Goal: Information Seeking & Learning: Learn about a topic

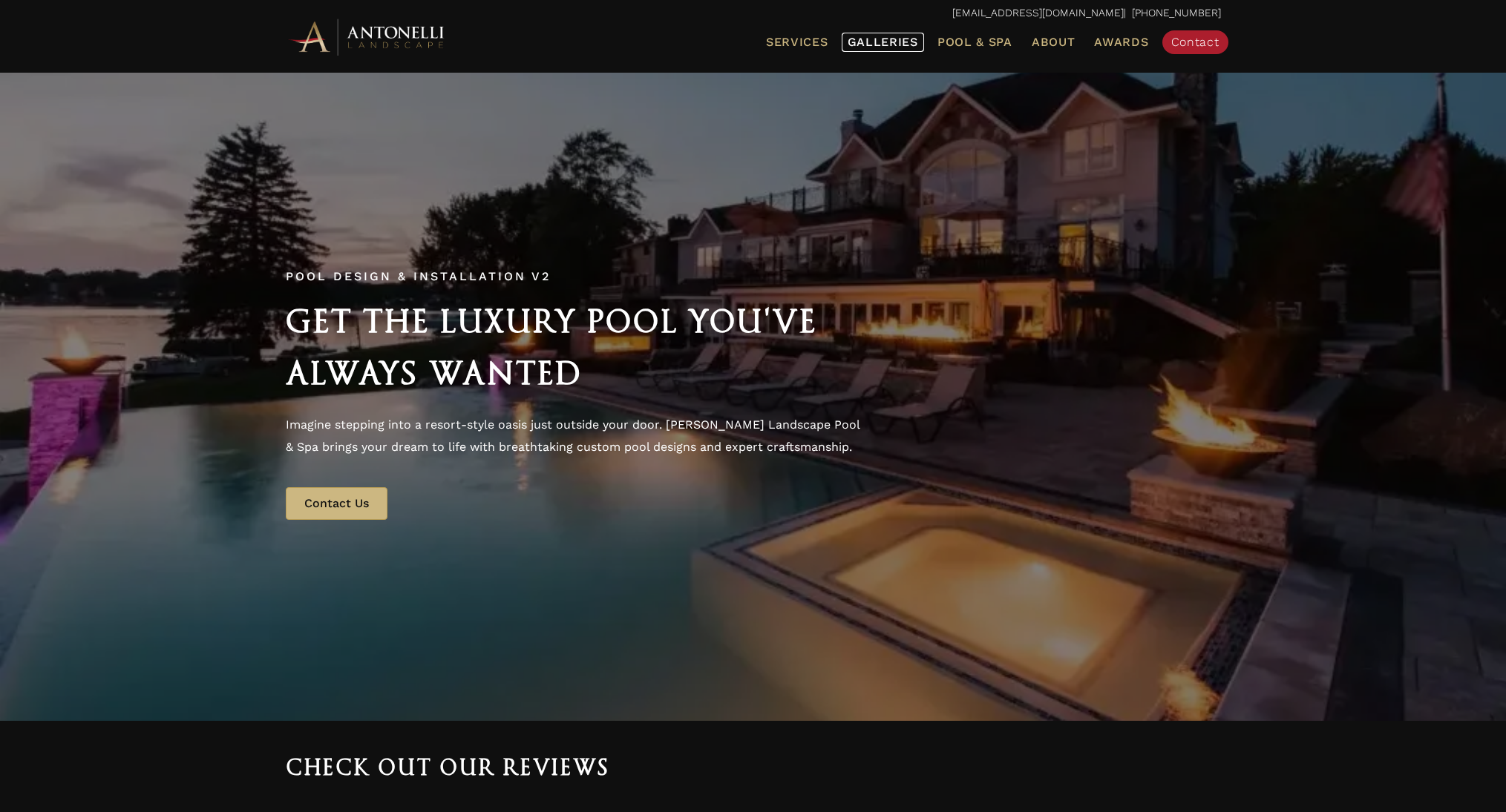
click at [867, 44] on span "Galleries" at bounding box center [883, 42] width 70 height 14
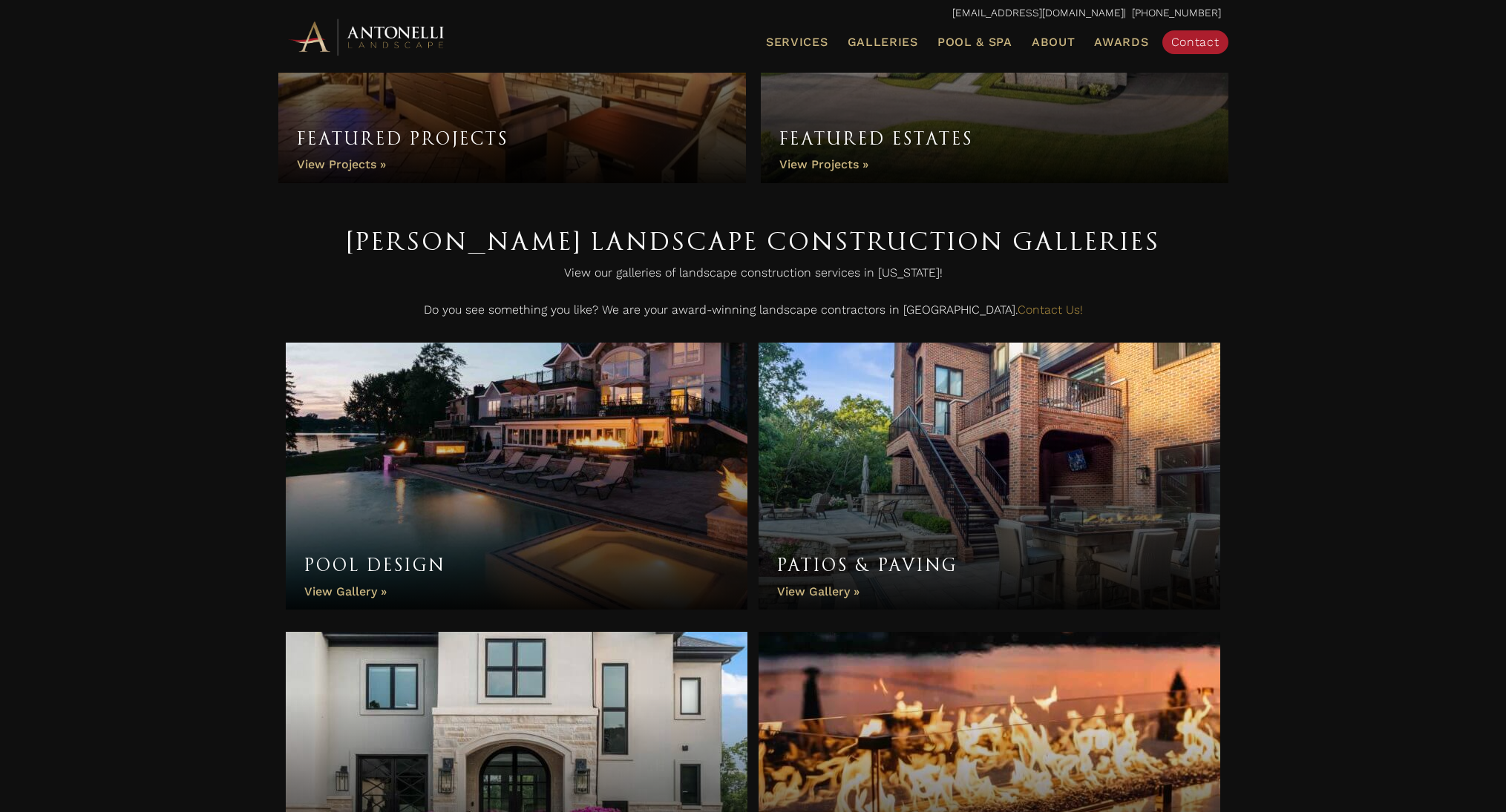
scroll to position [371, 0]
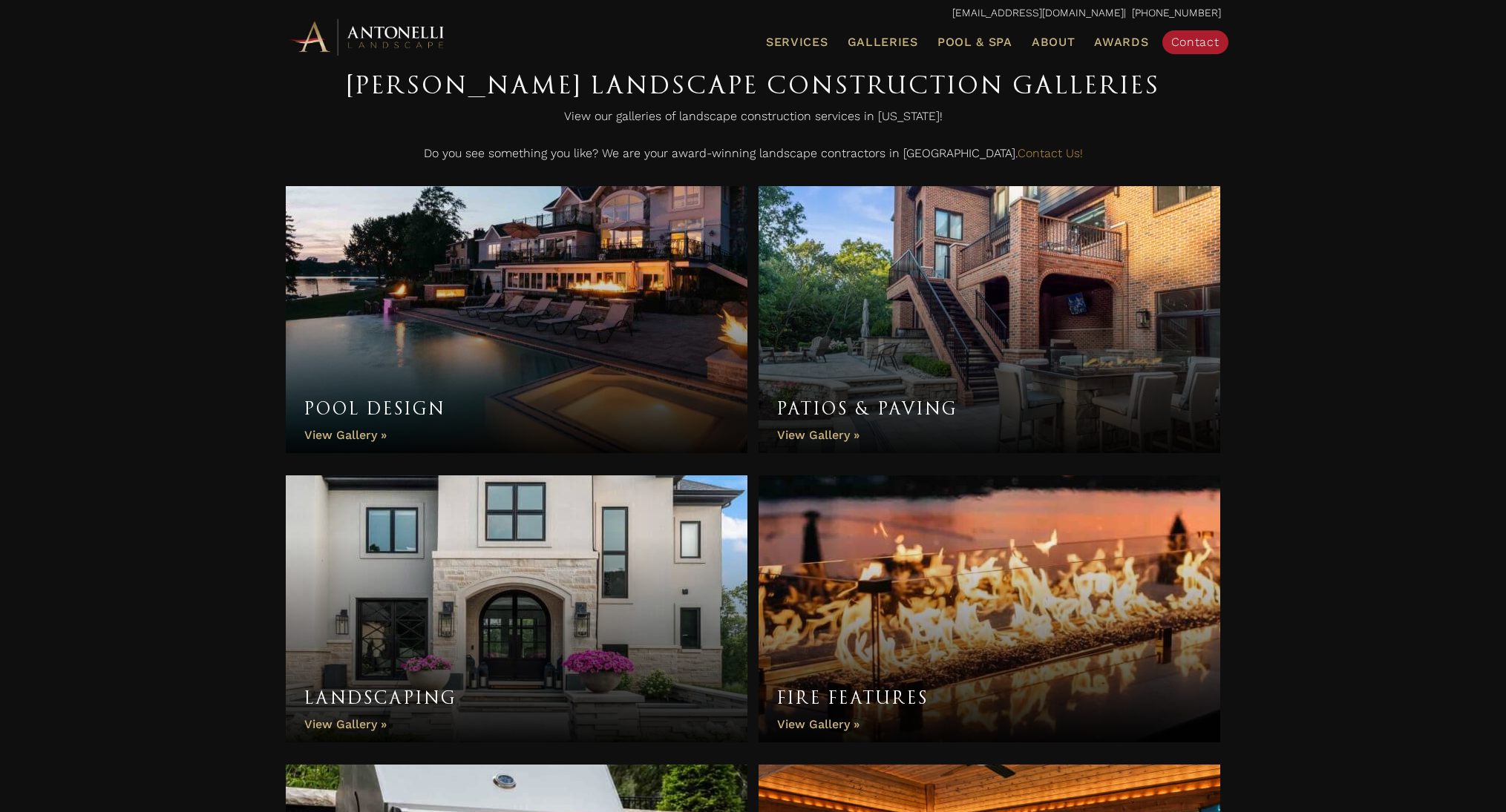
click at [352, 437] on link "Pool Design" at bounding box center [517, 319] width 462 height 267
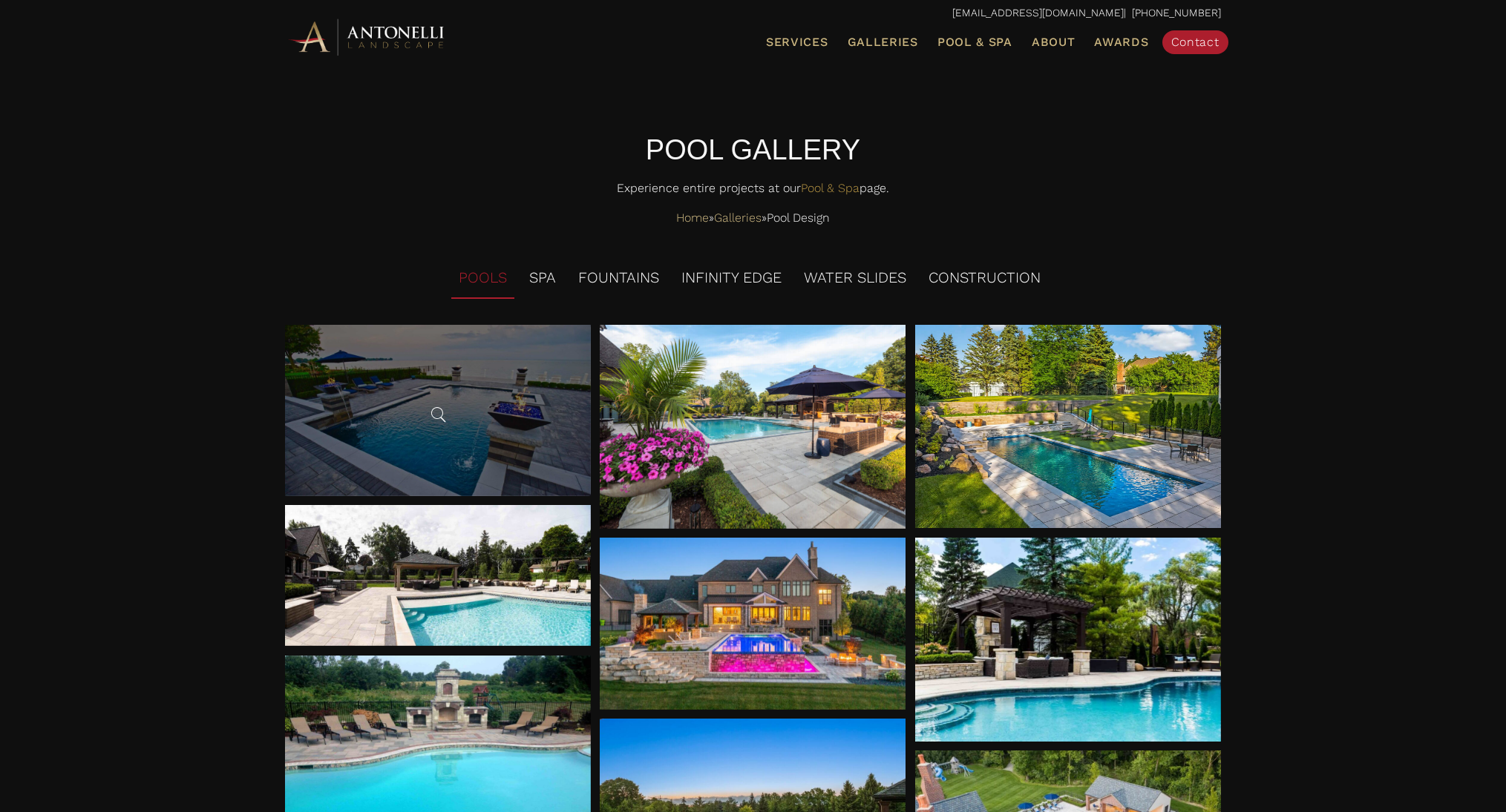
click at [488, 388] on div at bounding box center [437, 410] width 305 height 171
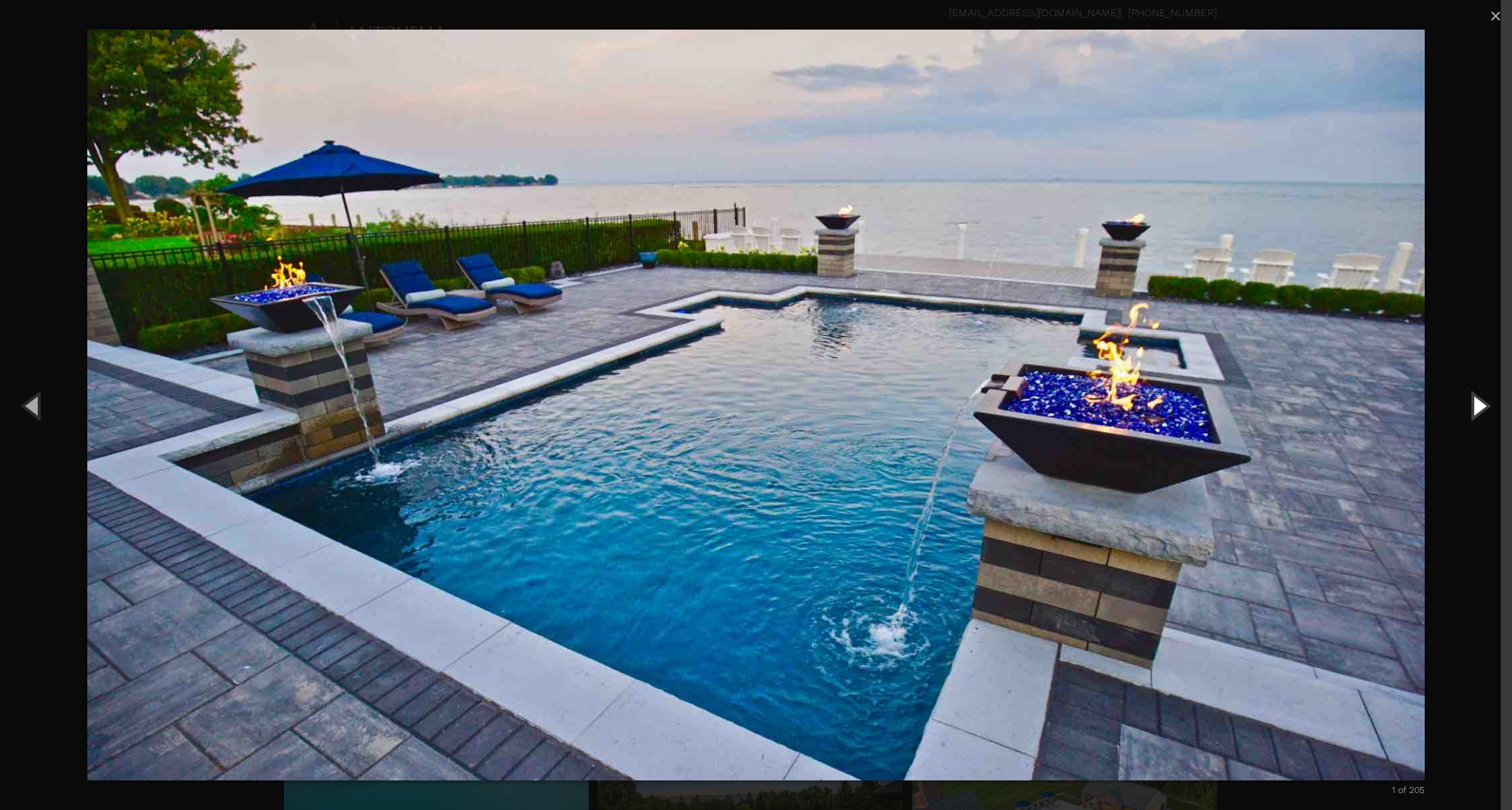
click at [1474, 408] on button "Next (Right arrow key)" at bounding box center [1479, 405] width 66 height 81
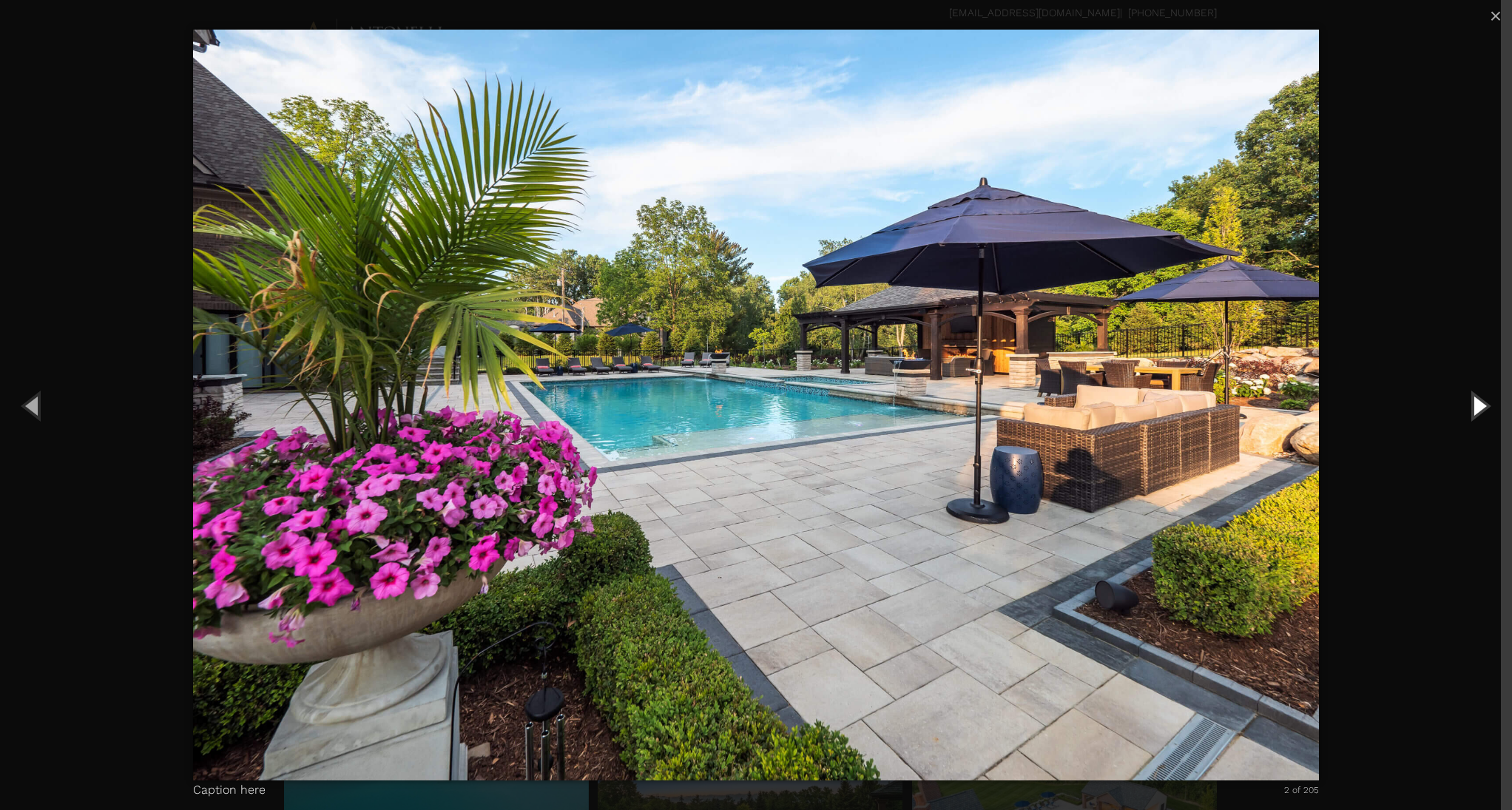
click at [1472, 408] on button "Next (Right arrow key)" at bounding box center [1479, 405] width 66 height 81
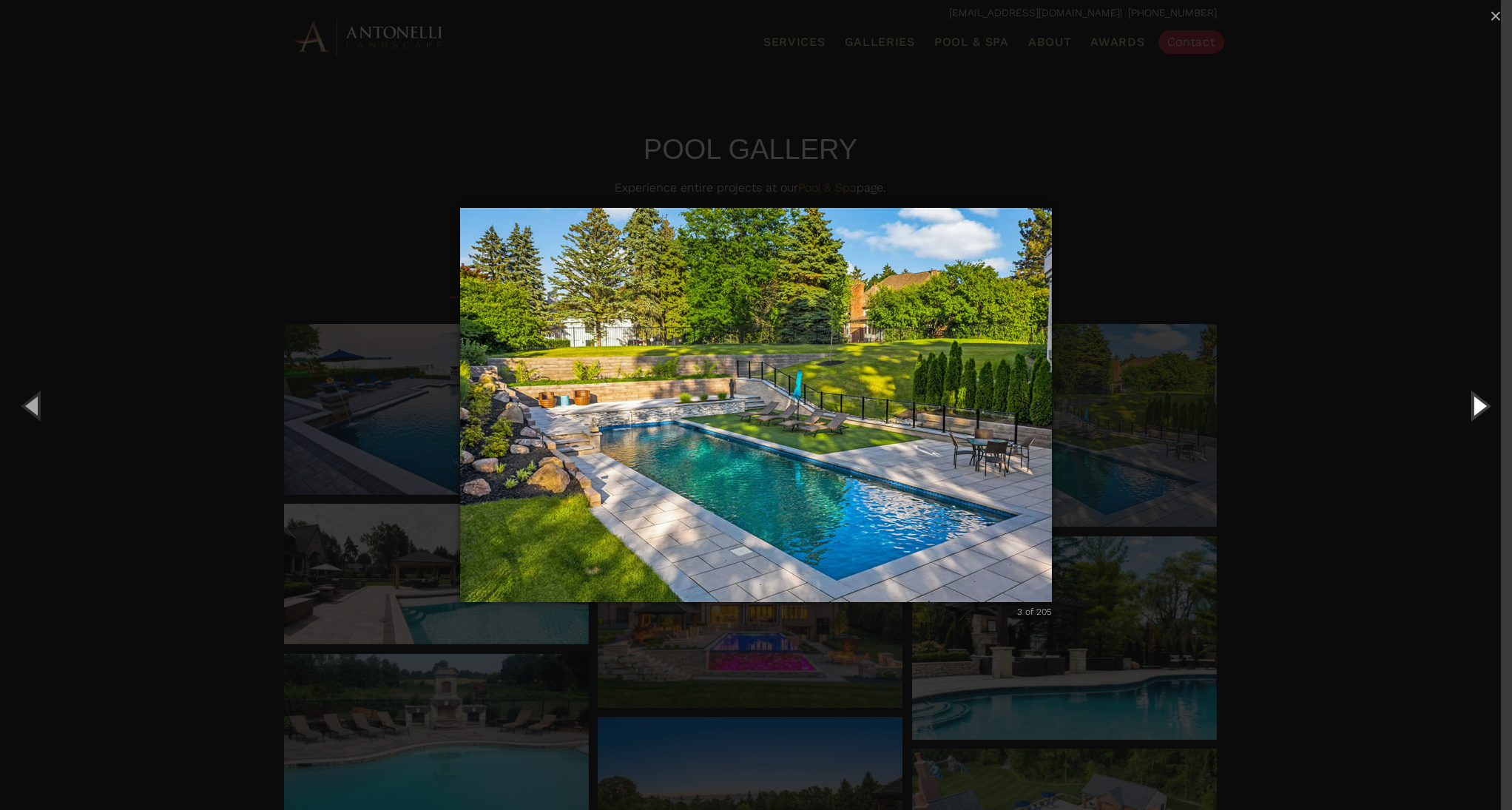
click at [1472, 408] on button "Next (Right arrow key)" at bounding box center [1479, 405] width 66 height 81
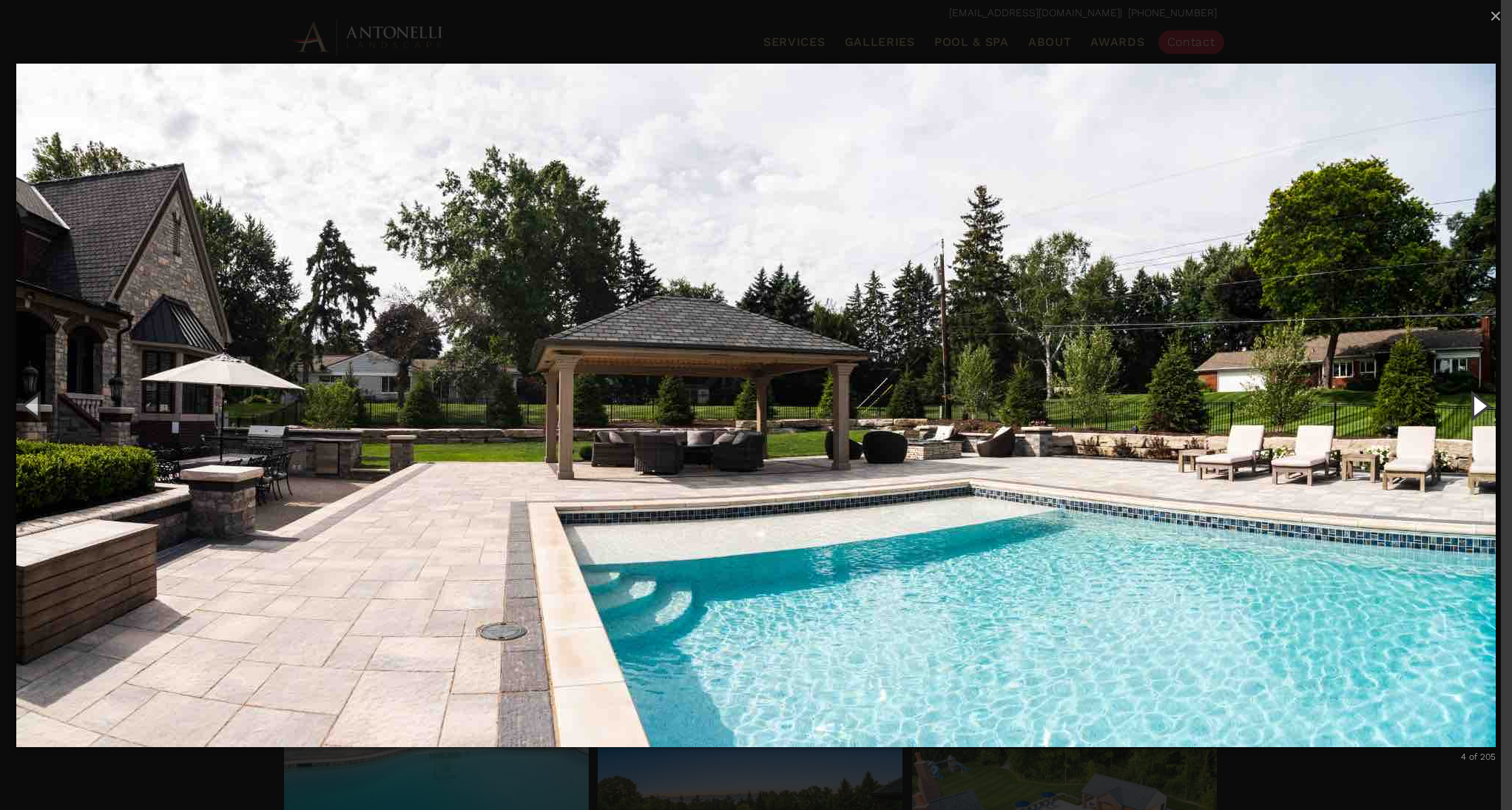
click at [1486, 403] on button "Next (Right arrow key)" at bounding box center [1479, 405] width 66 height 81
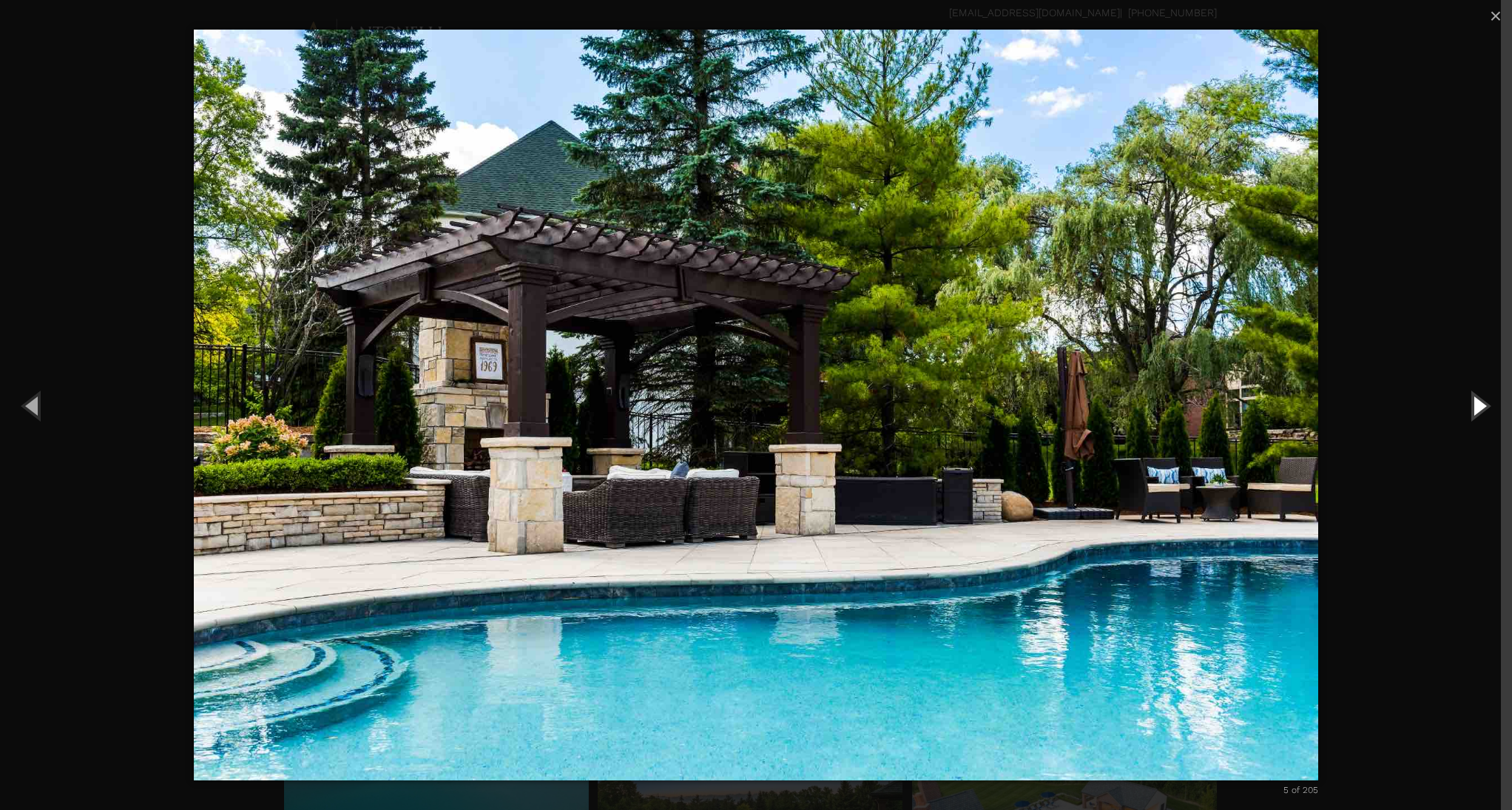
click at [1486, 403] on button "Next (Right arrow key)" at bounding box center [1479, 405] width 66 height 81
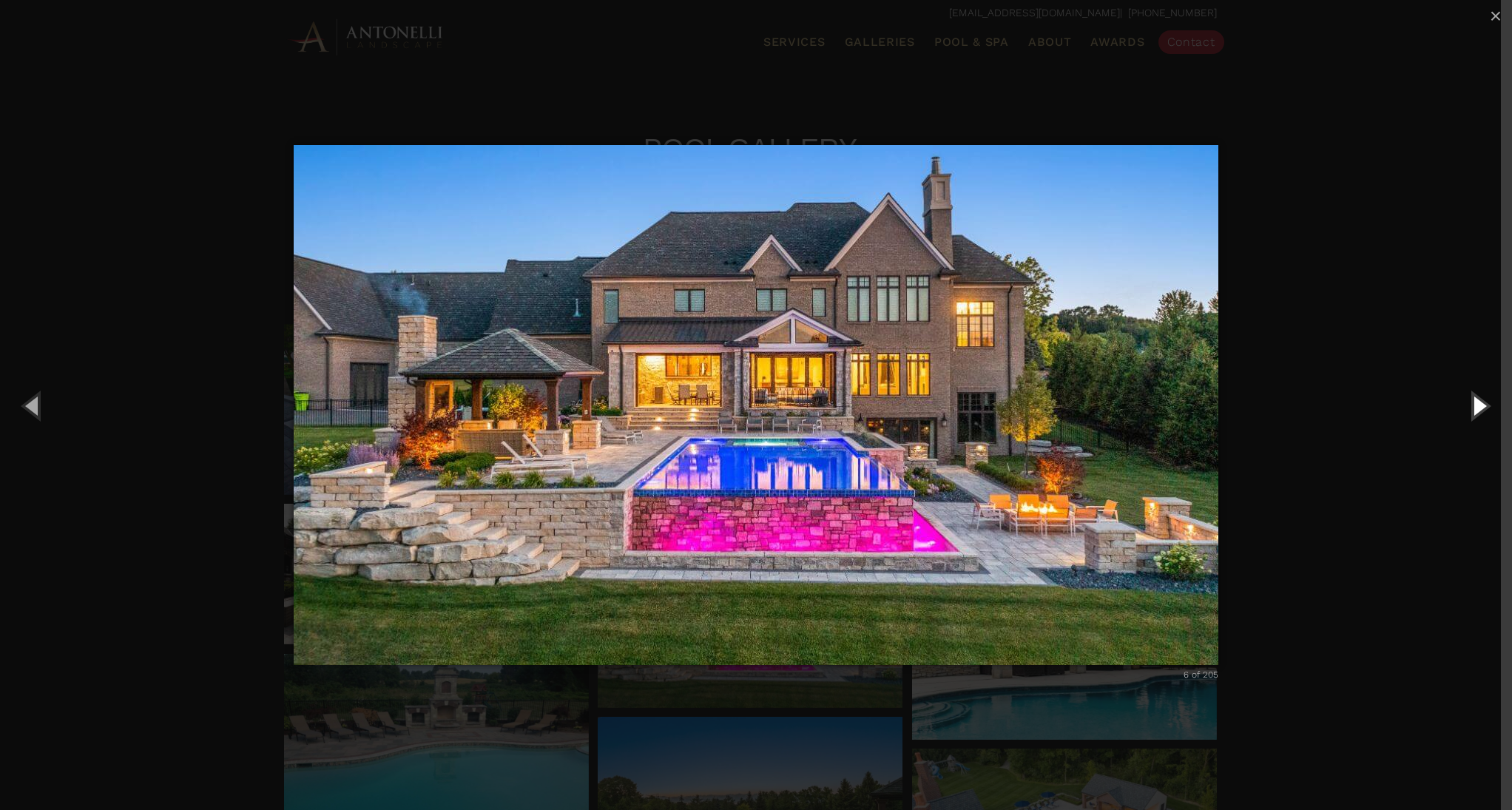
click at [1486, 403] on button "Next (Right arrow key)" at bounding box center [1479, 405] width 66 height 81
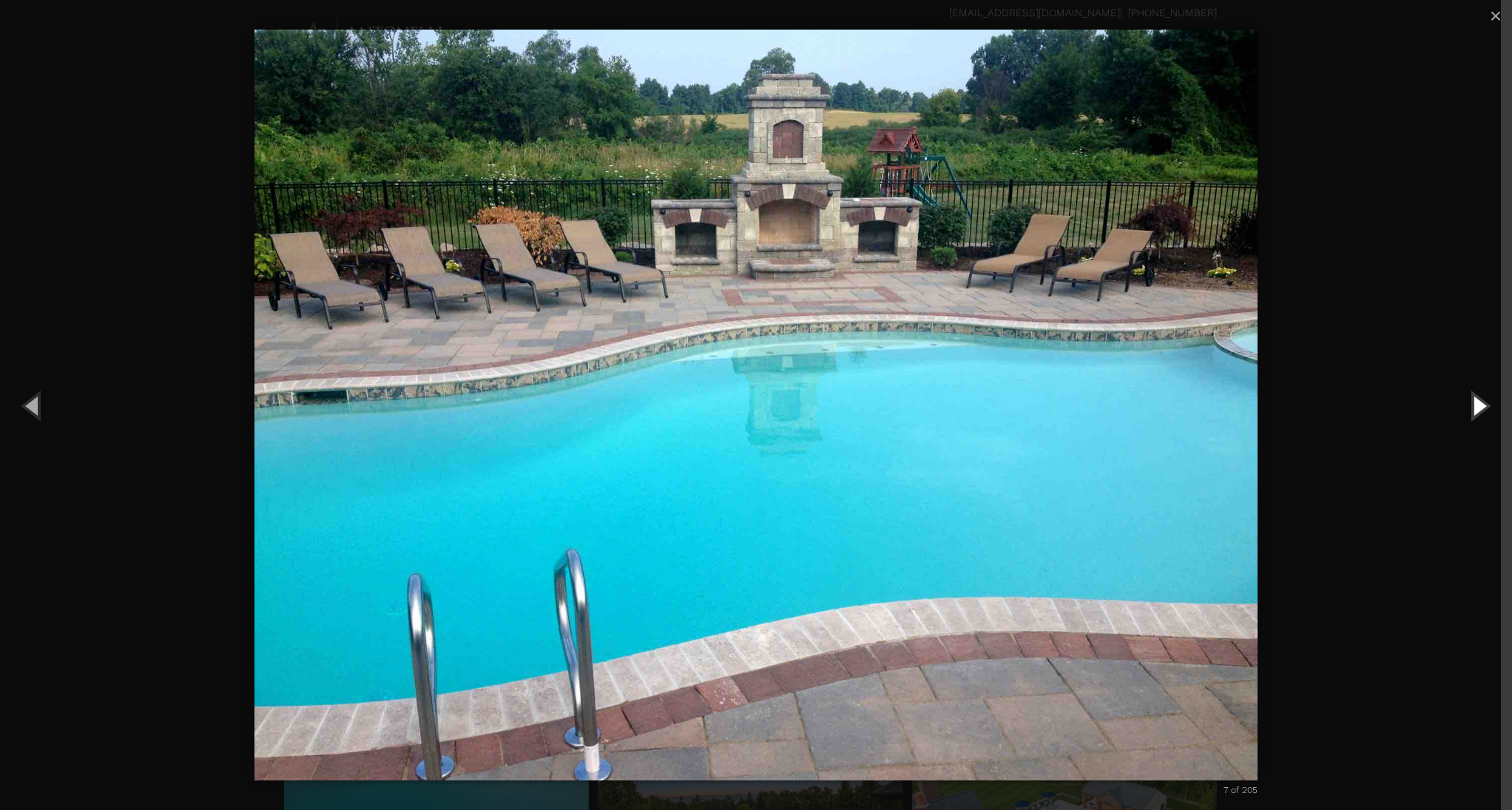
click at [1486, 403] on button "Next (Right arrow key)" at bounding box center [1479, 405] width 66 height 81
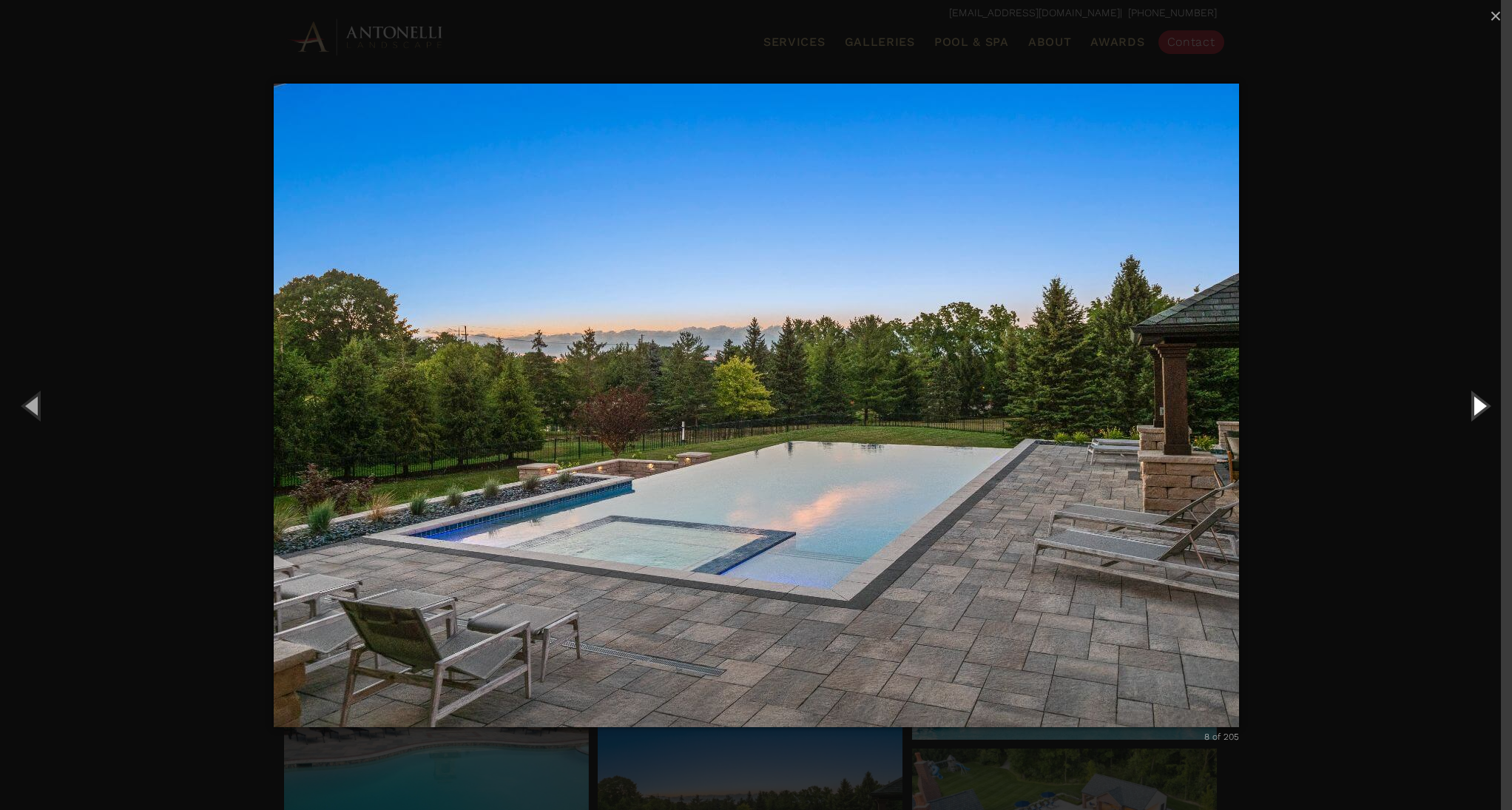
click at [1484, 403] on button "Next (Right arrow key)" at bounding box center [1479, 405] width 66 height 81
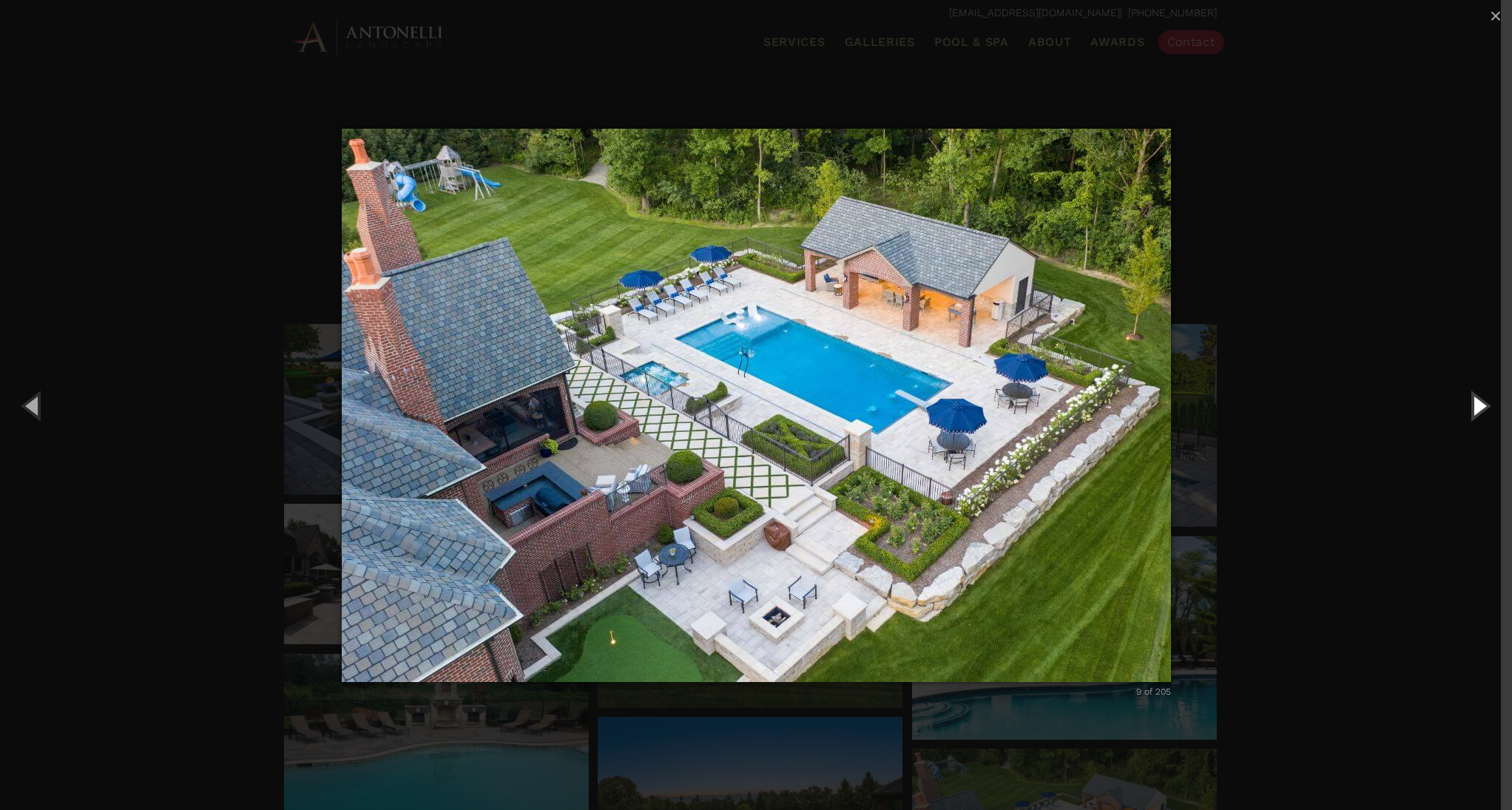
click at [1479, 417] on button "Next (Right arrow key)" at bounding box center [1479, 405] width 66 height 81
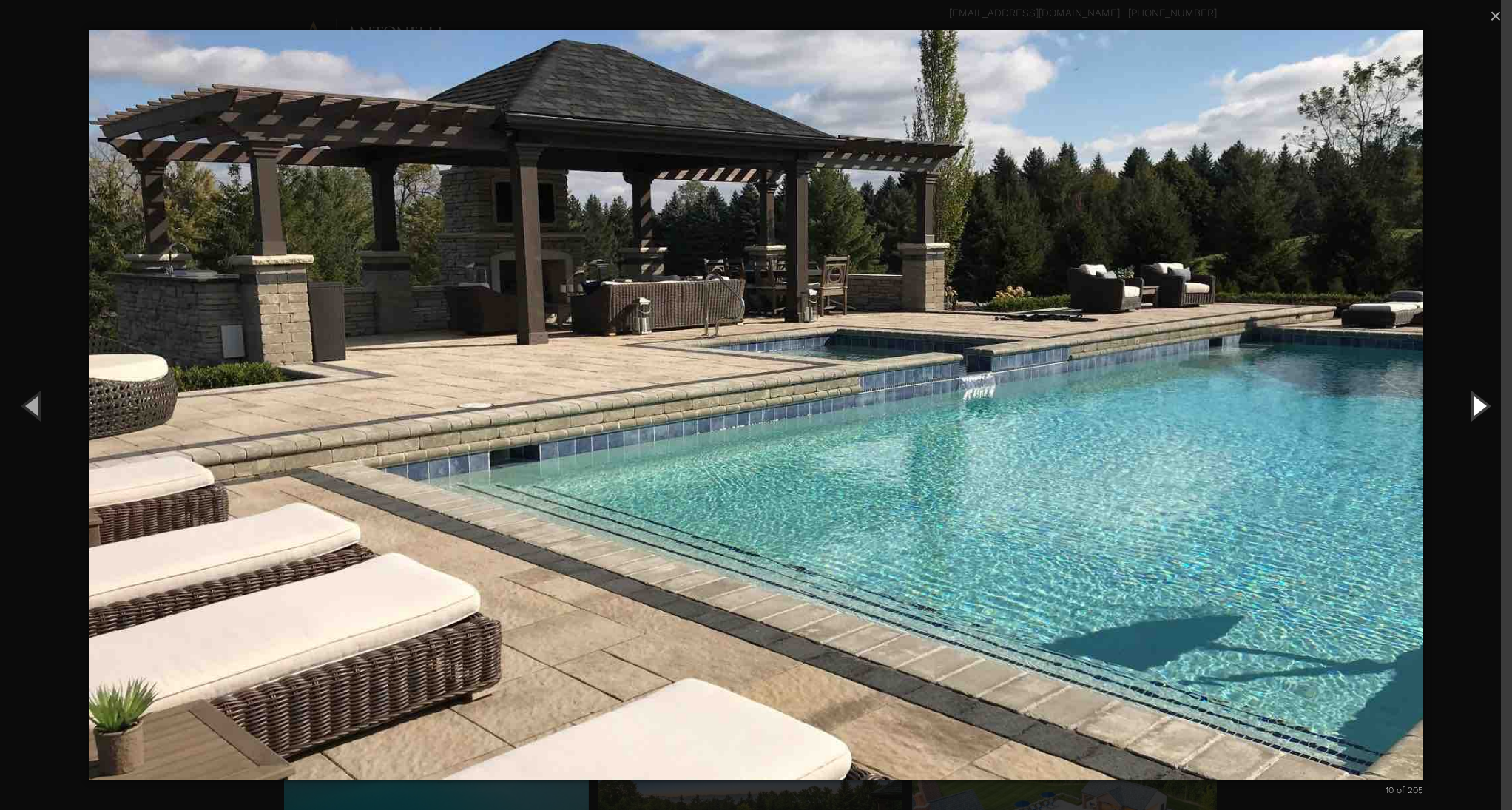
click at [1477, 401] on button "Next (Right arrow key)" at bounding box center [1479, 405] width 66 height 81
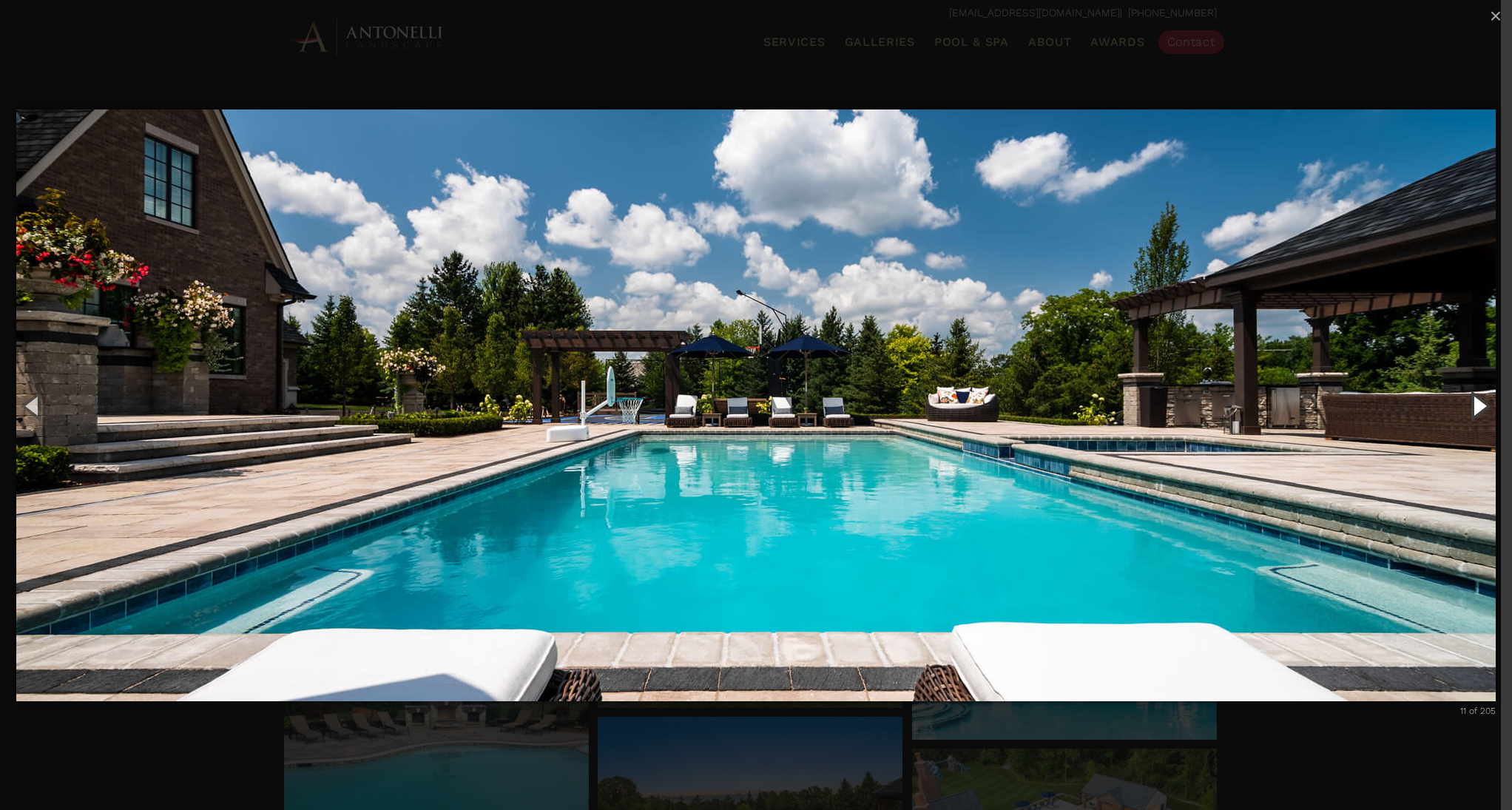
click at [1479, 399] on button "Next (Right arrow key)" at bounding box center [1479, 405] width 66 height 81
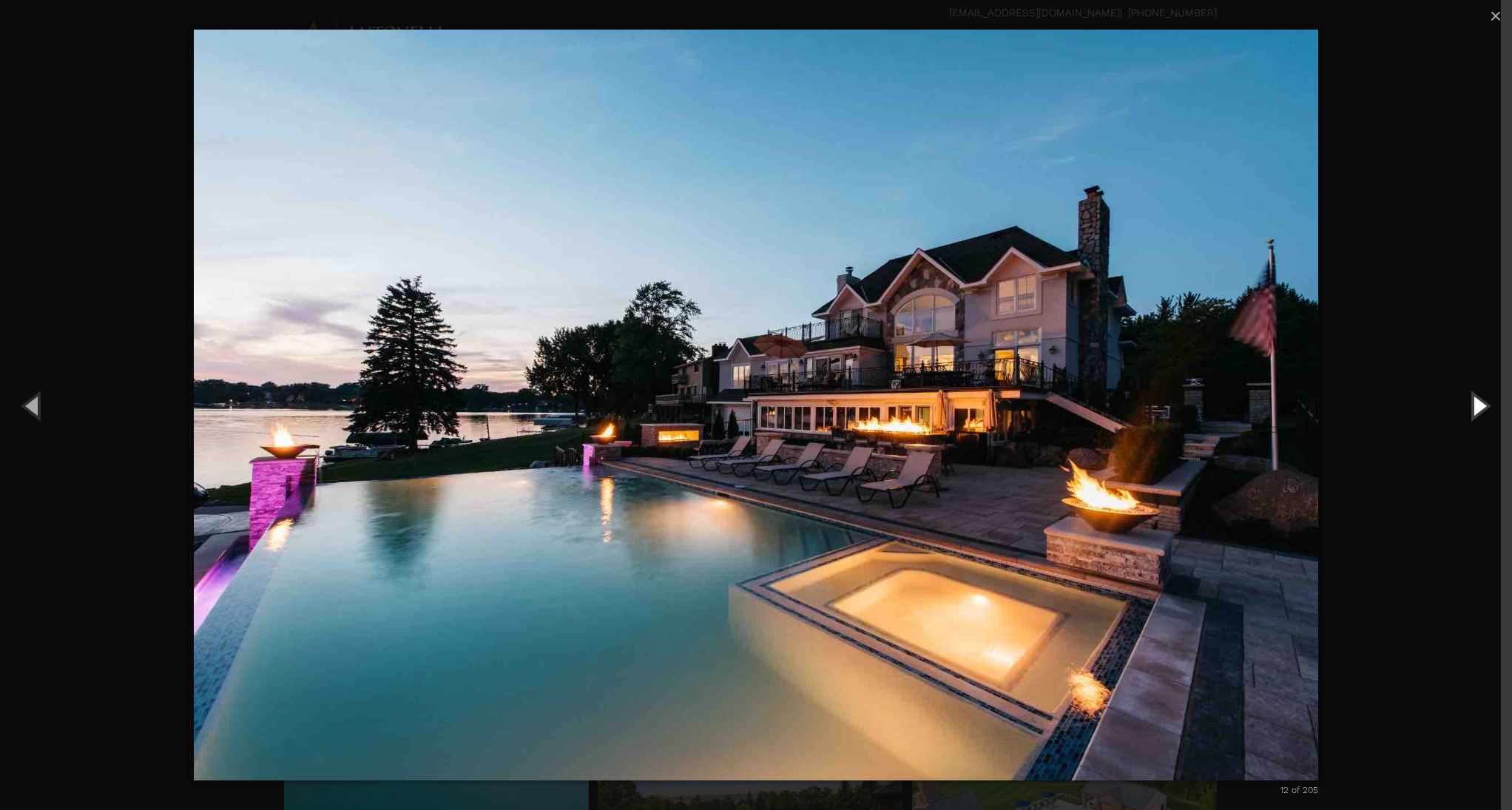
click at [1479, 410] on button "Next (Right arrow key)" at bounding box center [1479, 405] width 66 height 81
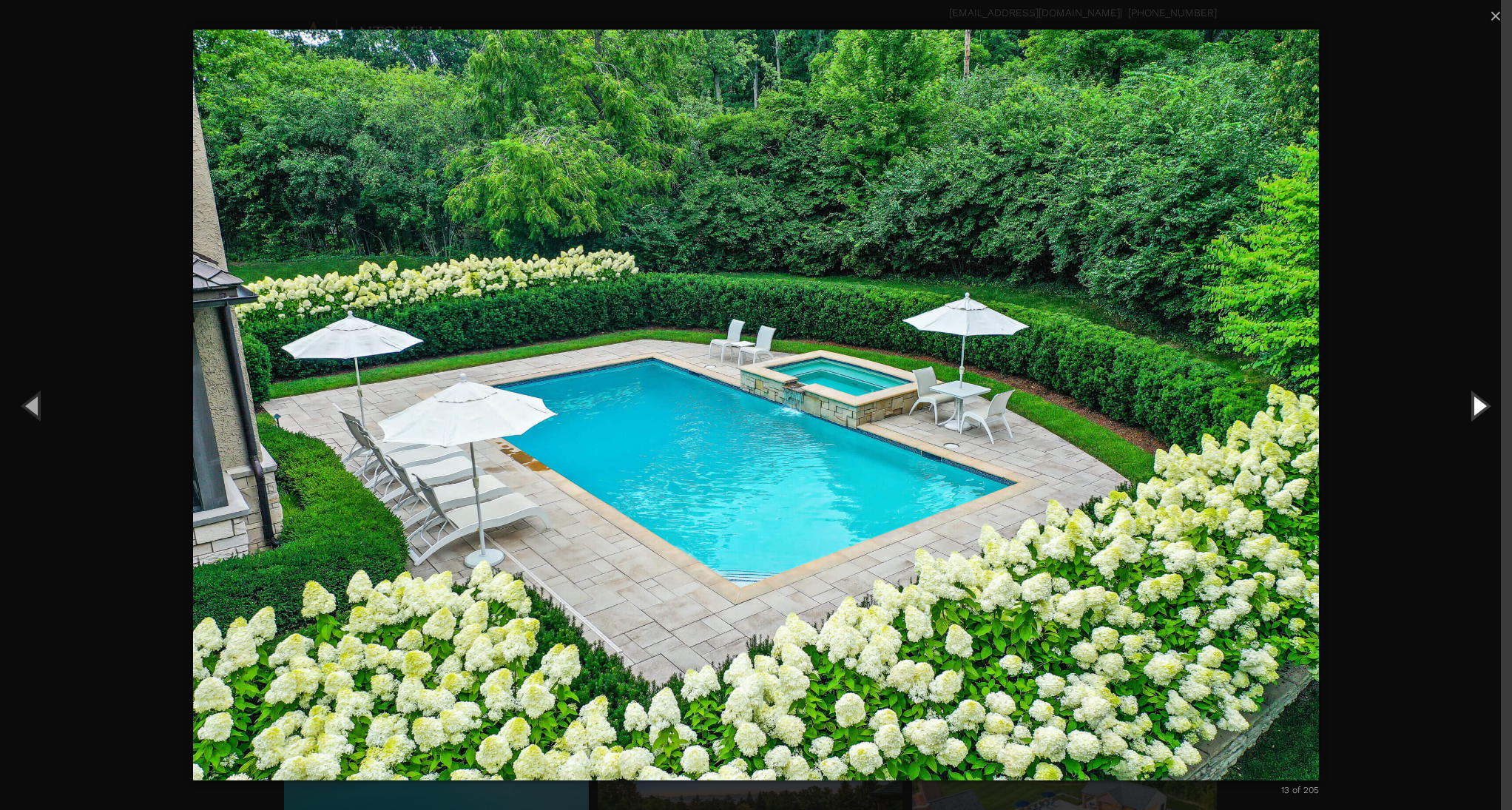
click at [1479, 410] on button "Next (Right arrow key)" at bounding box center [1479, 405] width 66 height 81
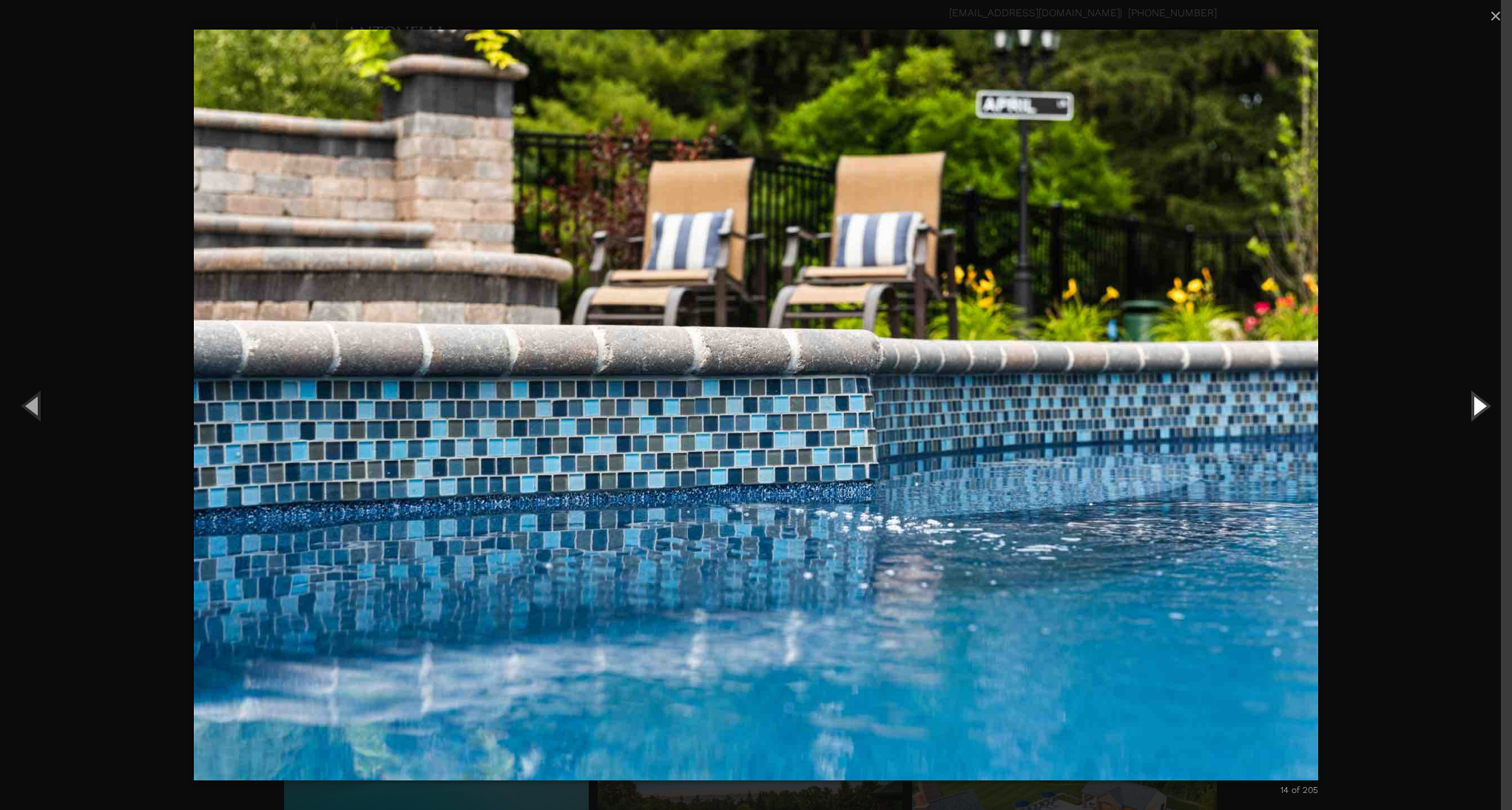
click at [1479, 410] on button "Next (Right arrow key)" at bounding box center [1479, 405] width 66 height 81
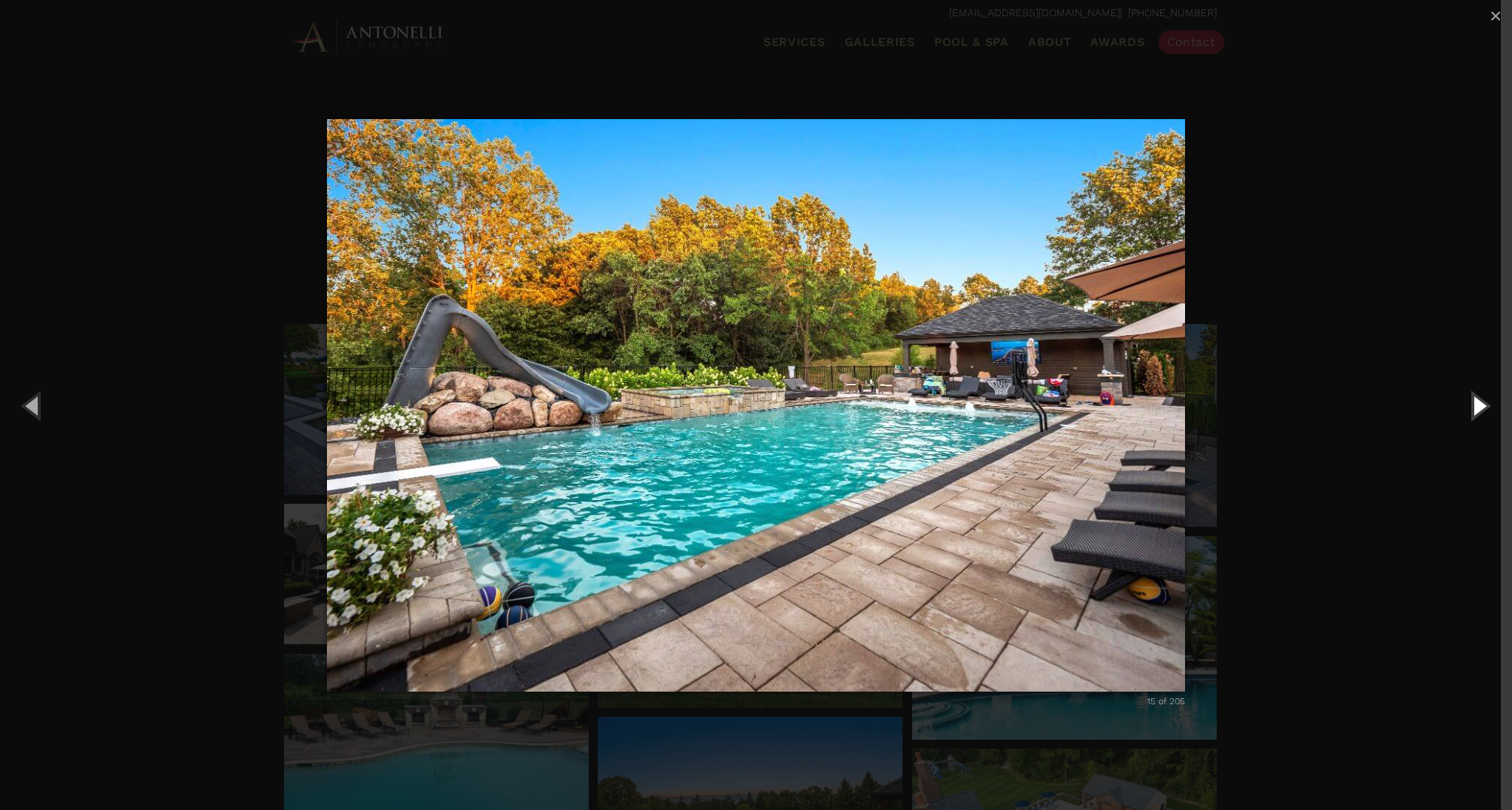
click at [1479, 408] on button "Next (Right arrow key)" at bounding box center [1479, 405] width 66 height 81
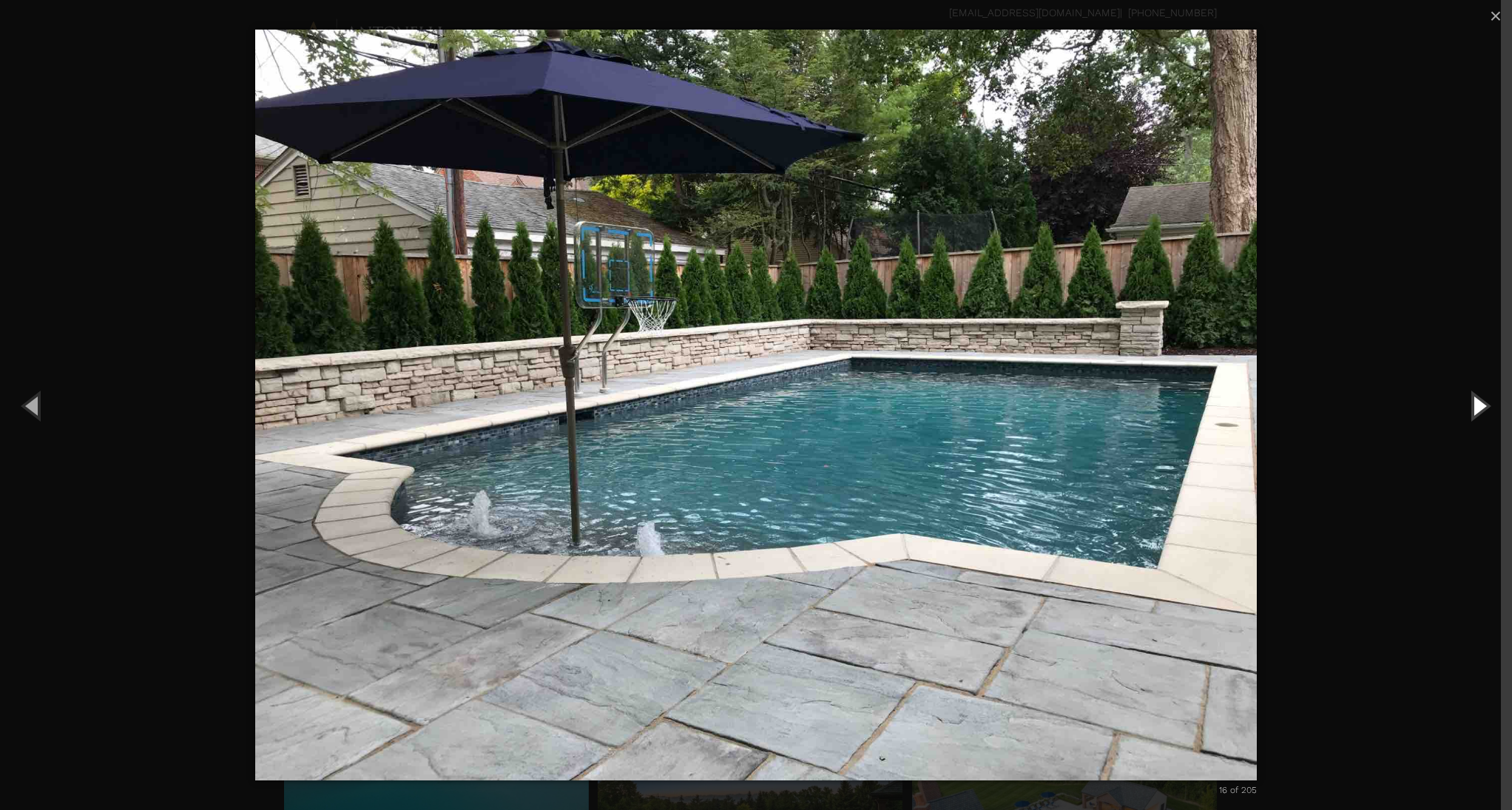
click at [1484, 401] on button "Next (Right arrow key)" at bounding box center [1479, 405] width 66 height 81
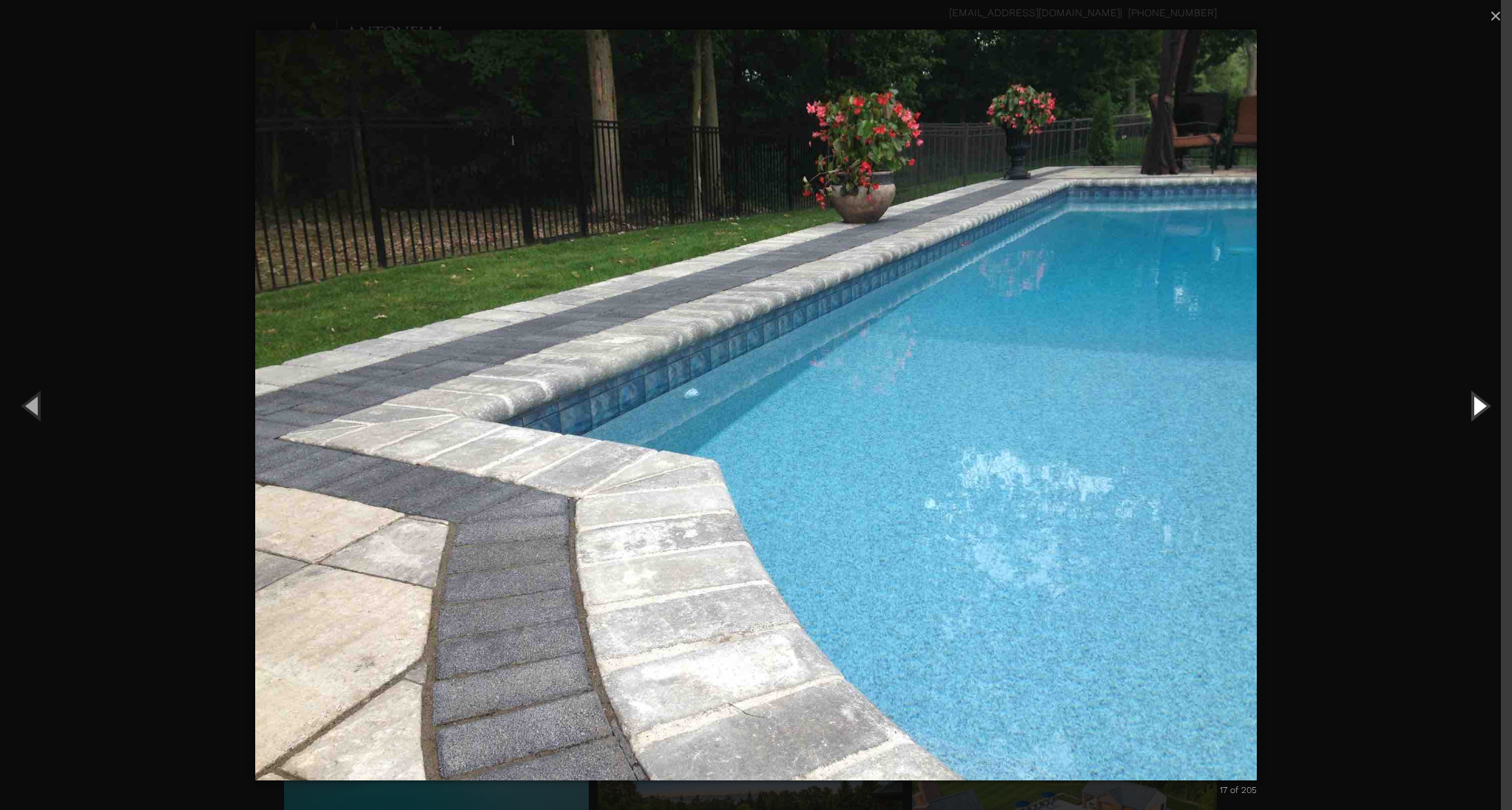
click at [1484, 401] on button "Next (Right arrow key)" at bounding box center [1479, 405] width 66 height 81
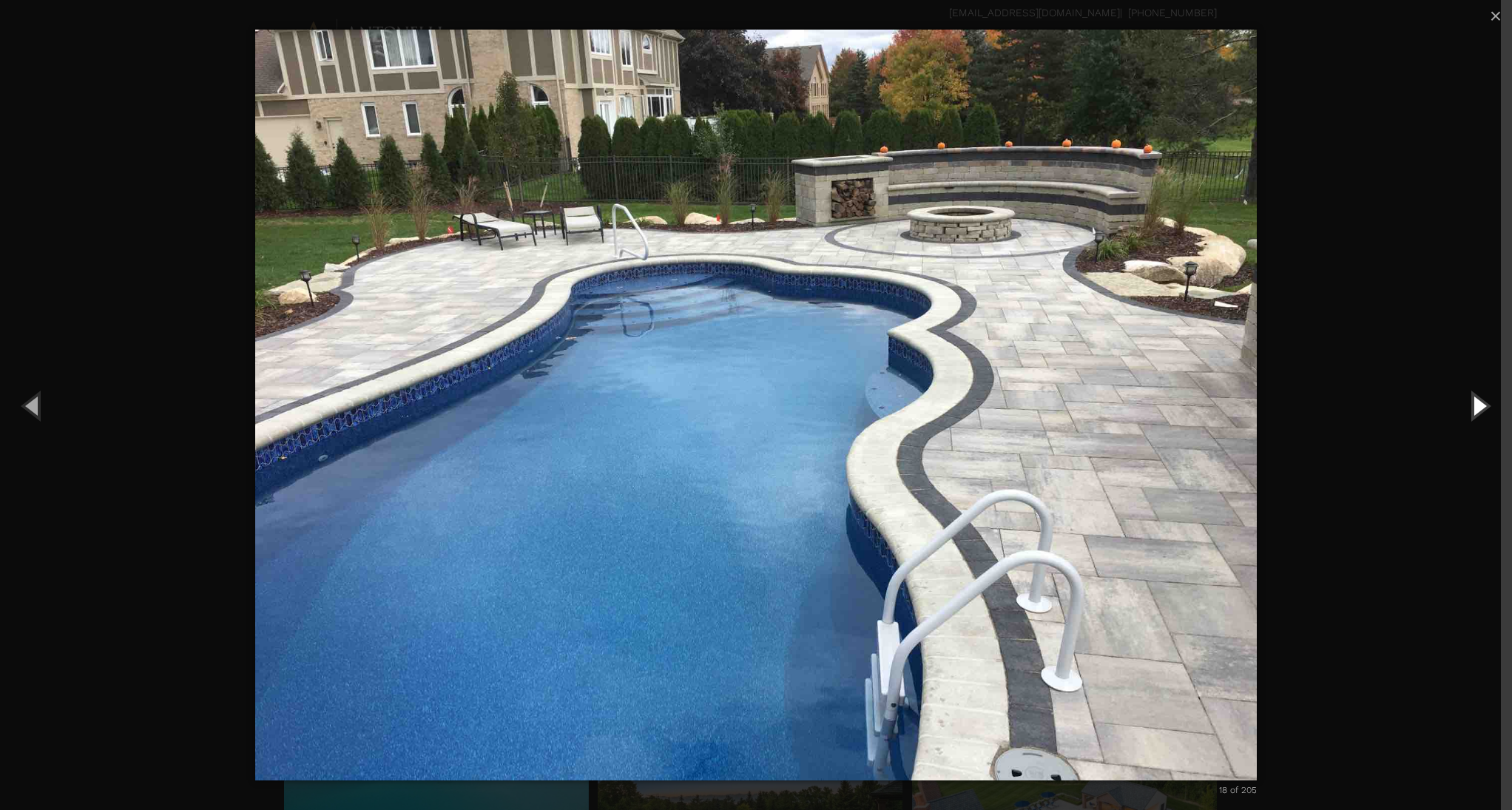
click at [1484, 401] on button "Next (Right arrow key)" at bounding box center [1479, 405] width 66 height 81
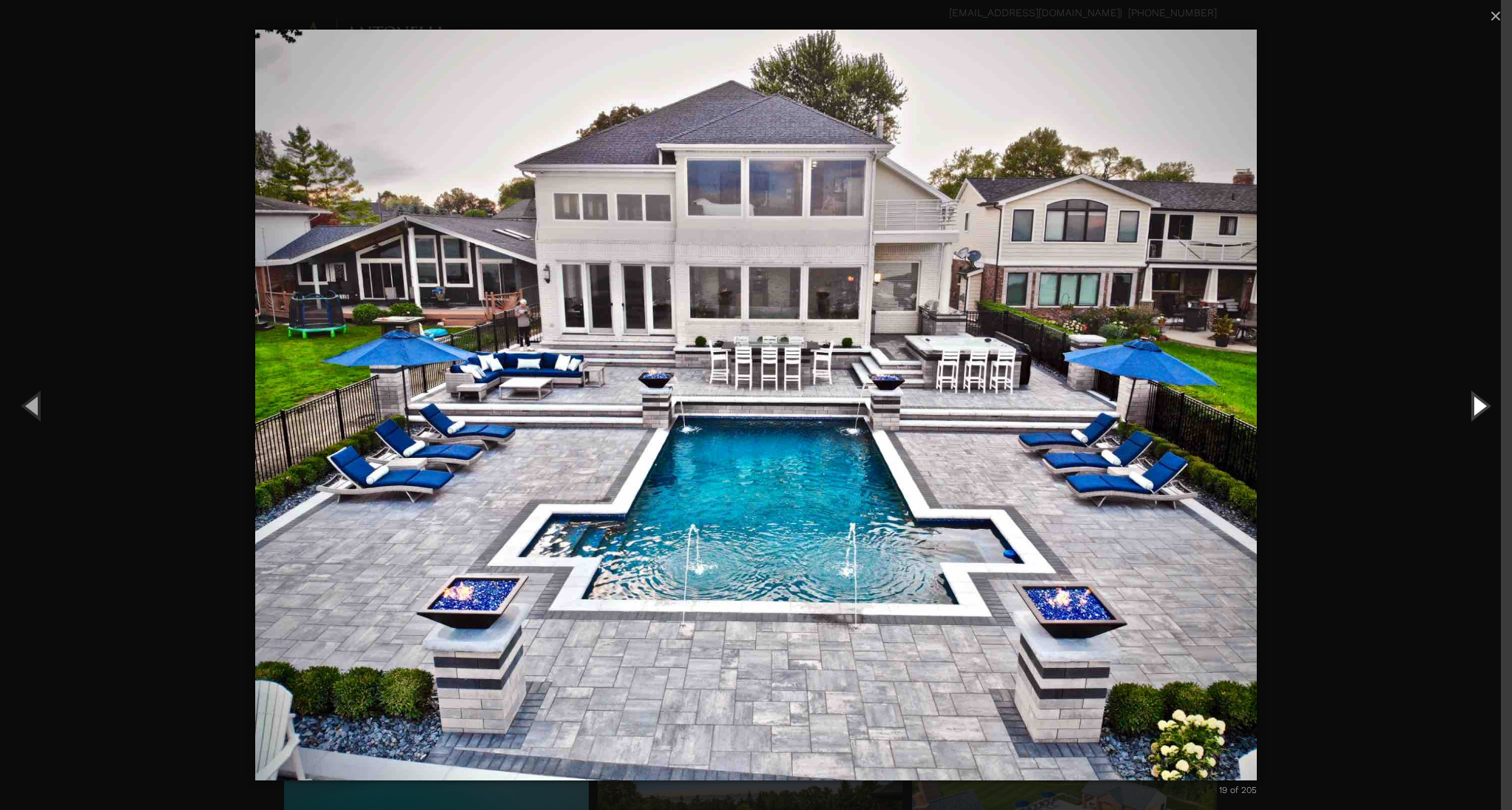
click at [1486, 399] on button "Next (Right arrow key)" at bounding box center [1479, 405] width 66 height 81
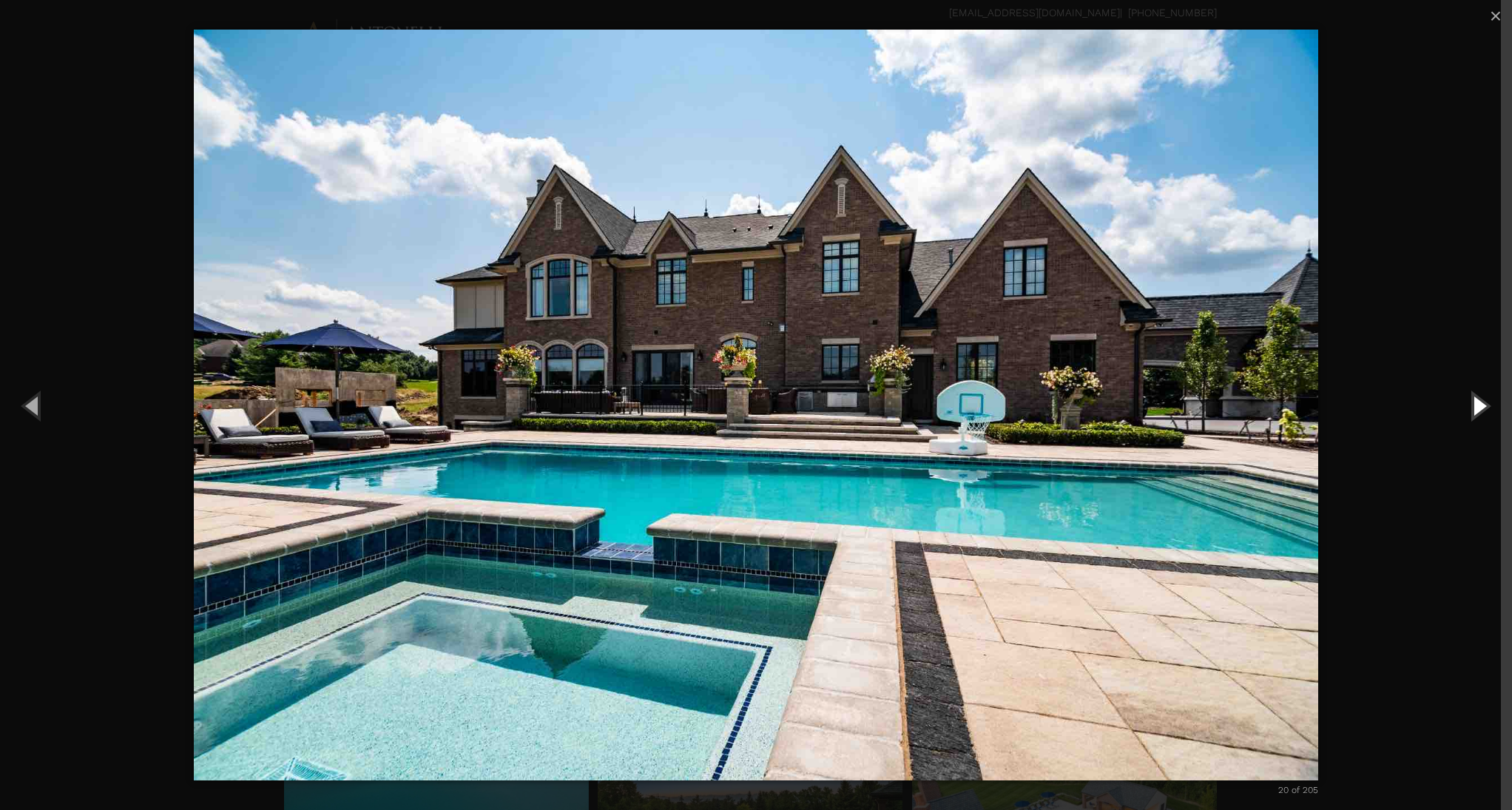
click at [1479, 415] on button "Next (Right arrow key)" at bounding box center [1479, 405] width 66 height 81
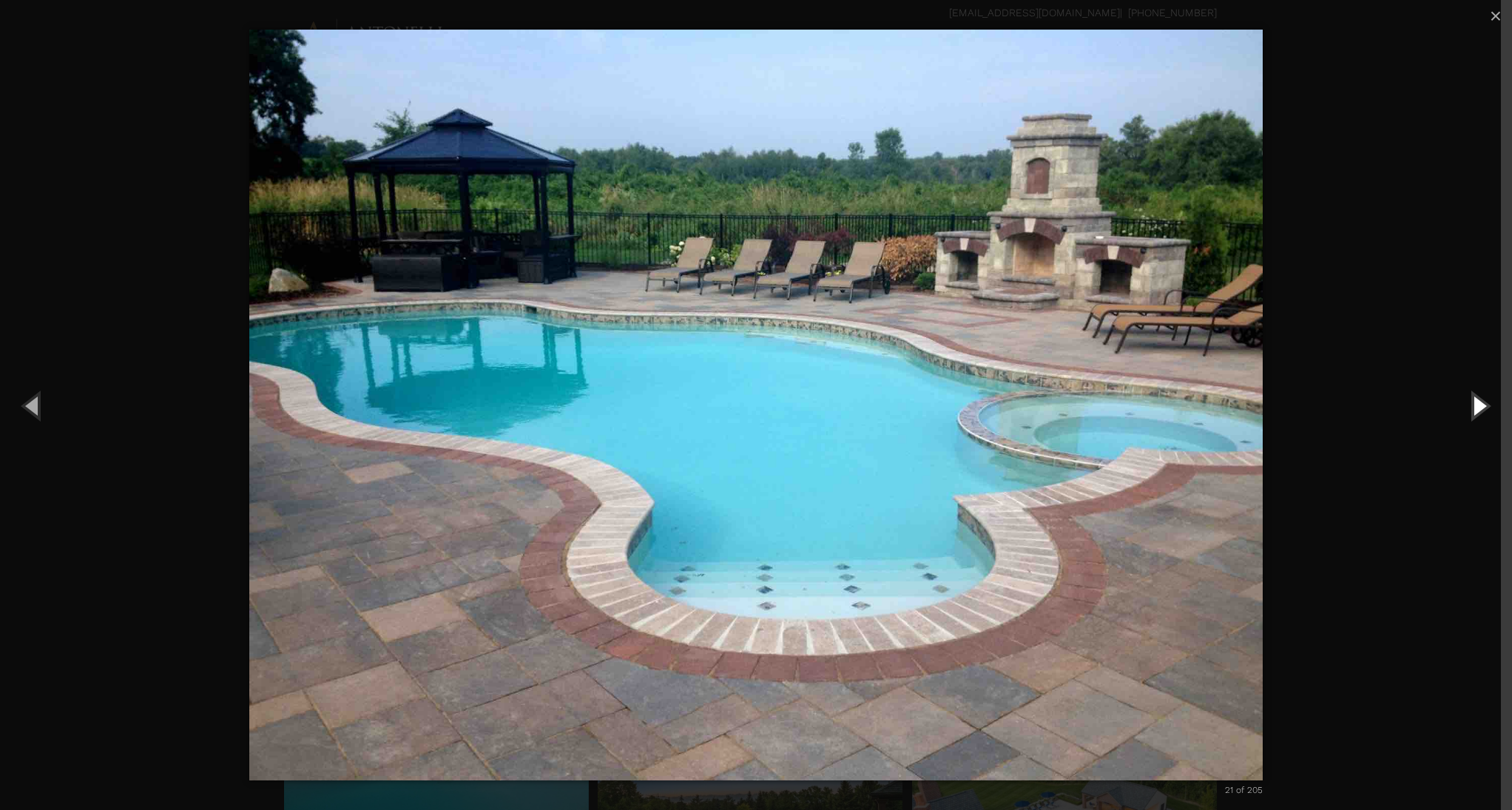
click at [1479, 415] on button "Next (Right arrow key)" at bounding box center [1479, 405] width 66 height 81
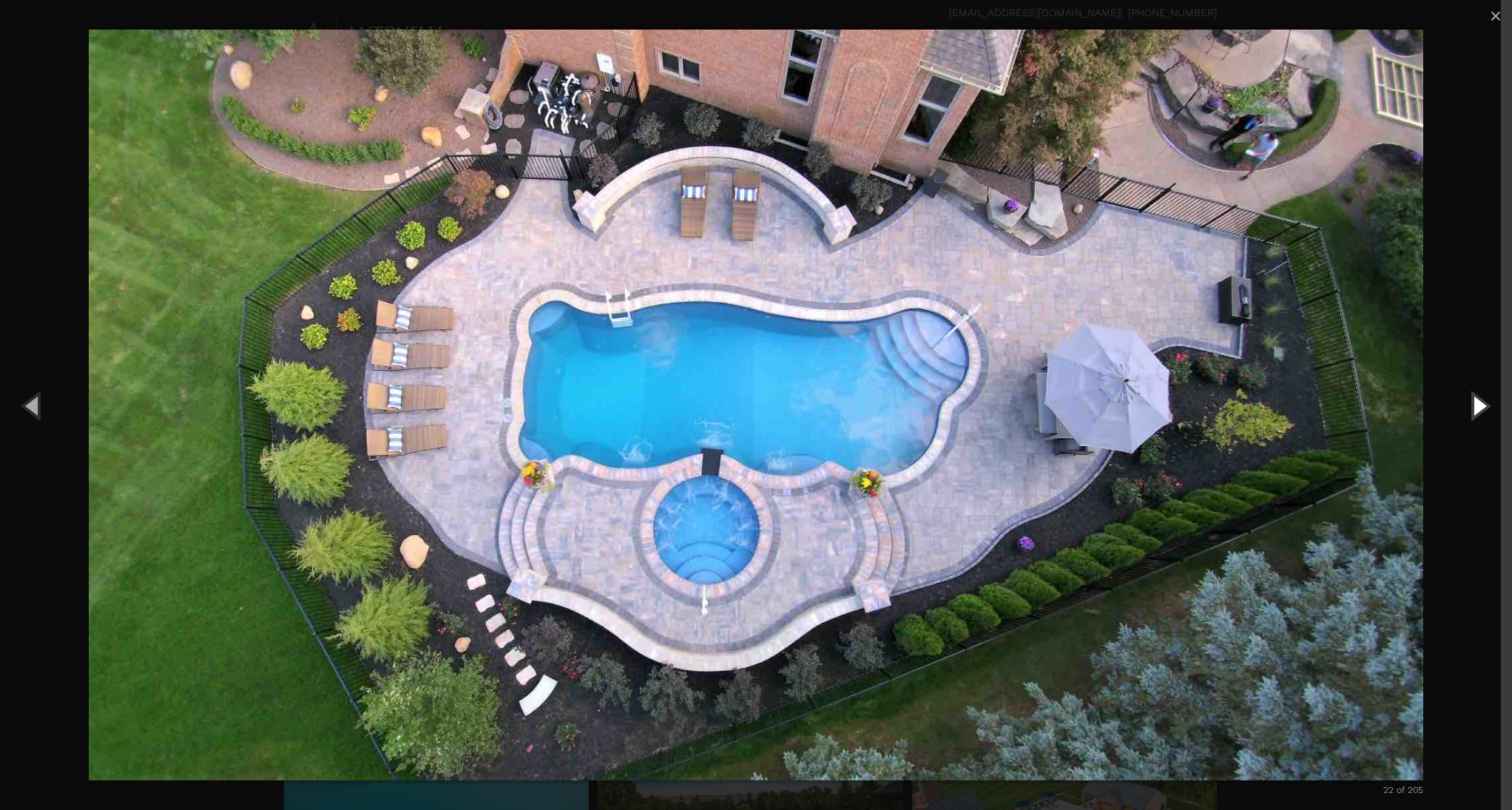
click at [1479, 415] on button "Next (Right arrow key)" at bounding box center [1479, 405] width 66 height 81
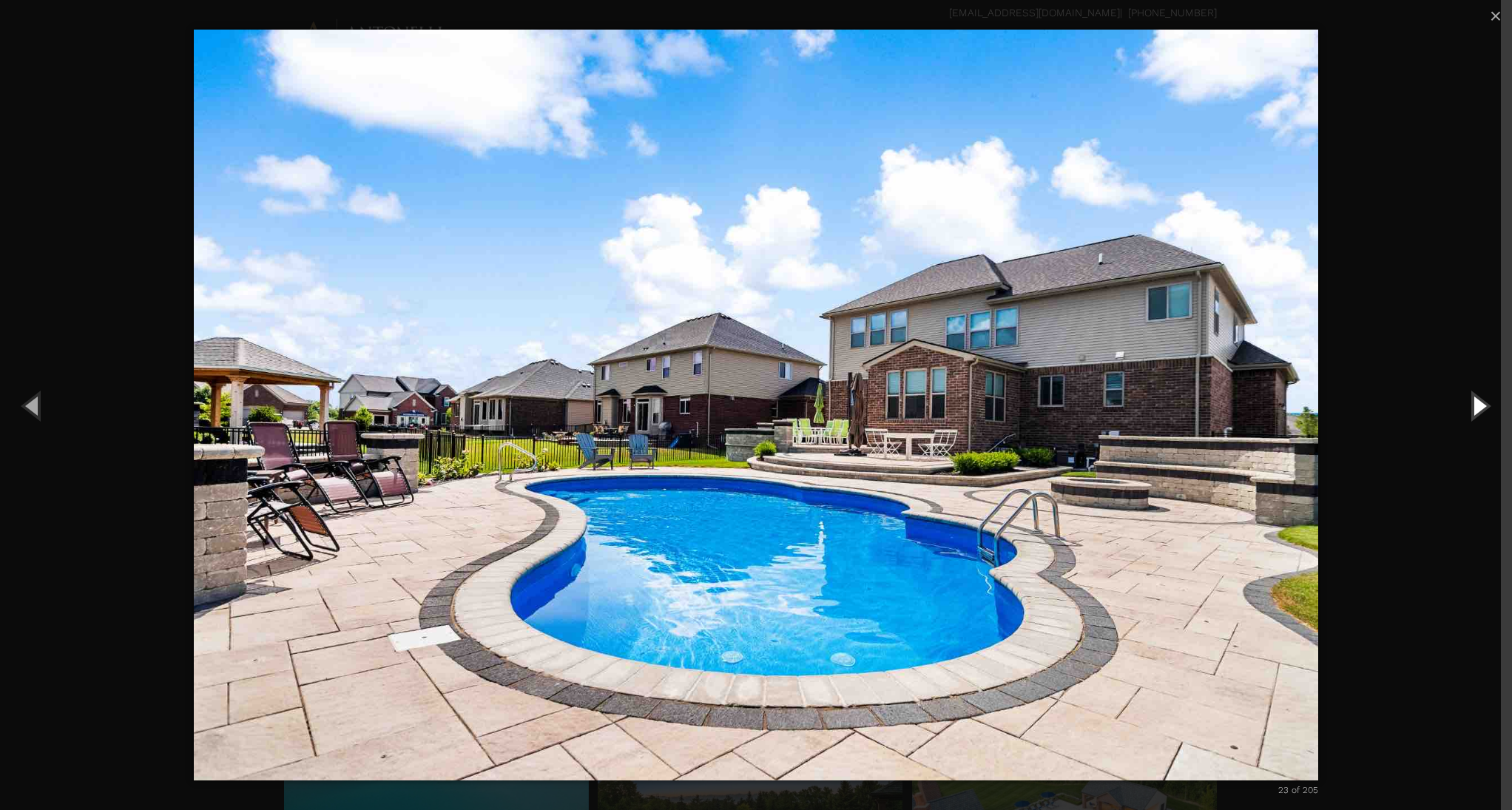
click at [1479, 415] on button "Next (Right arrow key)" at bounding box center [1479, 405] width 66 height 81
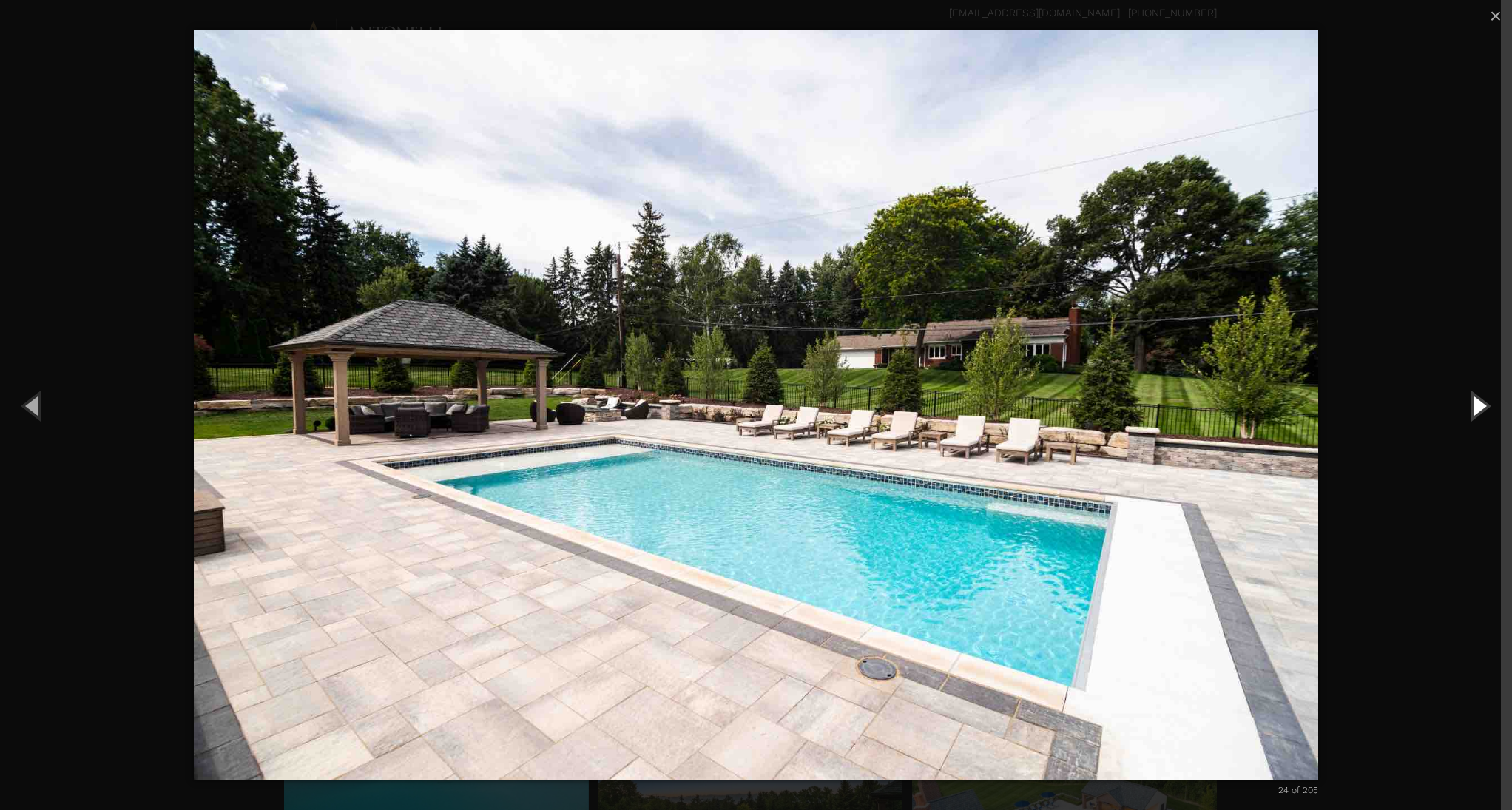
click at [1486, 419] on button "Next (Right arrow key)" at bounding box center [1479, 405] width 66 height 81
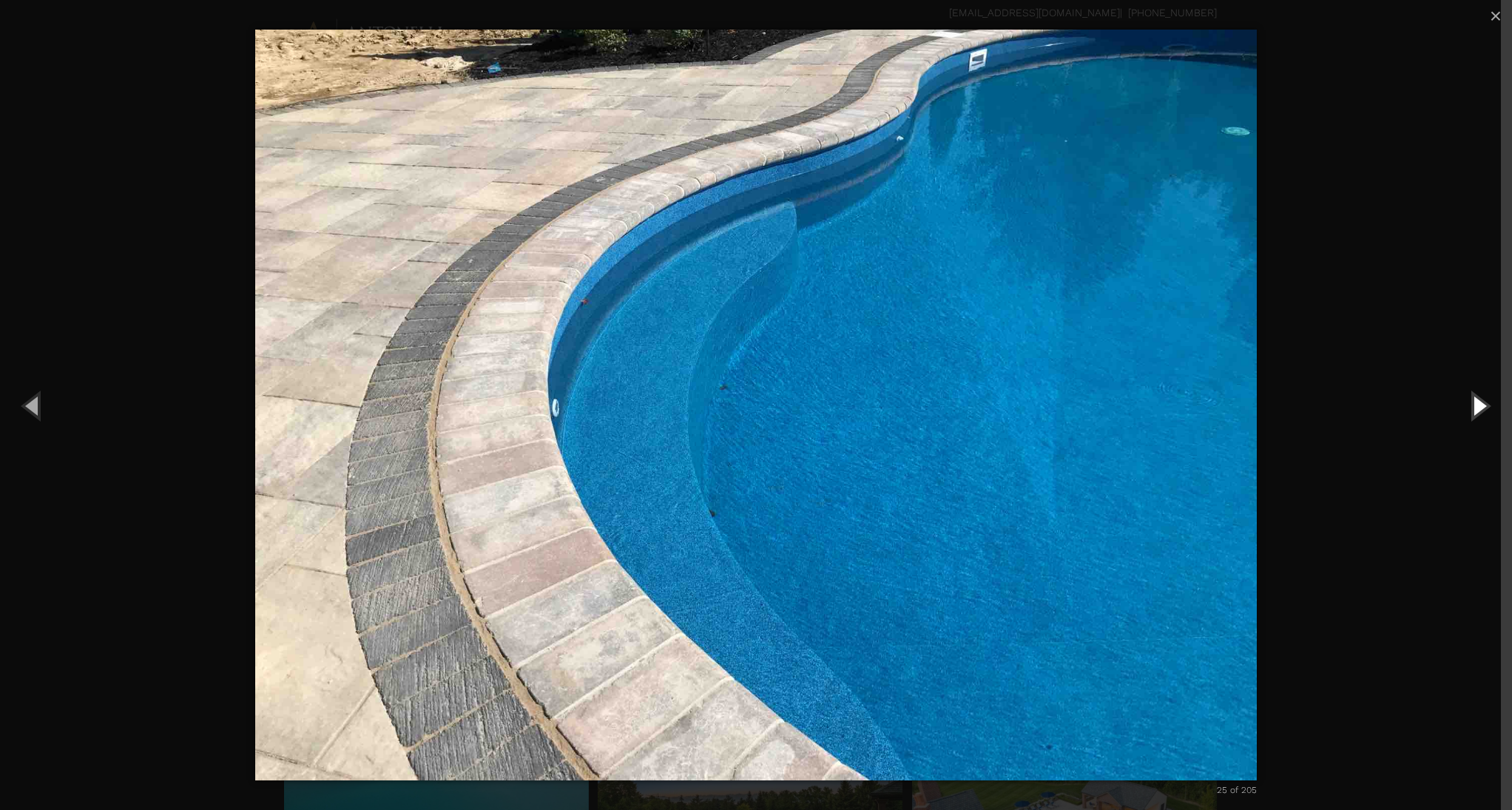
click at [1472, 419] on button "Next (Right arrow key)" at bounding box center [1479, 405] width 66 height 81
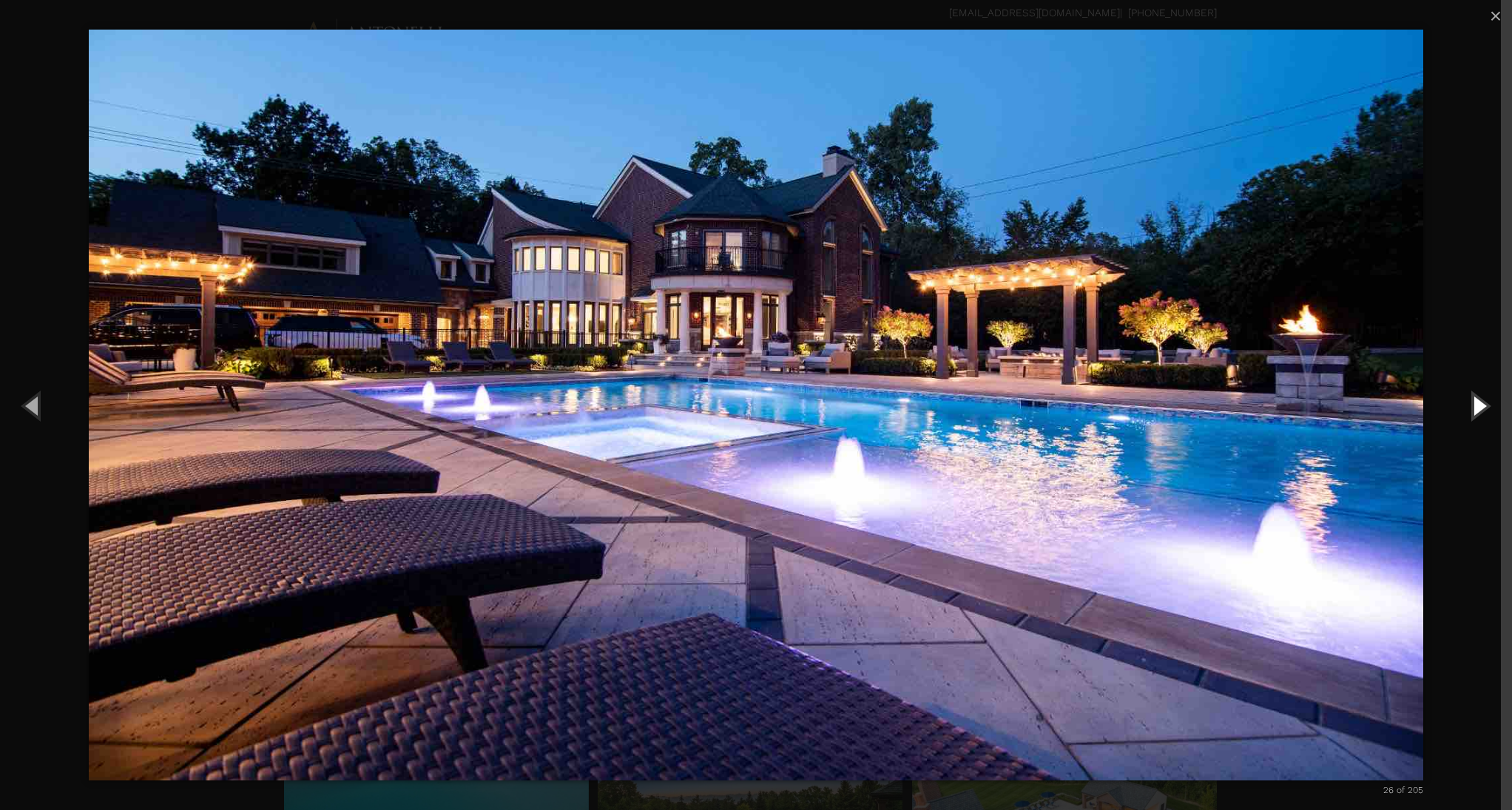
click at [1456, 424] on button "Next (Right arrow key)" at bounding box center [1479, 405] width 66 height 81
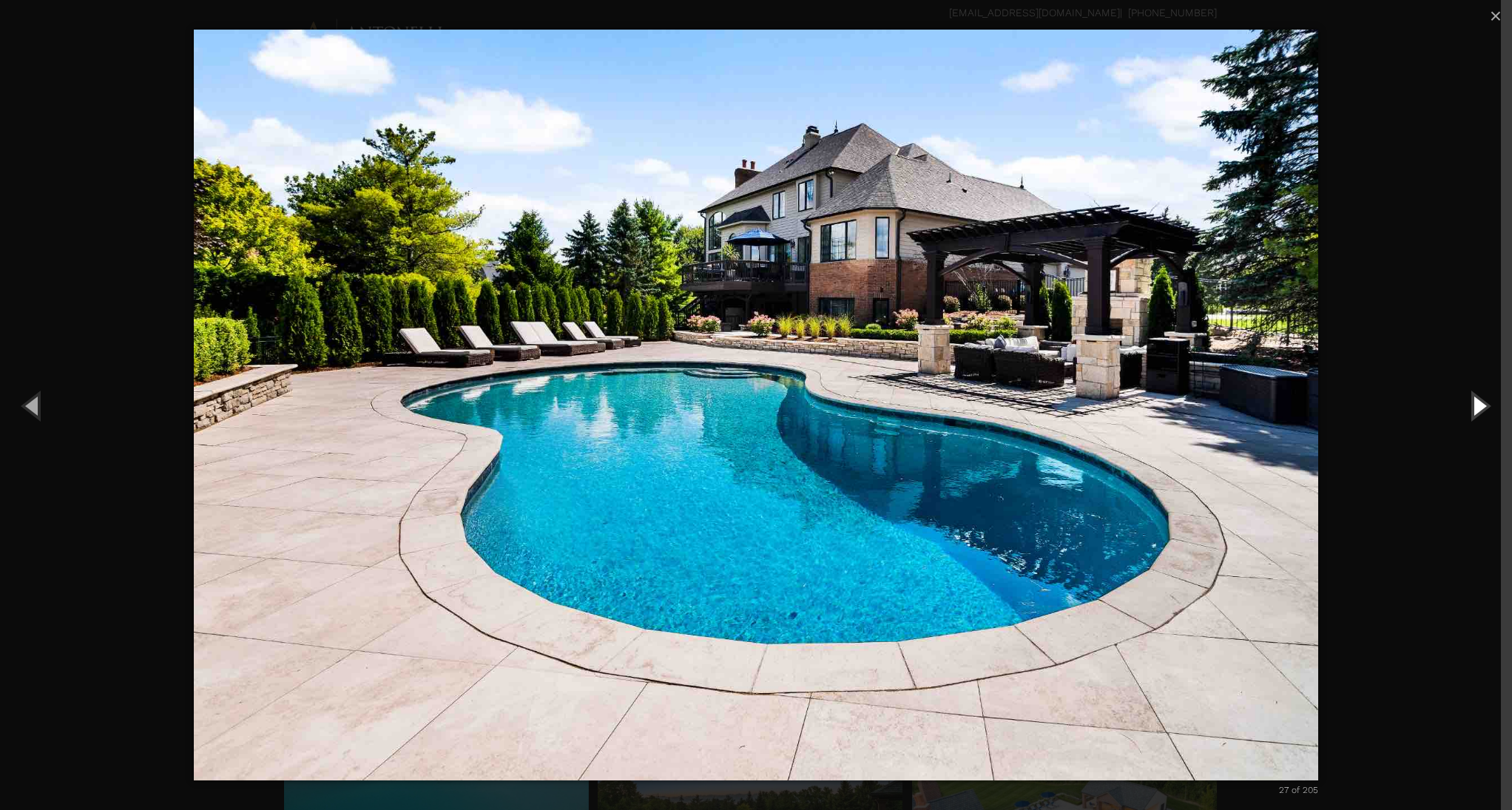
click at [1456, 424] on button "Next (Right arrow key)" at bounding box center [1479, 405] width 66 height 81
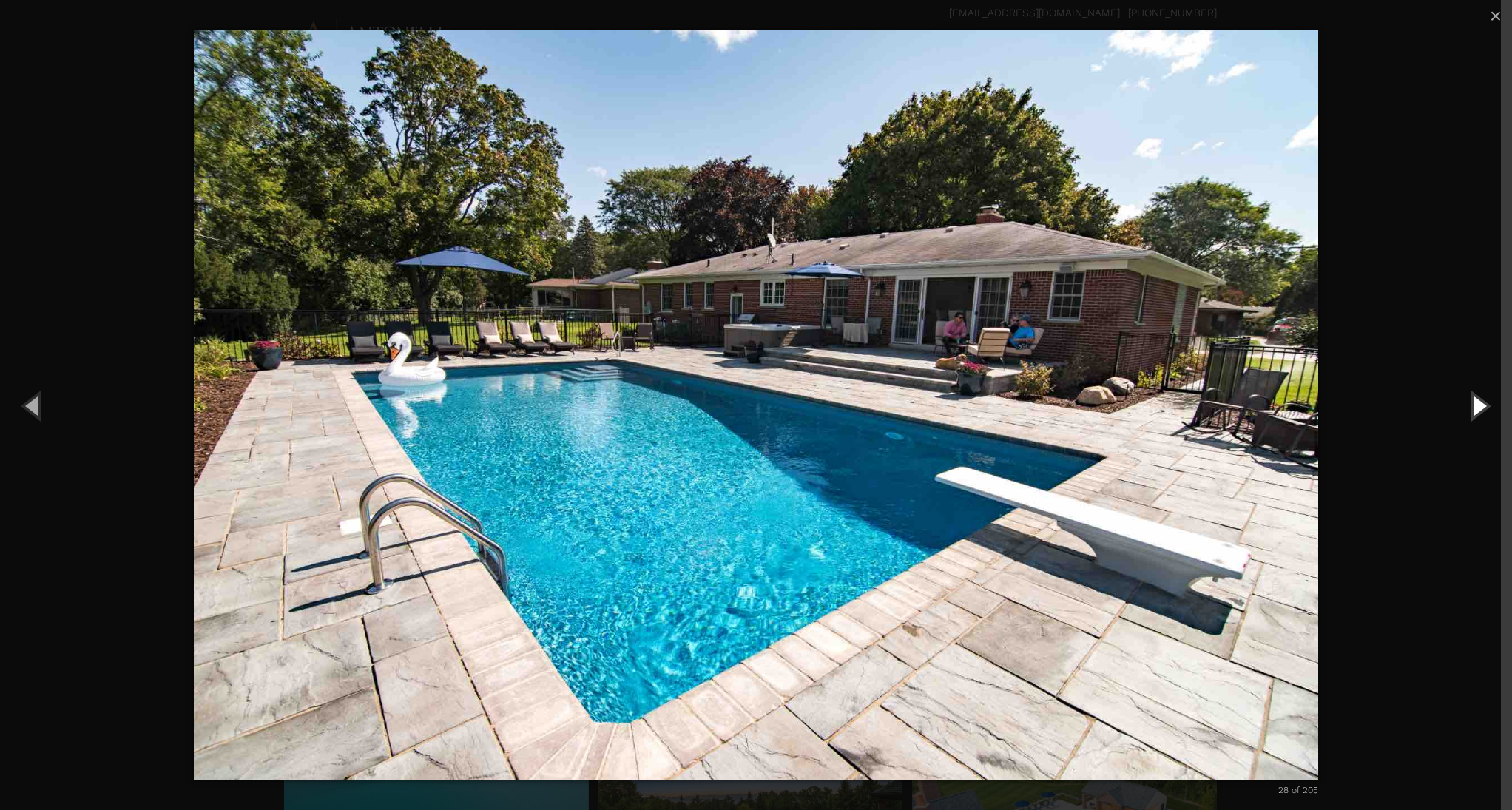
click at [1456, 424] on button "Next (Right arrow key)" at bounding box center [1479, 405] width 66 height 81
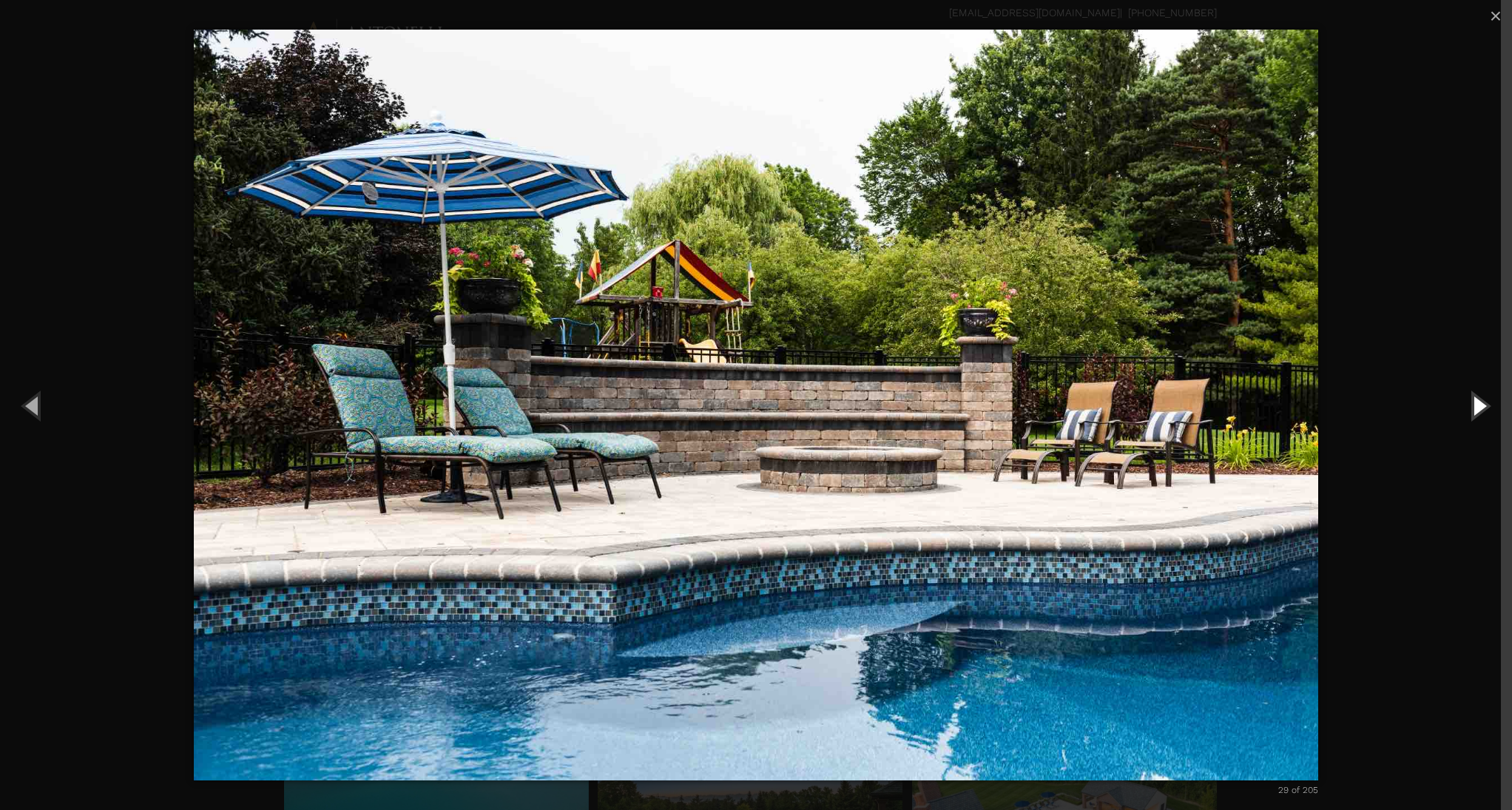
click at [1470, 412] on button "Next (Right arrow key)" at bounding box center [1479, 405] width 66 height 81
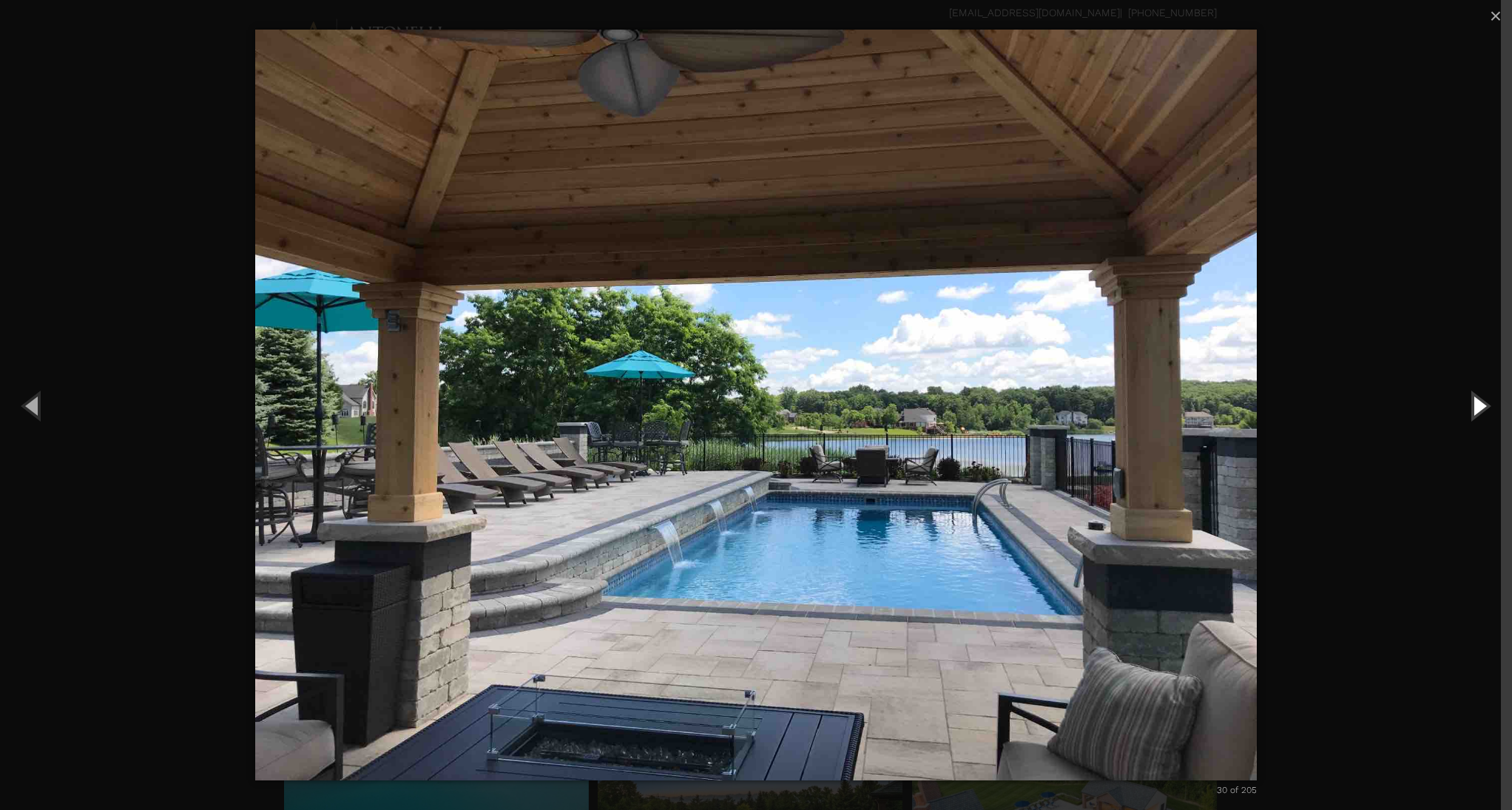
click at [1484, 410] on button "Next (Right arrow key)" at bounding box center [1479, 405] width 66 height 81
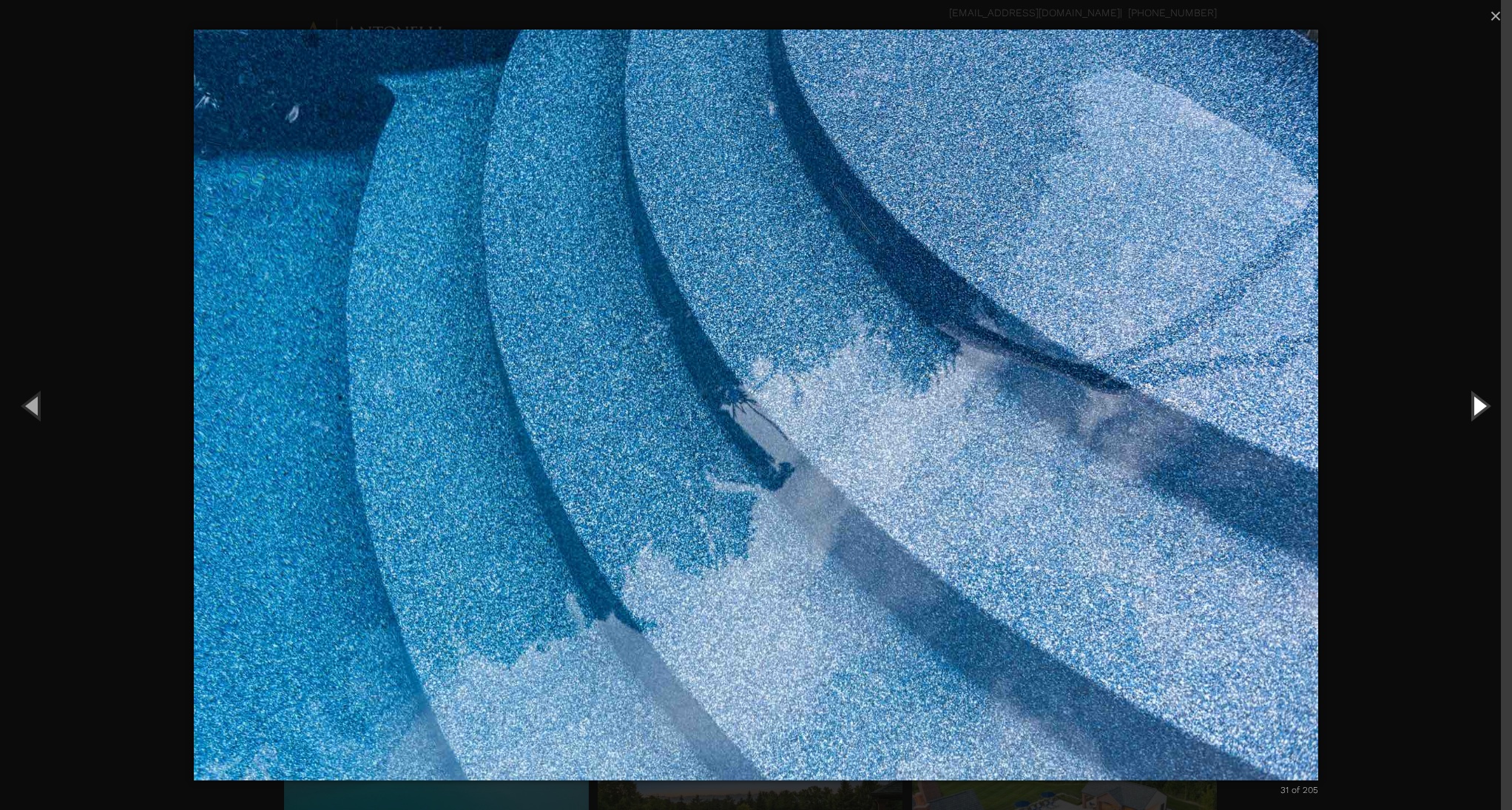
click at [1484, 410] on button "Next (Right arrow key)" at bounding box center [1479, 405] width 66 height 81
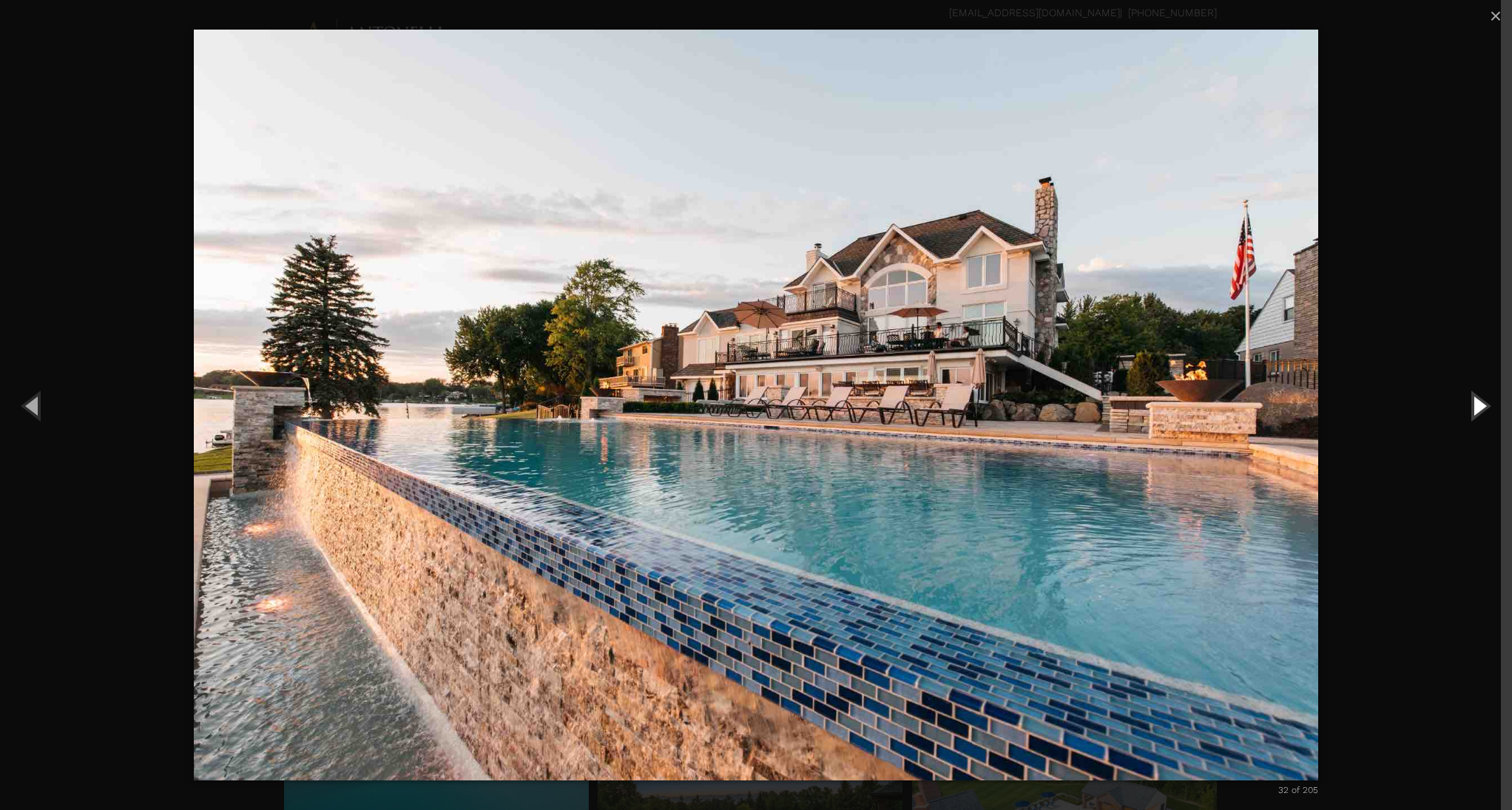
click at [1484, 410] on button "Next (Right arrow key)" at bounding box center [1479, 405] width 66 height 81
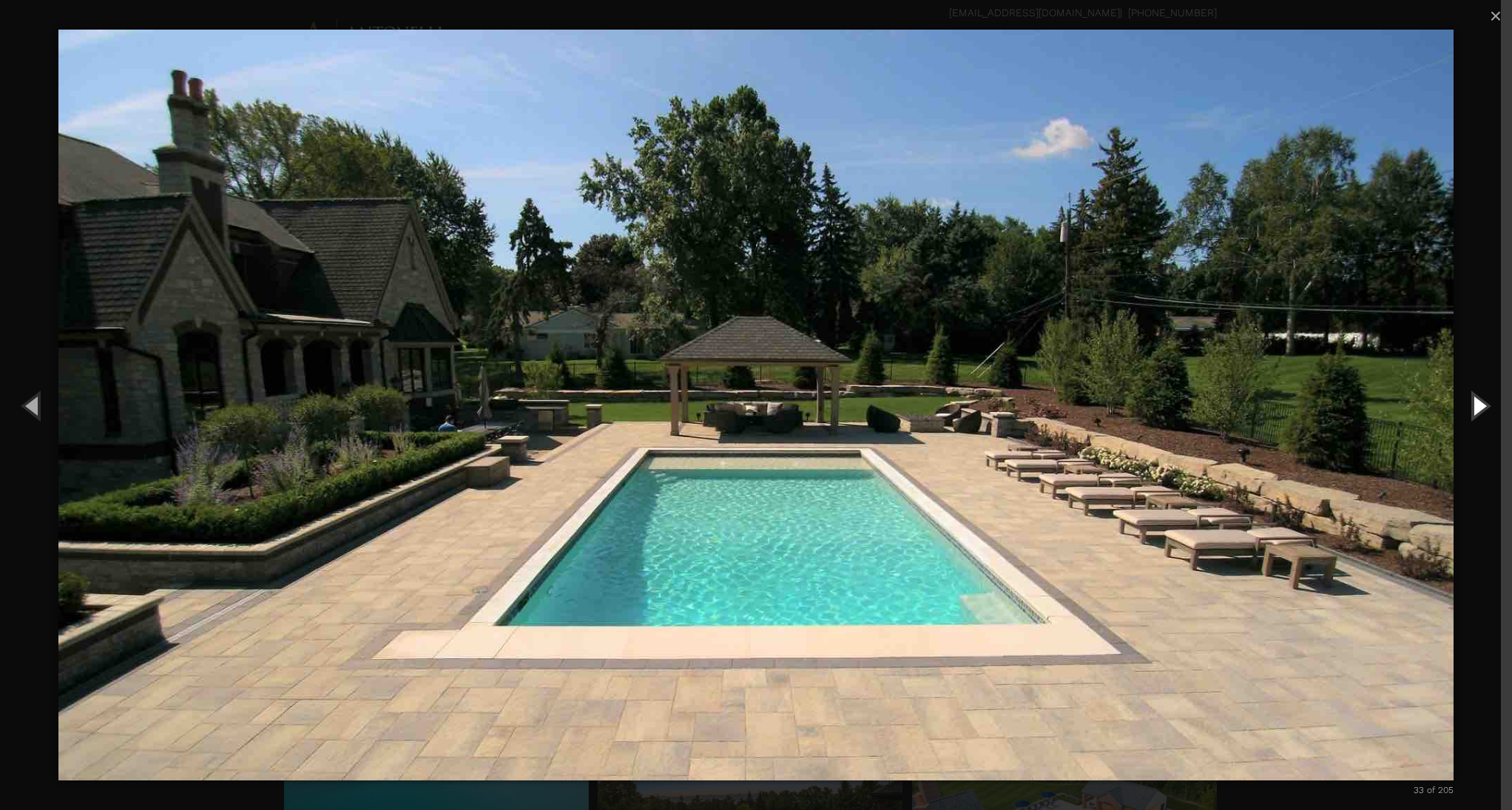
click at [1481, 408] on button "Next (Right arrow key)" at bounding box center [1479, 405] width 66 height 81
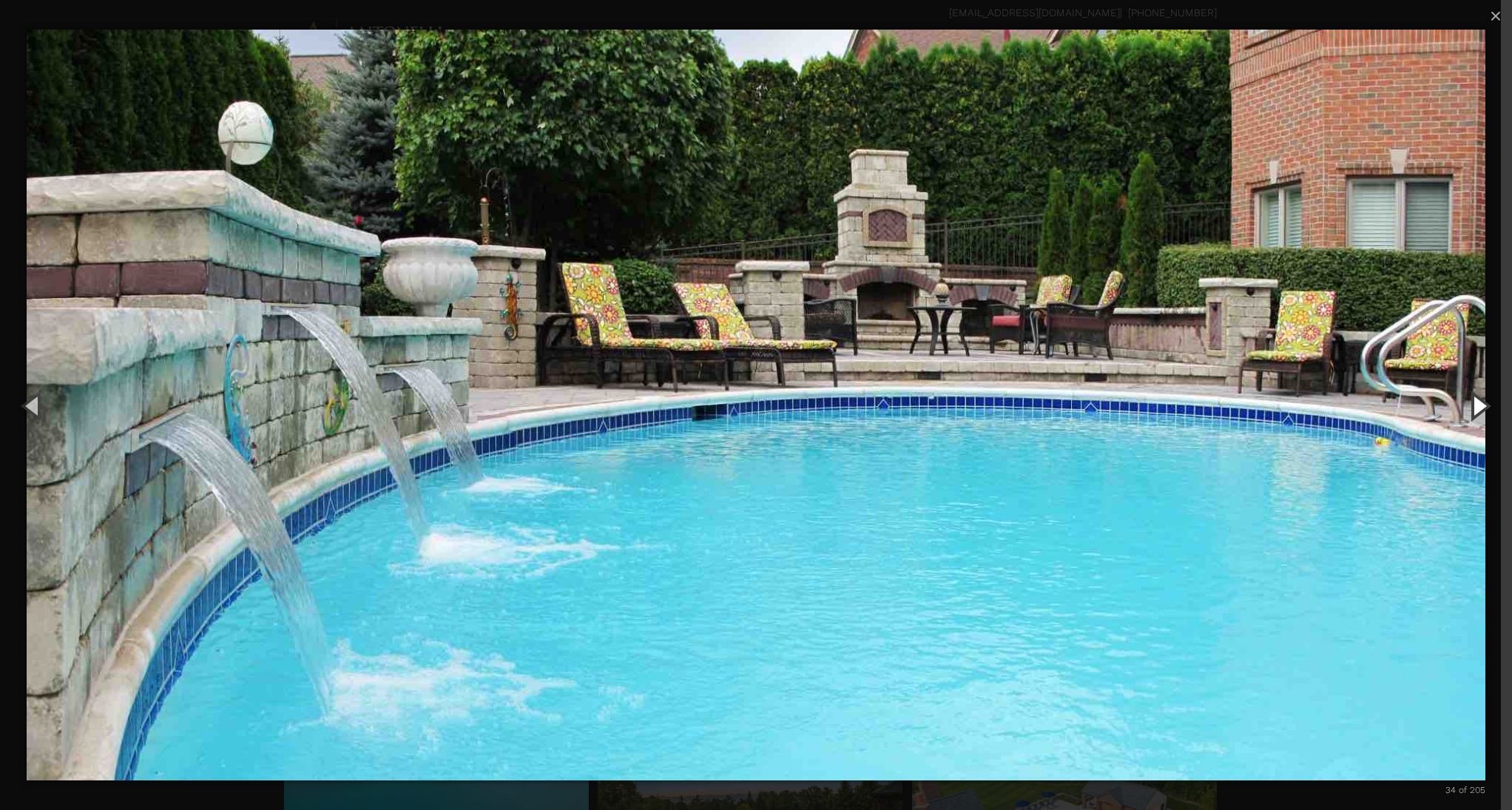
click at [1472, 406] on button "Next (Right arrow key)" at bounding box center [1479, 405] width 66 height 81
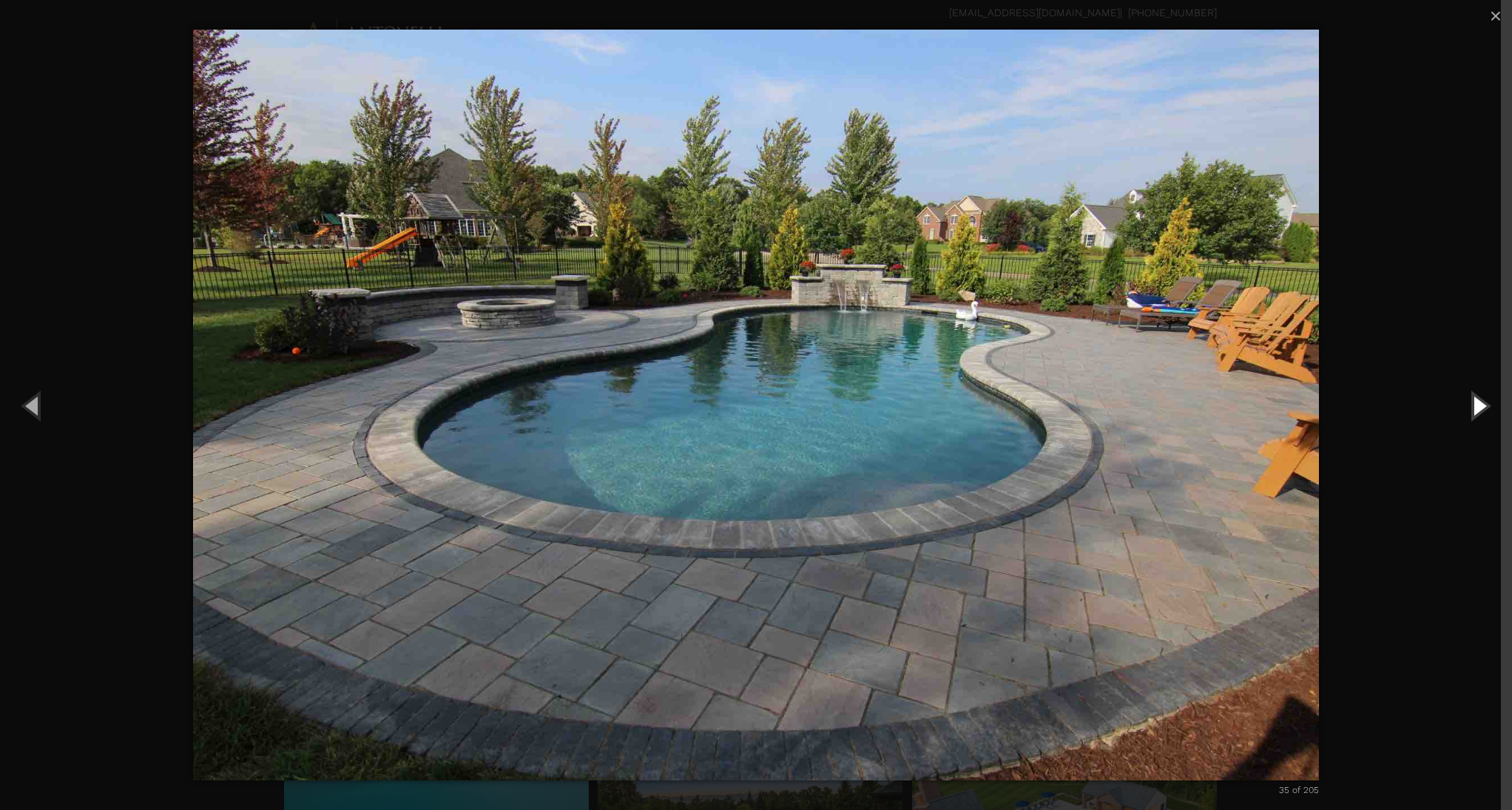
click at [1472, 406] on button "Next (Right arrow key)" at bounding box center [1479, 405] width 66 height 81
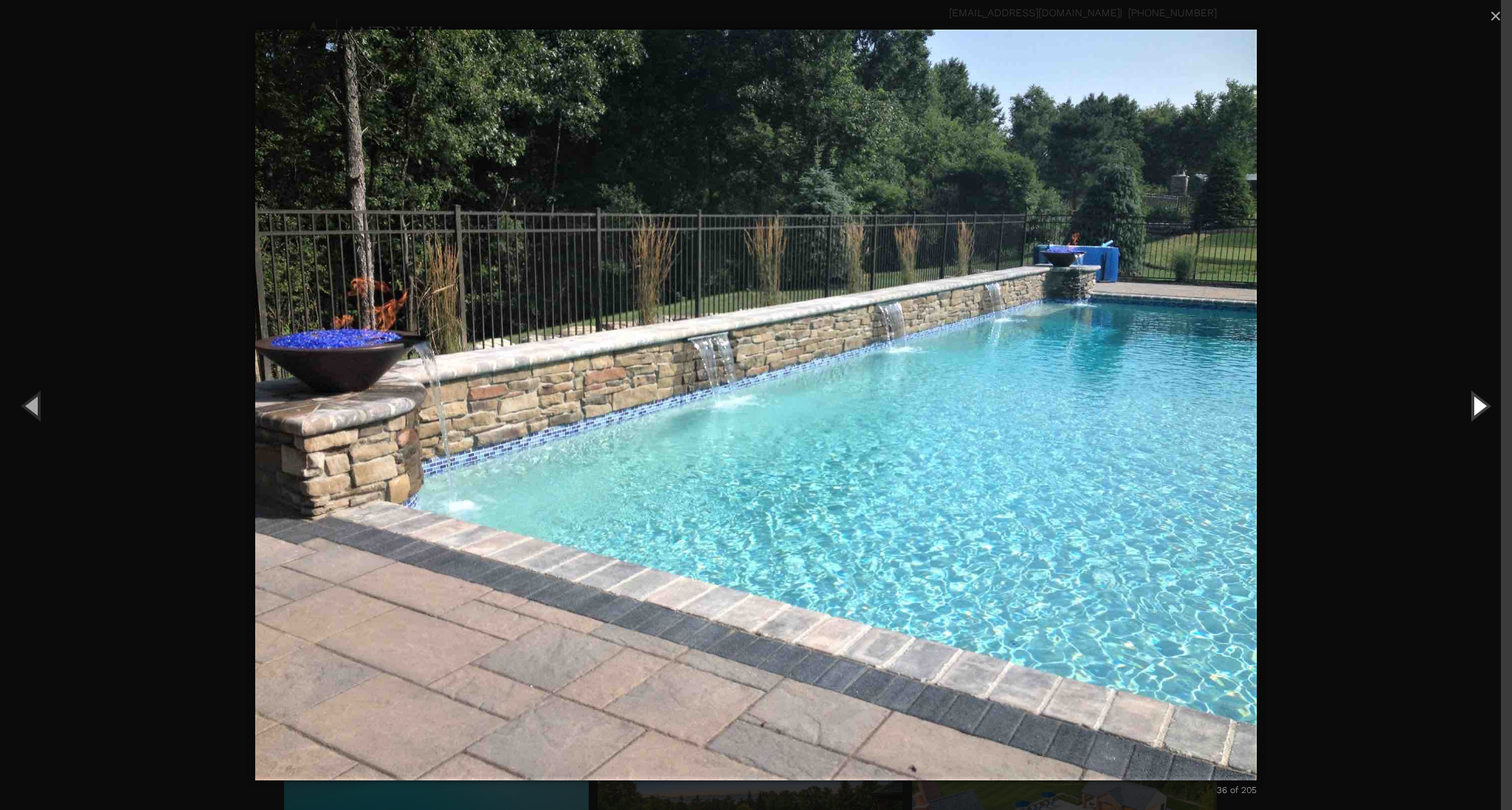
click at [1472, 406] on button "Next (Right arrow key)" at bounding box center [1479, 405] width 66 height 81
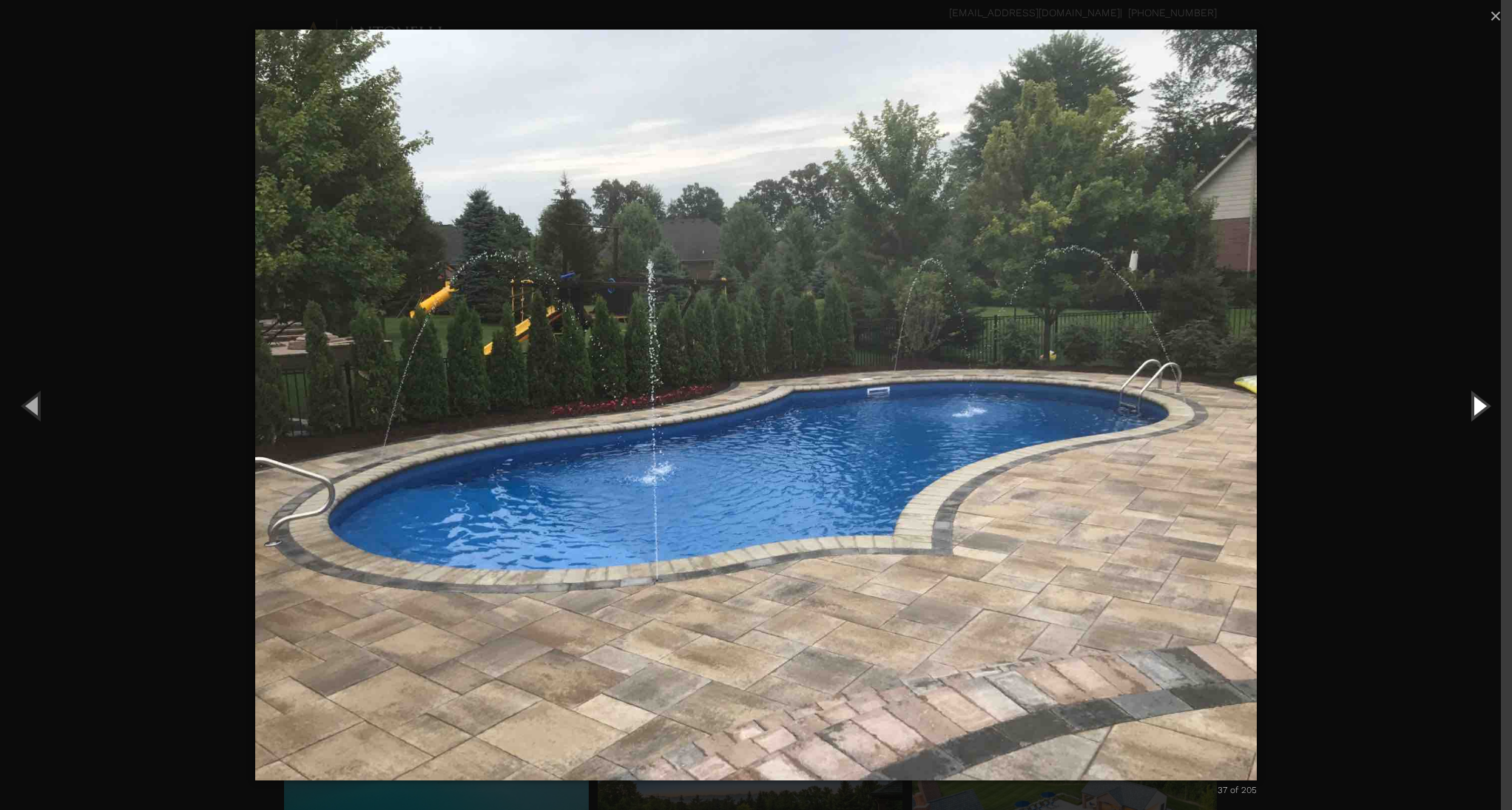
click at [1472, 406] on button "Next (Right arrow key)" at bounding box center [1479, 405] width 66 height 81
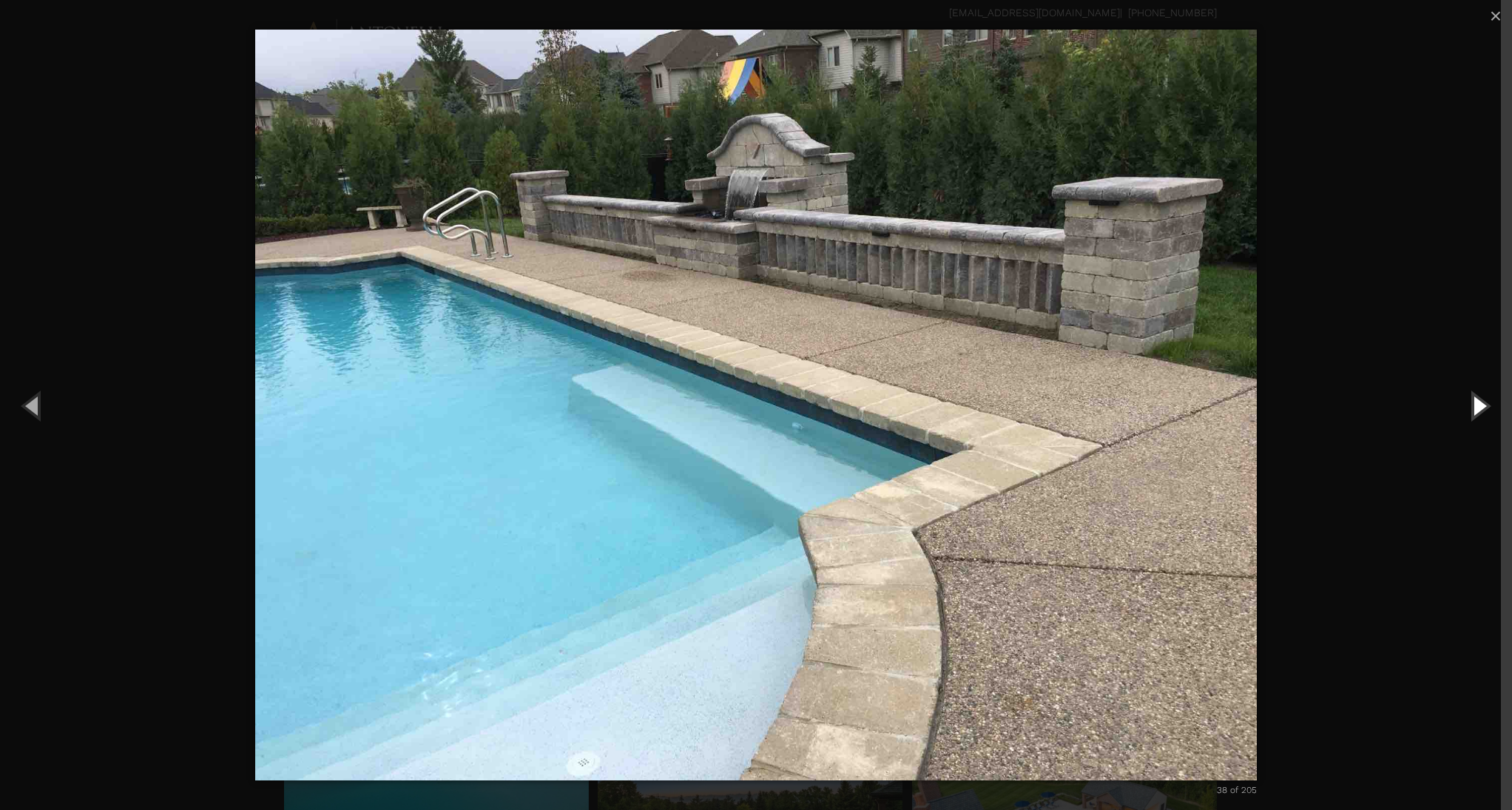
click at [1472, 406] on button "Next (Right arrow key)" at bounding box center [1479, 405] width 66 height 81
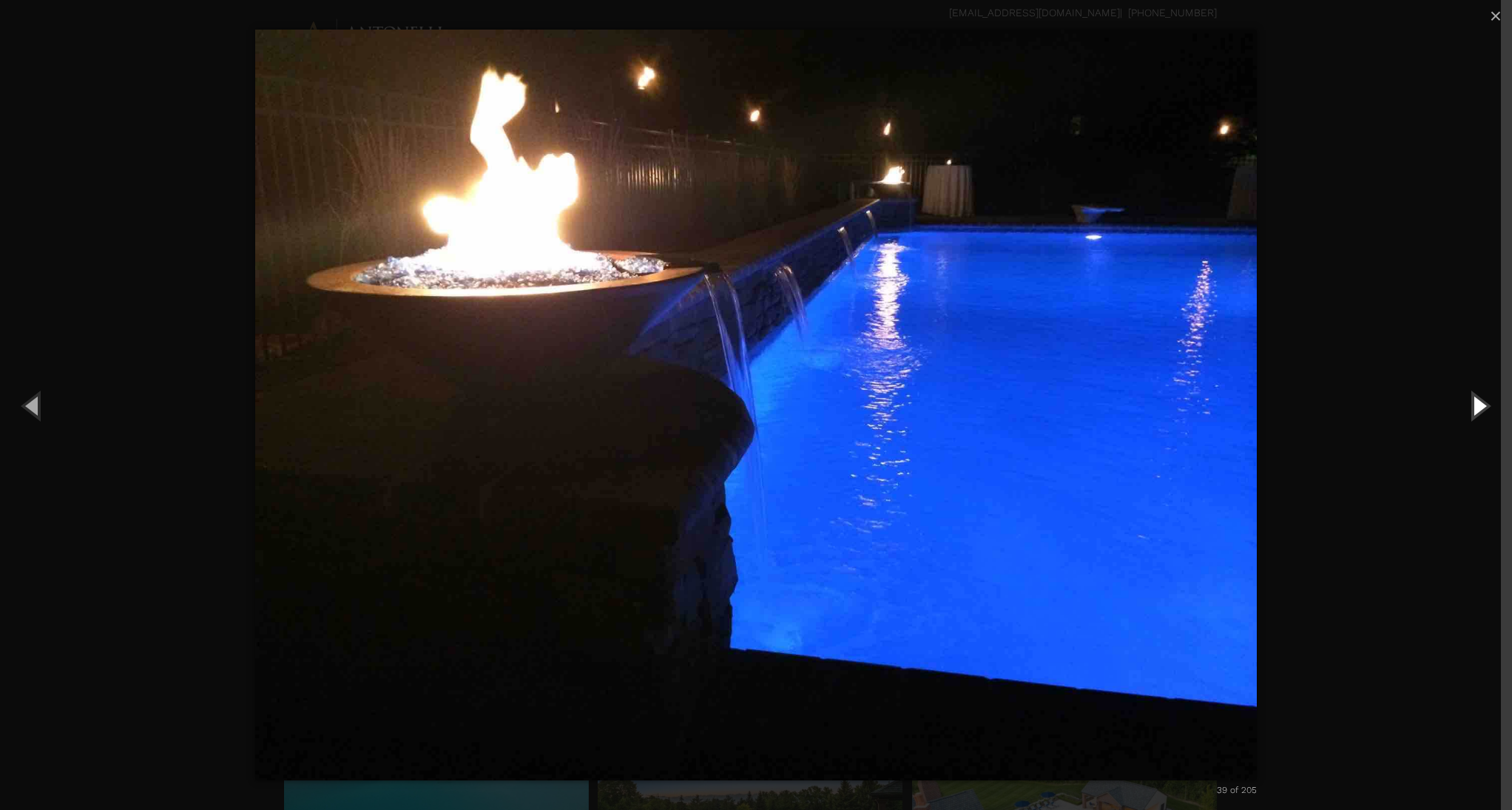
click at [1472, 406] on button "Next (Right arrow key)" at bounding box center [1479, 405] width 66 height 81
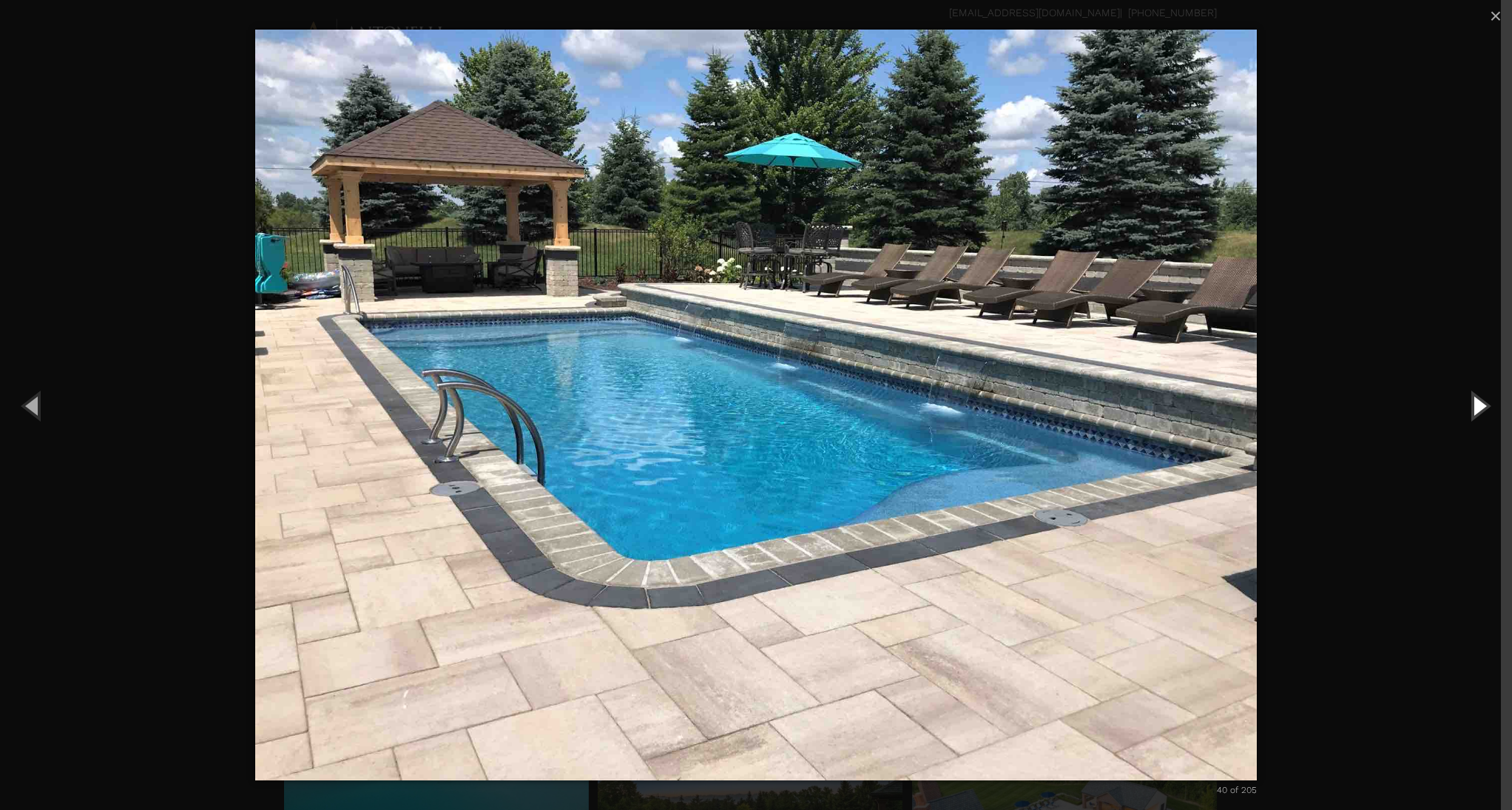
click at [1472, 406] on button "Next (Right arrow key)" at bounding box center [1479, 405] width 66 height 81
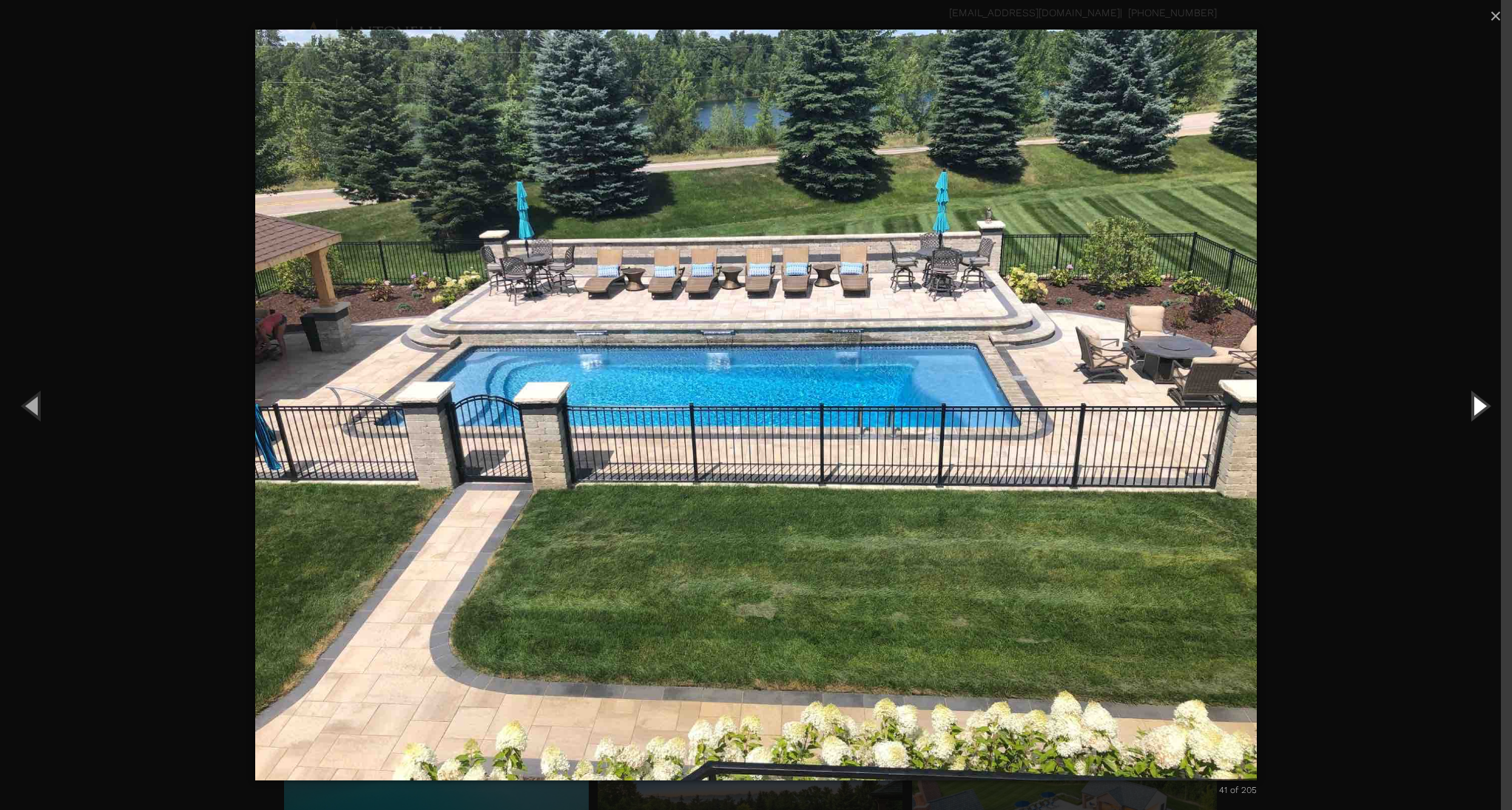
click at [1472, 401] on button "Next (Right arrow key)" at bounding box center [1479, 405] width 66 height 81
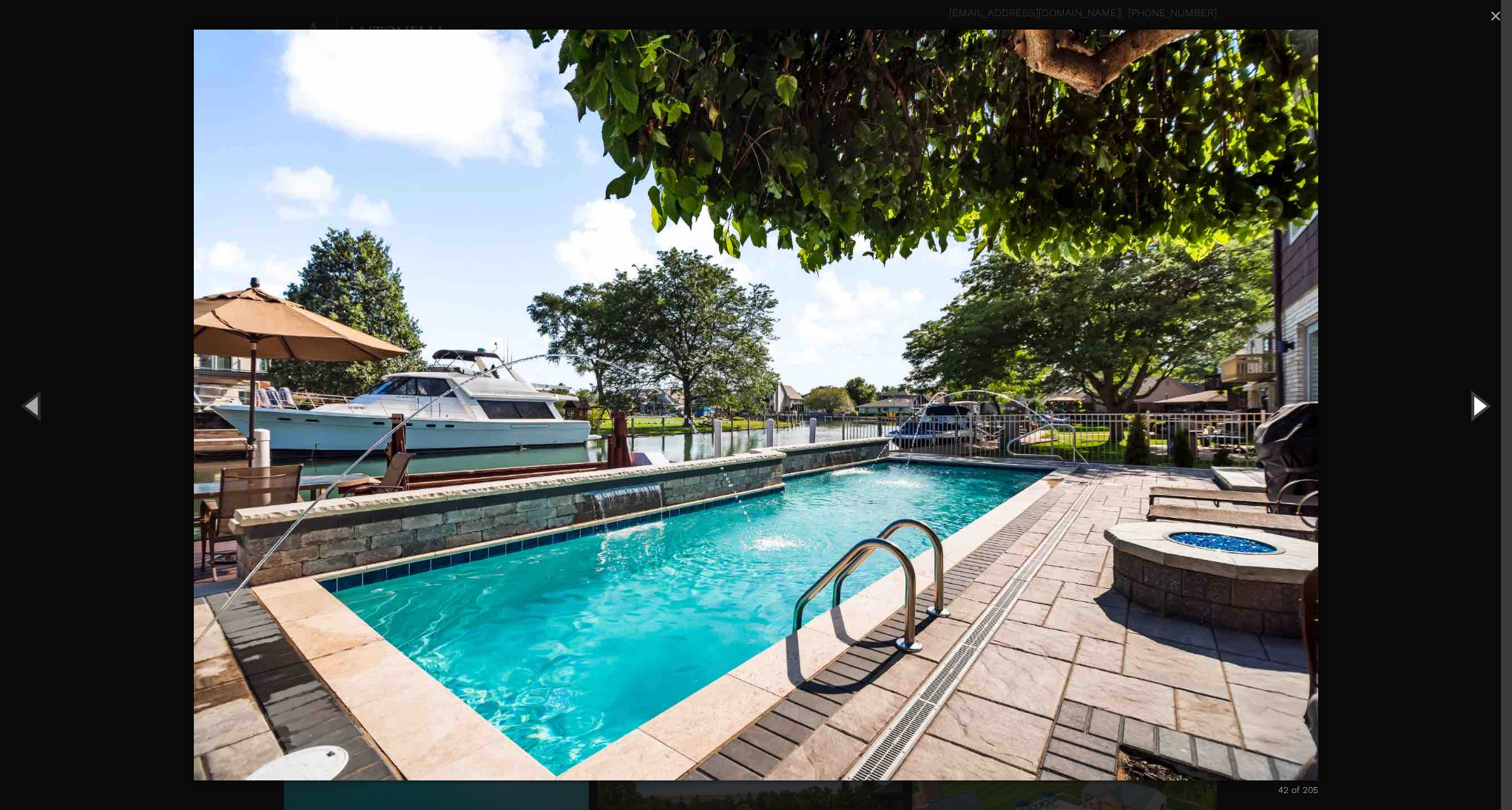
click at [1472, 401] on button "Next (Right arrow key)" at bounding box center [1479, 405] width 66 height 81
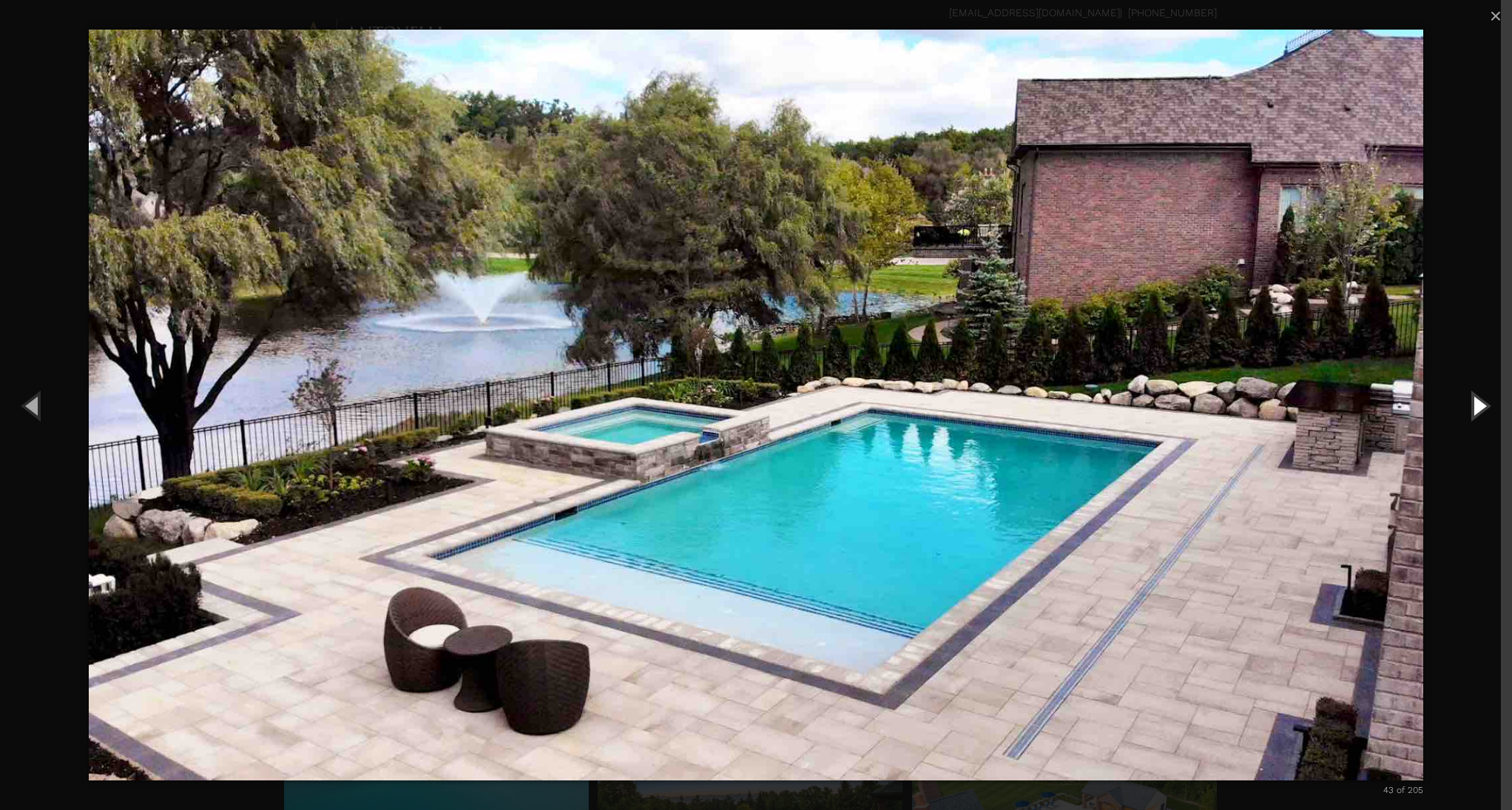
click at [1472, 401] on button "Next (Right arrow key)" at bounding box center [1479, 405] width 66 height 81
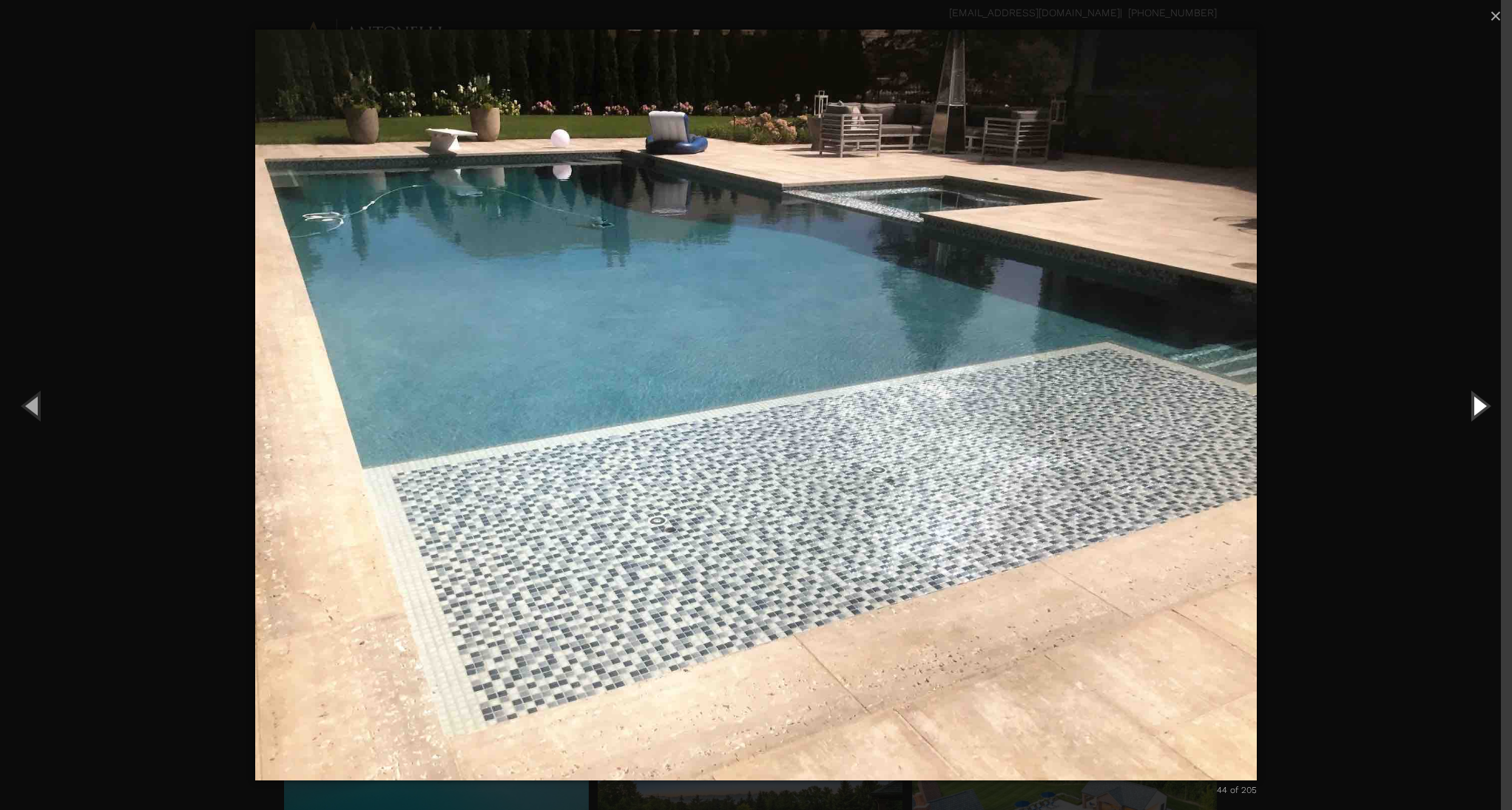
click at [1472, 401] on button "Next (Right arrow key)" at bounding box center [1479, 405] width 66 height 81
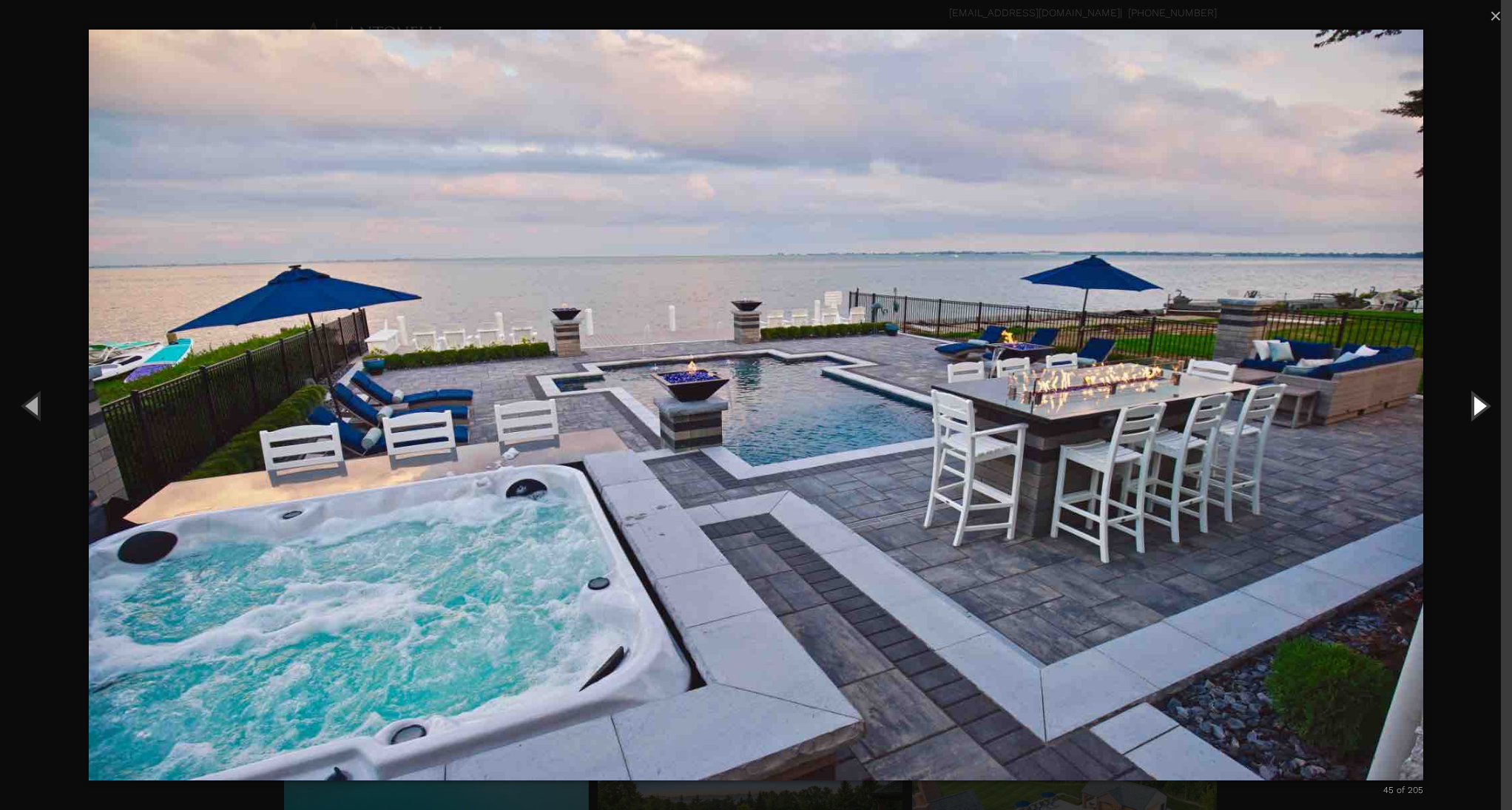
click at [1472, 401] on button "Next (Right arrow key)" at bounding box center [1479, 405] width 66 height 81
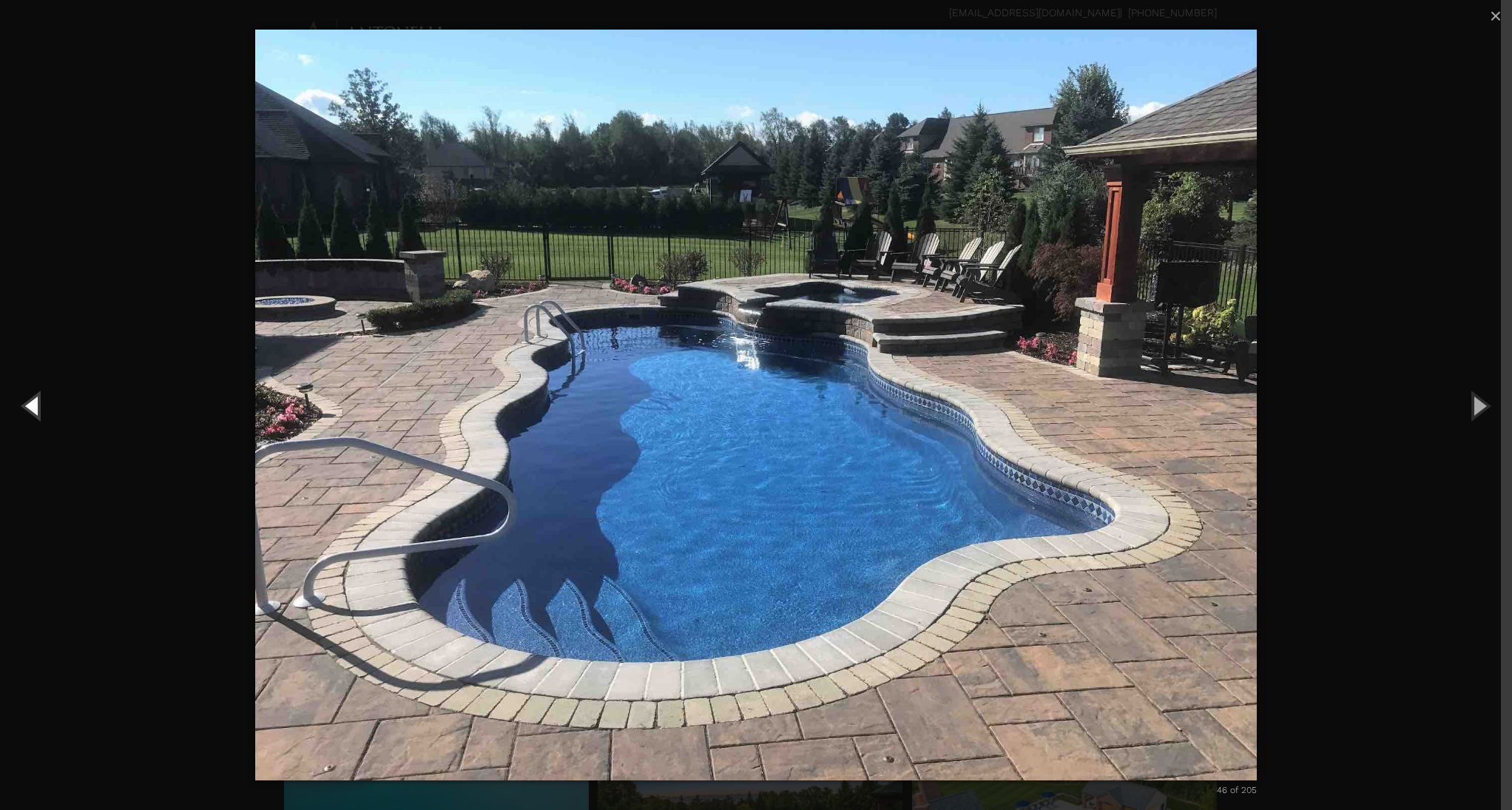
click at [34, 412] on button "Previous (Left arrow key)" at bounding box center [33, 405] width 66 height 81
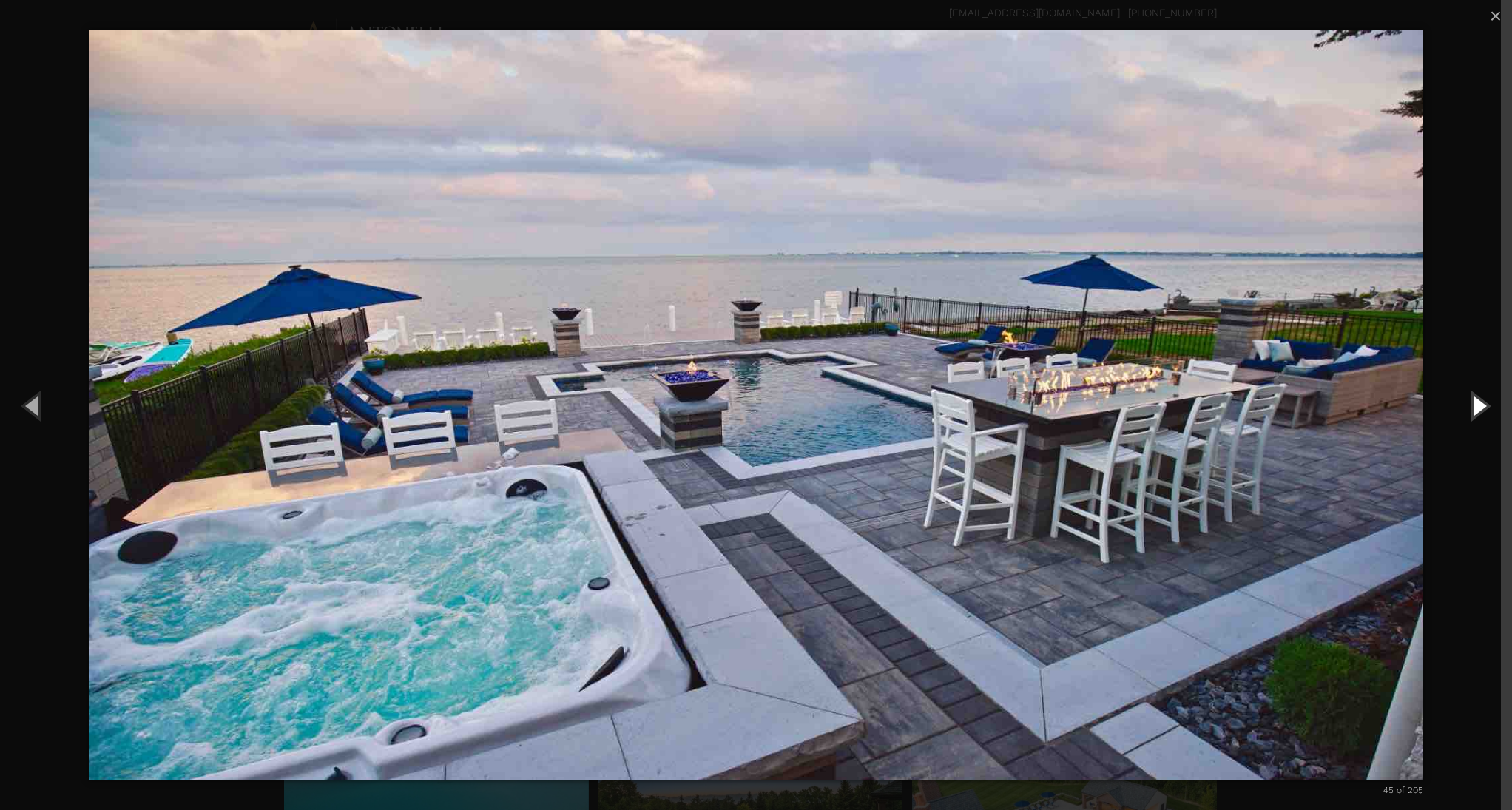
click at [1477, 403] on button "Next (Right arrow key)" at bounding box center [1479, 405] width 66 height 81
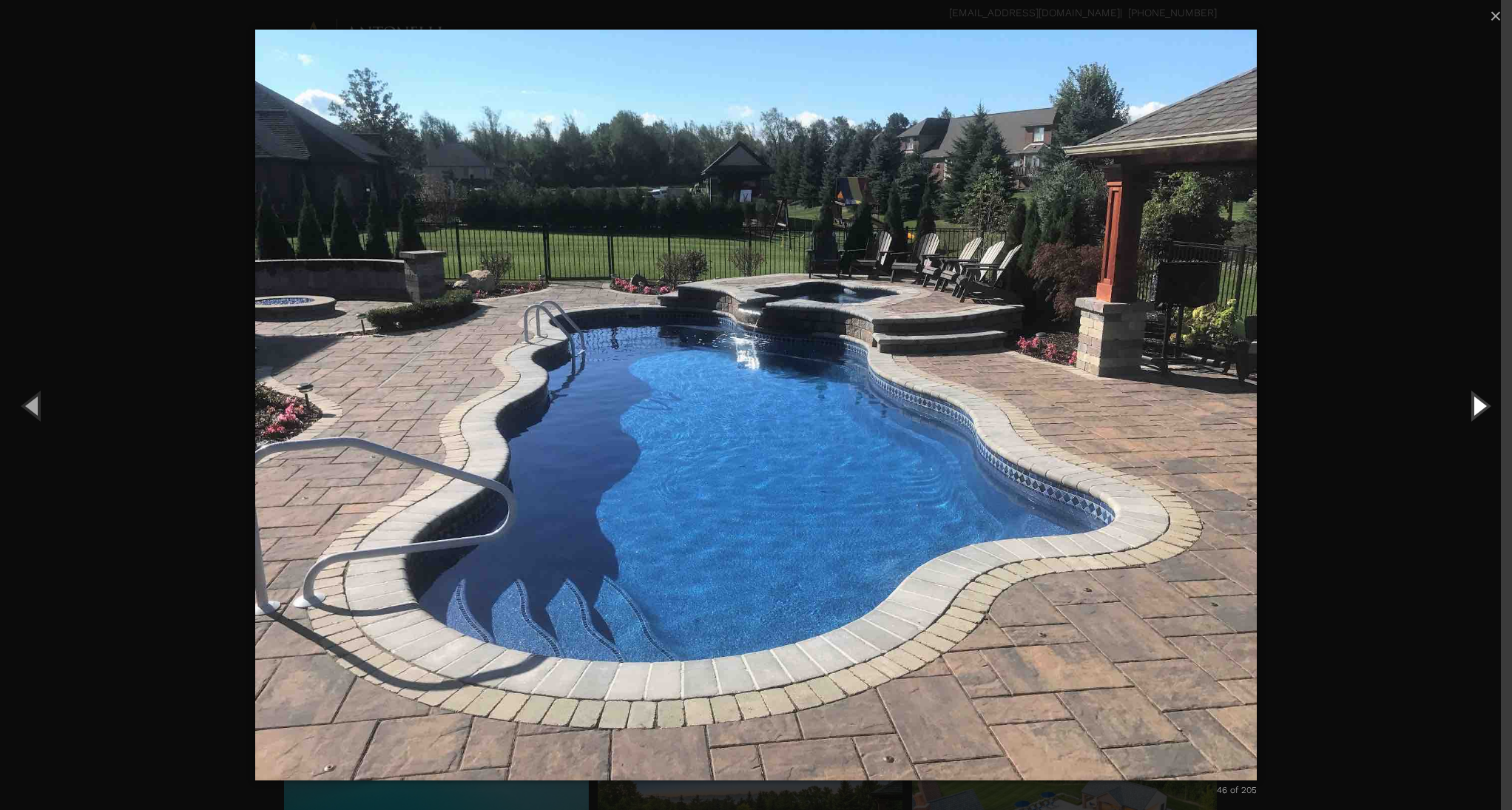
click at [1477, 403] on button "Next (Right arrow key)" at bounding box center [1479, 405] width 66 height 81
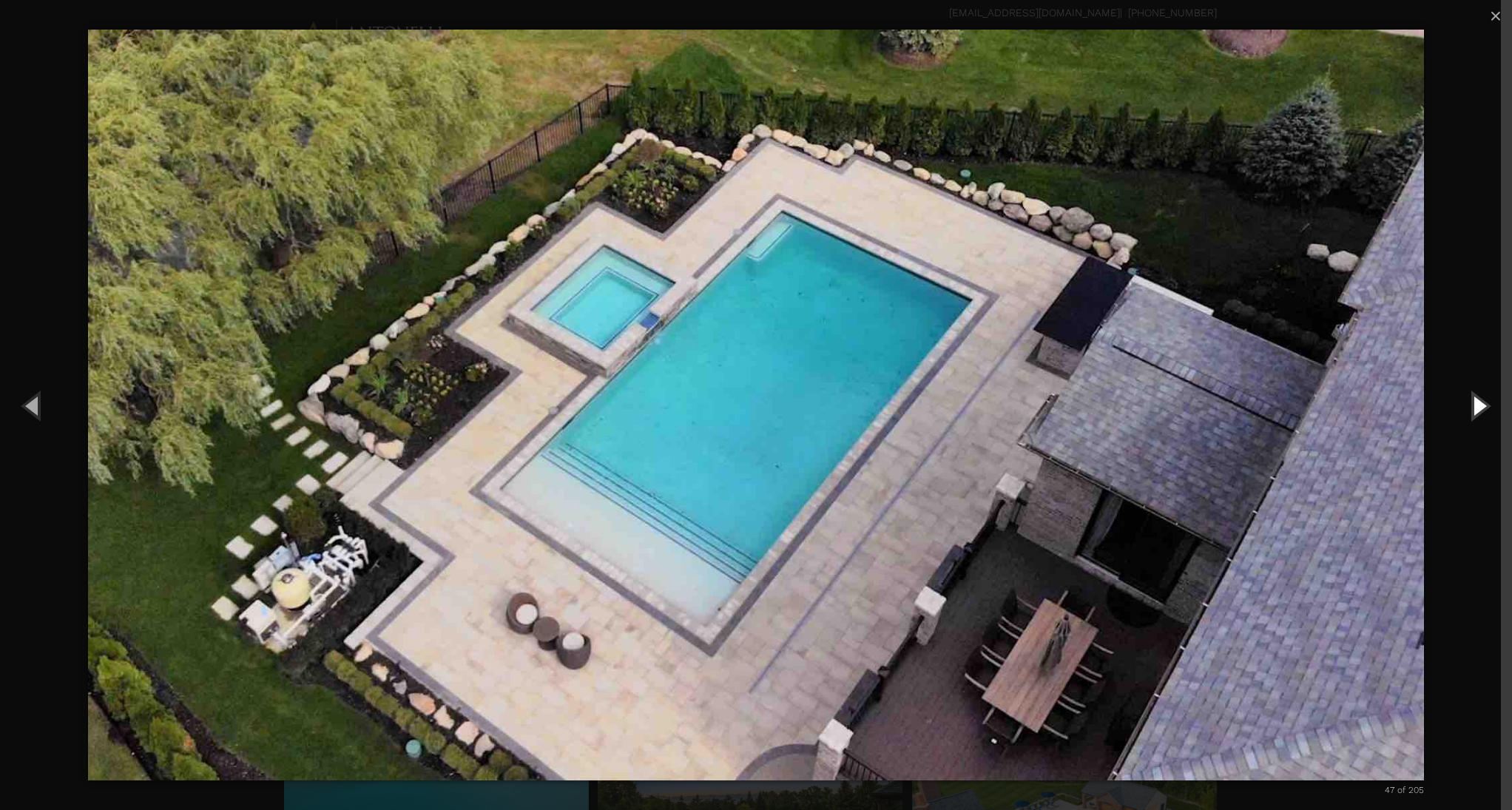
click at [1477, 403] on button "Next (Right arrow key)" at bounding box center [1479, 405] width 66 height 81
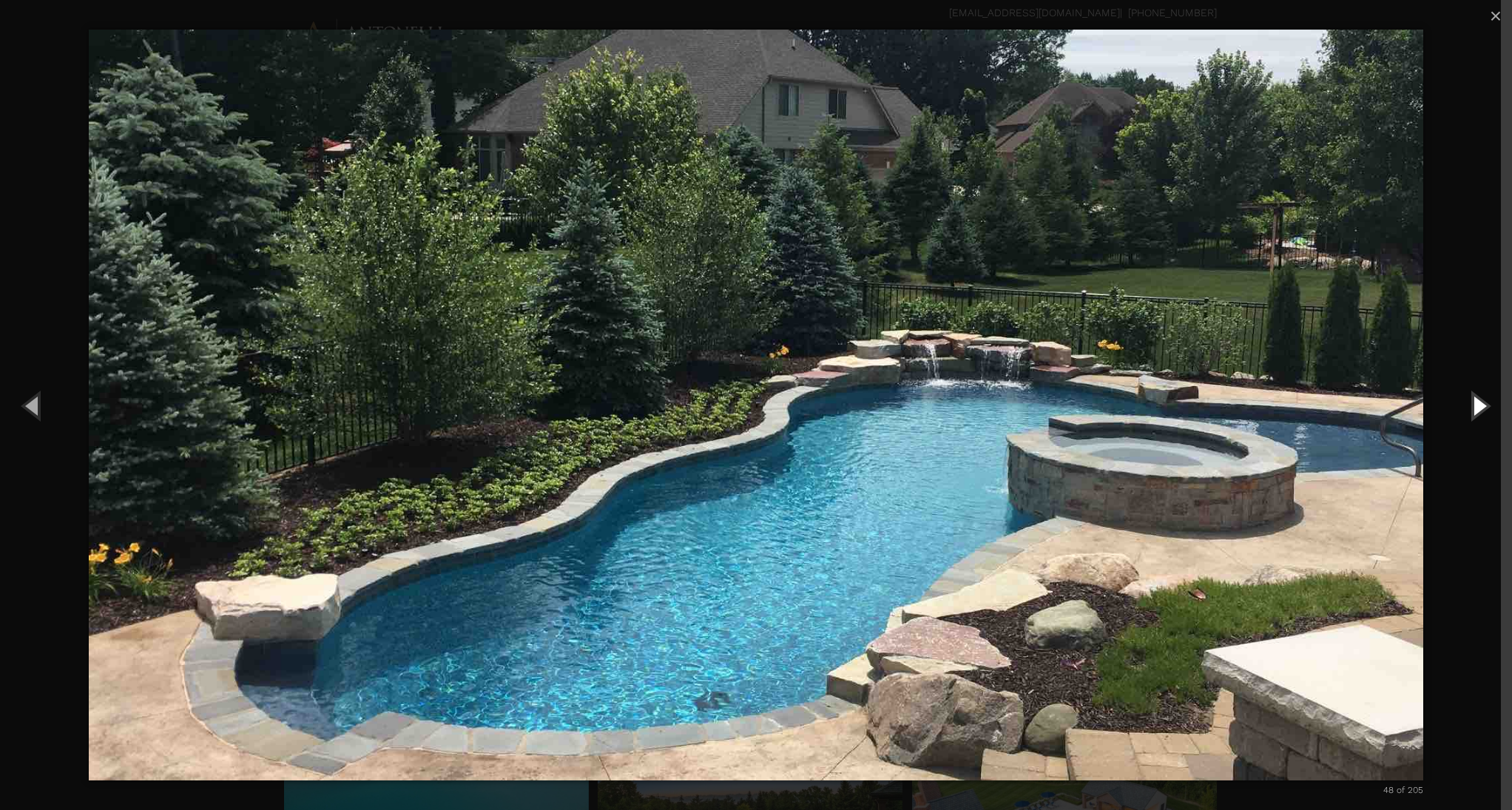
click at [1477, 403] on button "Next (Right arrow key)" at bounding box center [1479, 405] width 66 height 81
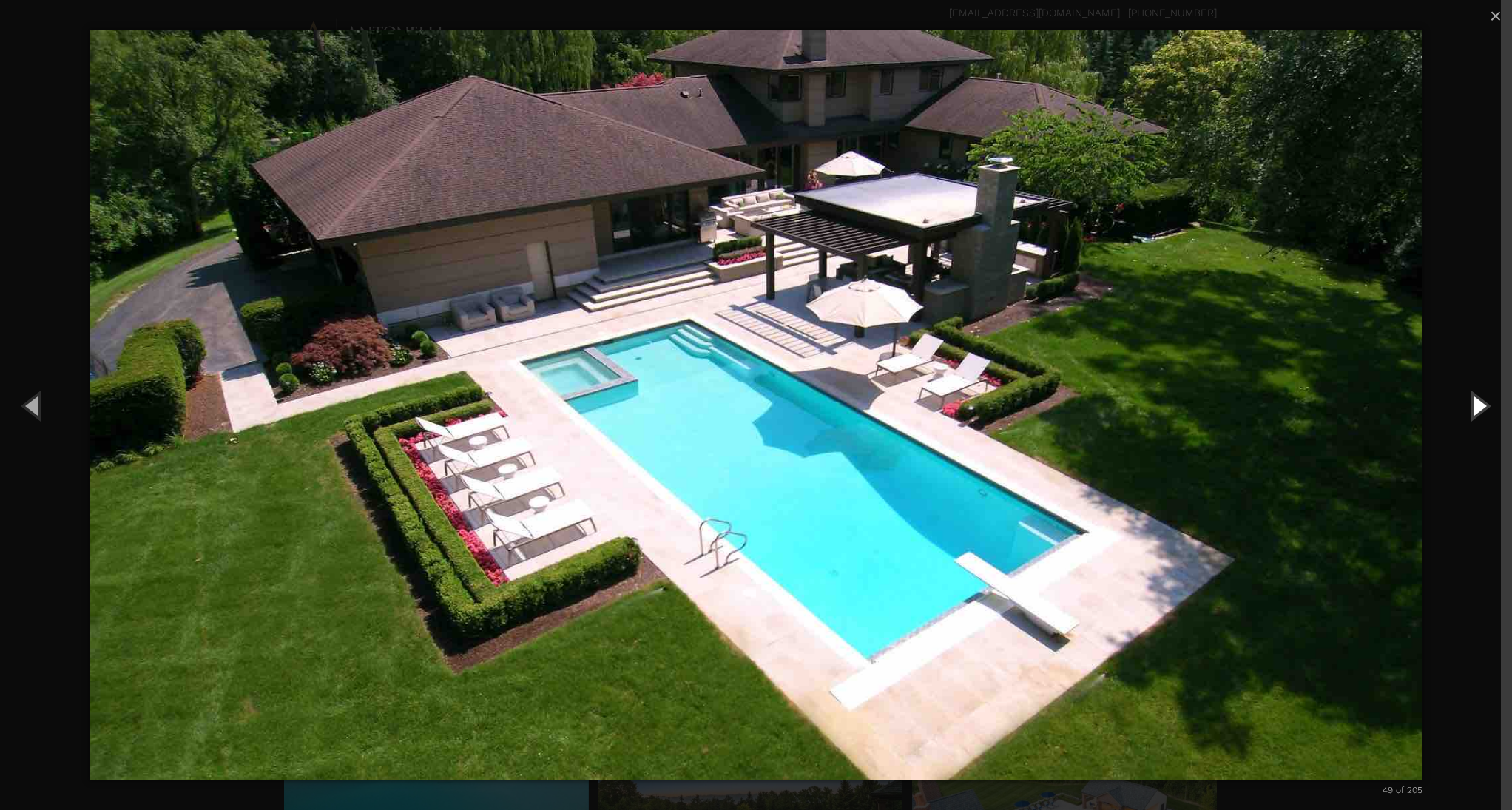
click at [1477, 403] on button "Next (Right arrow key)" at bounding box center [1479, 405] width 66 height 81
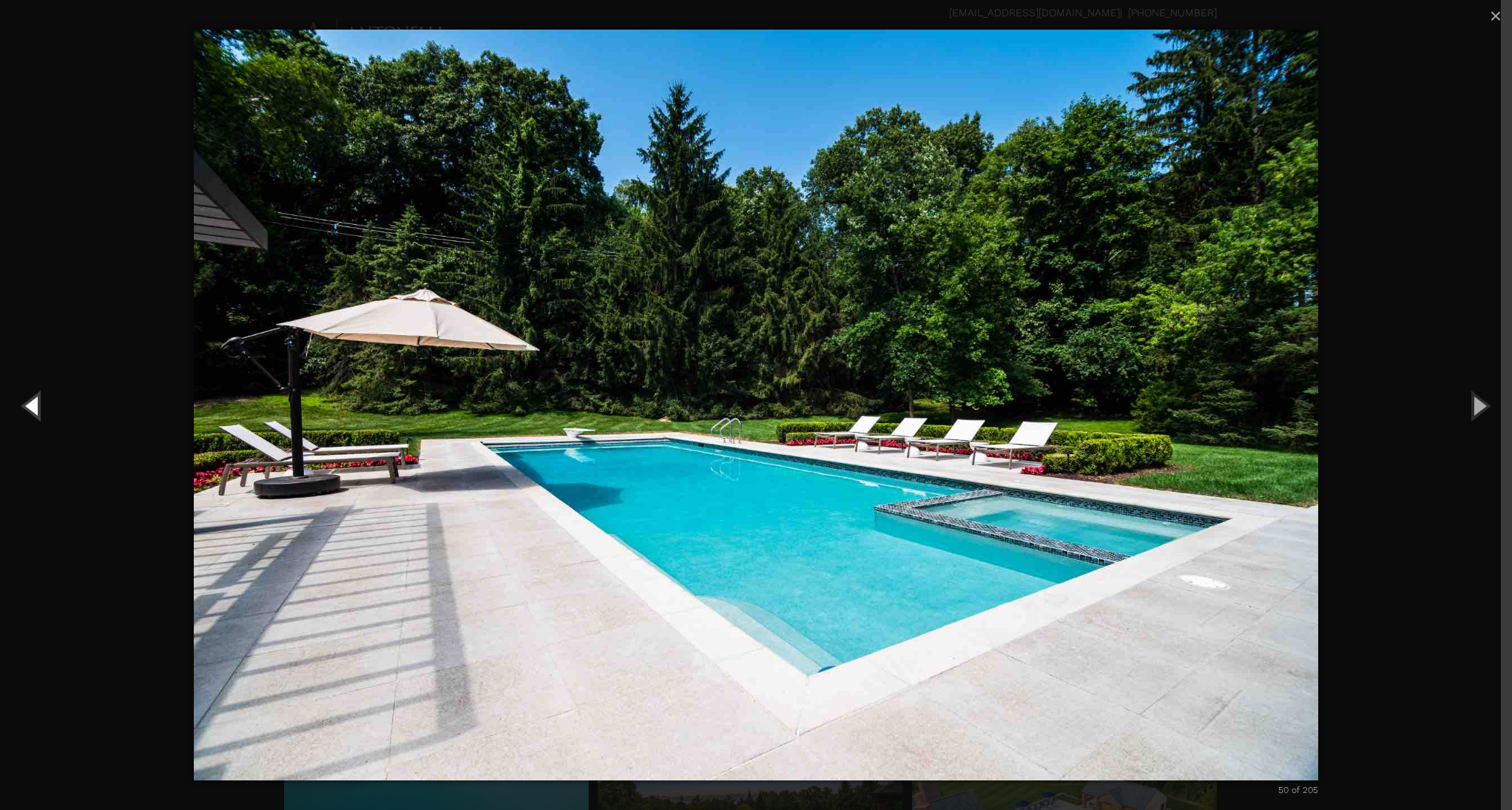
click at [29, 410] on button "Previous (Left arrow key)" at bounding box center [33, 405] width 66 height 81
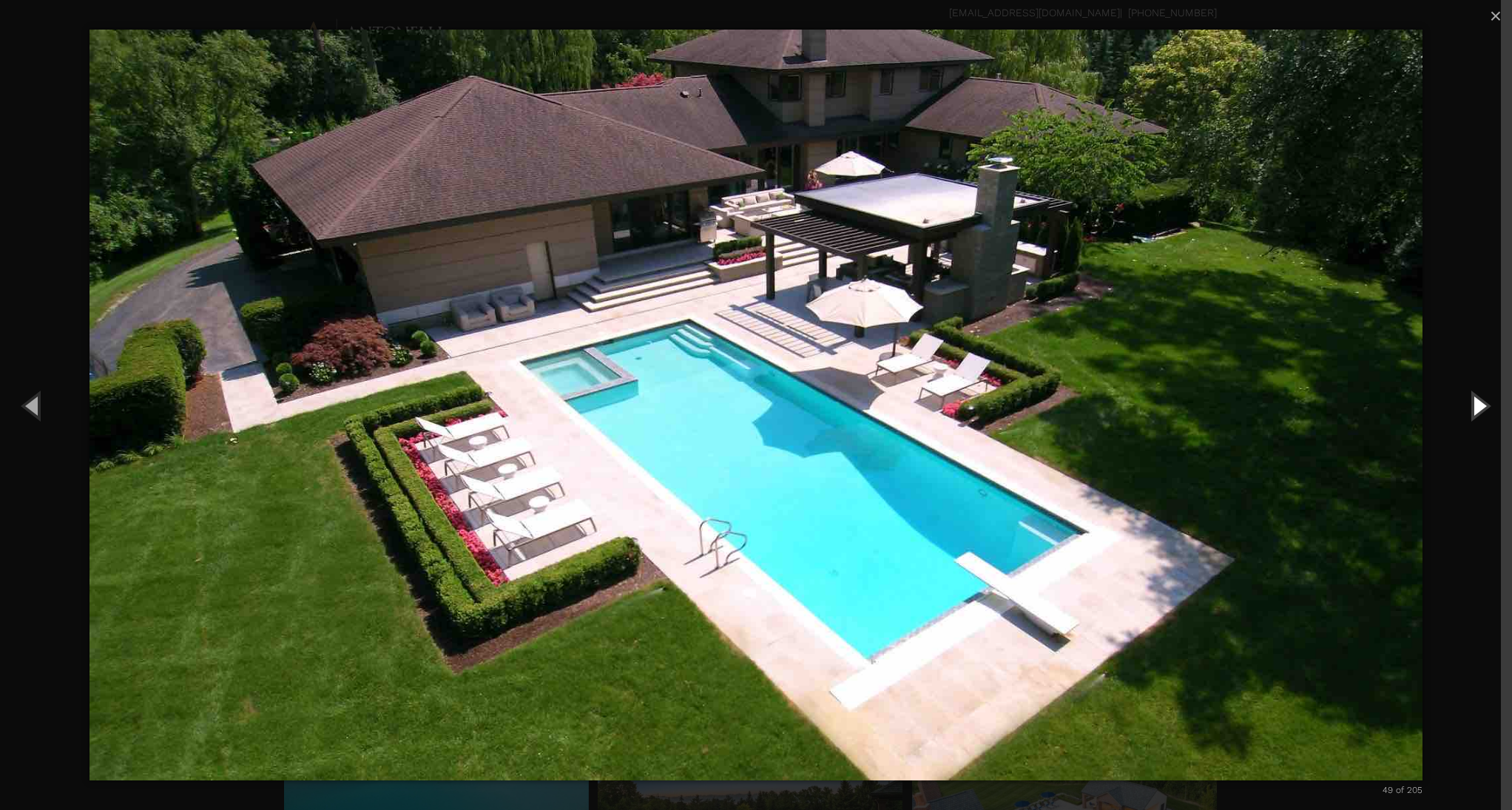
click at [1490, 412] on button "Next (Right arrow key)" at bounding box center [1479, 405] width 66 height 81
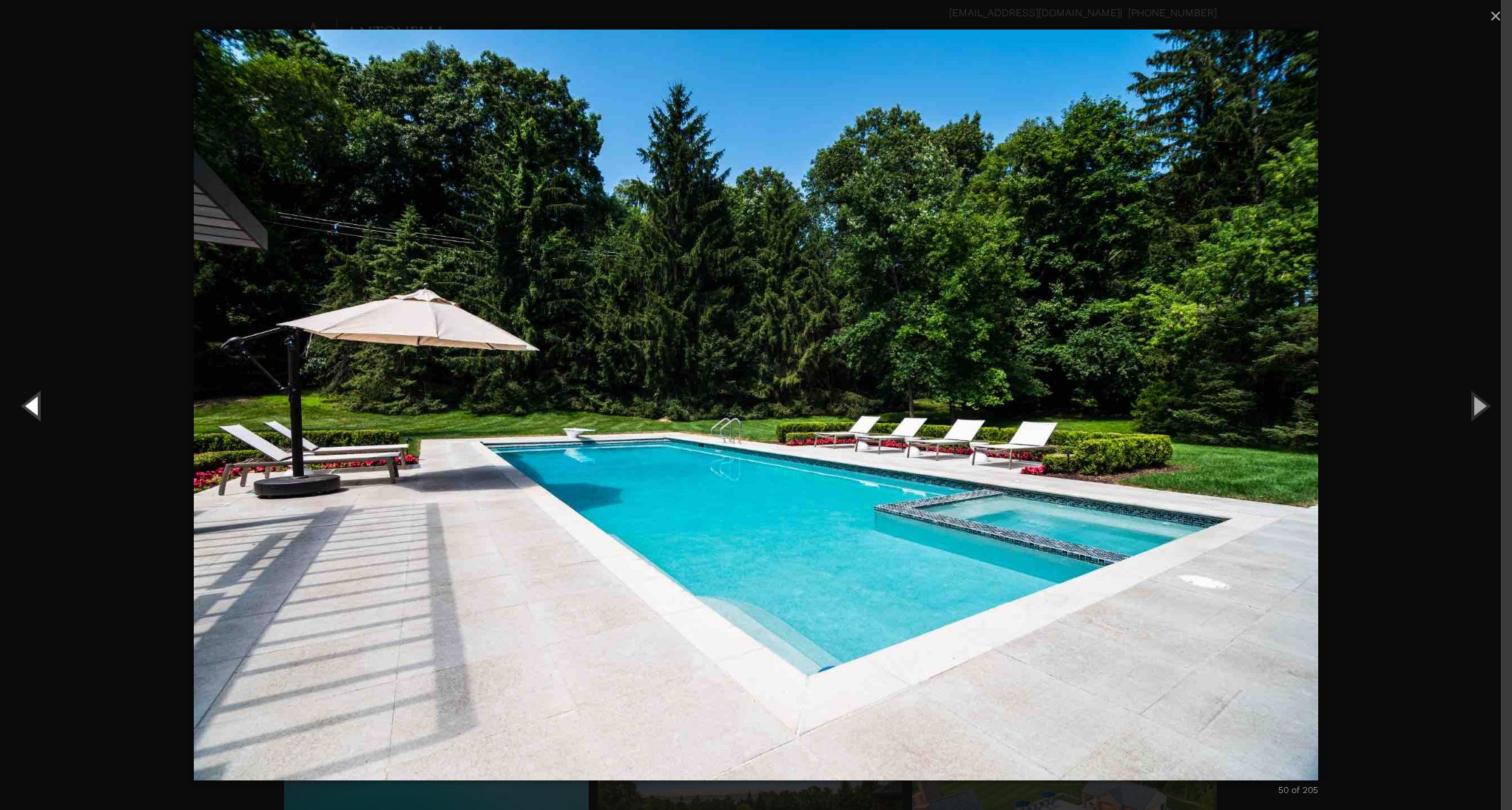
click at [38, 408] on button "Previous (Left arrow key)" at bounding box center [33, 405] width 66 height 81
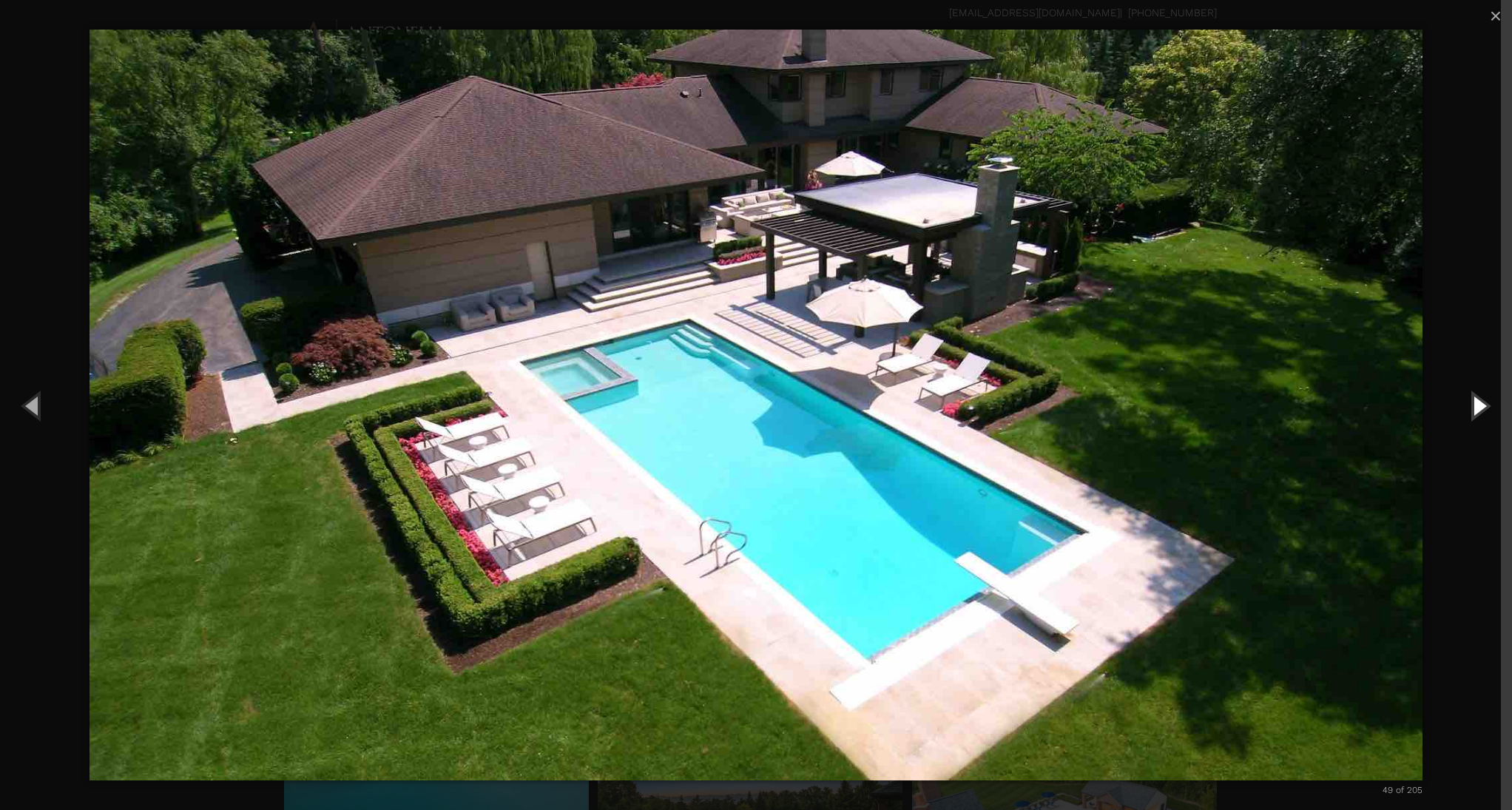
click at [1484, 410] on button "Next (Right arrow key)" at bounding box center [1479, 405] width 66 height 81
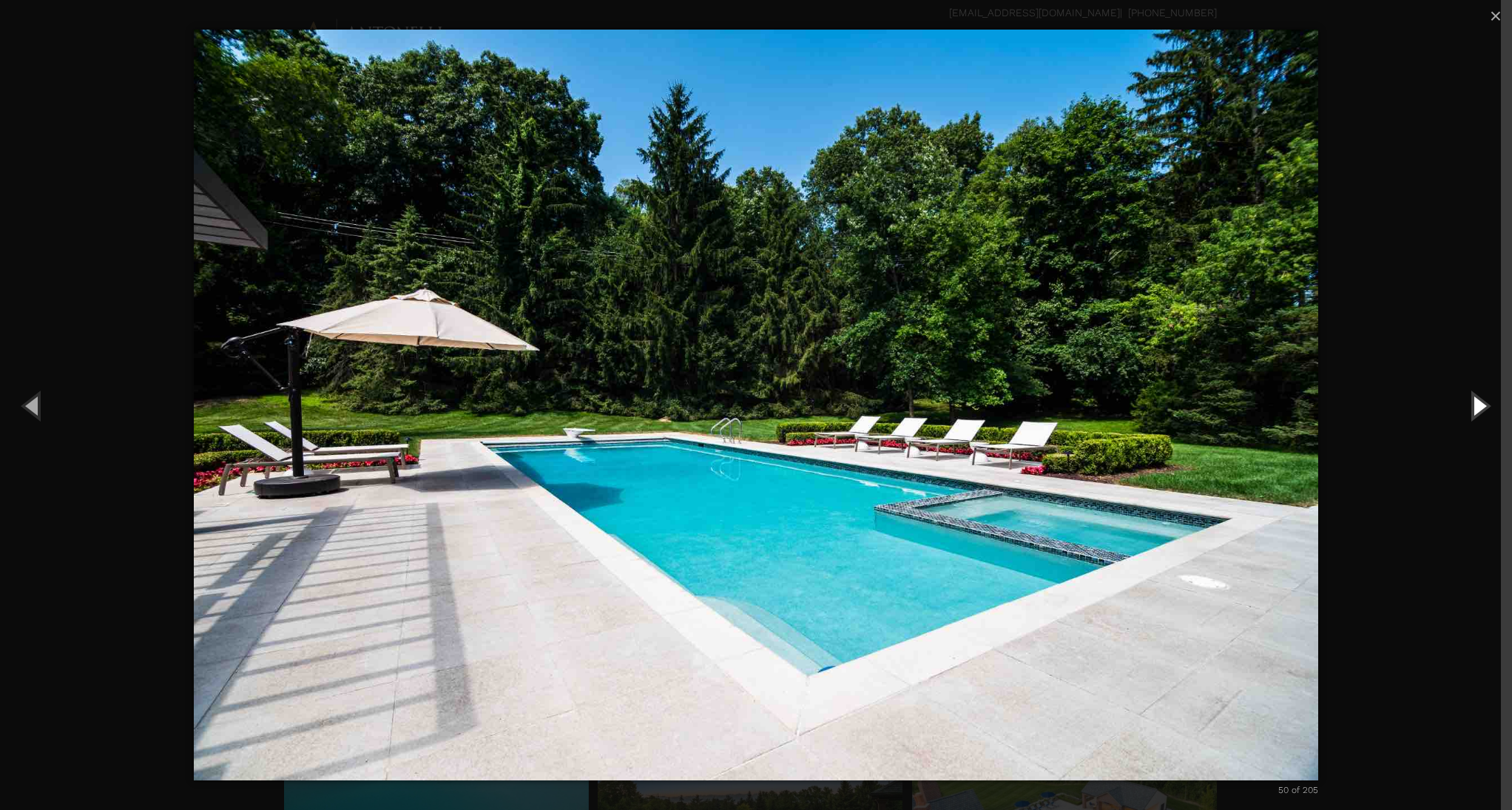
click at [1484, 410] on button "Next (Right arrow key)" at bounding box center [1479, 405] width 66 height 81
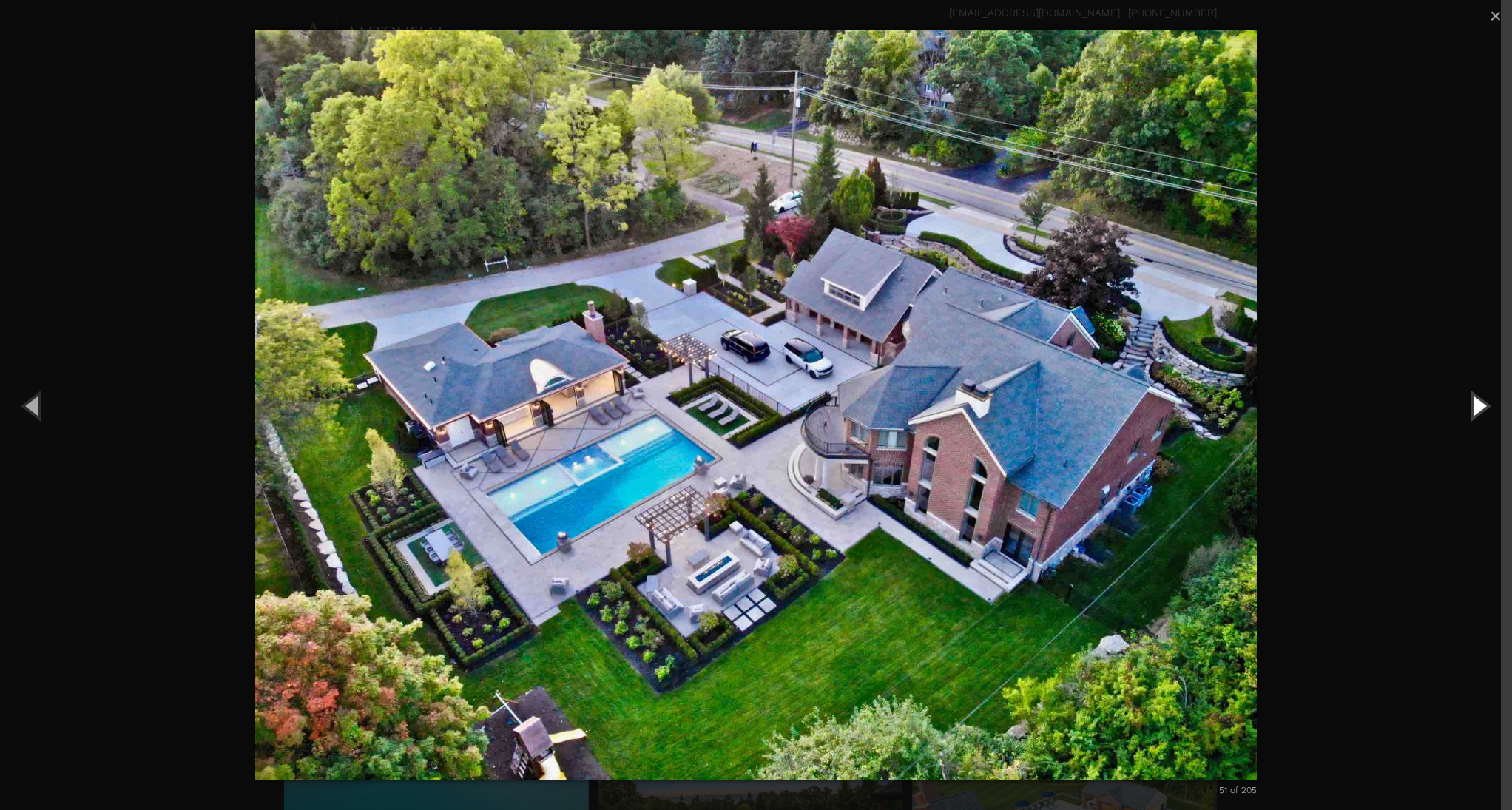
click at [1465, 410] on button "Next (Right arrow key)" at bounding box center [1479, 405] width 66 height 81
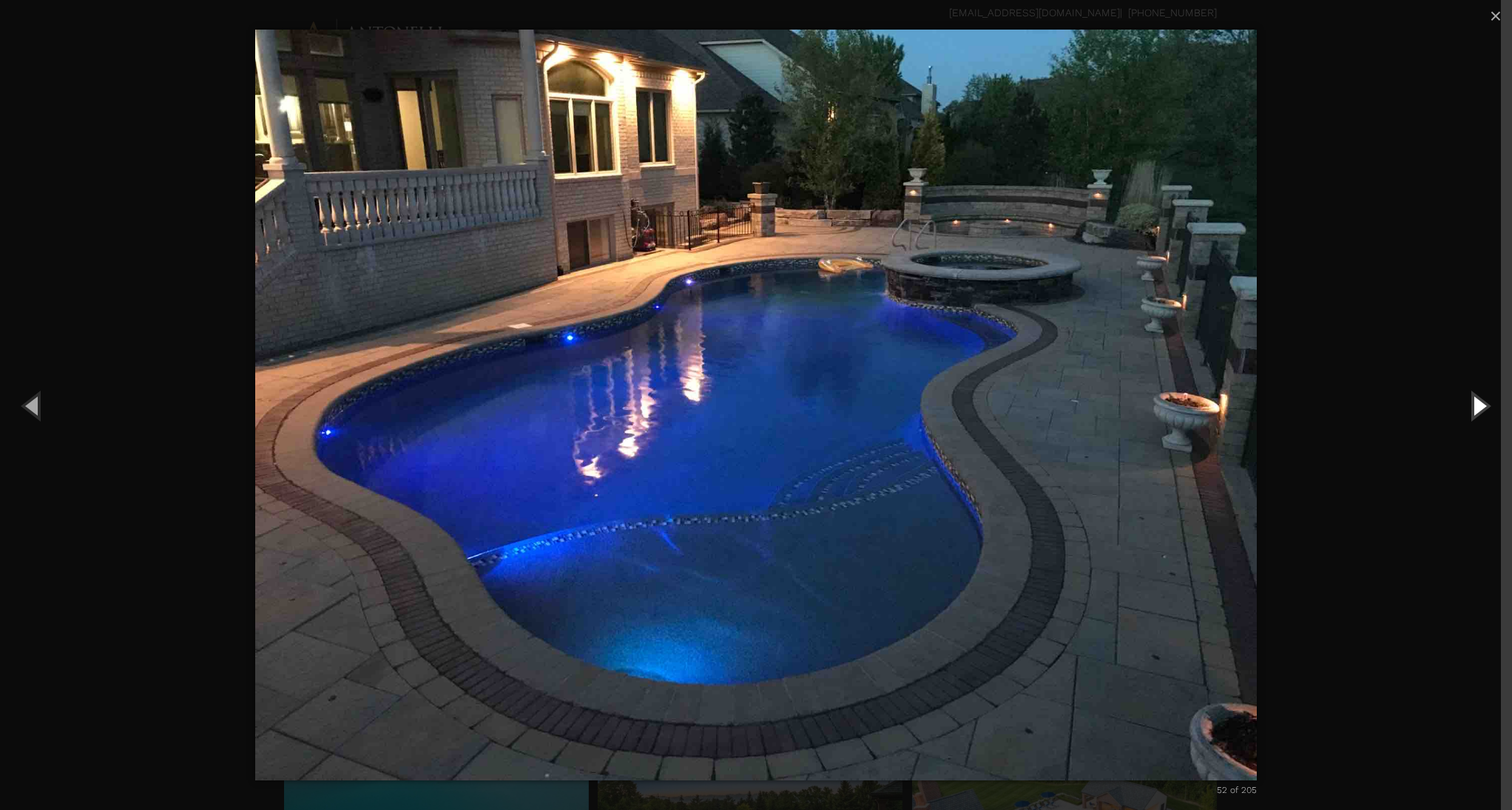
click at [1465, 410] on button "Next (Right arrow key)" at bounding box center [1479, 405] width 66 height 81
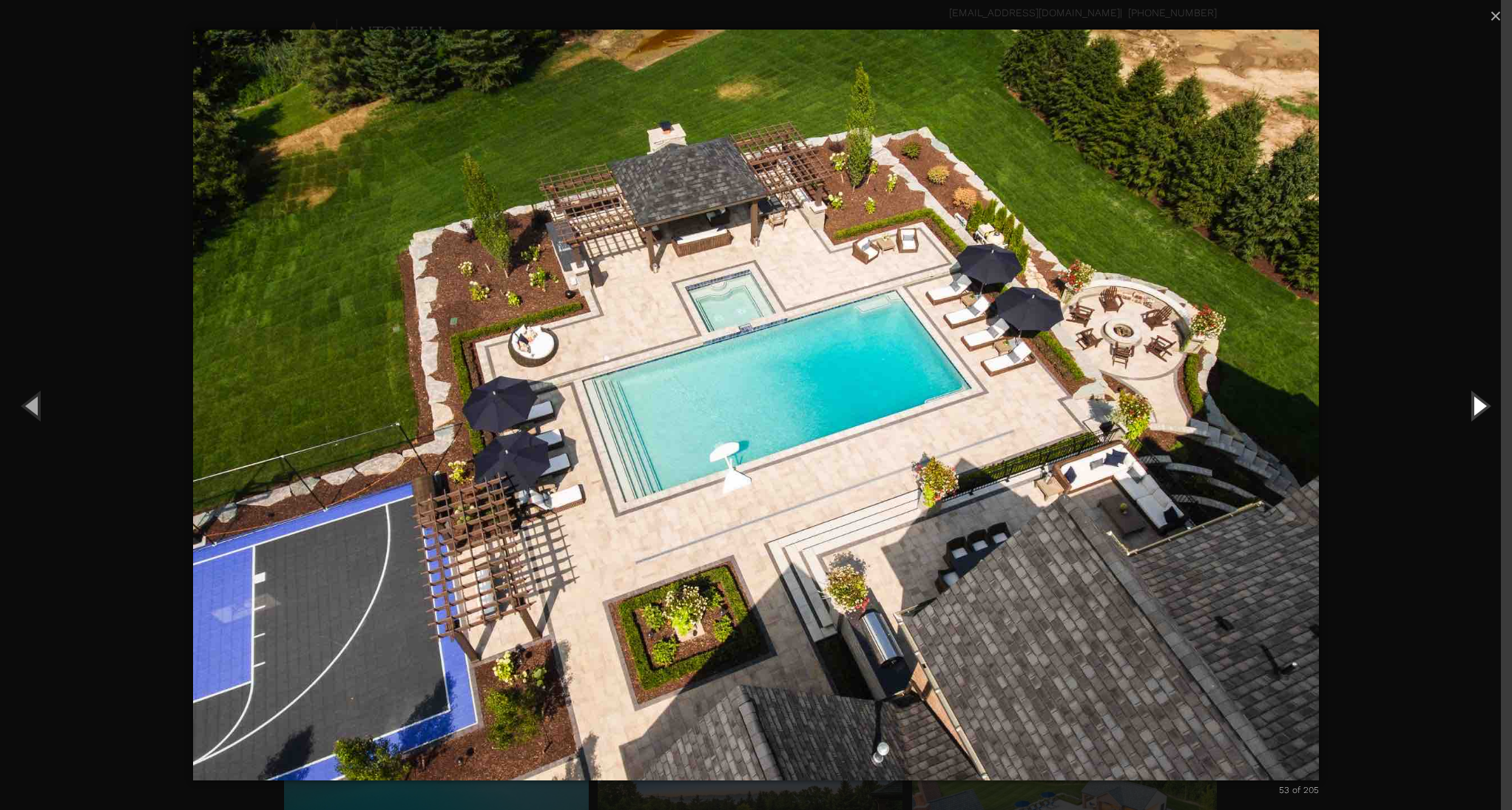
click at [1474, 403] on button "Next (Right arrow key)" at bounding box center [1479, 405] width 66 height 81
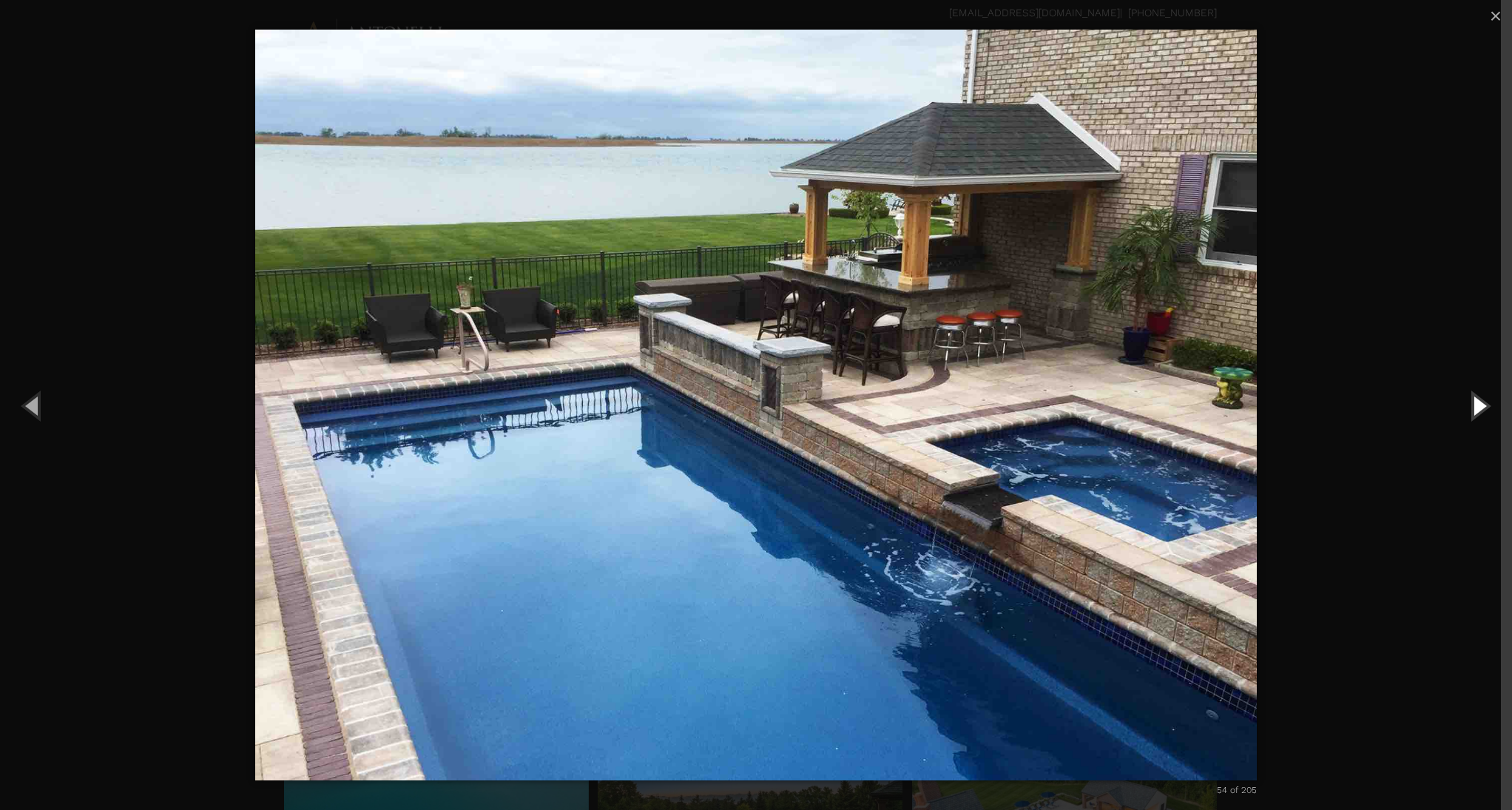
click at [1484, 401] on button "Next (Right arrow key)" at bounding box center [1479, 405] width 66 height 81
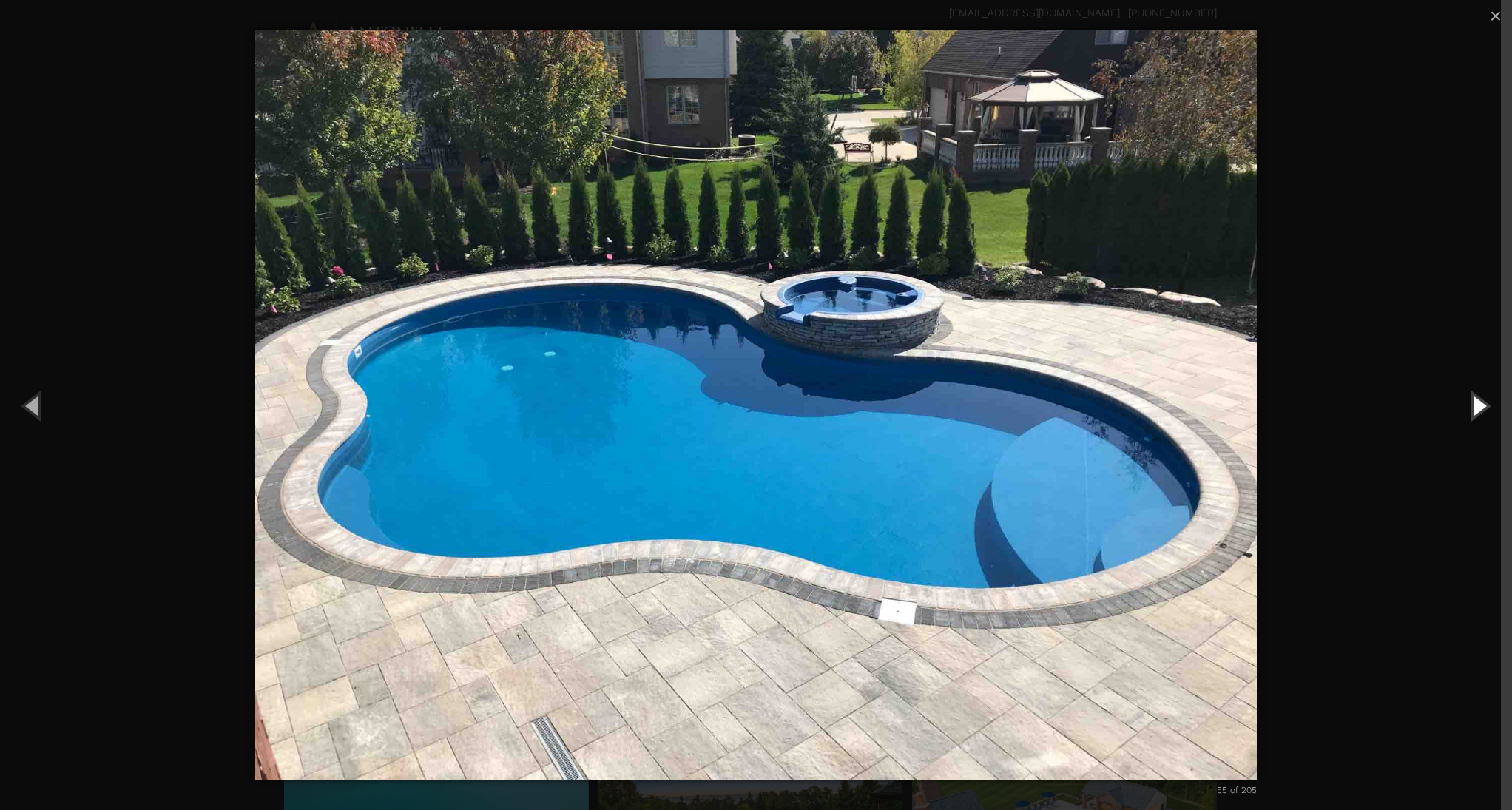
click at [1484, 401] on button "Next (Right arrow key)" at bounding box center [1479, 405] width 66 height 81
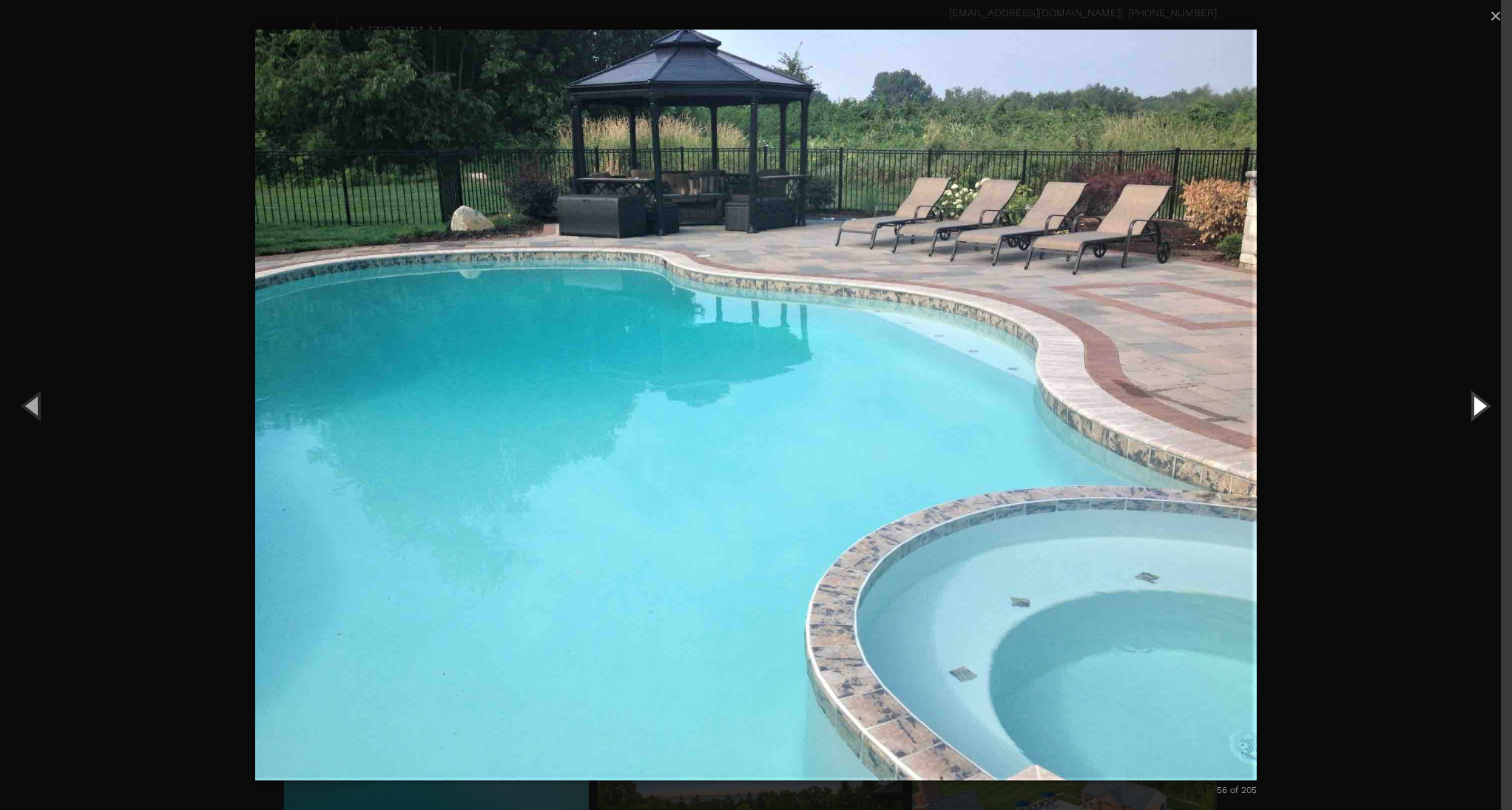
click at [1484, 401] on button "Next (Right arrow key)" at bounding box center [1479, 405] width 66 height 81
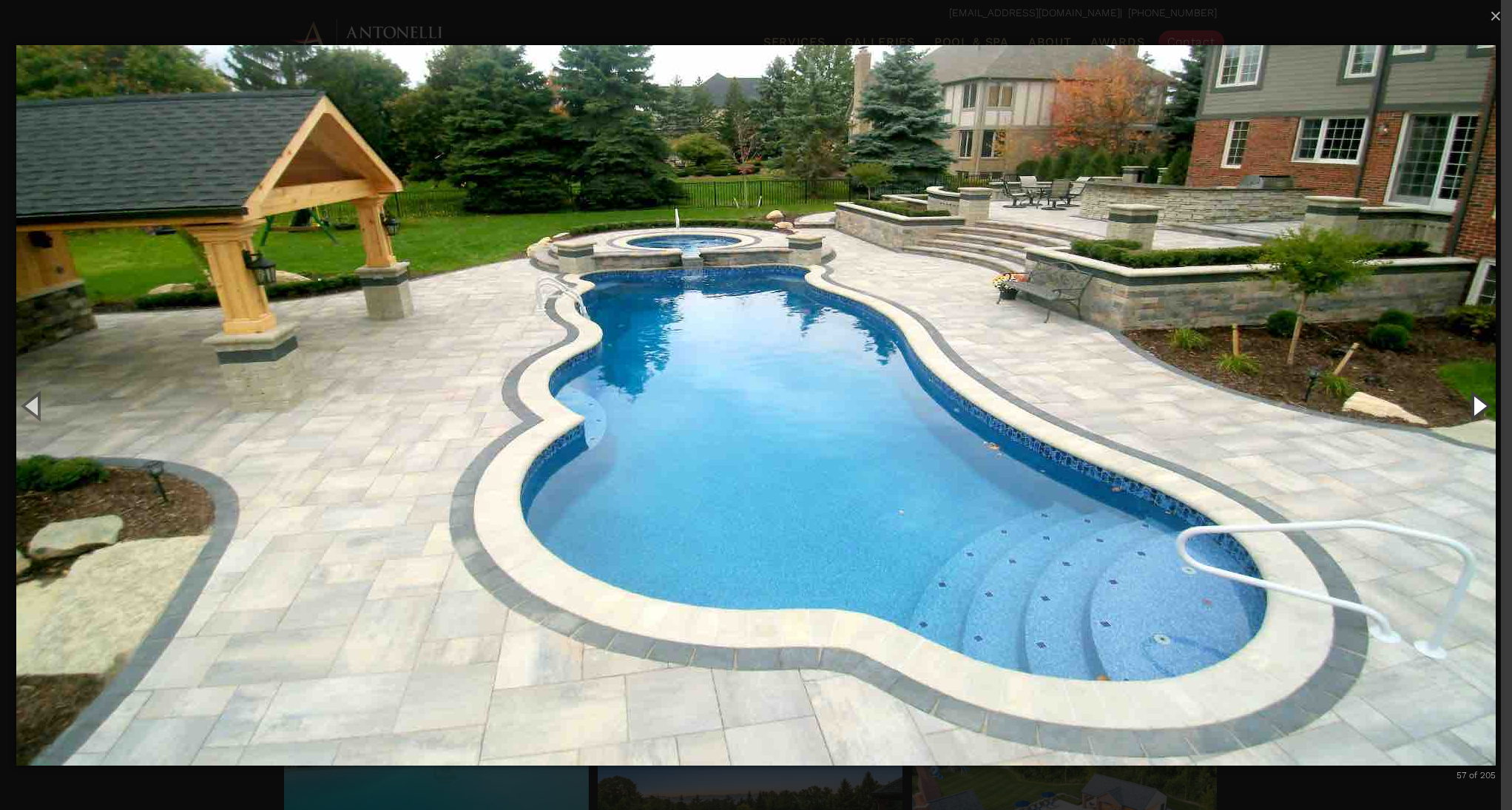
click at [1477, 401] on button "Next (Right arrow key)" at bounding box center [1479, 405] width 66 height 81
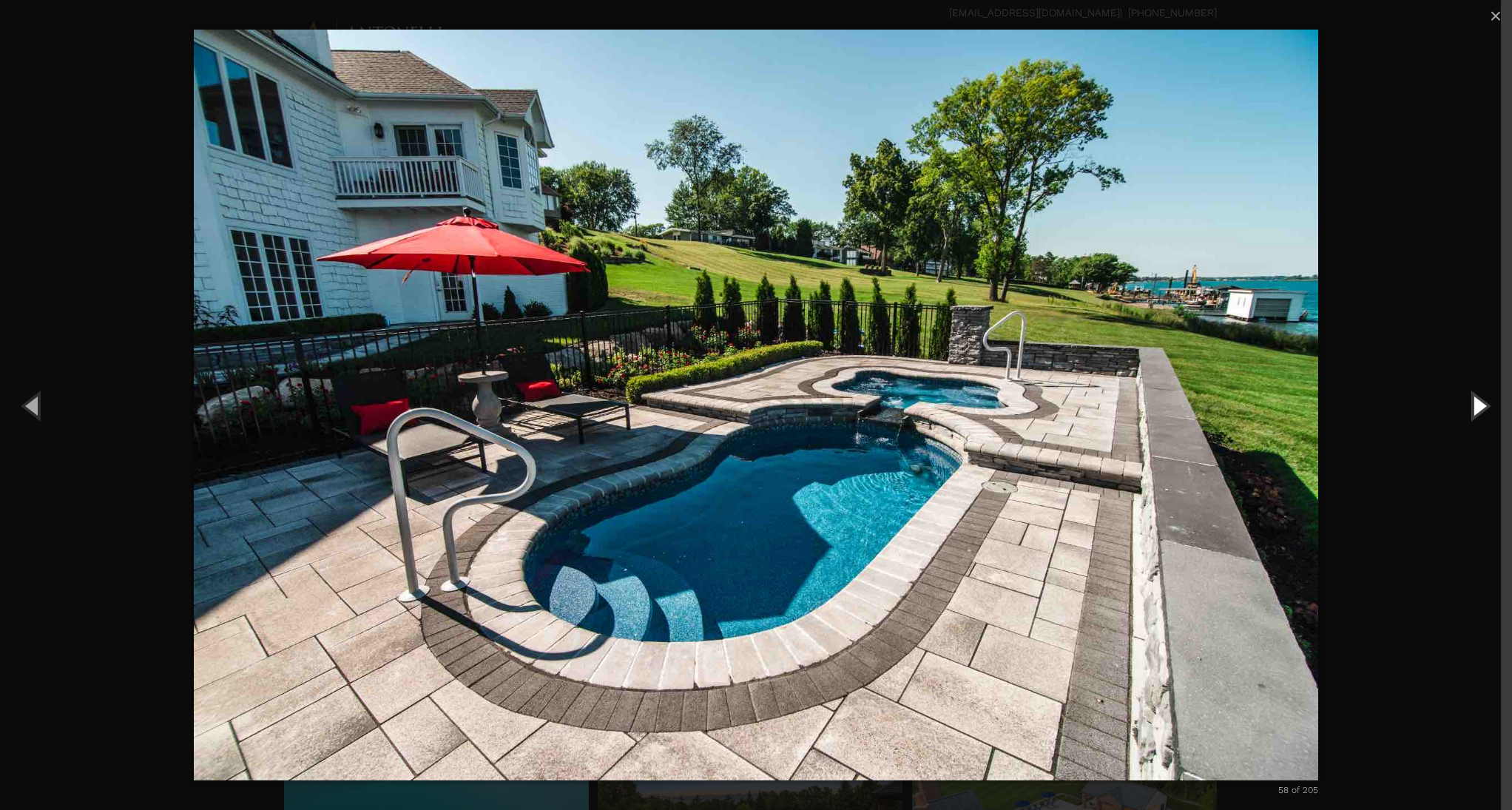
click at [1477, 401] on button "Next (Right arrow key)" at bounding box center [1479, 405] width 66 height 81
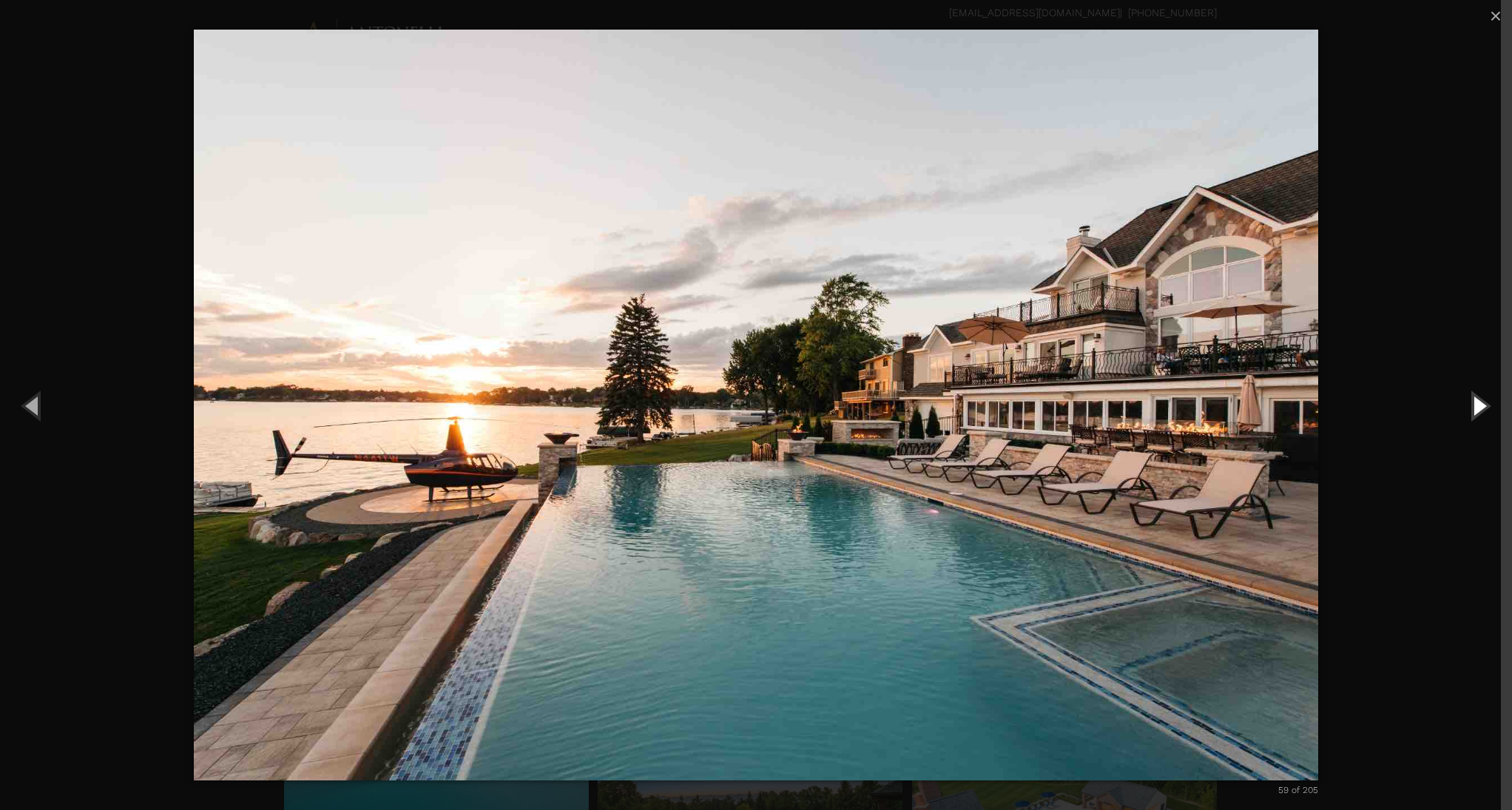
click at [1477, 401] on button "Next (Right arrow key)" at bounding box center [1479, 405] width 66 height 81
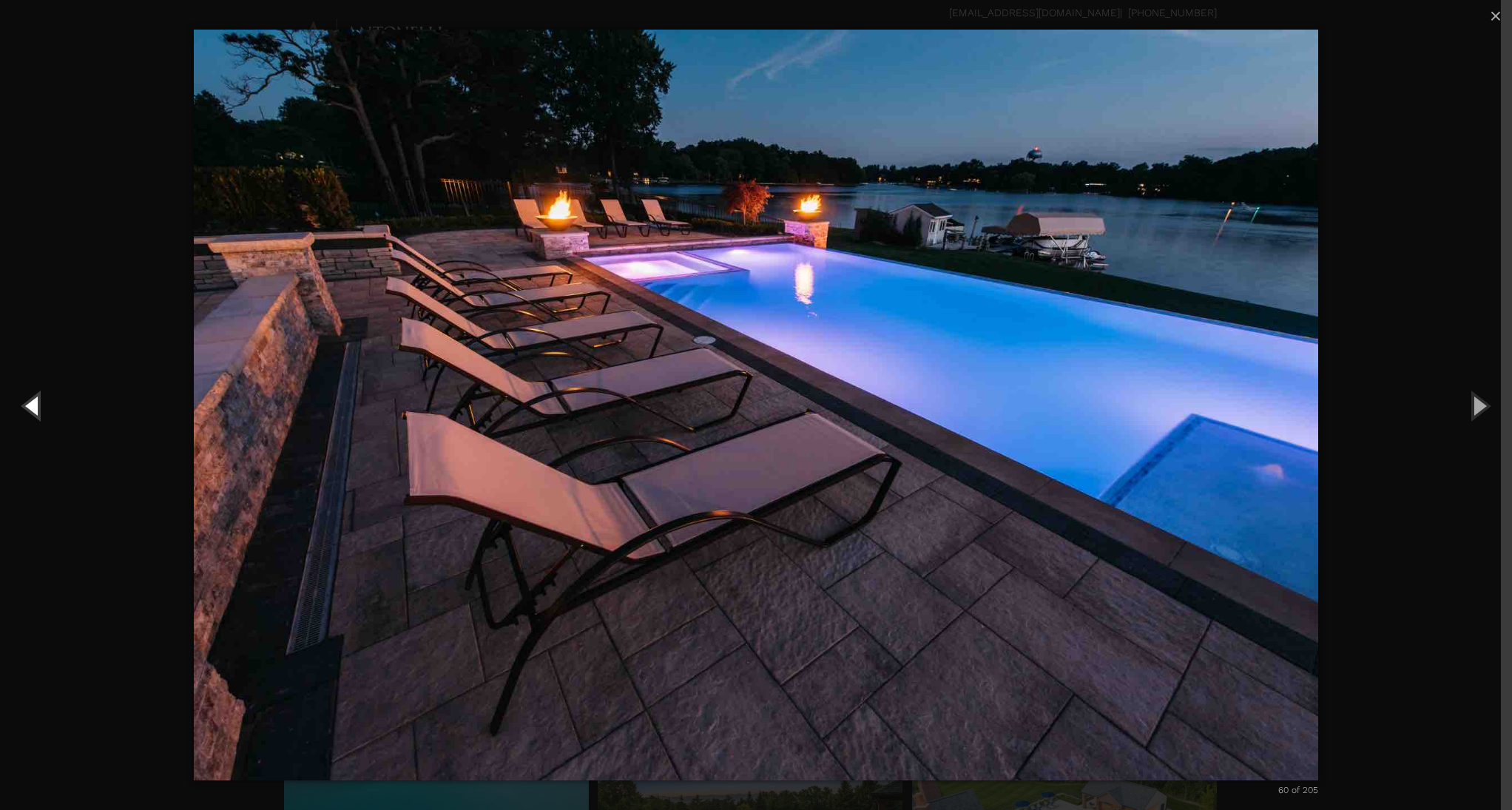
click at [41, 410] on button "Previous (Left arrow key)" at bounding box center [33, 405] width 66 height 81
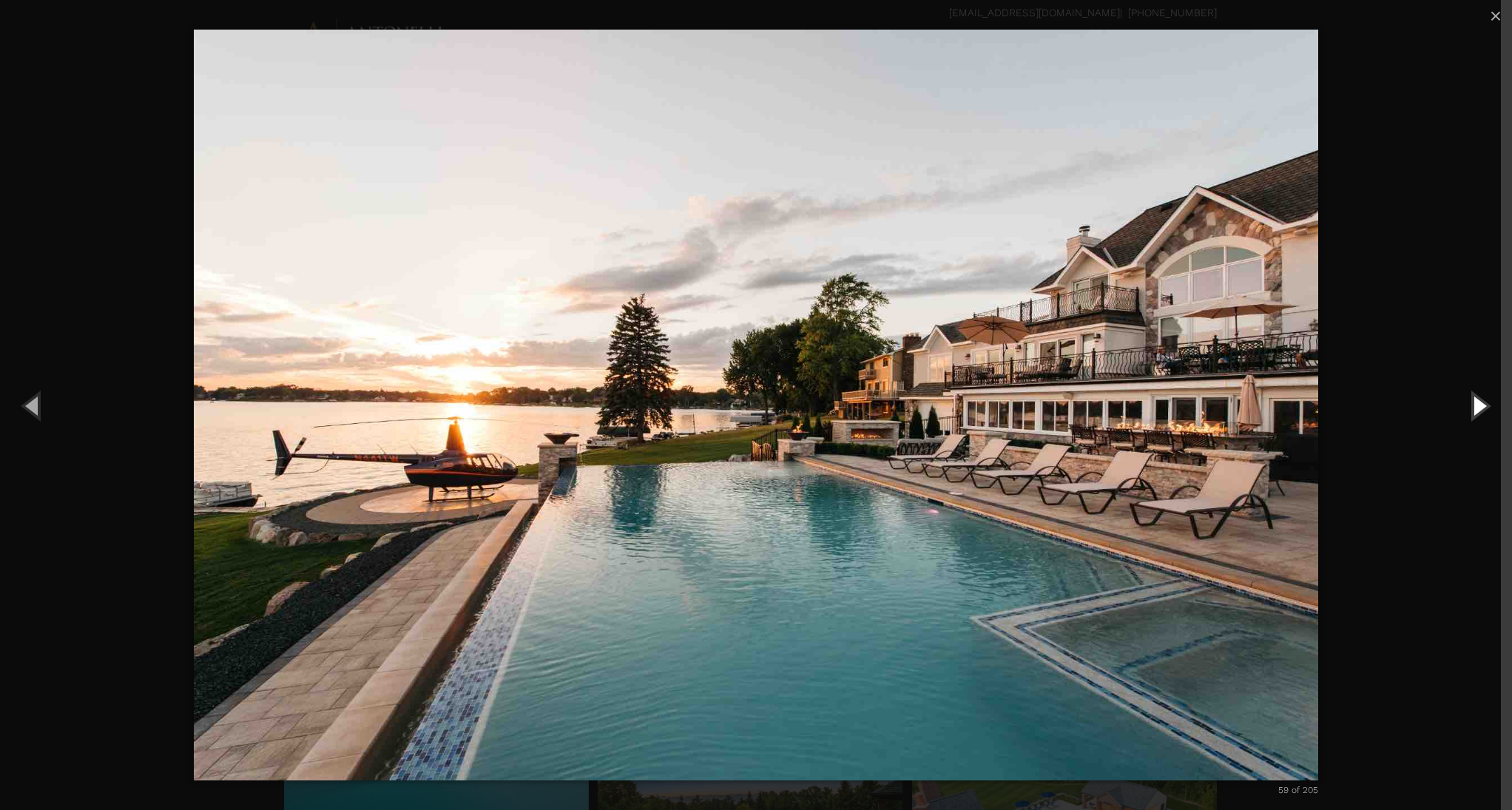
click at [1484, 406] on button "Next (Right arrow key)" at bounding box center [1479, 405] width 66 height 81
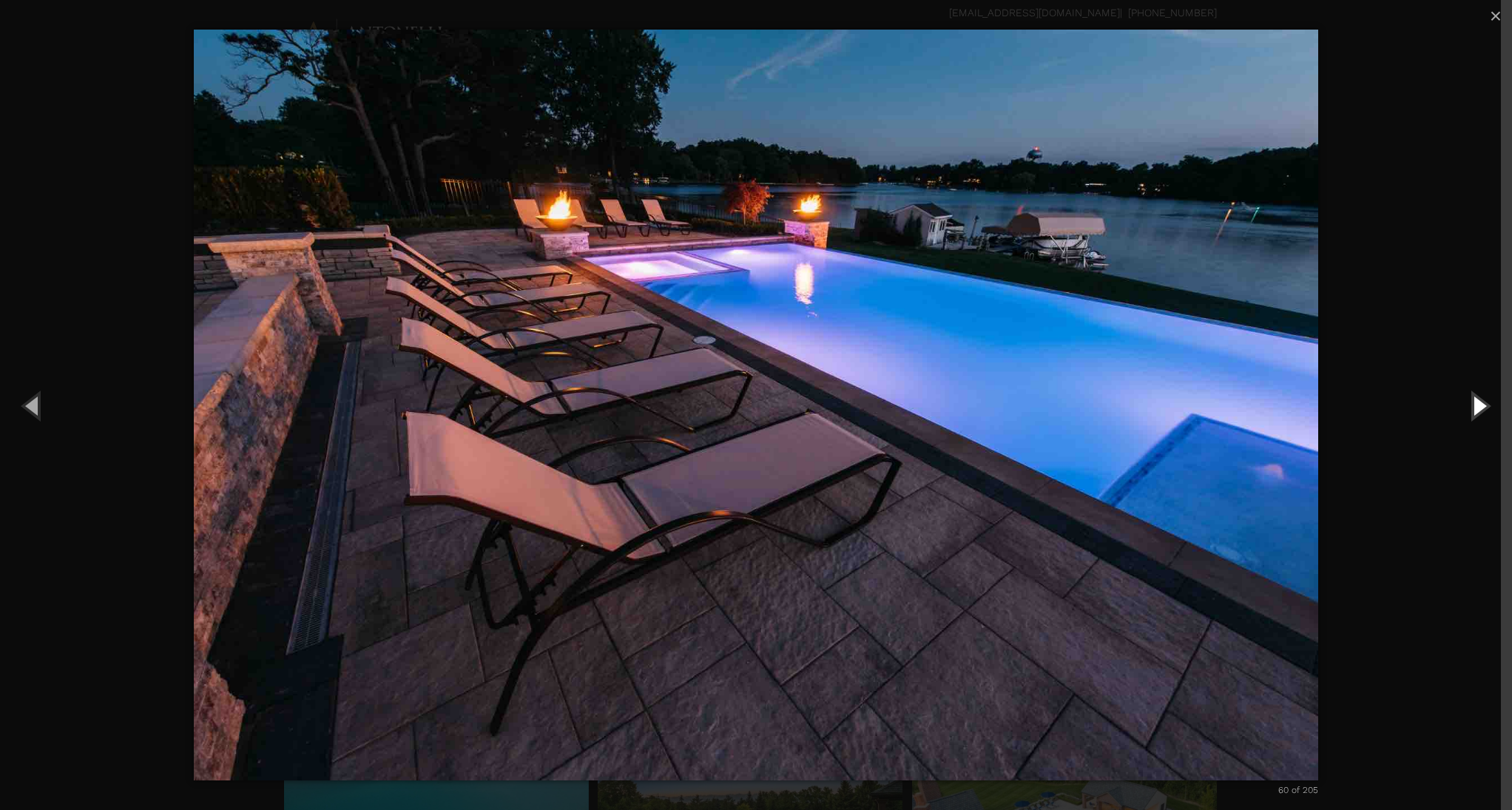
click at [1484, 406] on button "Next (Right arrow key)" at bounding box center [1479, 405] width 66 height 81
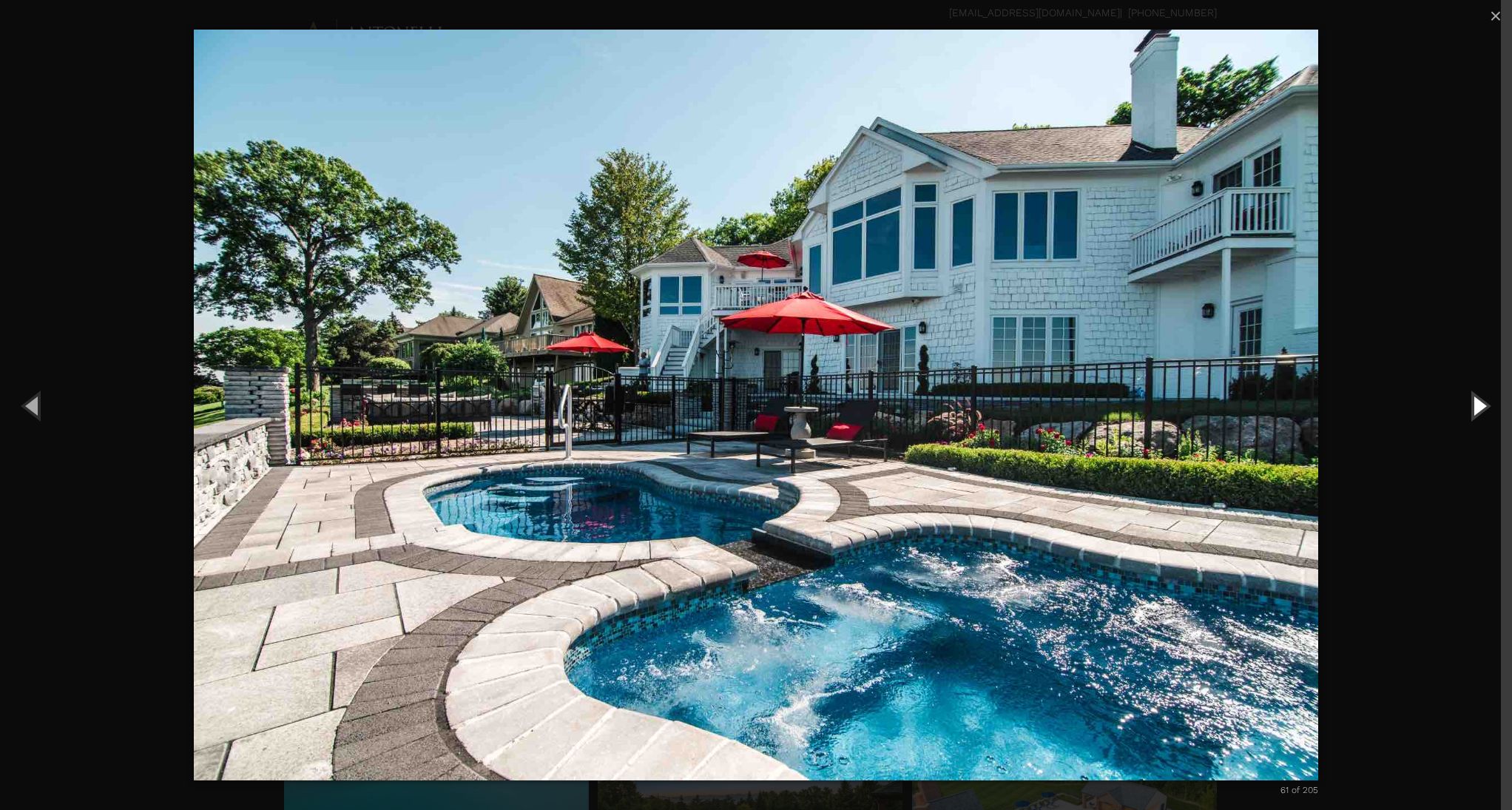
click at [1484, 406] on button "Next (Right arrow key)" at bounding box center [1479, 405] width 66 height 81
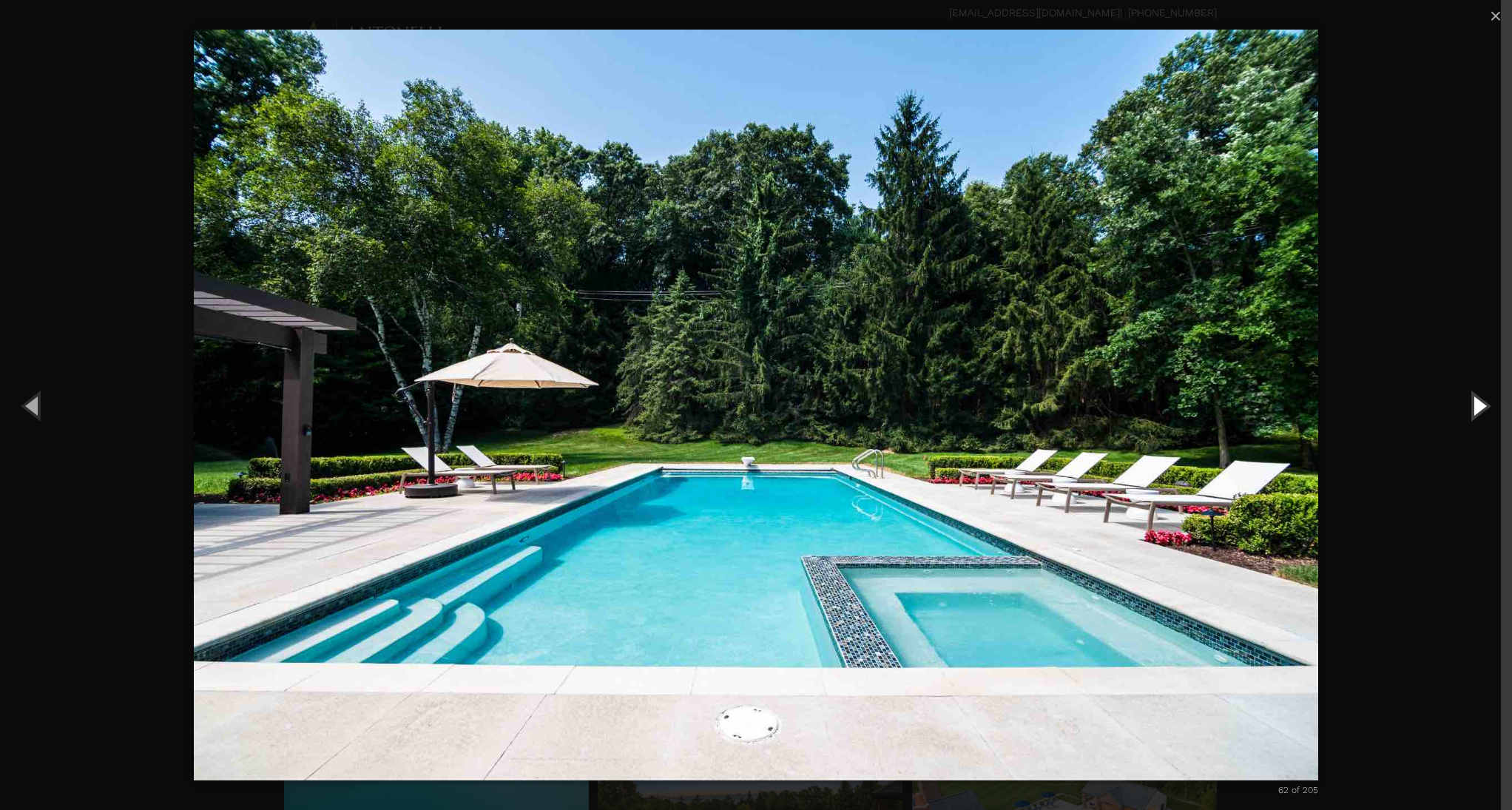
click at [1484, 406] on button "Next (Right arrow key)" at bounding box center [1479, 405] width 66 height 81
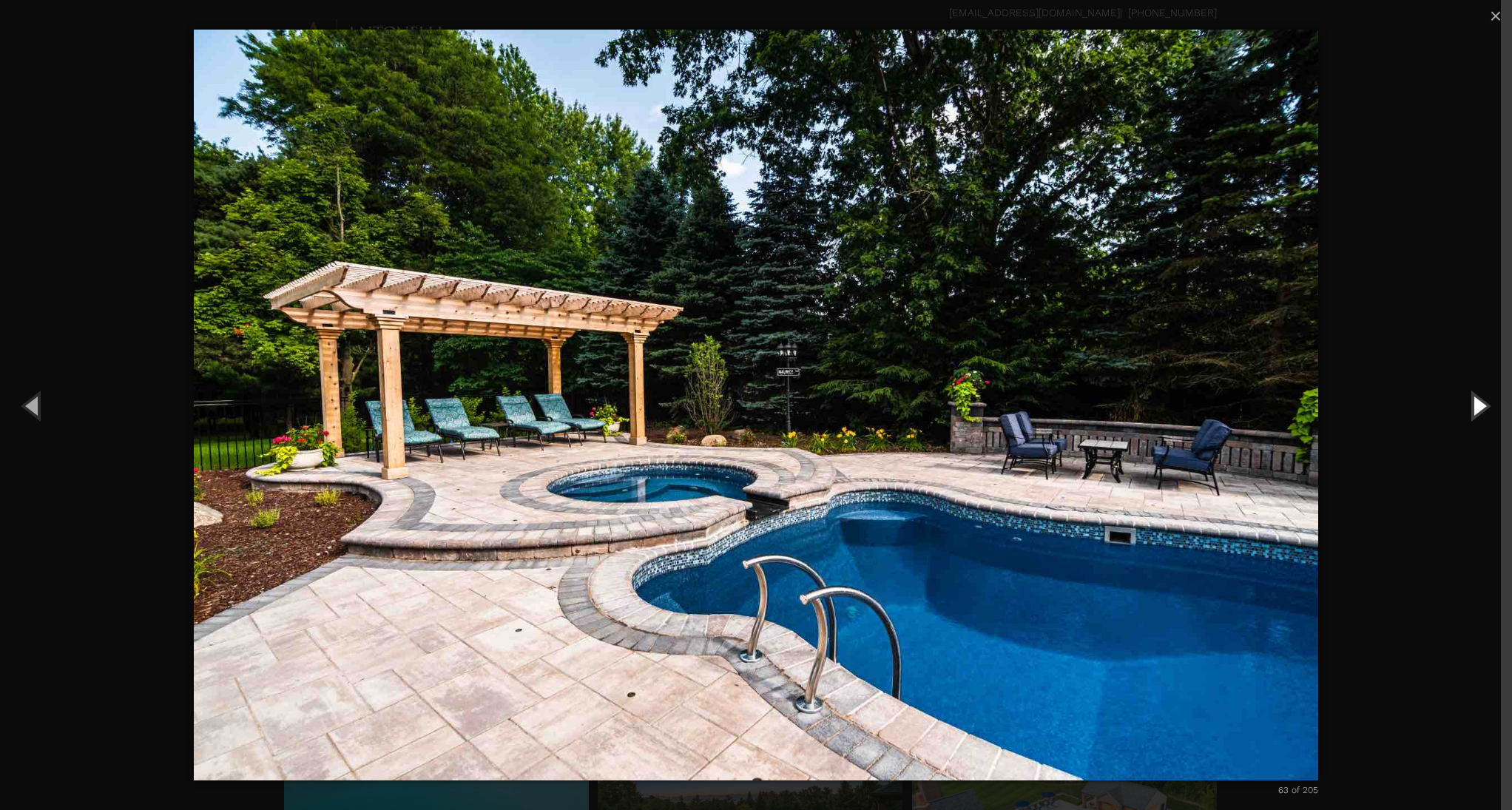
click at [1484, 406] on button "Next (Right arrow key)" at bounding box center [1479, 405] width 66 height 81
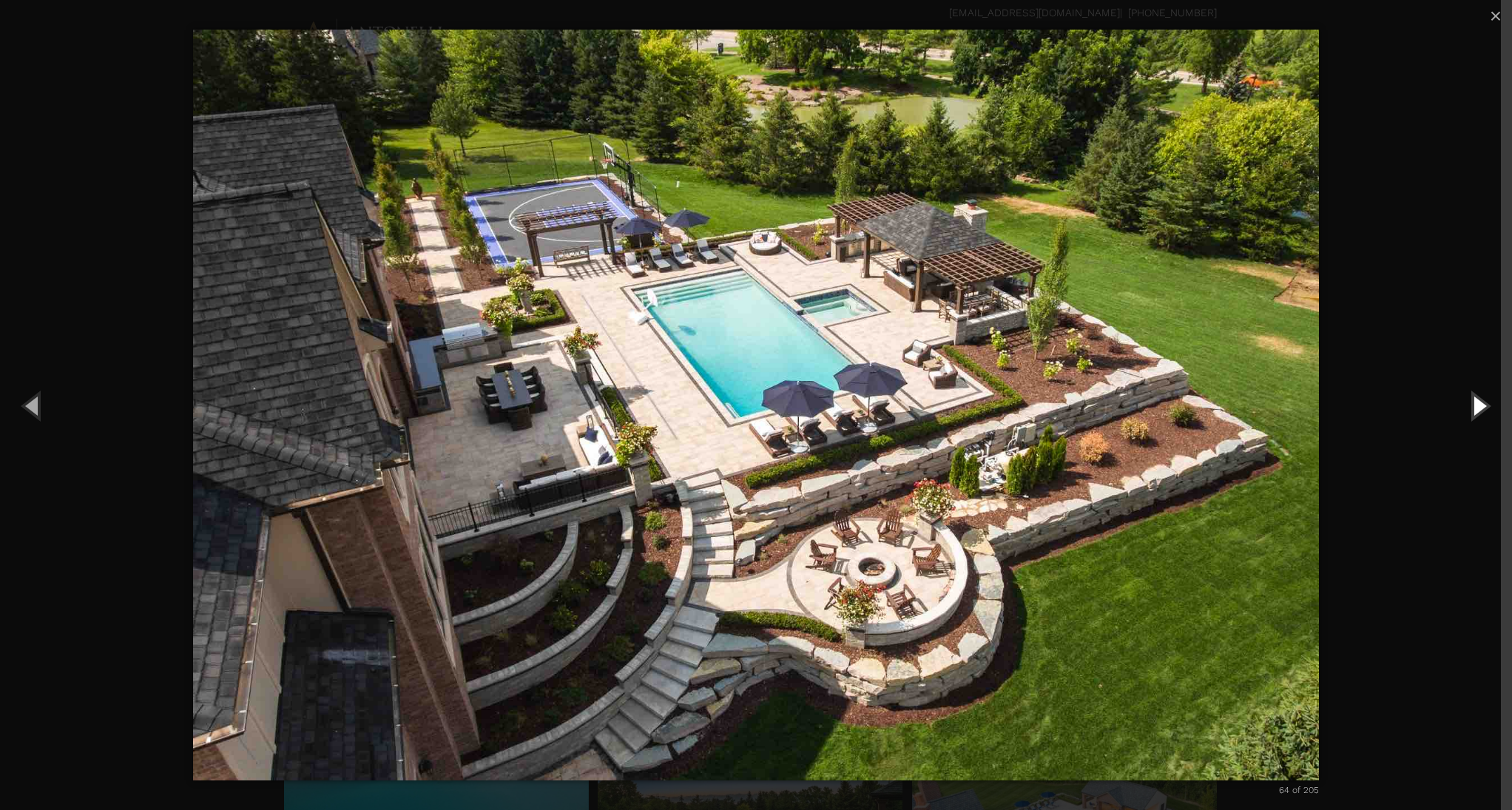
click at [1484, 406] on button "Next (Right arrow key)" at bounding box center [1479, 405] width 66 height 81
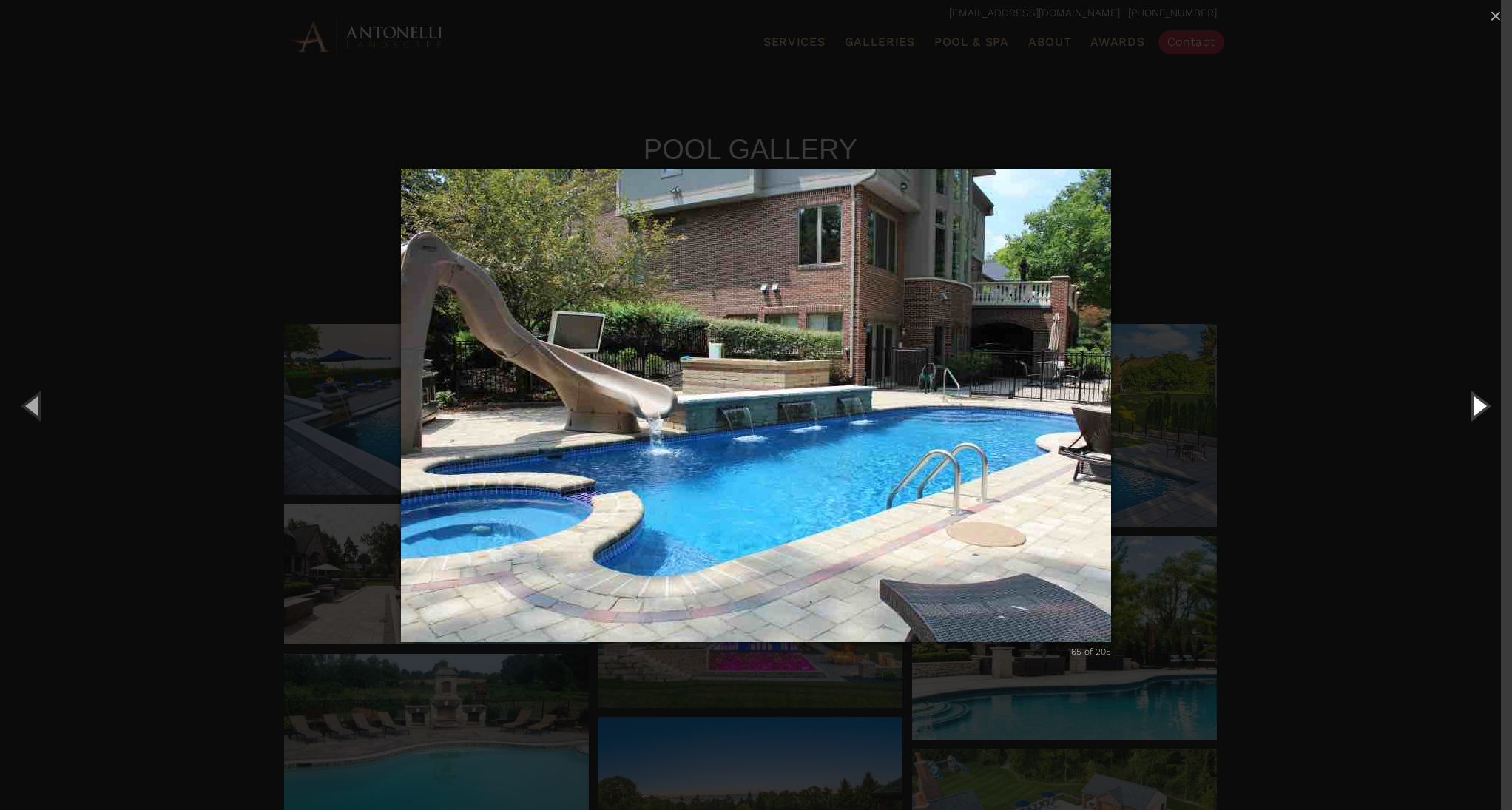
click at [1484, 406] on button "Next (Right arrow key)" at bounding box center [1479, 405] width 66 height 81
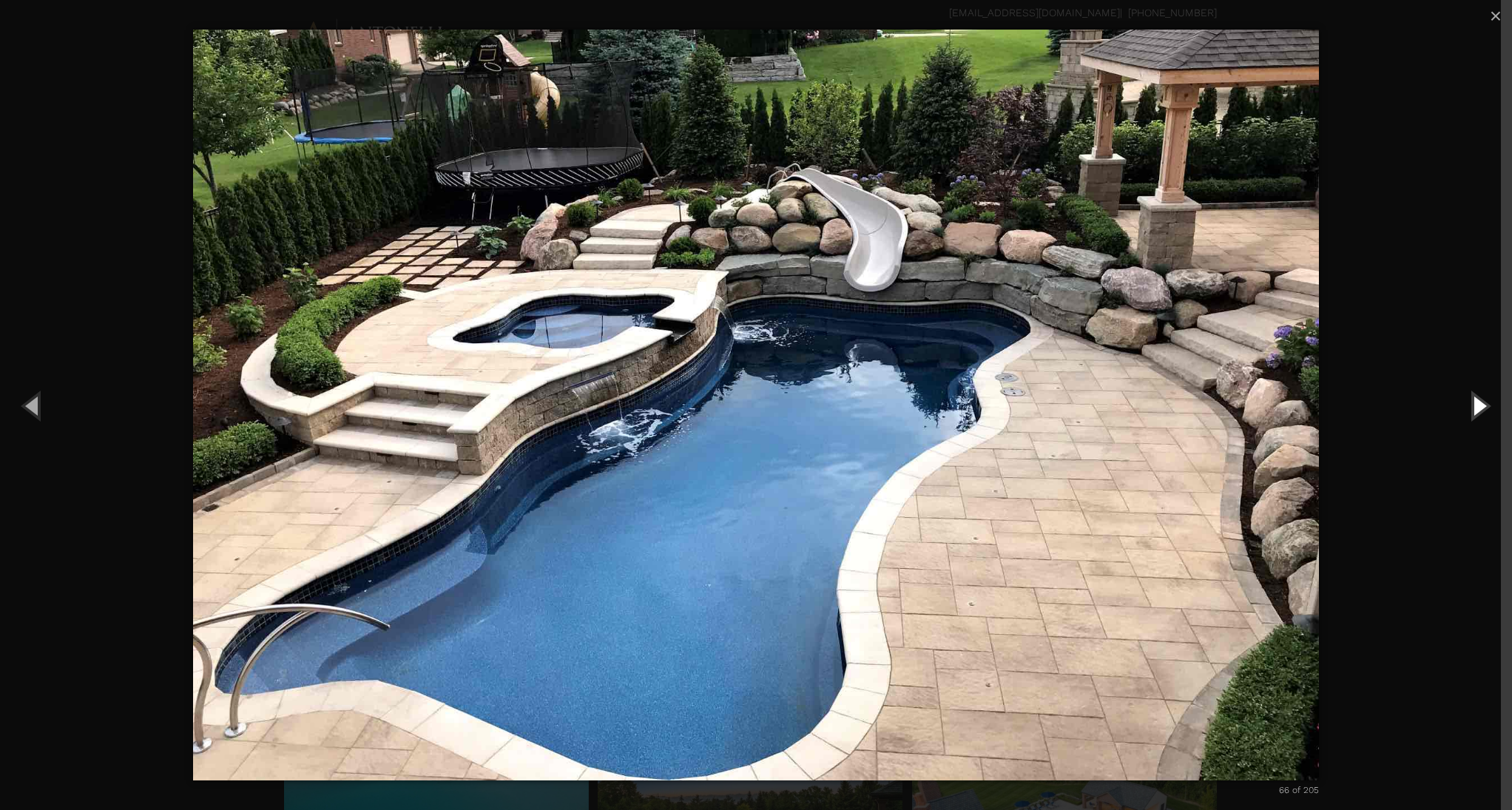
click at [1484, 406] on button "Next (Right arrow key)" at bounding box center [1479, 405] width 66 height 81
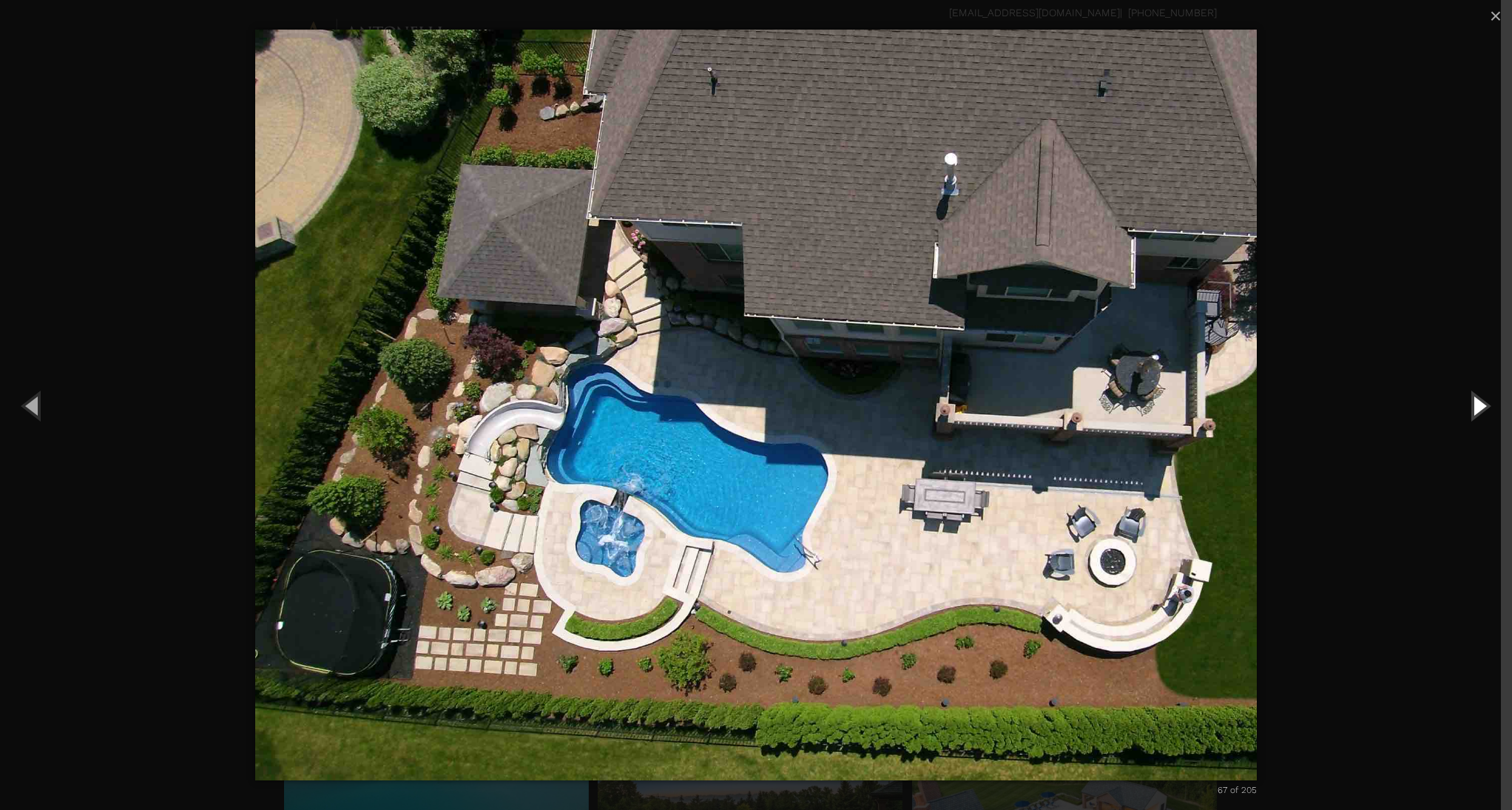
click at [1484, 406] on button "Next (Right arrow key)" at bounding box center [1479, 405] width 66 height 81
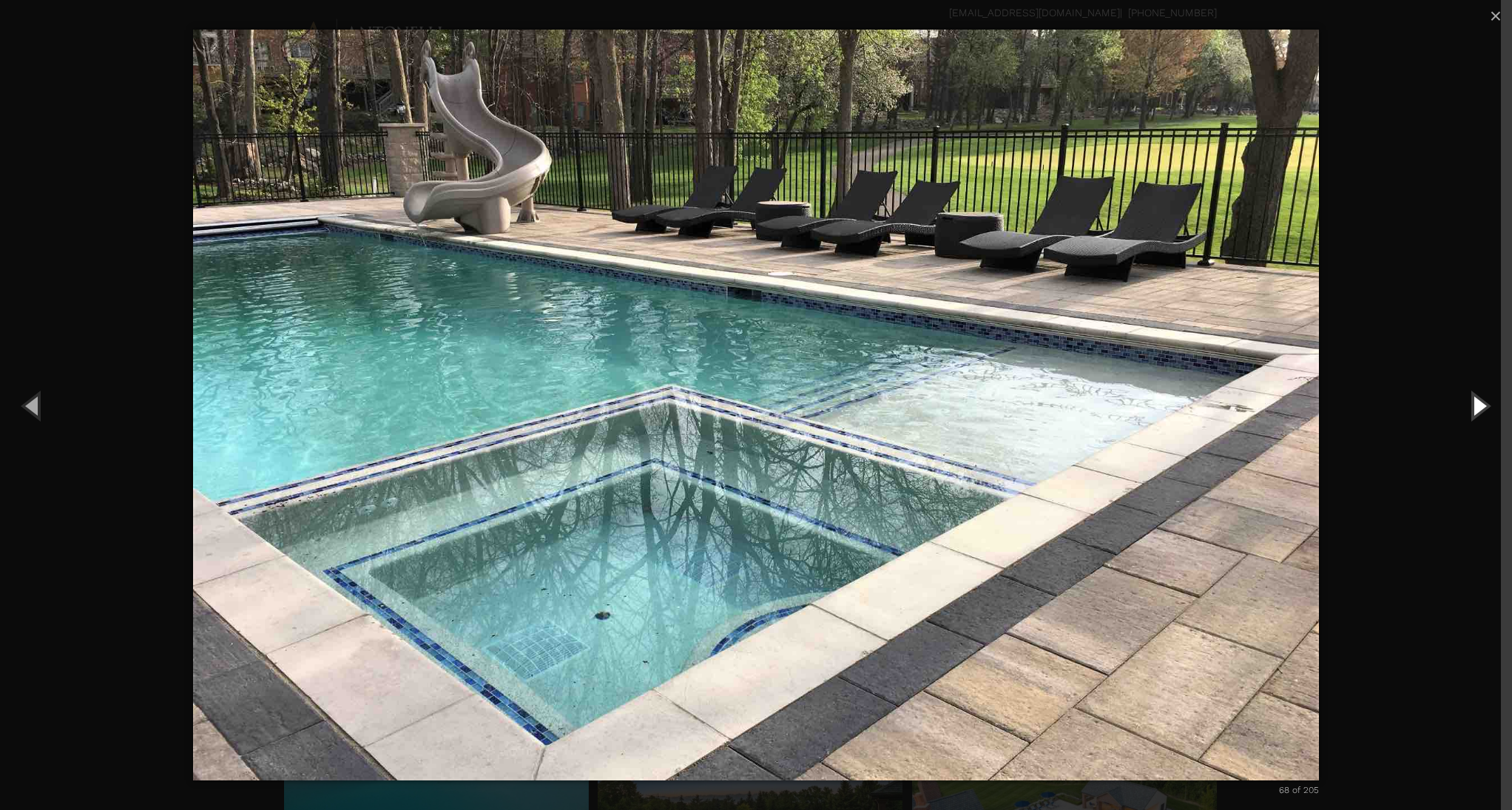
click at [1484, 406] on button "Next (Right arrow key)" at bounding box center [1479, 405] width 66 height 81
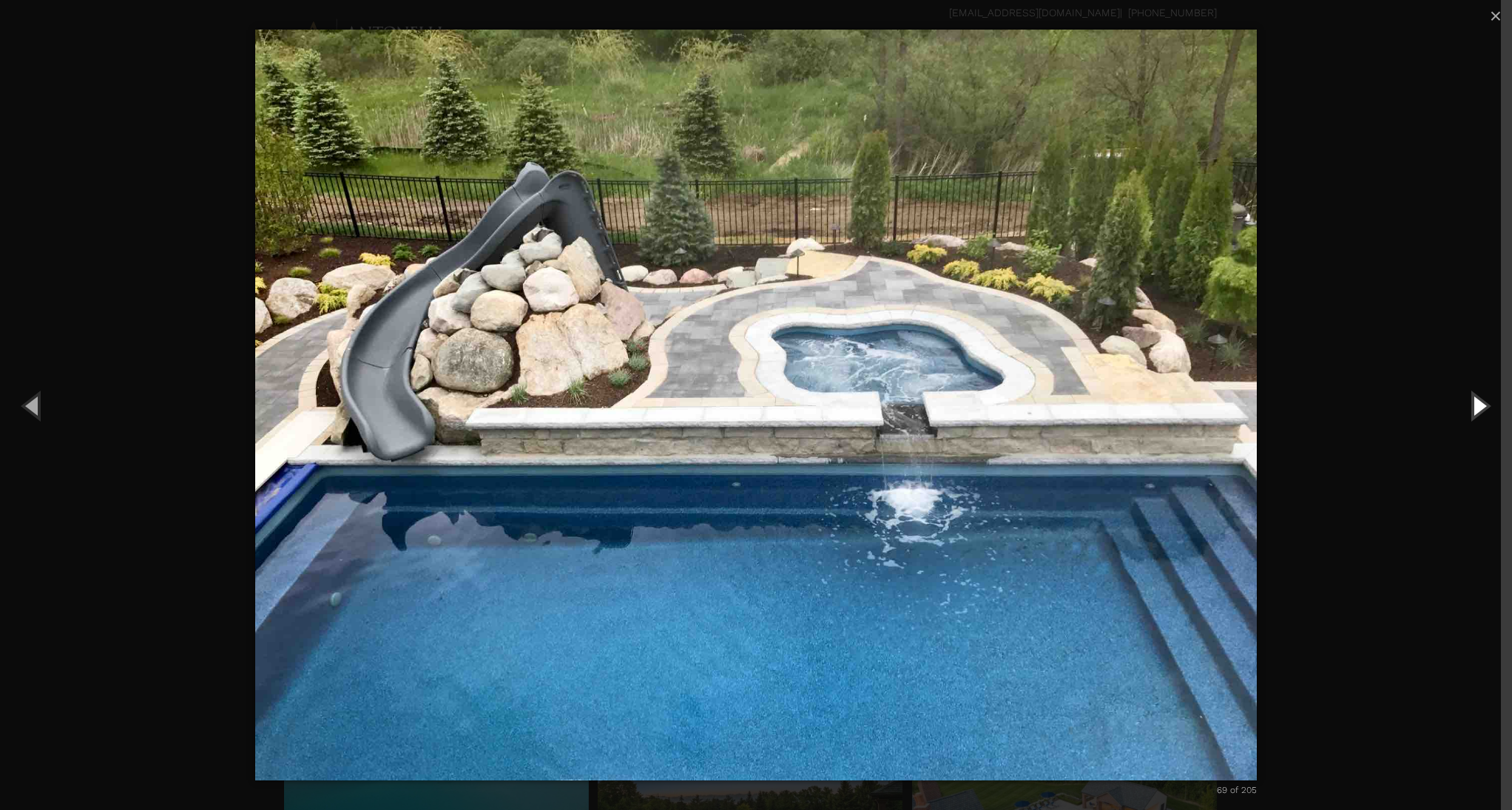
click at [1484, 406] on button "Next (Right arrow key)" at bounding box center [1479, 405] width 66 height 81
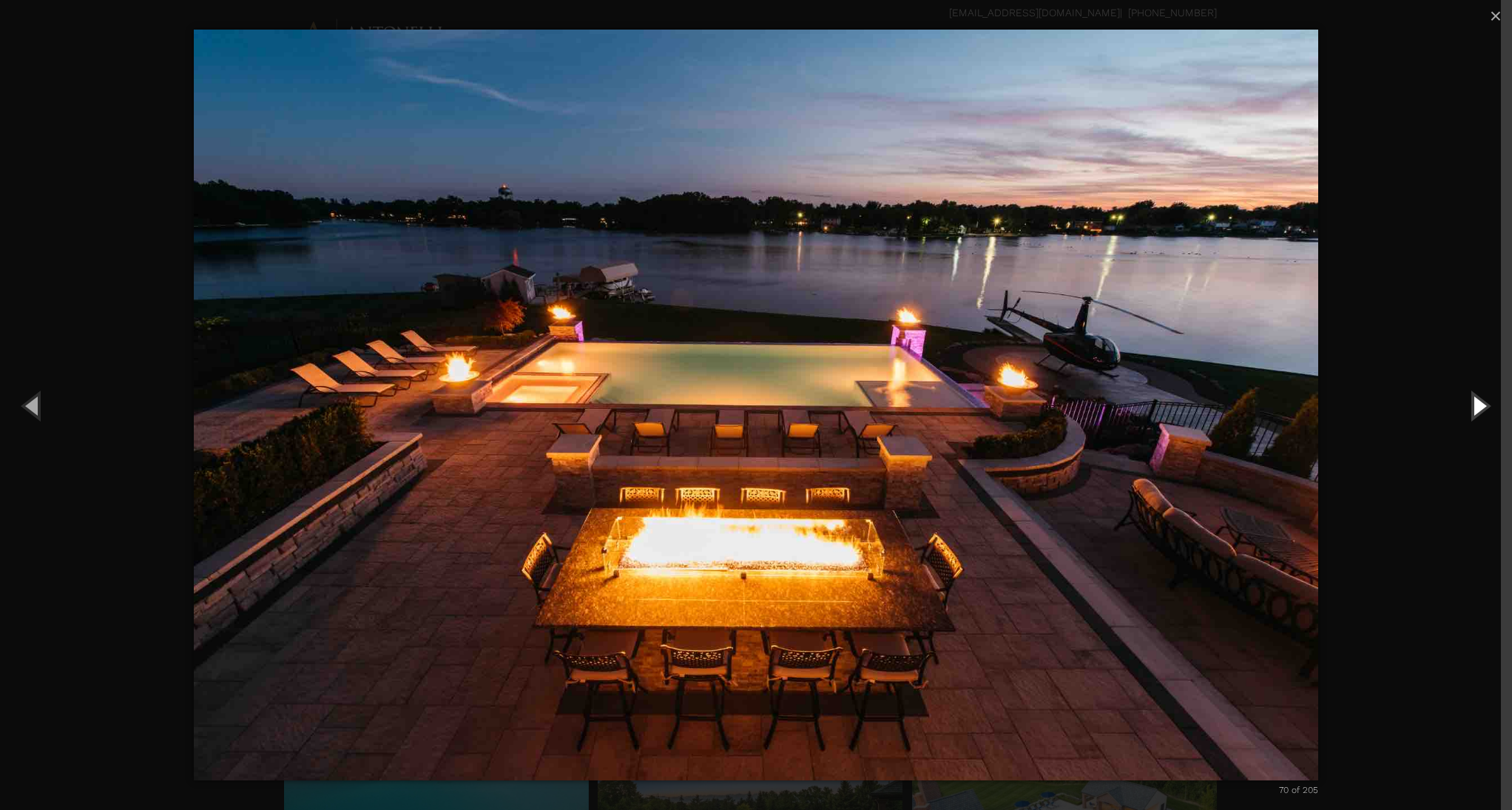
click at [1488, 403] on button "Next (Right arrow key)" at bounding box center [1479, 405] width 66 height 81
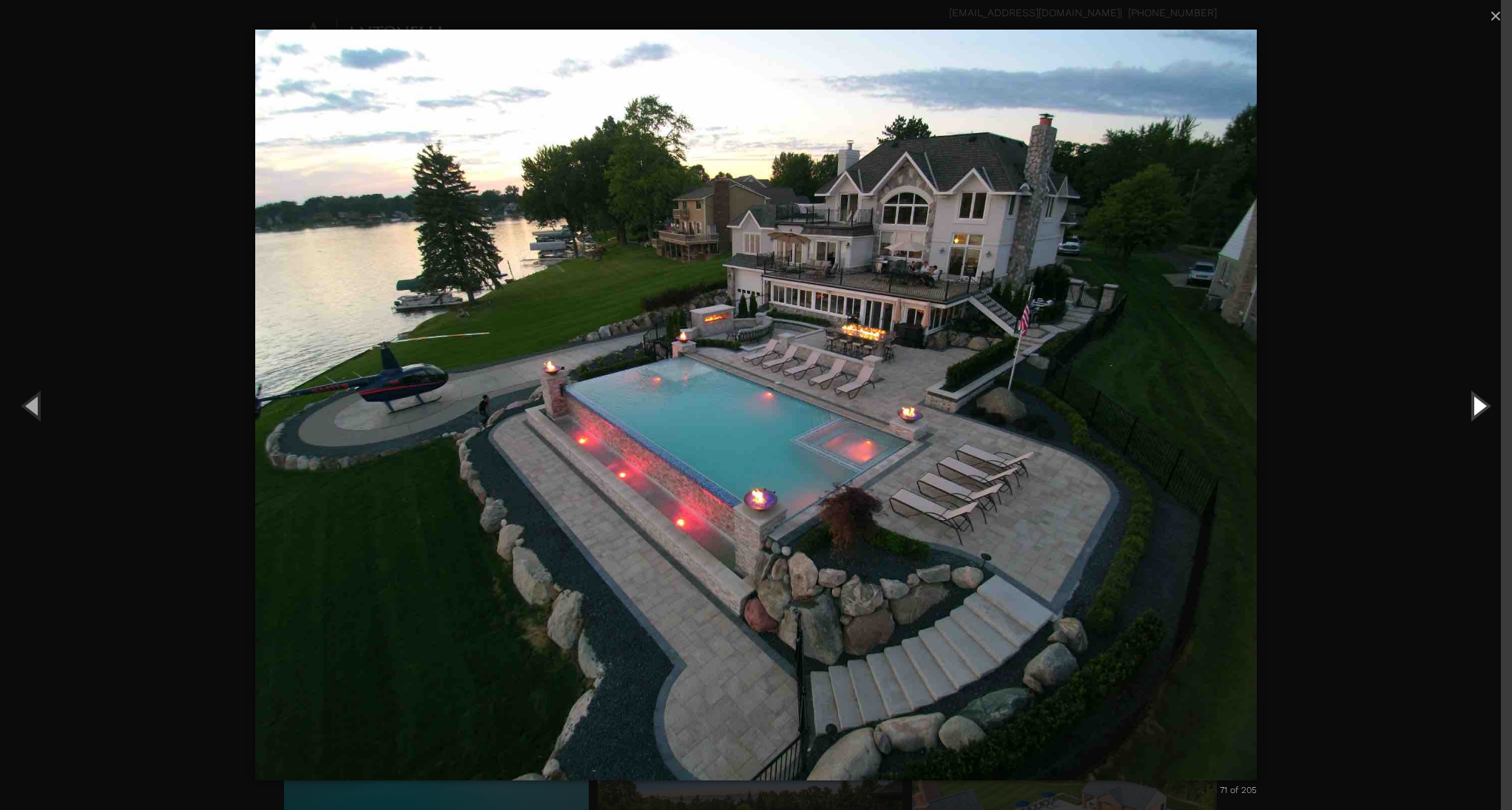
click at [1484, 399] on button "Next (Right arrow key)" at bounding box center [1479, 405] width 66 height 81
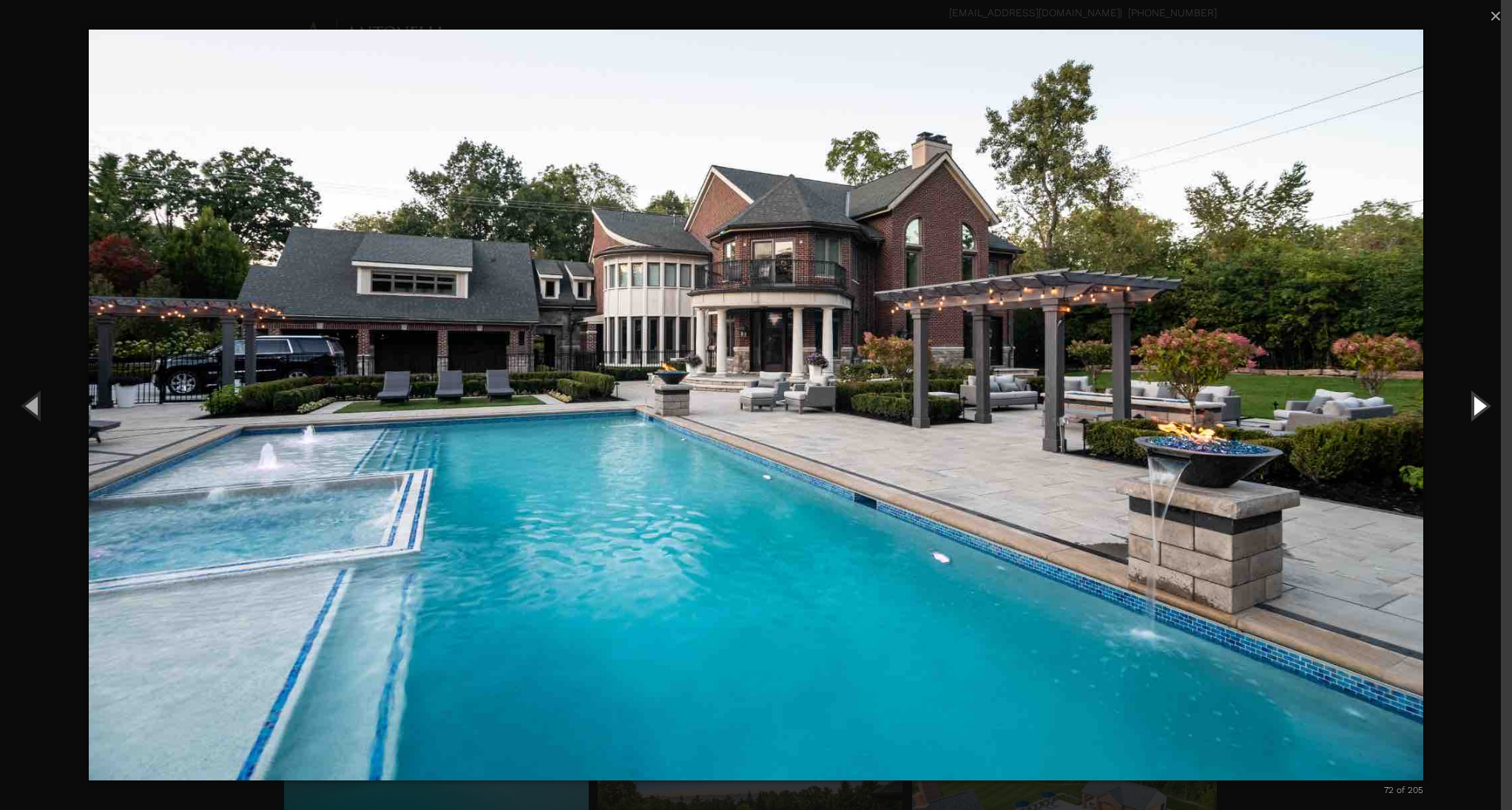
click at [1484, 399] on button "Next (Right arrow key)" at bounding box center [1479, 405] width 66 height 81
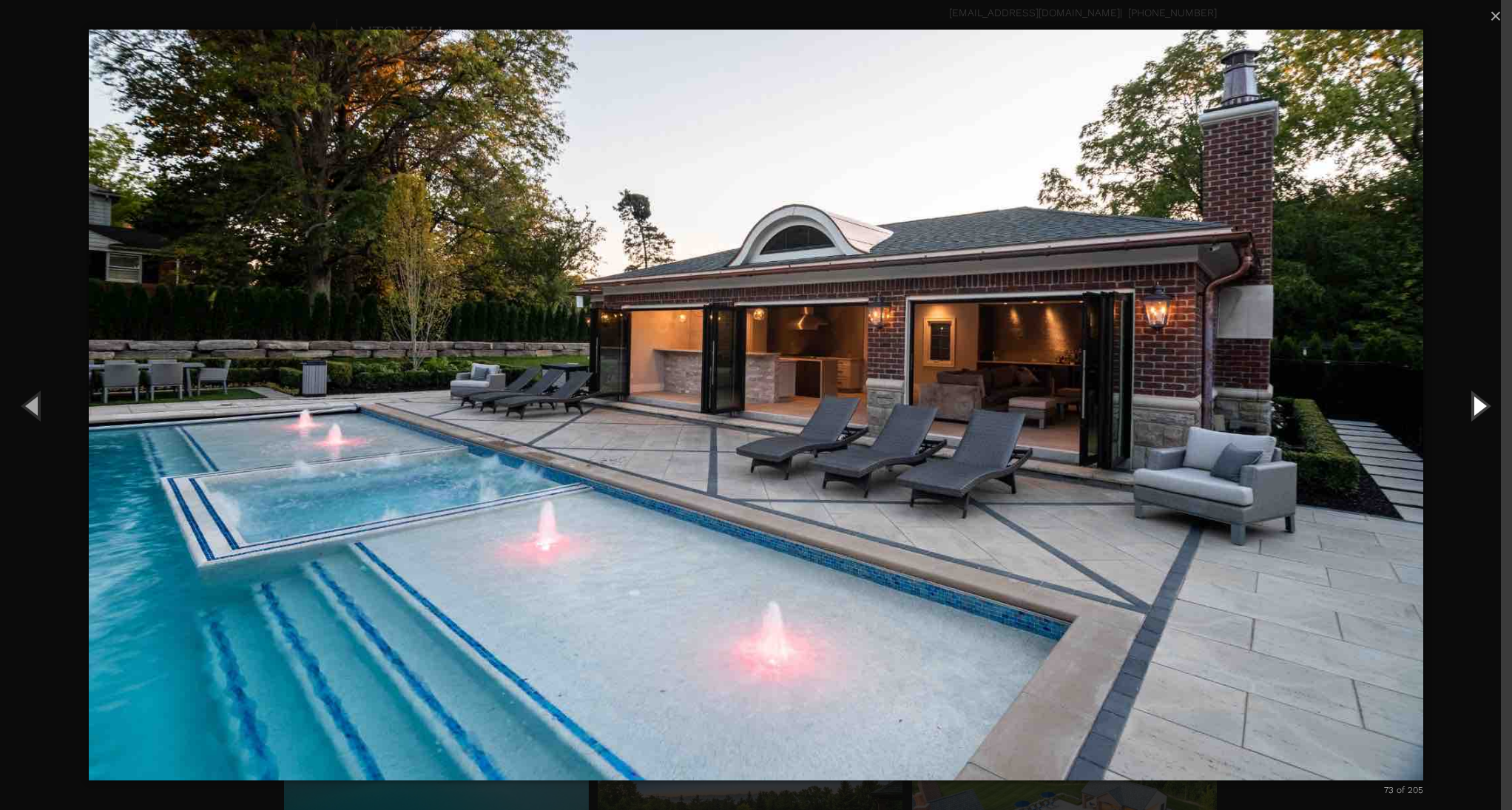
click at [1484, 399] on button "Next (Right arrow key)" at bounding box center [1479, 405] width 66 height 81
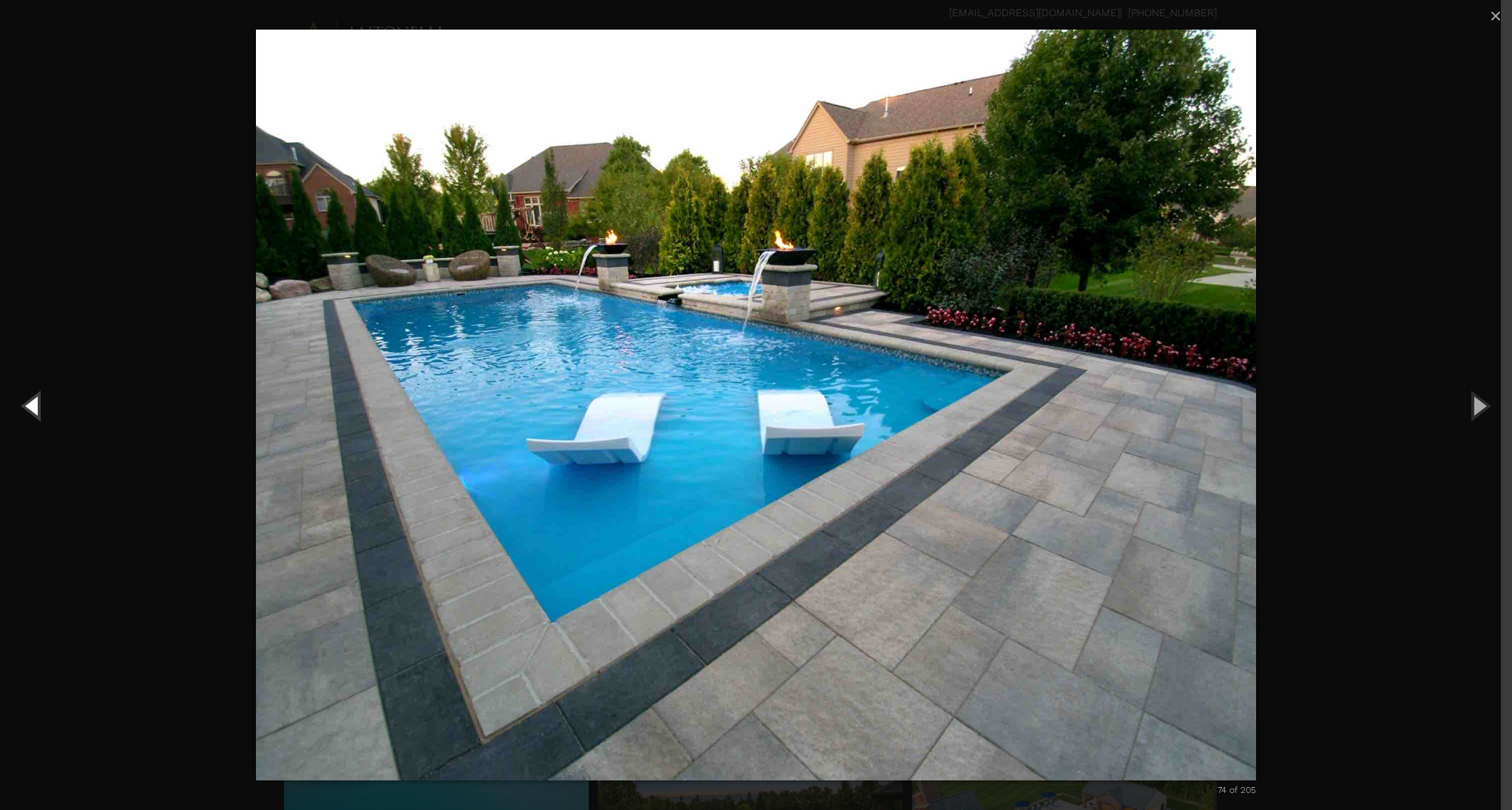
click at [32, 410] on button "Previous (Left arrow key)" at bounding box center [33, 405] width 66 height 81
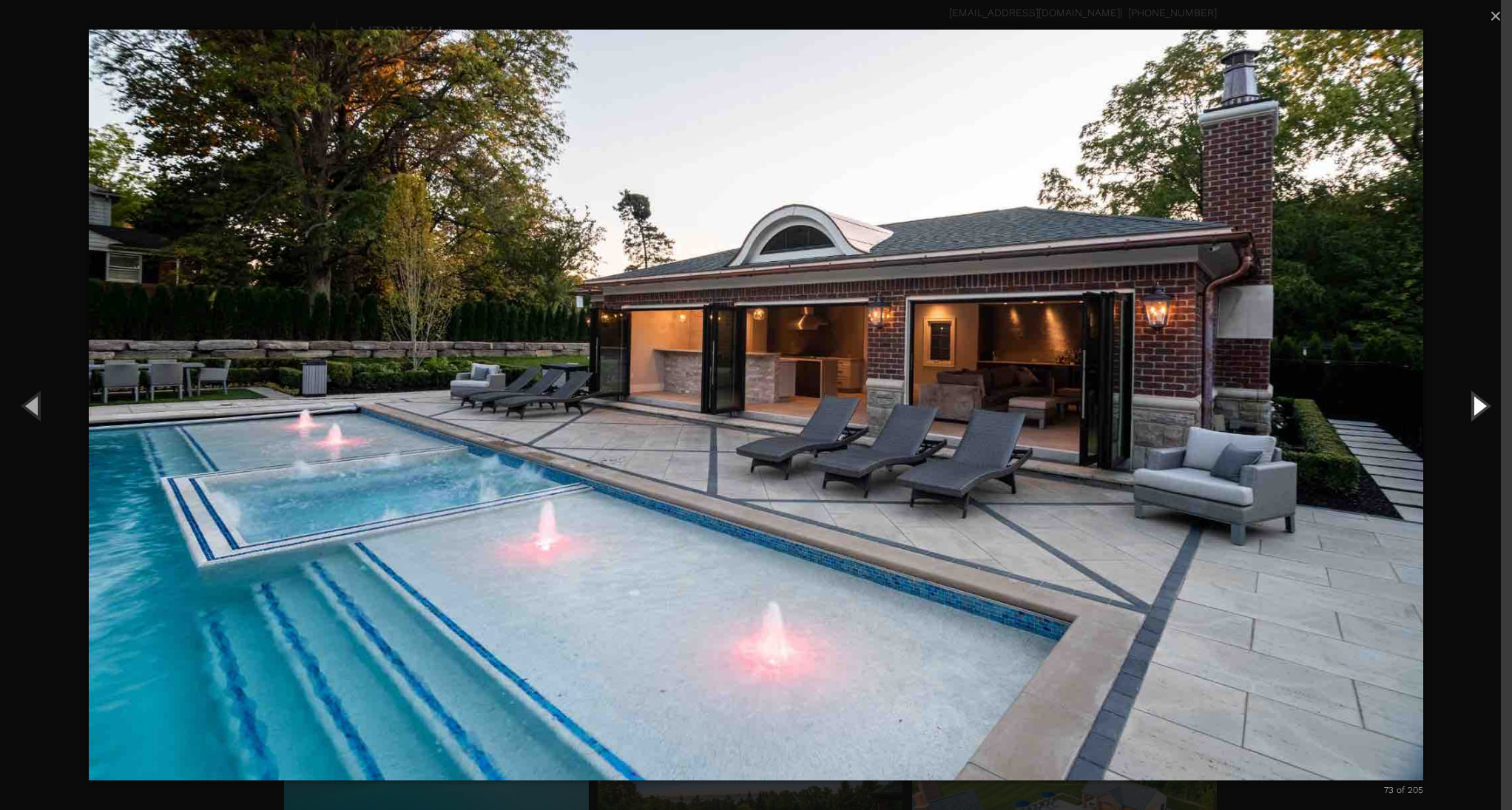
click at [1470, 406] on button "Next (Right arrow key)" at bounding box center [1479, 405] width 66 height 81
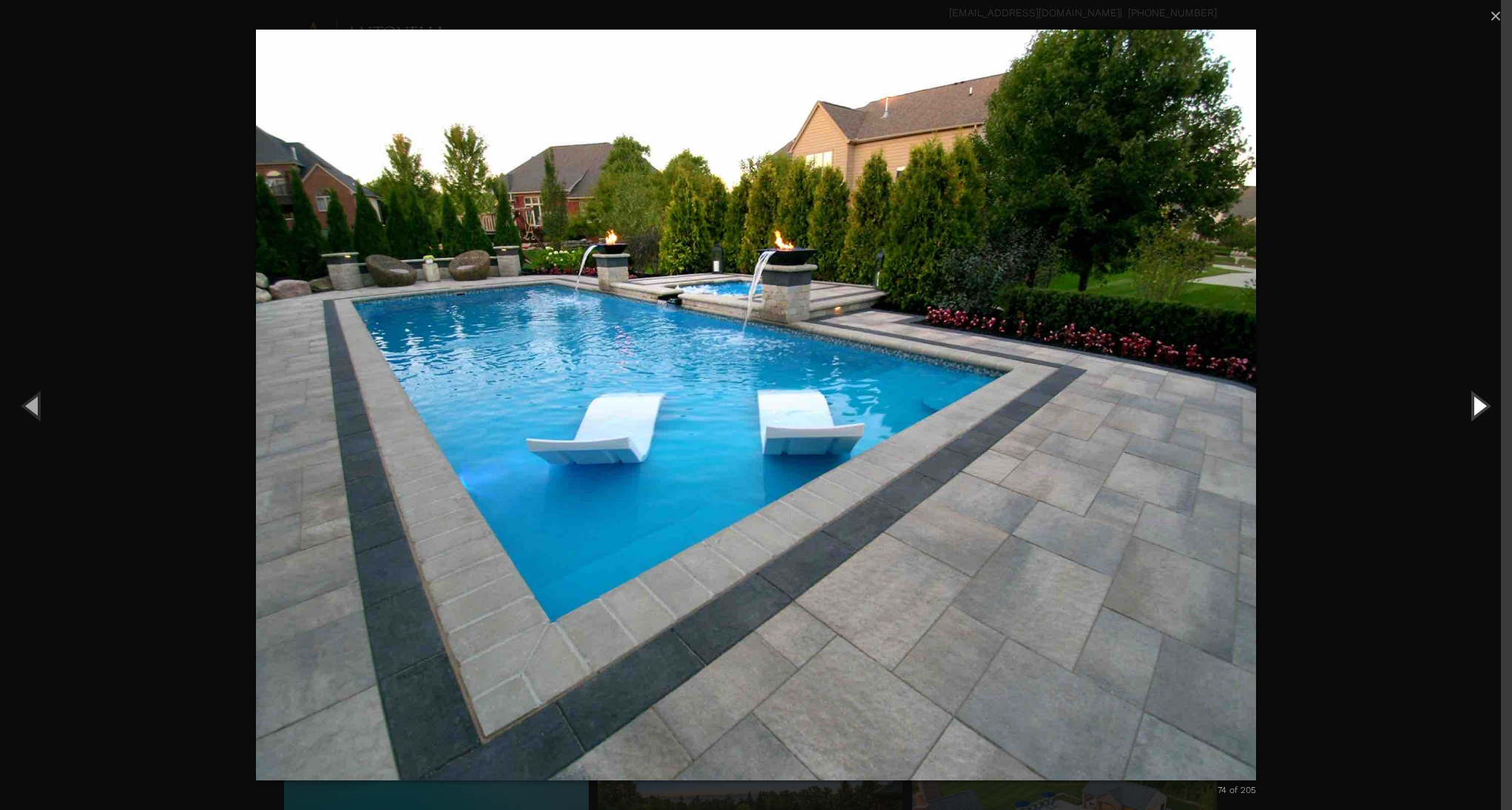
click at [1470, 406] on button "Next (Right arrow key)" at bounding box center [1479, 405] width 66 height 81
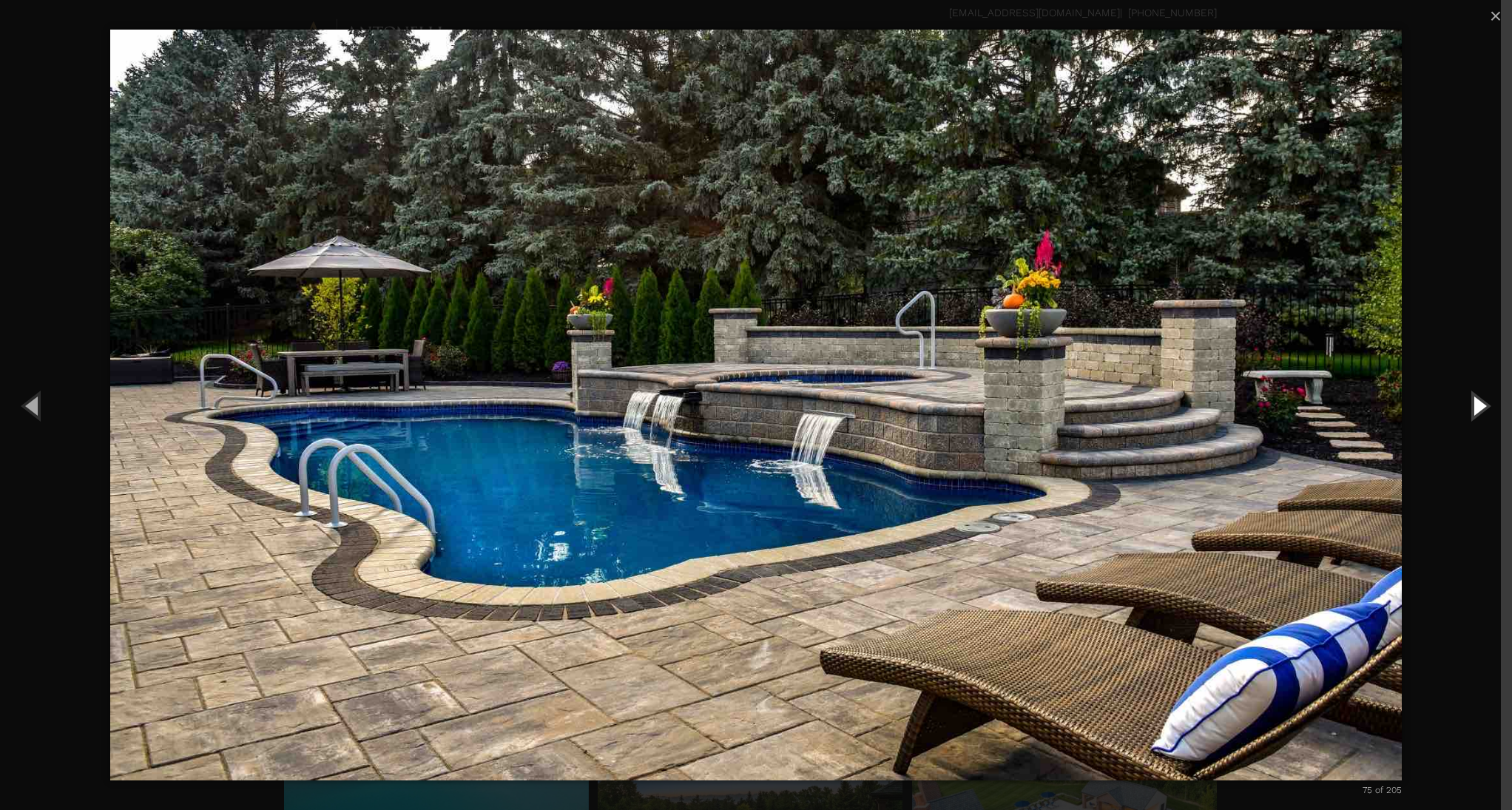
click at [1470, 406] on button "Next (Right arrow key)" at bounding box center [1479, 405] width 66 height 81
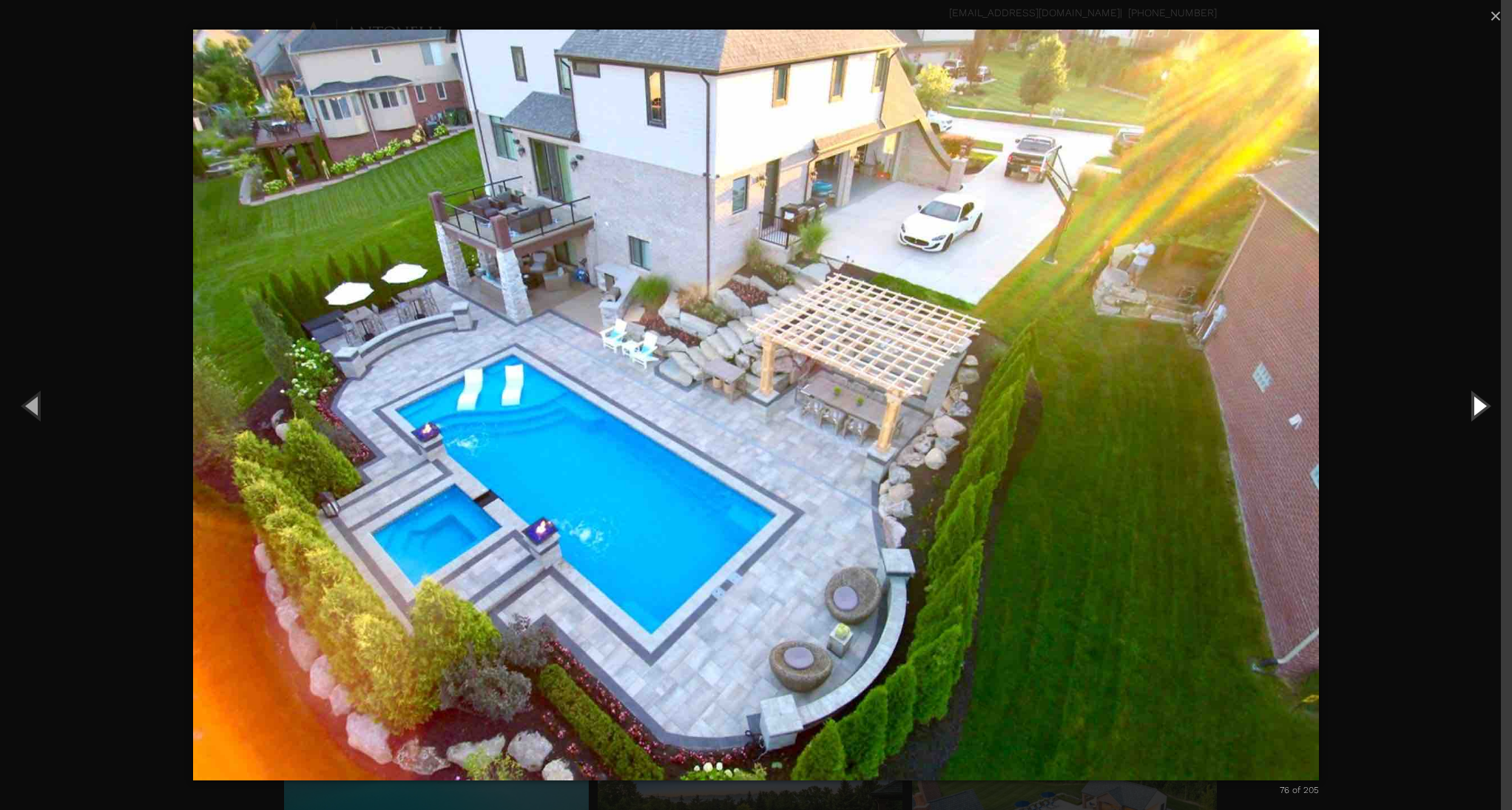
click at [1470, 406] on button "Next (Right arrow key)" at bounding box center [1479, 405] width 66 height 81
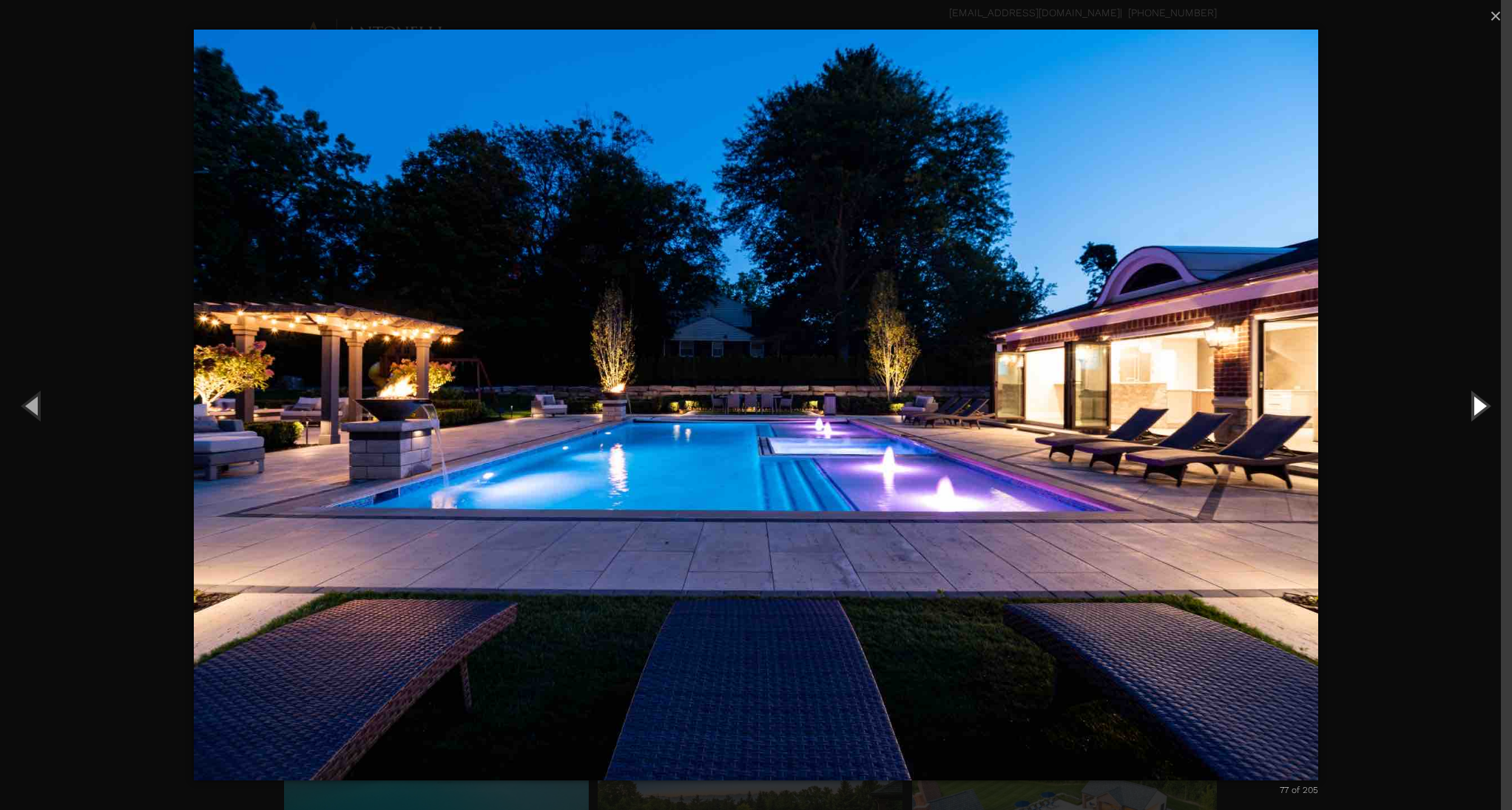
click at [1470, 406] on button "Next (Right arrow key)" at bounding box center [1479, 405] width 66 height 81
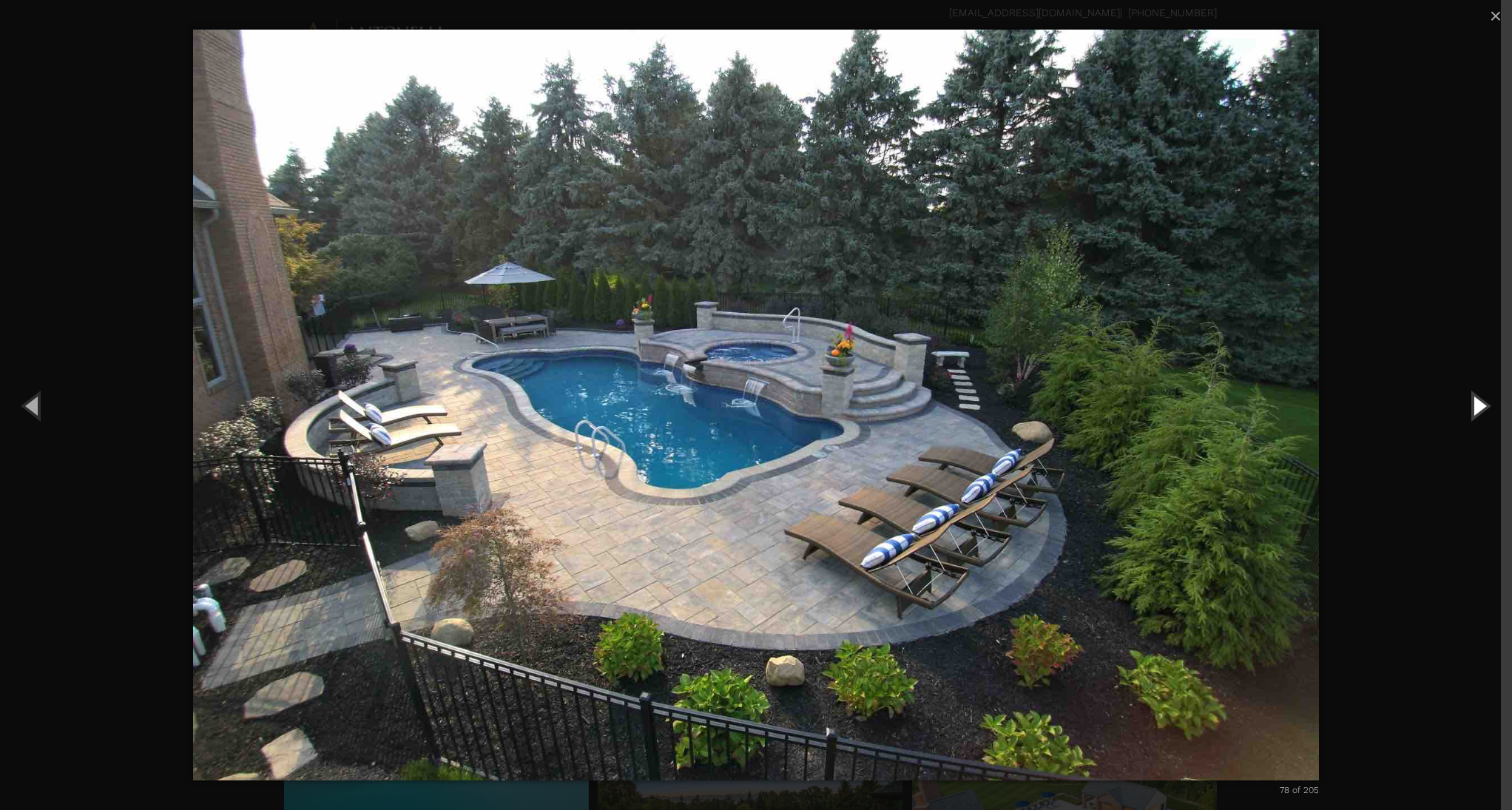
click at [1470, 406] on button "Next (Right arrow key)" at bounding box center [1479, 405] width 66 height 81
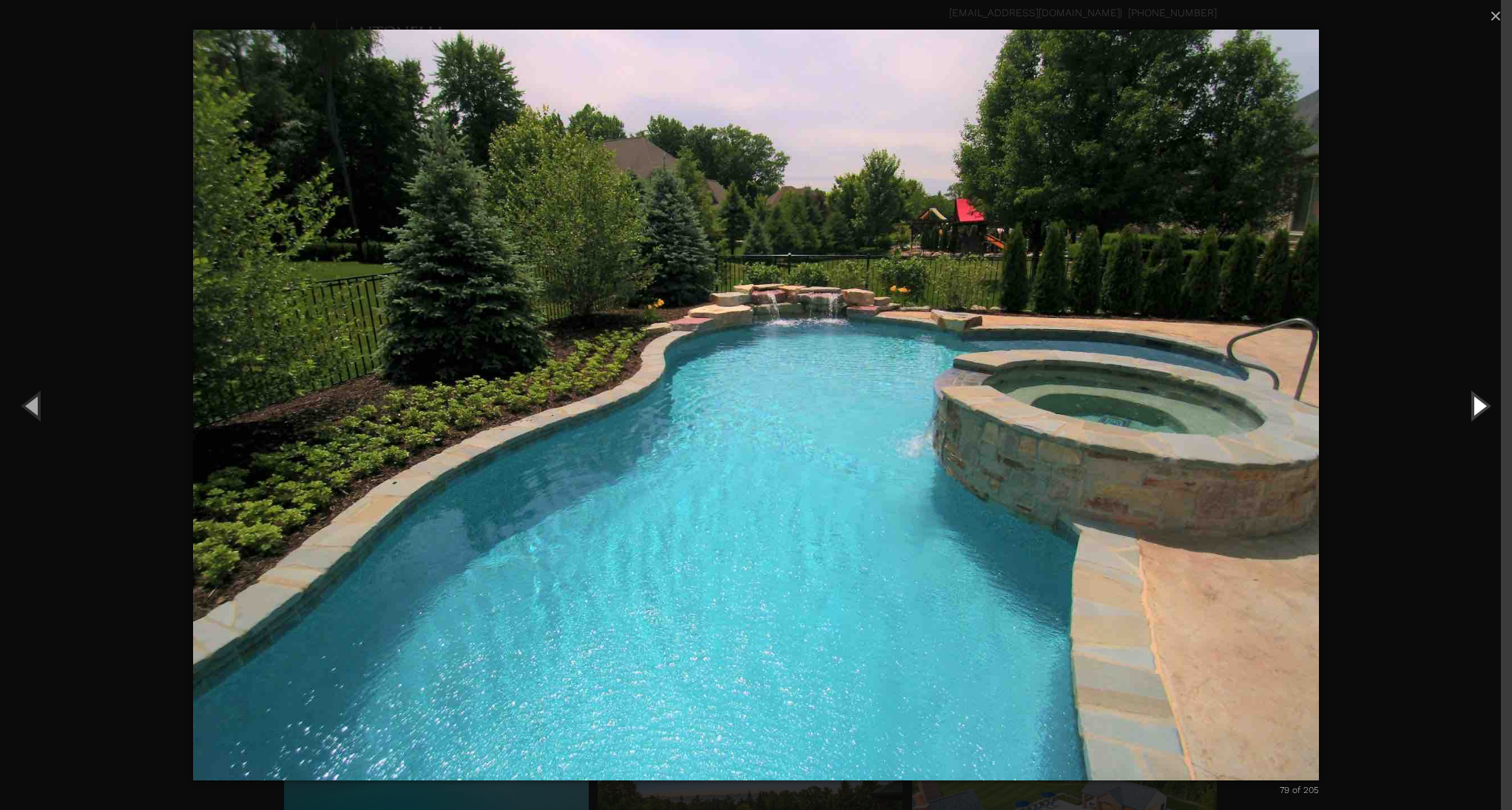
click at [1470, 406] on button "Next (Right arrow key)" at bounding box center [1479, 405] width 66 height 81
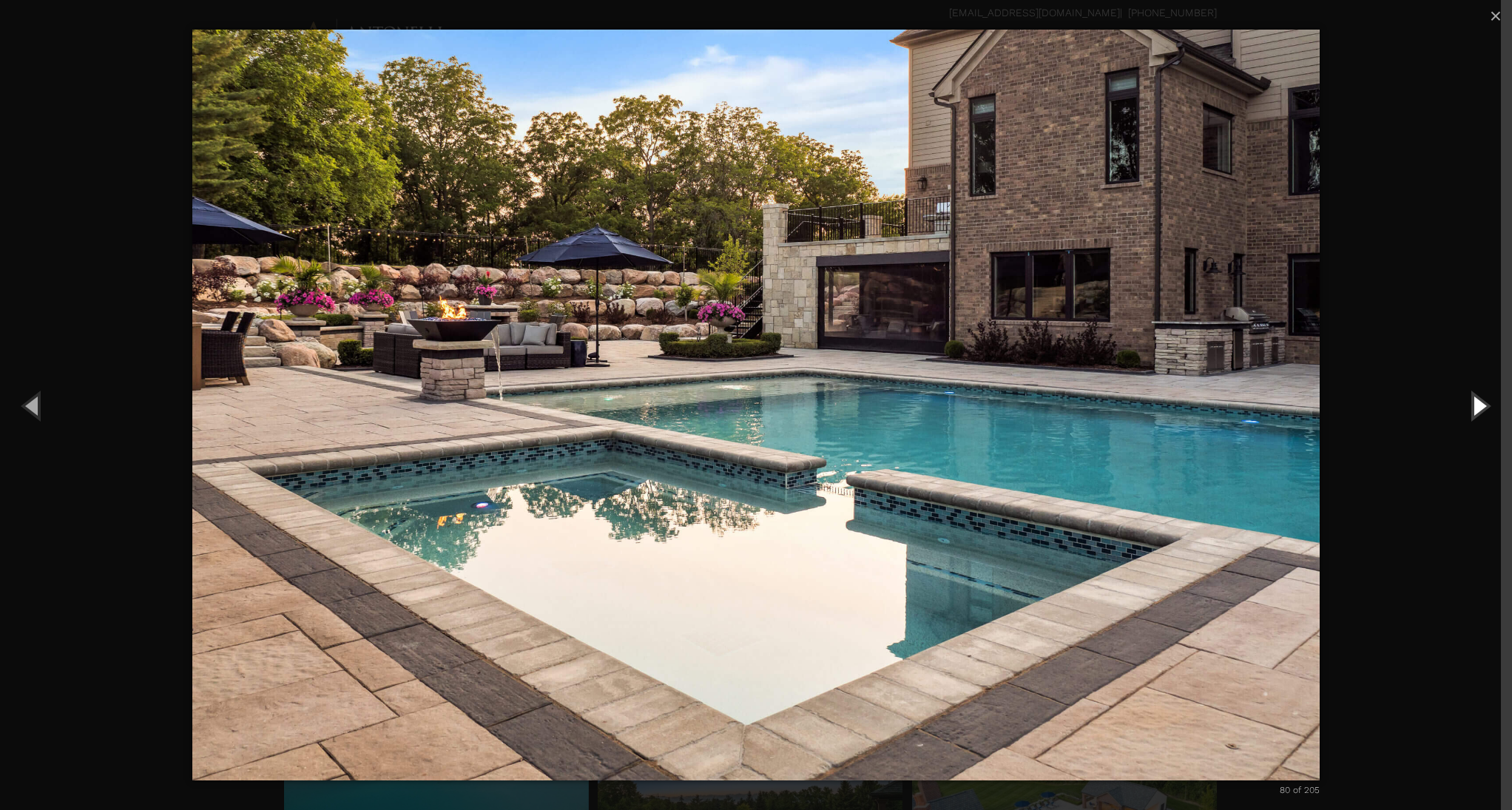
click at [1470, 406] on button "Next (Right arrow key)" at bounding box center [1479, 405] width 66 height 81
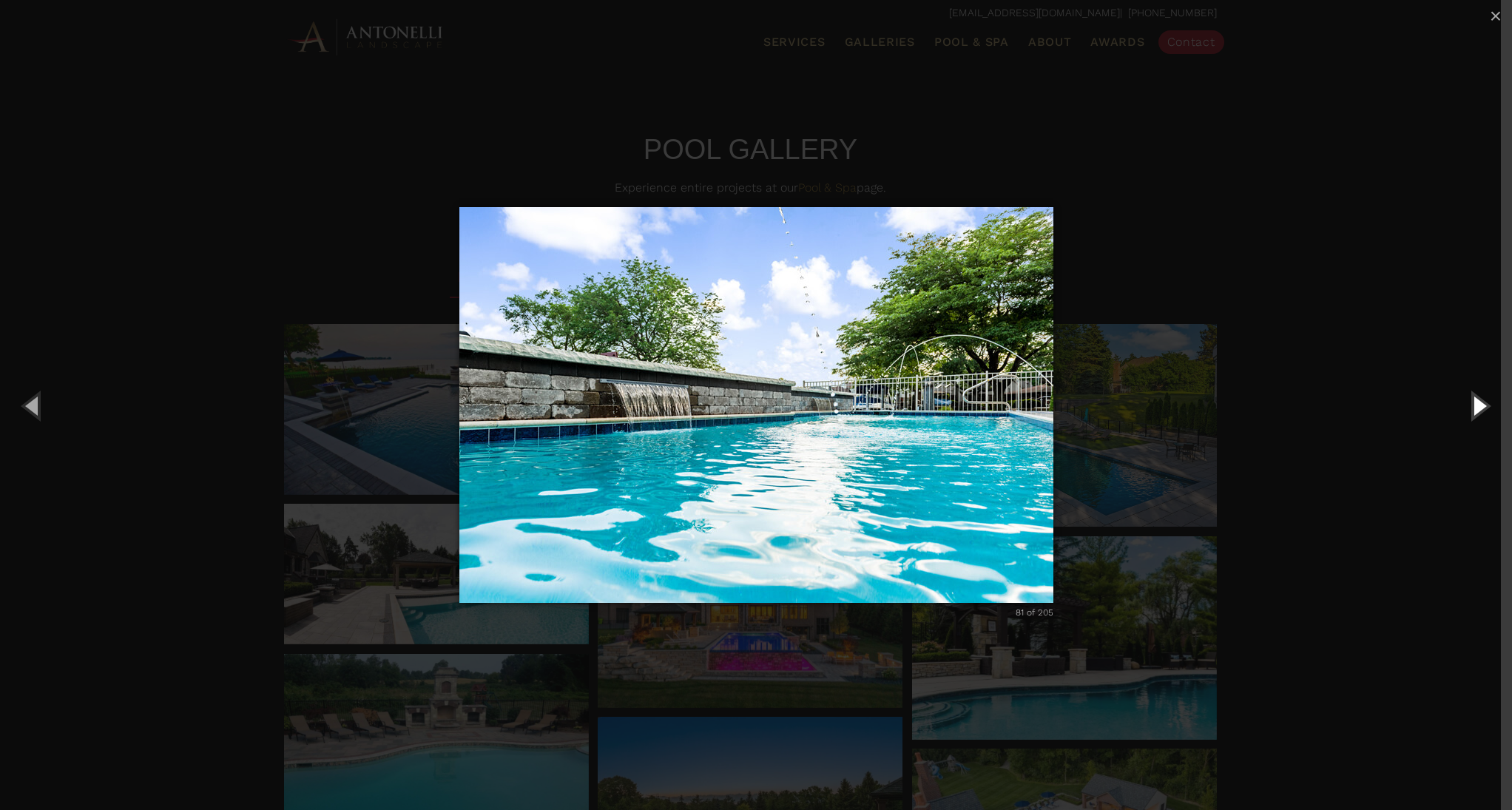
click at [1470, 408] on button "Next (Right arrow key)" at bounding box center [1479, 405] width 66 height 81
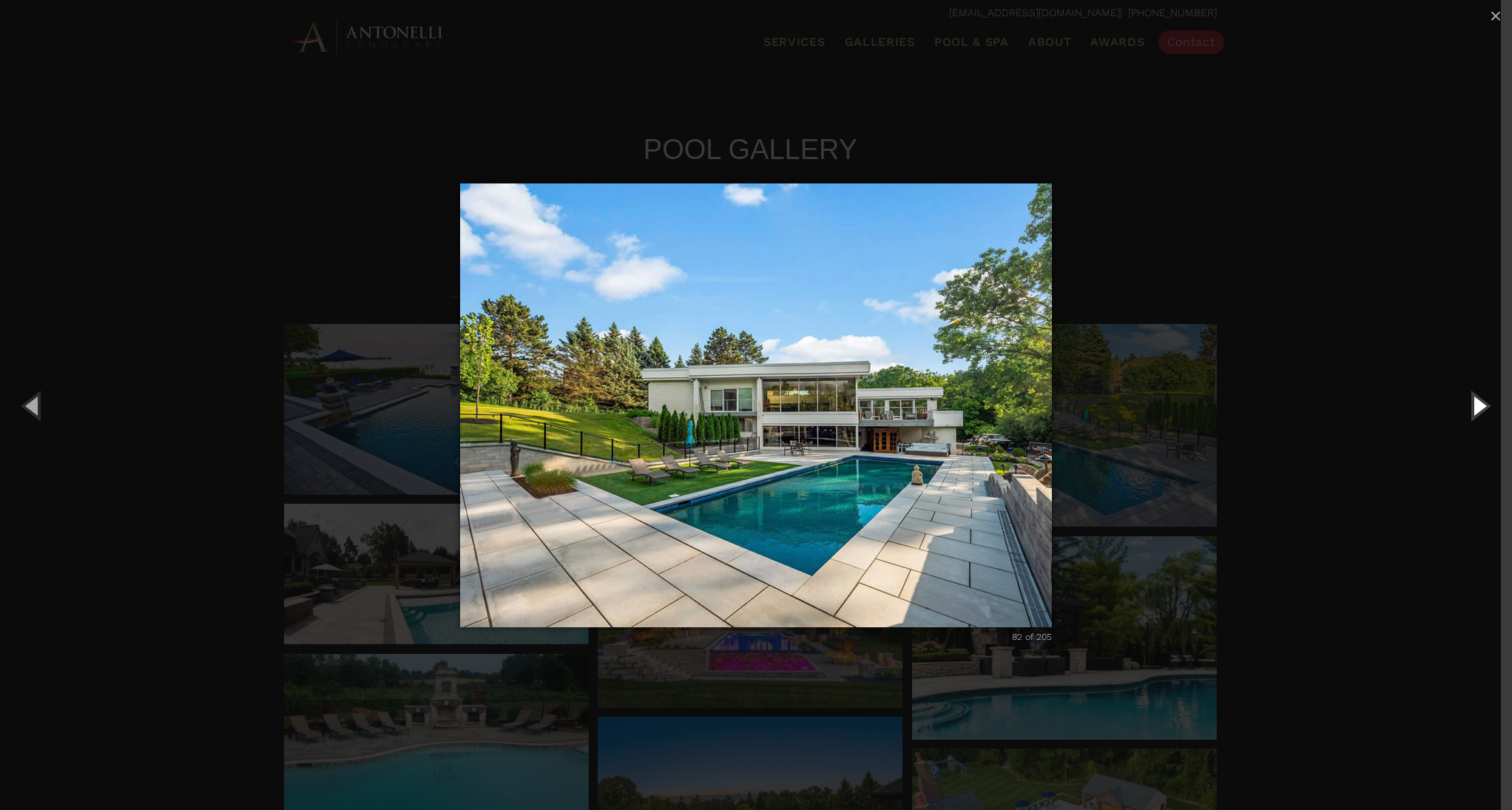
click at [1470, 408] on button "Next (Right arrow key)" at bounding box center [1479, 405] width 66 height 81
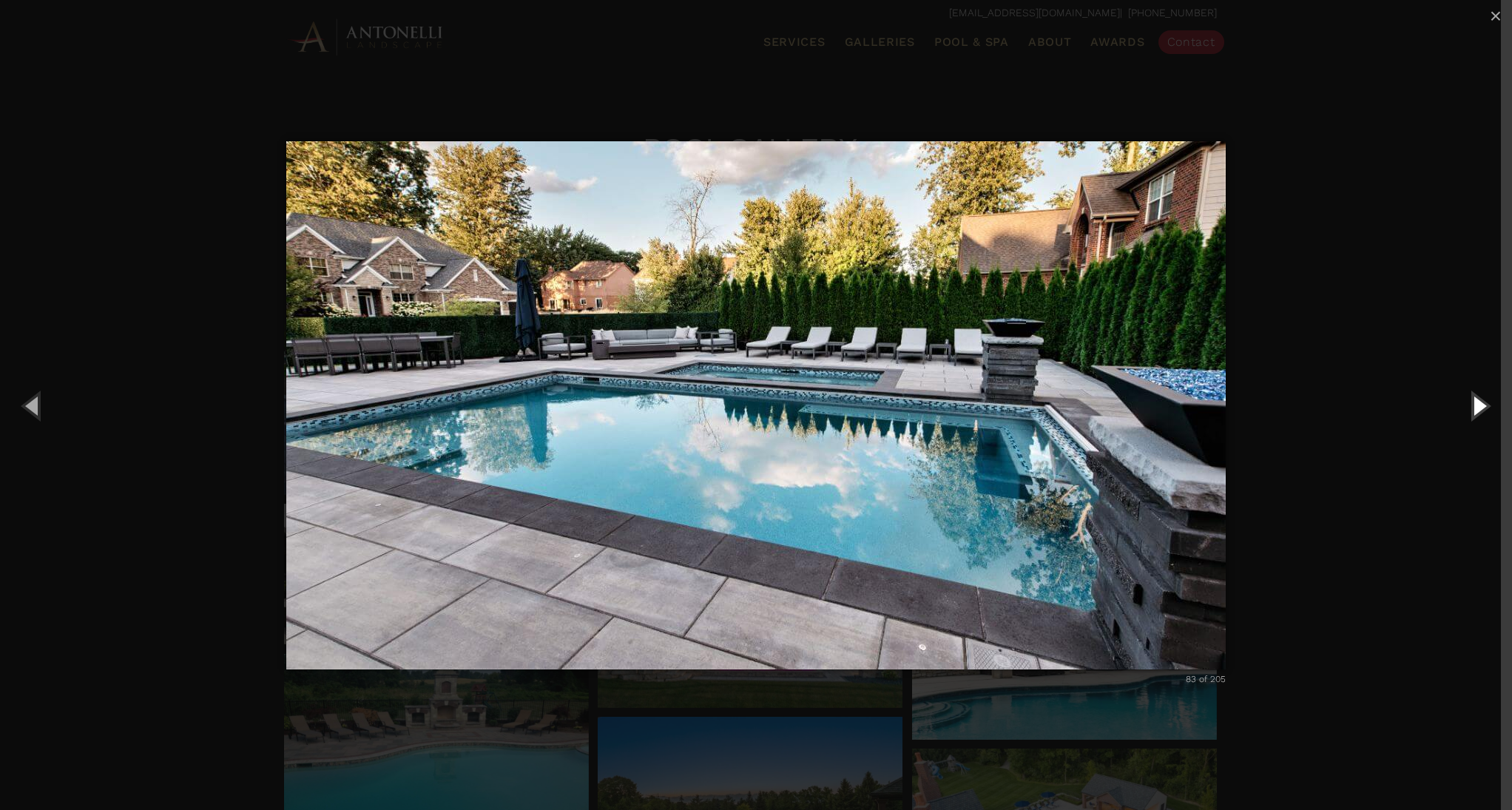
click at [1470, 408] on button "Next (Right arrow key)" at bounding box center [1479, 405] width 66 height 81
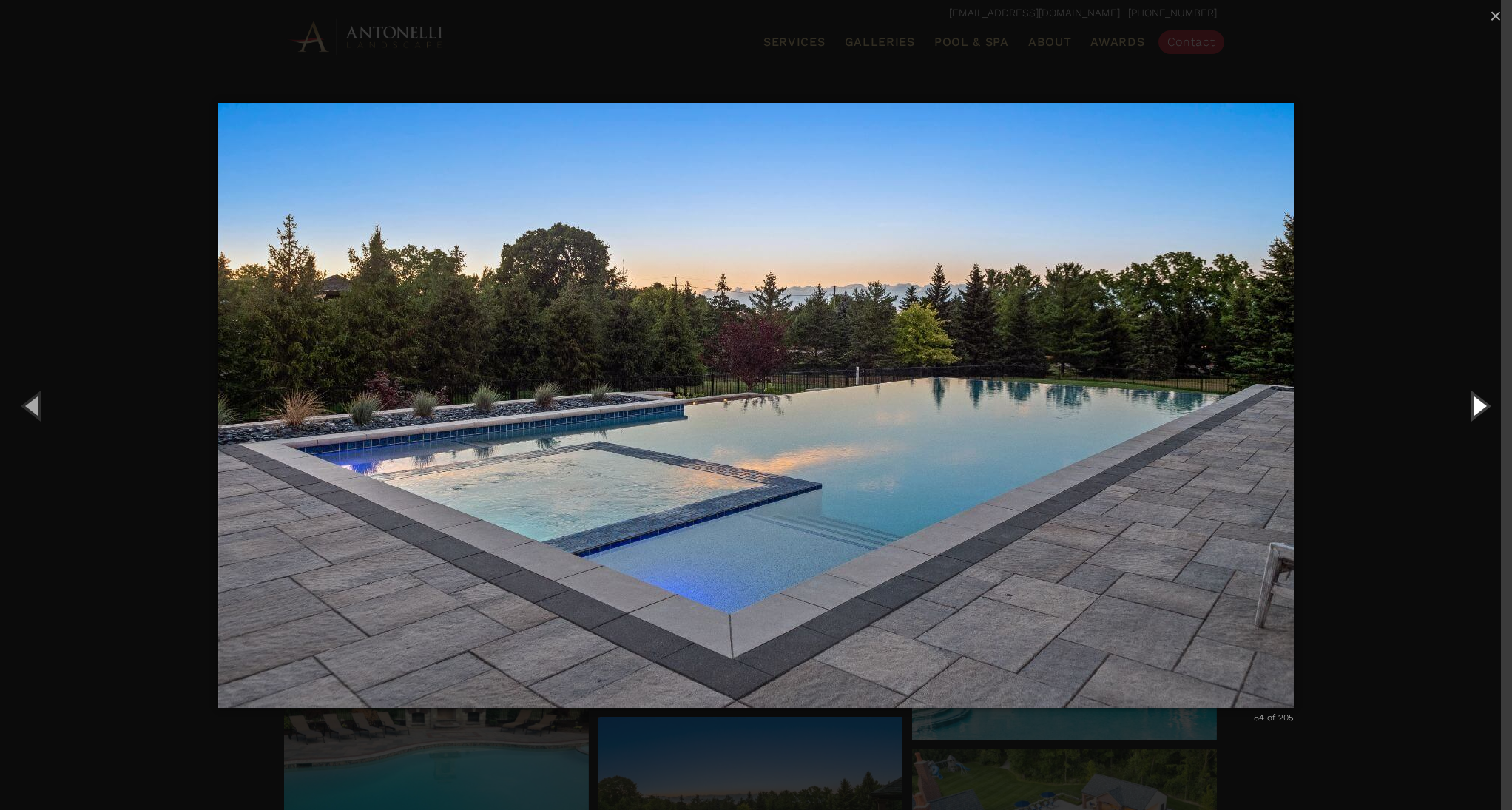
click at [1470, 408] on button "Next (Right arrow key)" at bounding box center [1479, 405] width 66 height 81
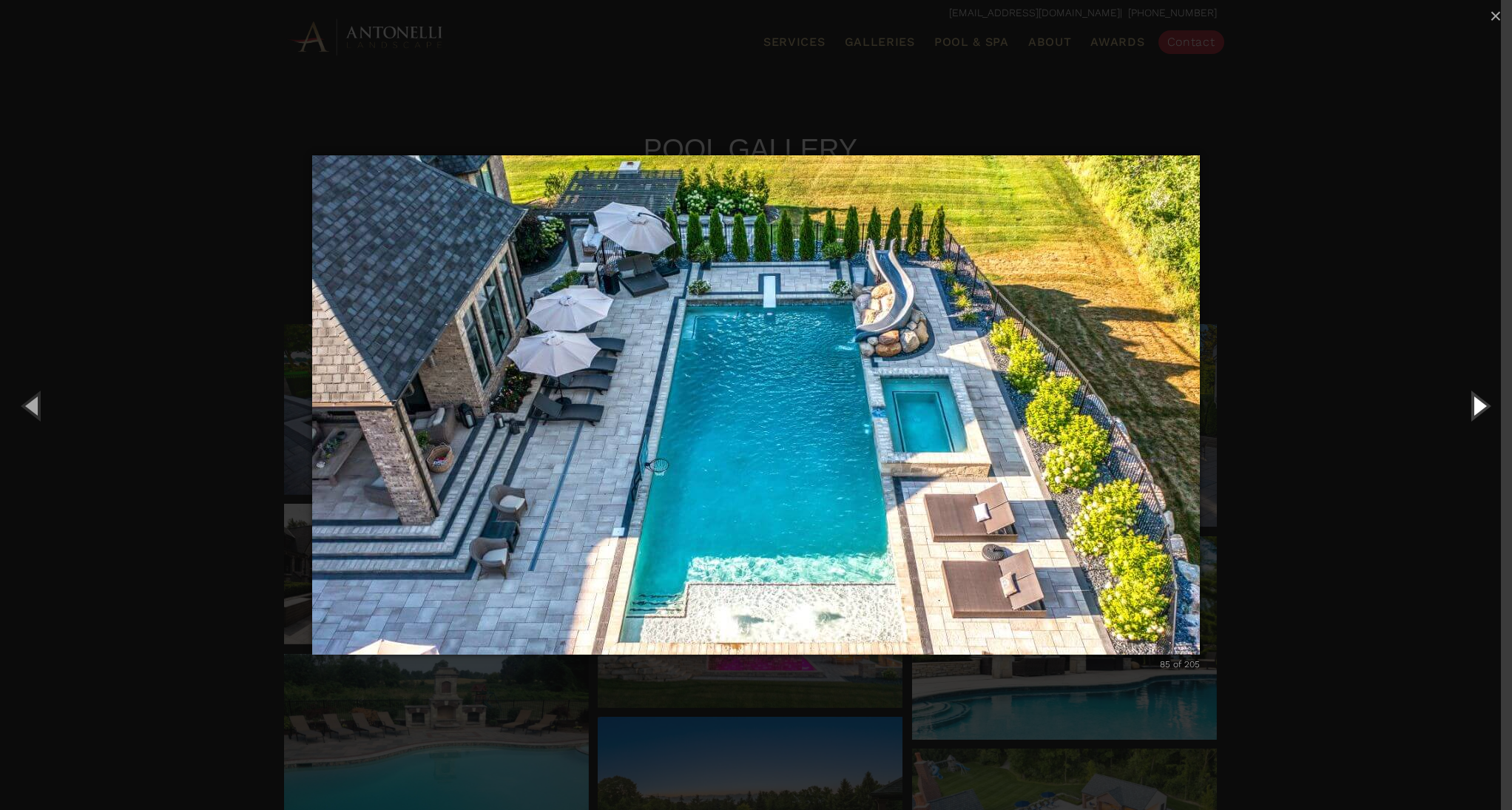
click at [1470, 408] on button "Next (Right arrow key)" at bounding box center [1479, 405] width 66 height 81
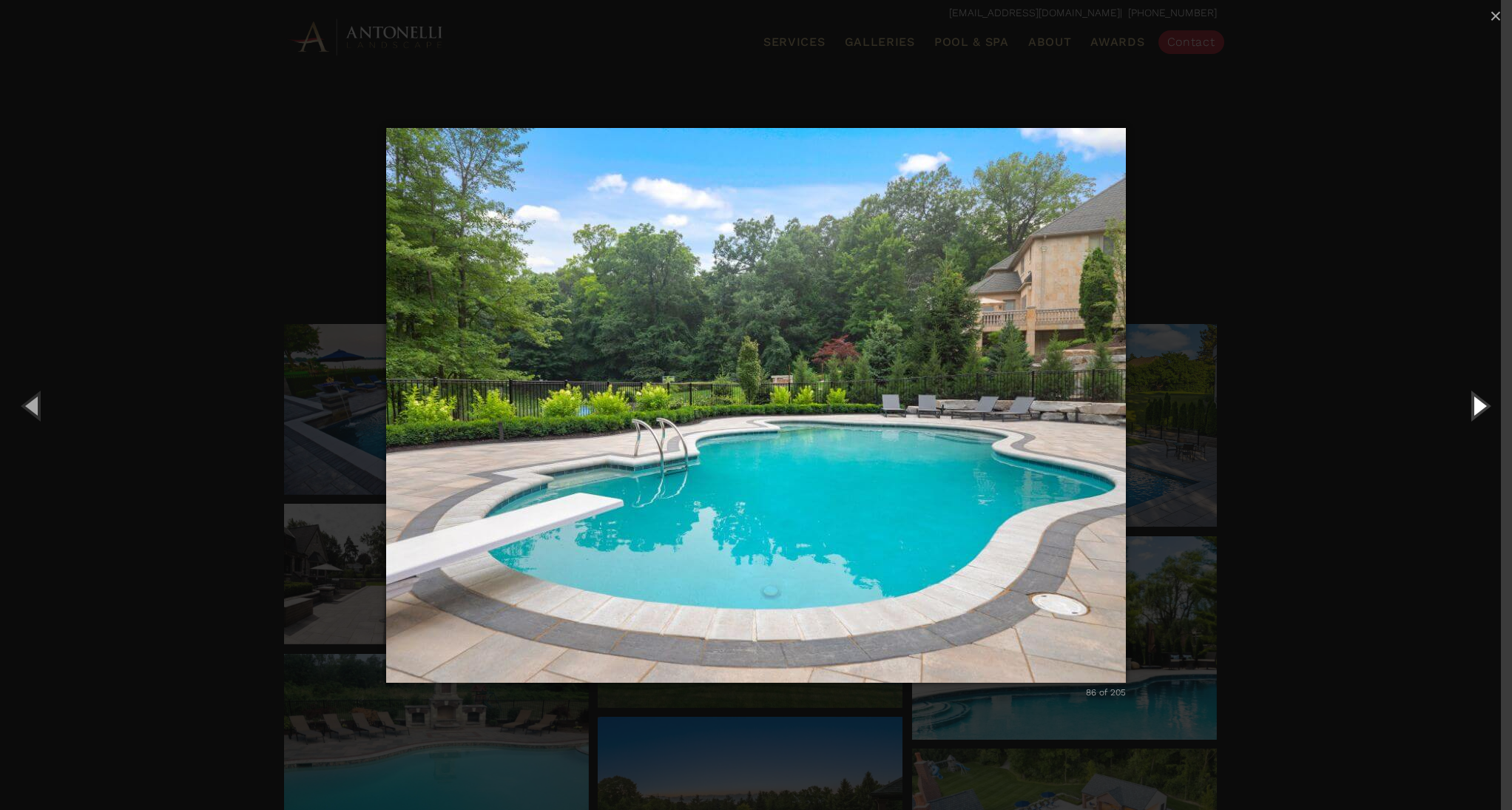
click at [1470, 408] on button "Next (Right arrow key)" at bounding box center [1479, 405] width 66 height 81
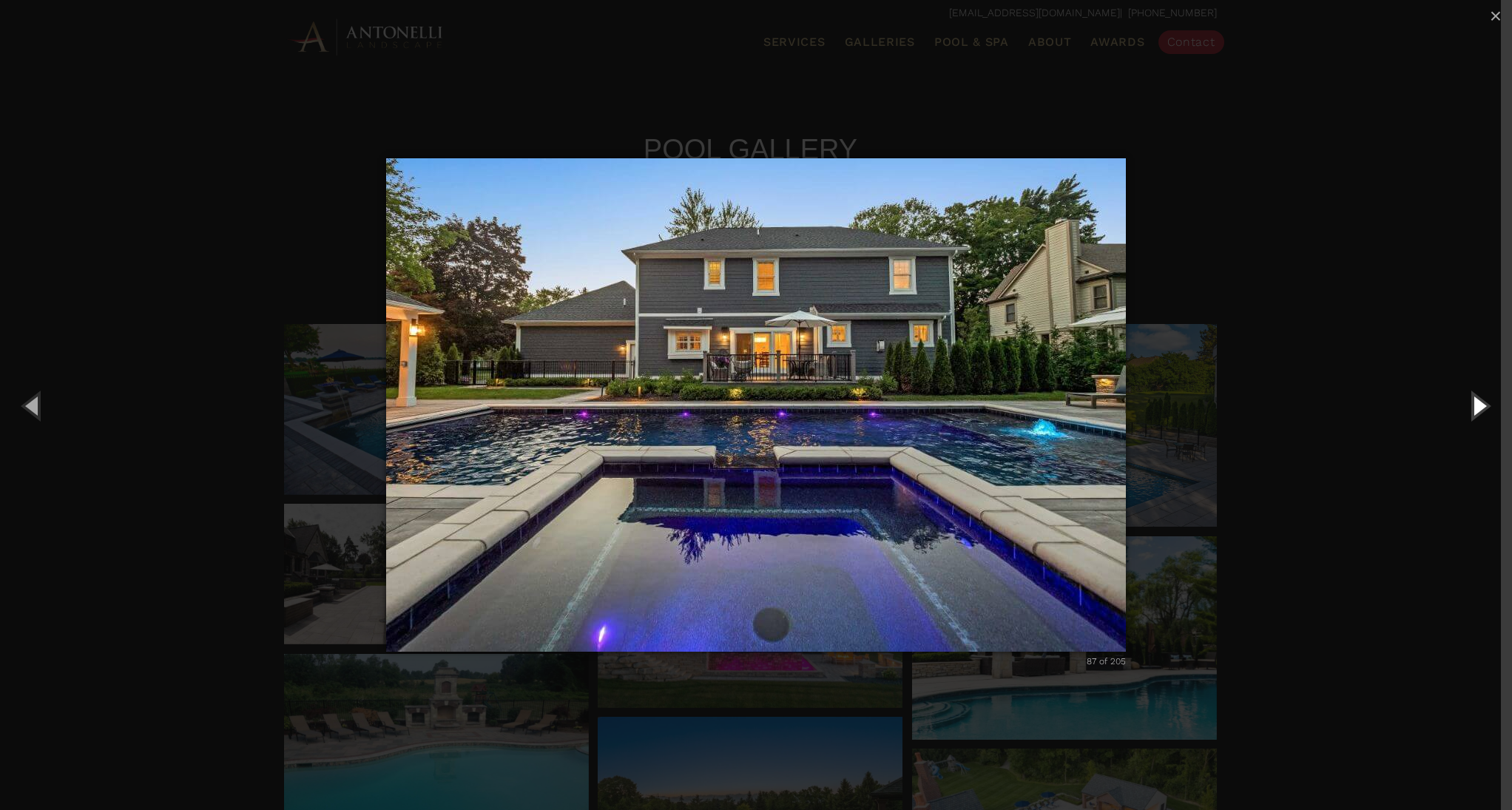
click at [1470, 408] on button "Next (Right arrow key)" at bounding box center [1479, 405] width 66 height 81
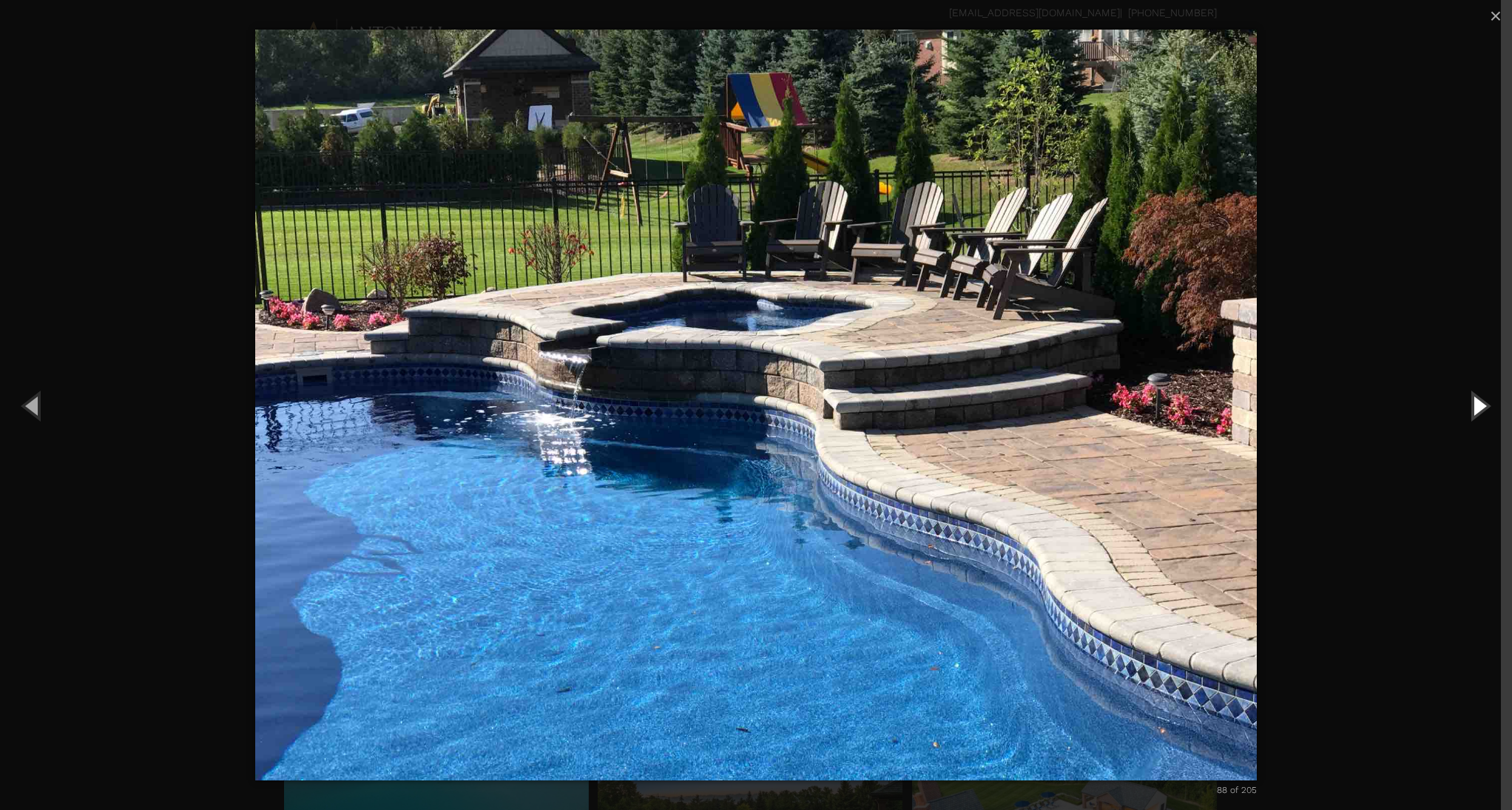
click at [1472, 408] on button "Next (Right arrow key)" at bounding box center [1479, 405] width 66 height 81
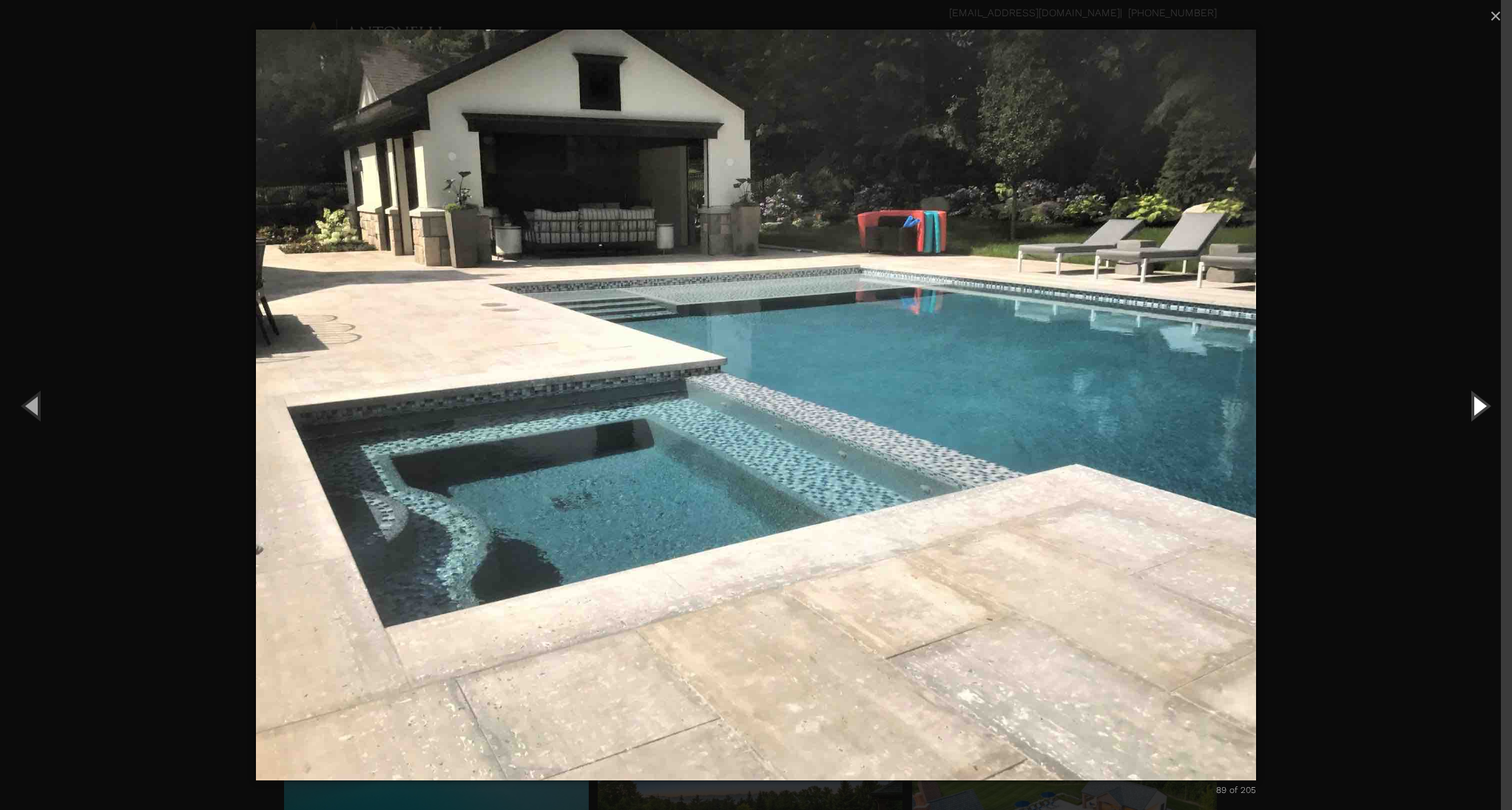
click at [1472, 408] on button "Next (Right arrow key)" at bounding box center [1479, 405] width 66 height 81
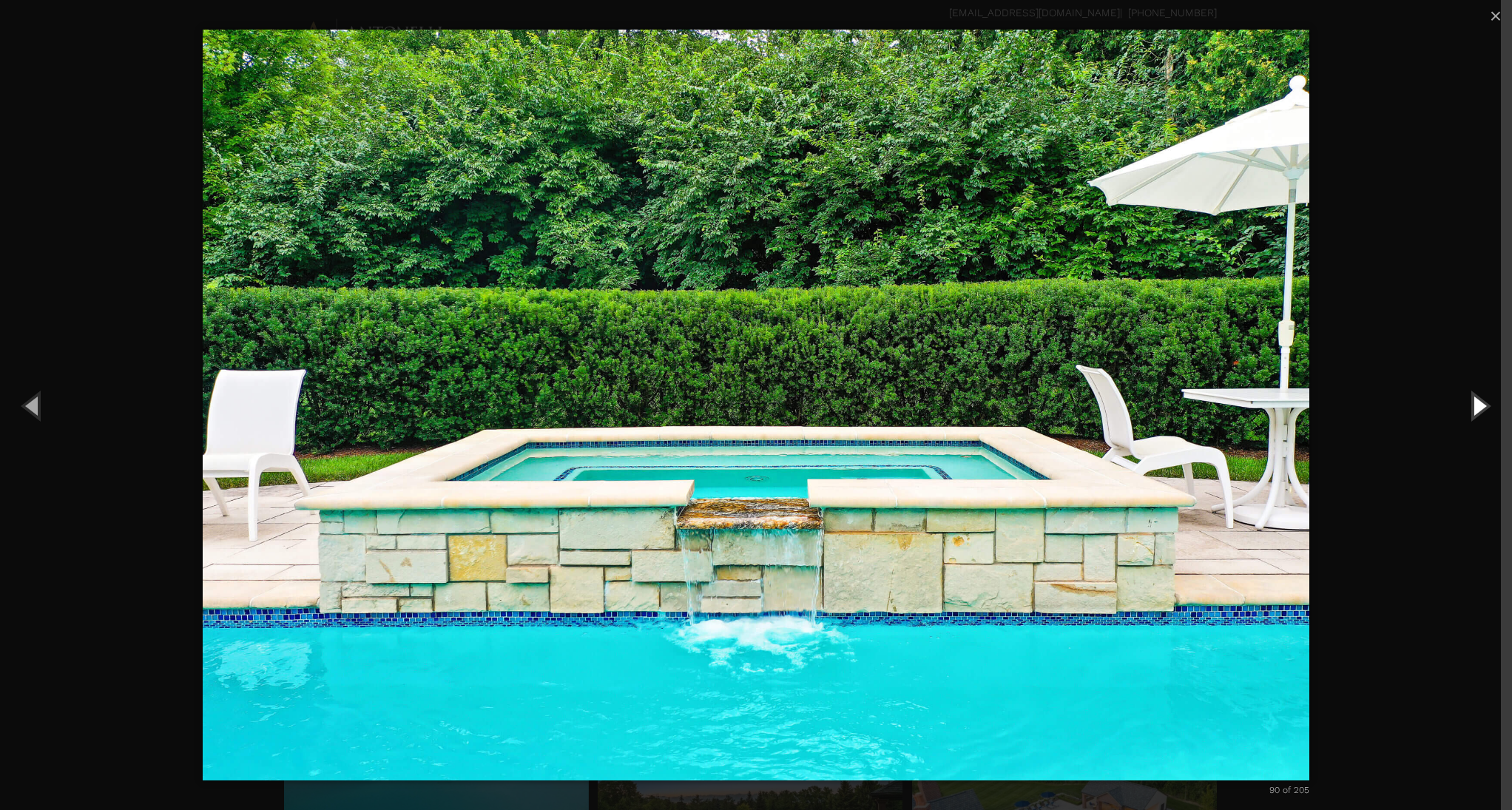
click at [1472, 408] on button "Next (Right arrow key)" at bounding box center [1479, 405] width 66 height 81
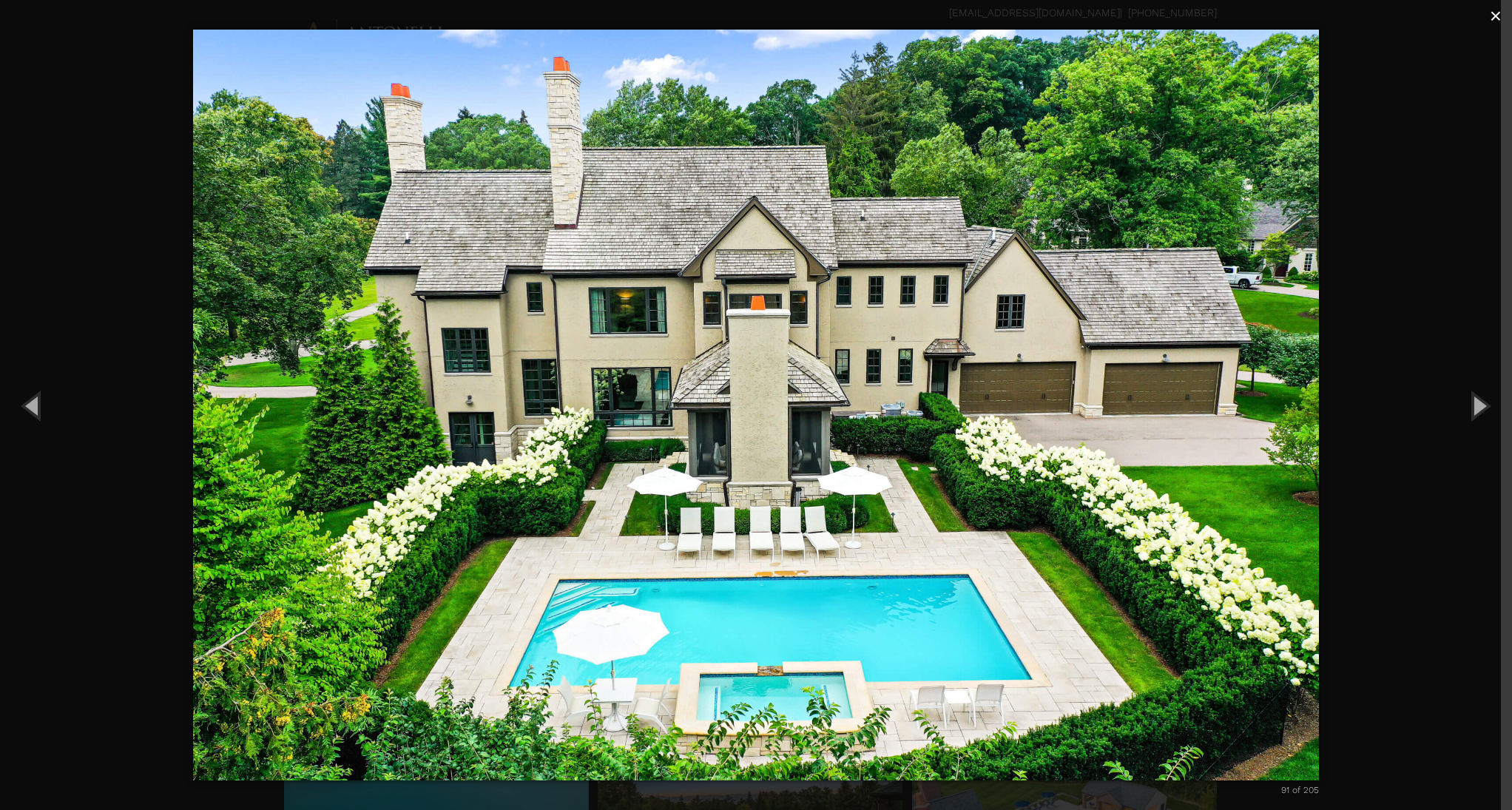
click at [1492, 20] on span "×" at bounding box center [1495, 17] width 12 height 23
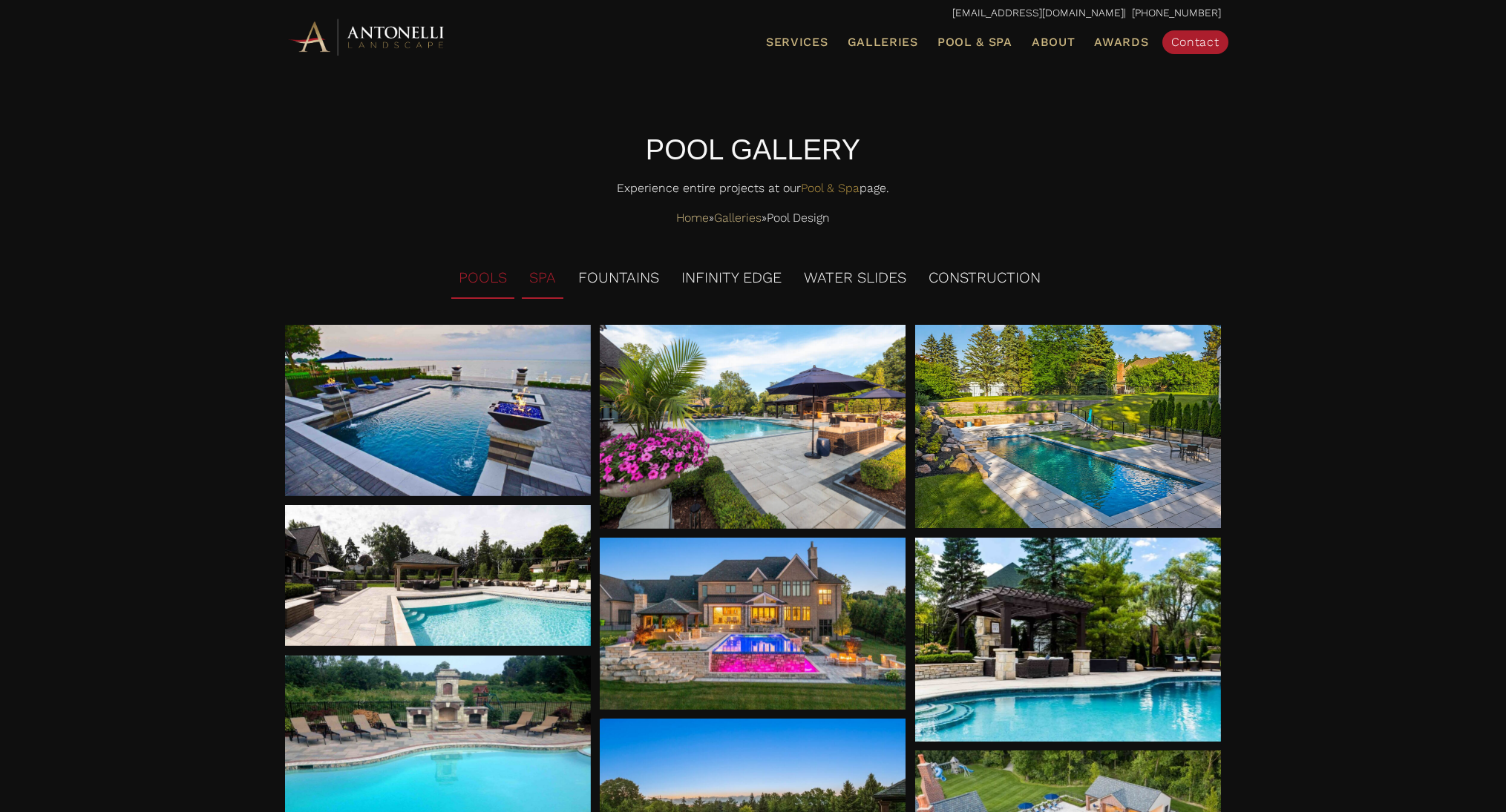
click at [542, 278] on li "SPA" at bounding box center [542, 279] width 41 height 41
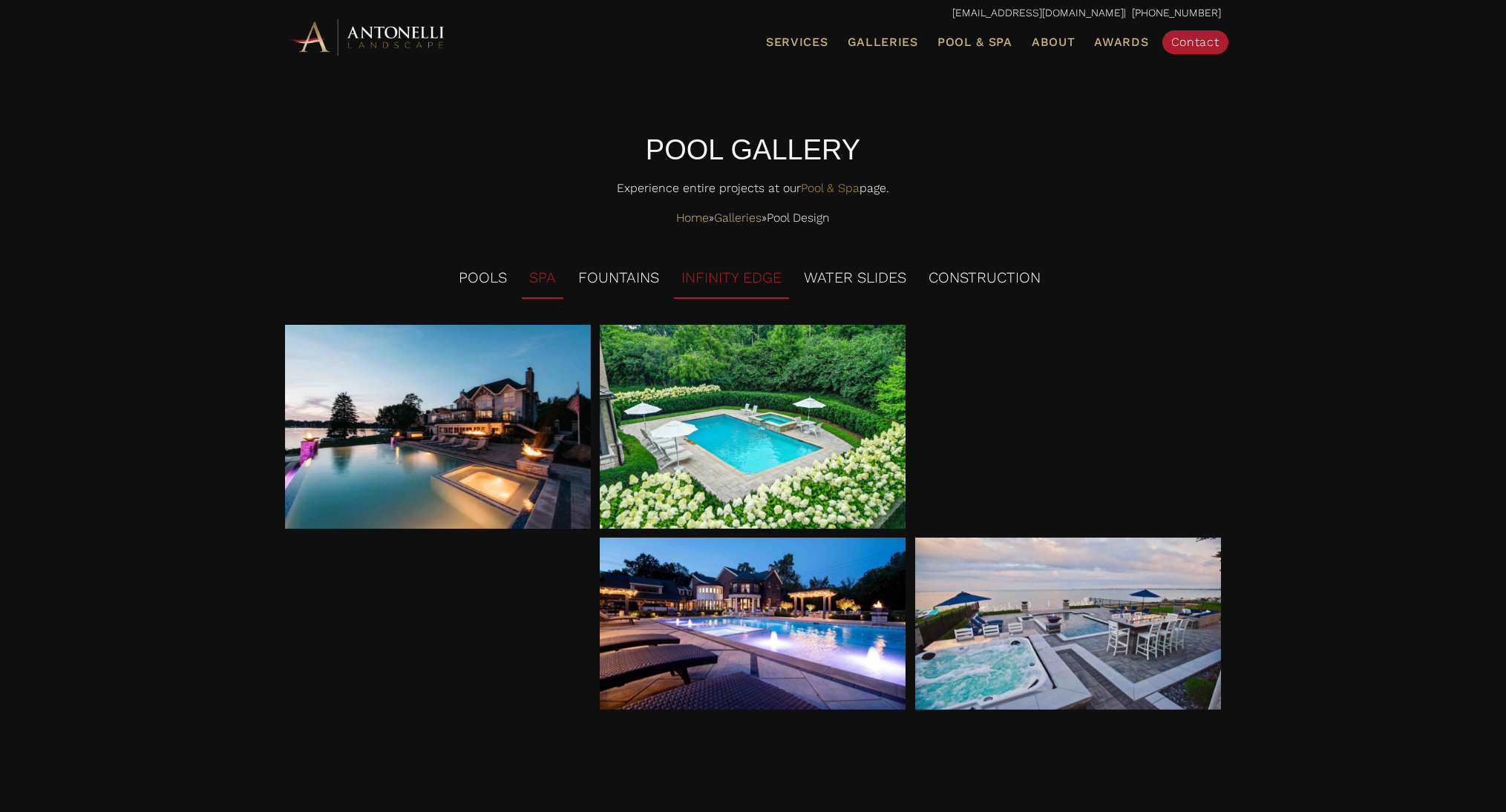
click at [771, 287] on li "INFINITY EDGE" at bounding box center [732, 279] width 115 height 41
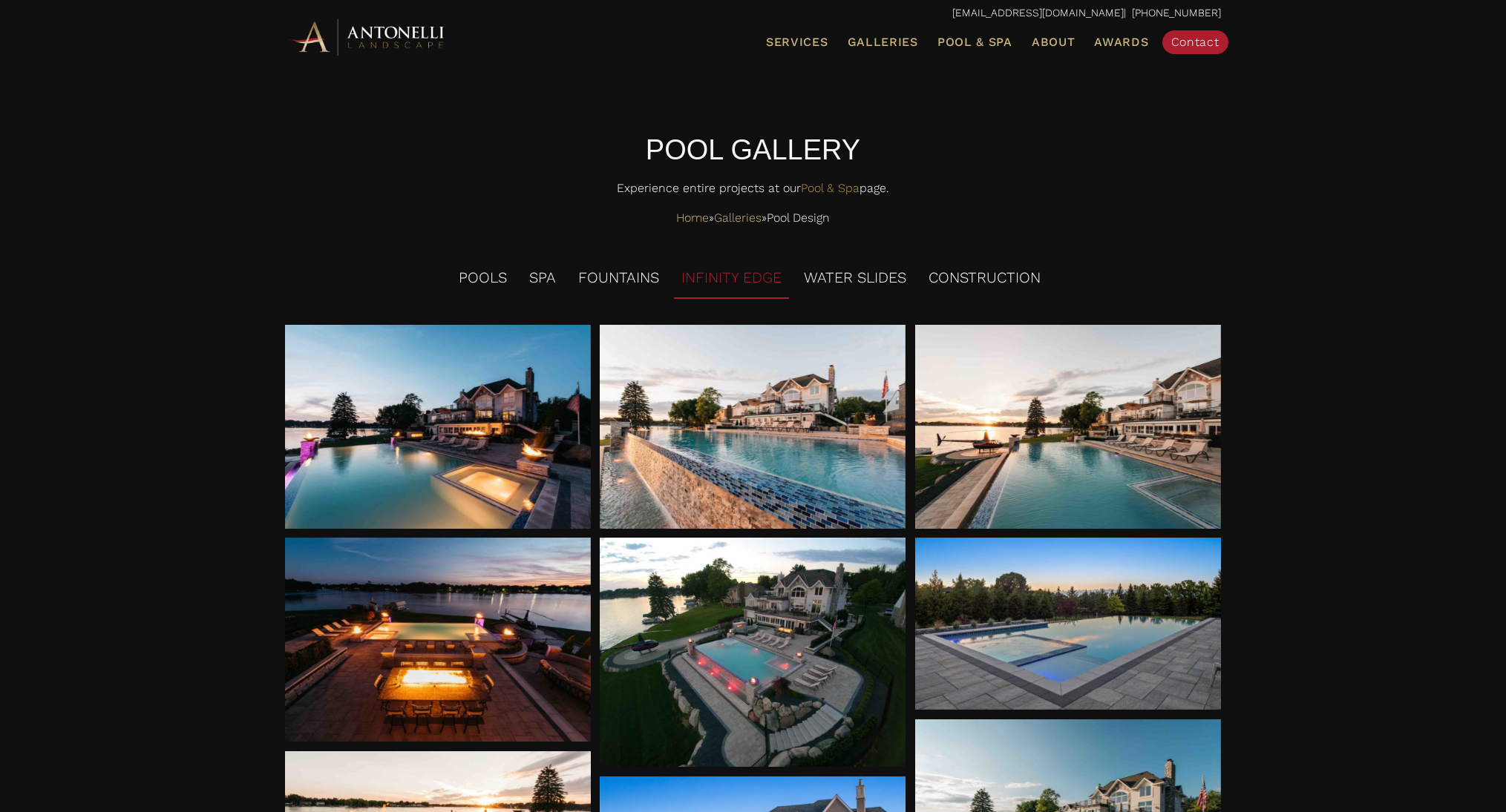
click at [1424, 297] on div "POOL GALLERY Experience entire projects at our Pool & Spa page. Home » Gallerie…" at bounding box center [753, 820] width 1506 height 1497
click at [478, 271] on li "POOLS" at bounding box center [482, 279] width 63 height 41
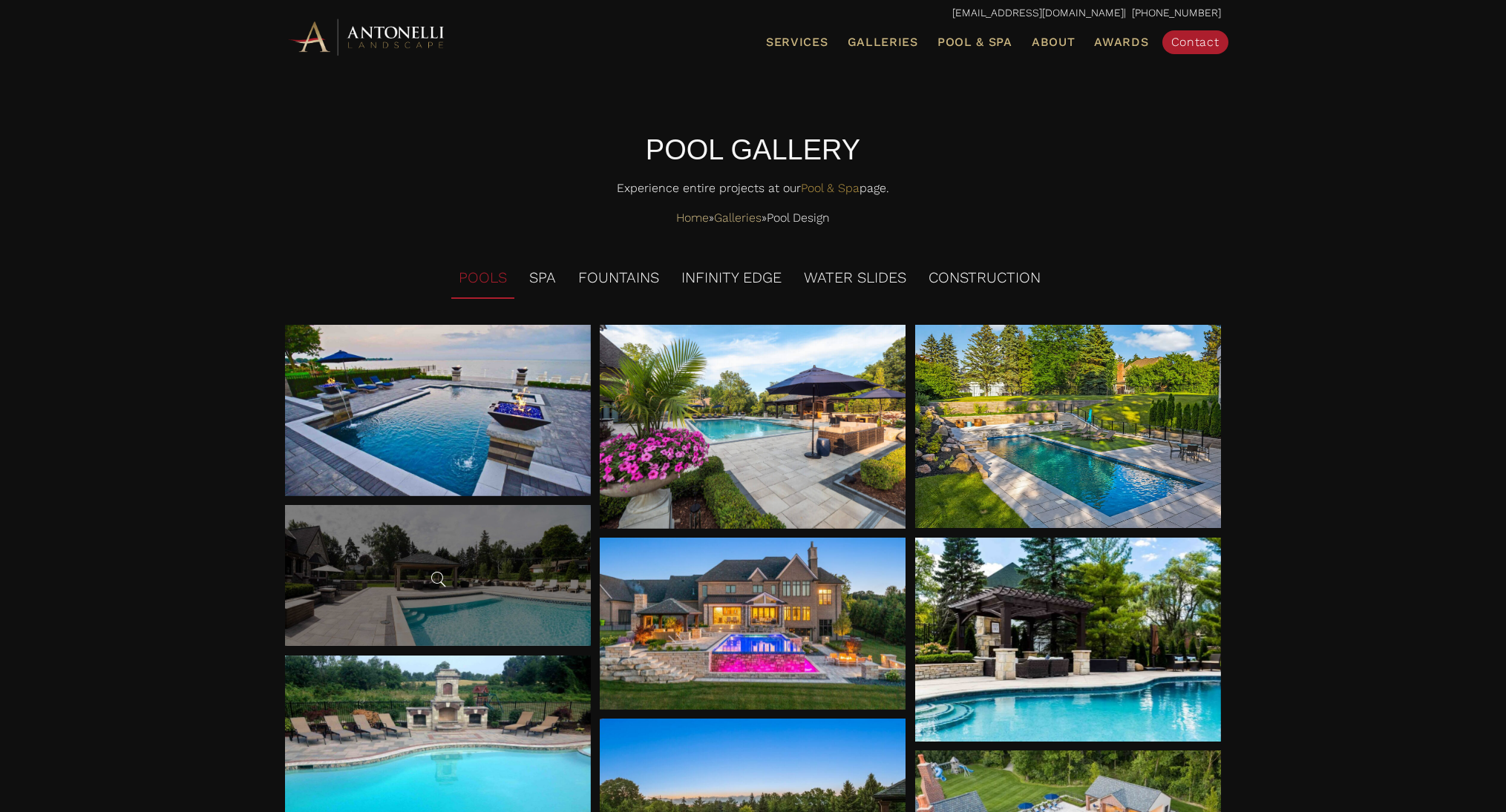
click at [511, 563] on div at bounding box center [437, 575] width 305 height 141
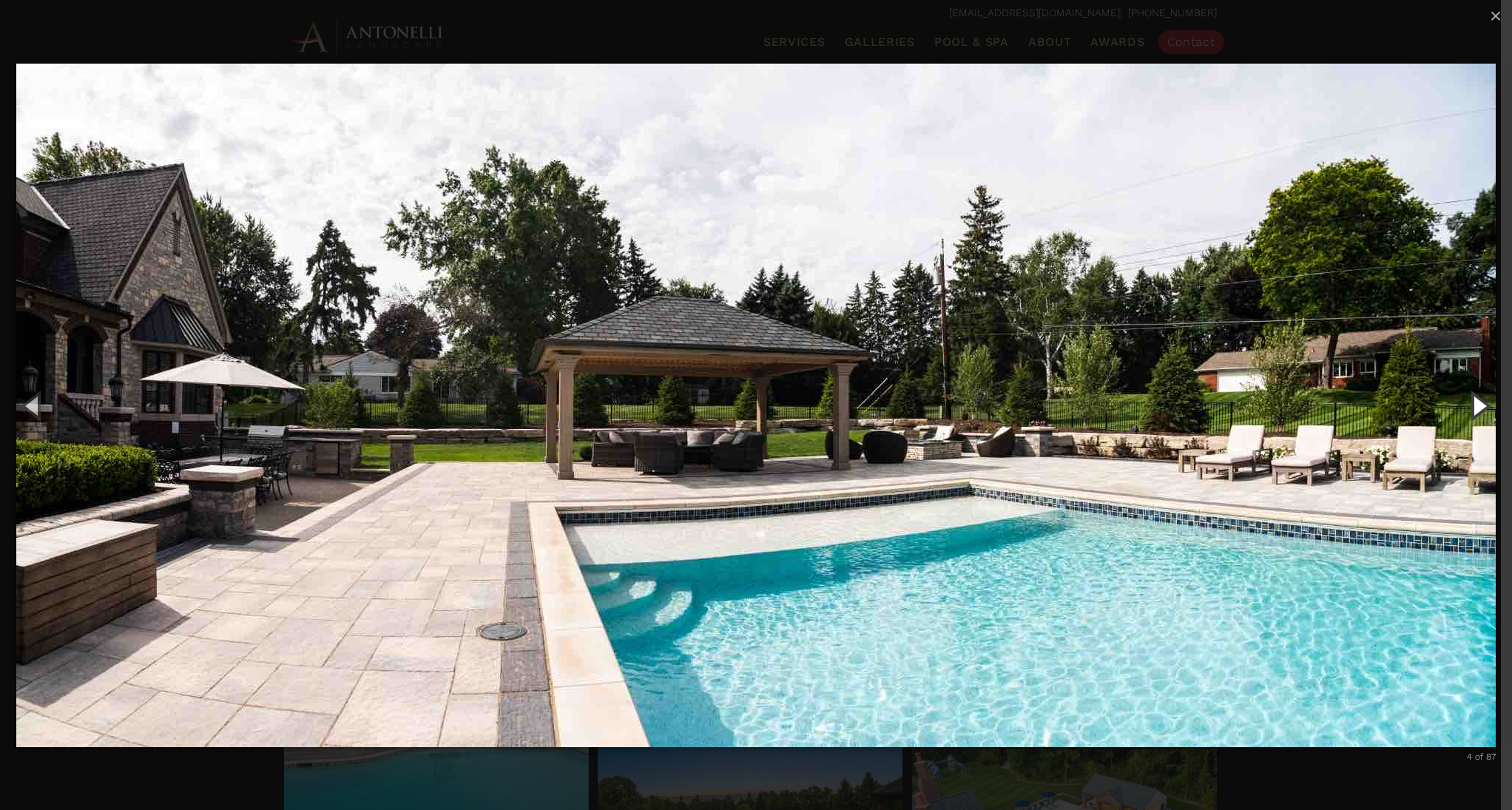
click at [1477, 405] on button "Next (Right arrow key)" at bounding box center [1479, 405] width 66 height 81
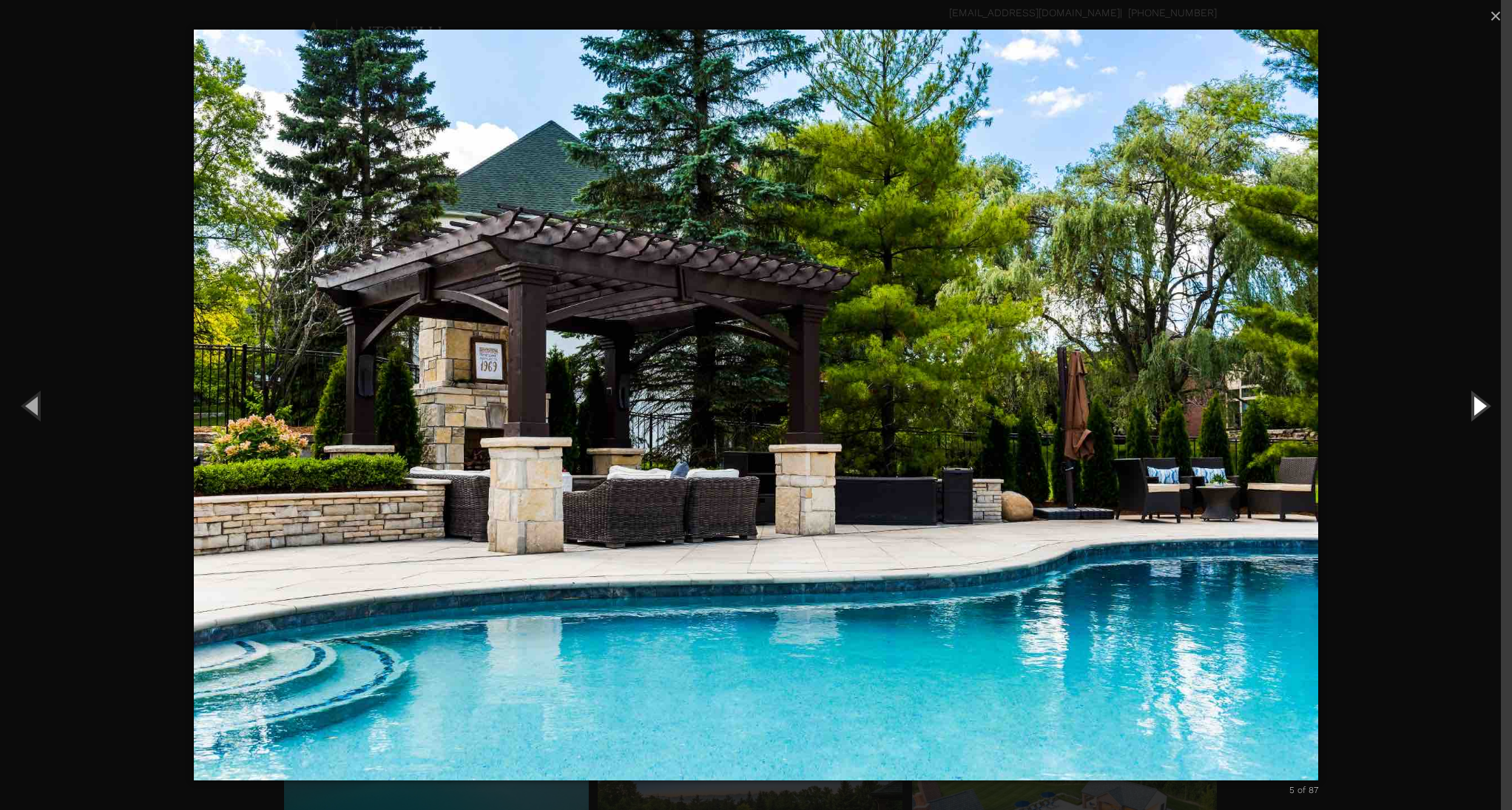
click at [1477, 405] on button "Next (Right arrow key)" at bounding box center [1479, 405] width 66 height 81
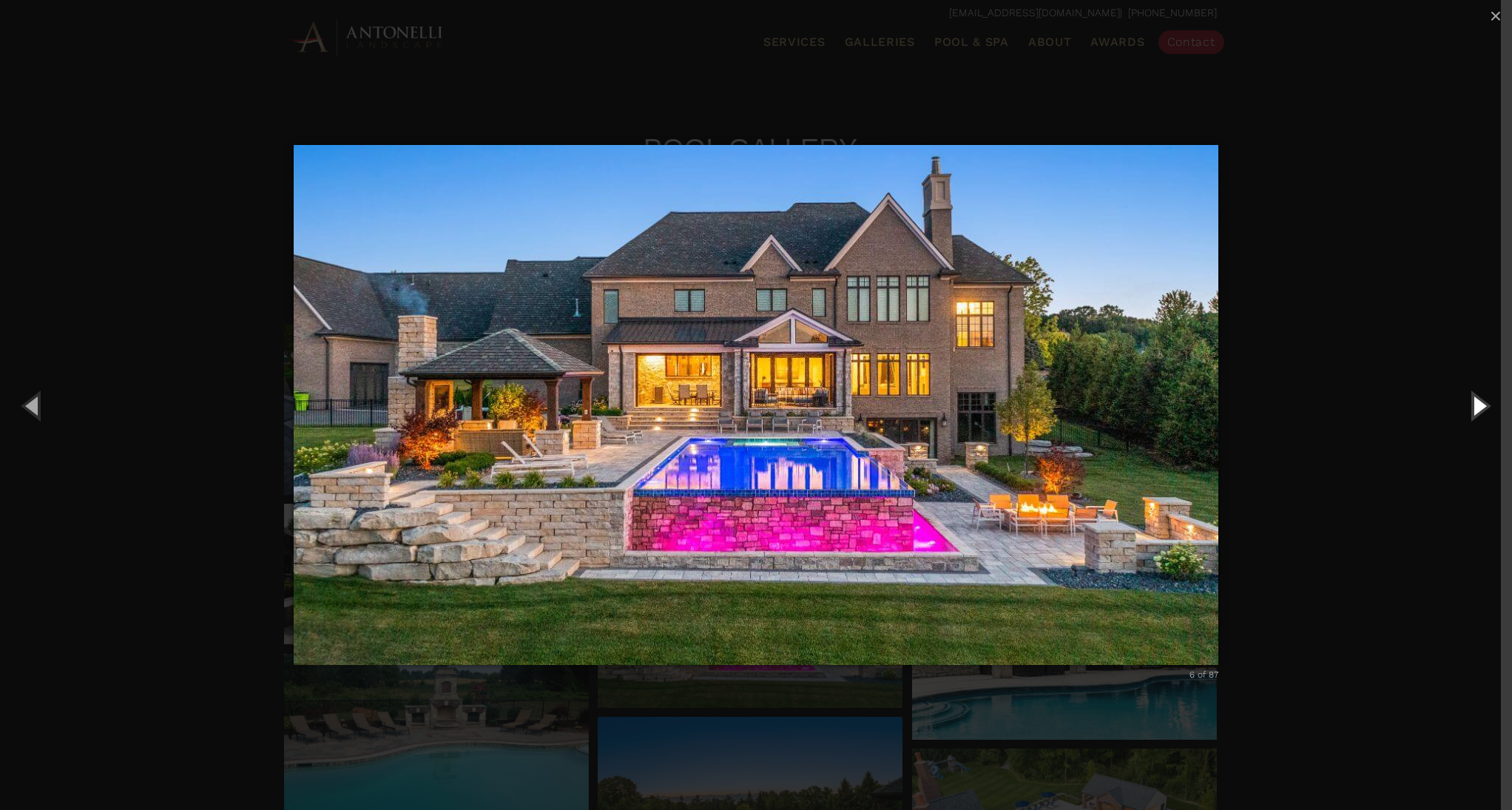
click at [1477, 405] on button "Next (Right arrow key)" at bounding box center [1479, 405] width 66 height 81
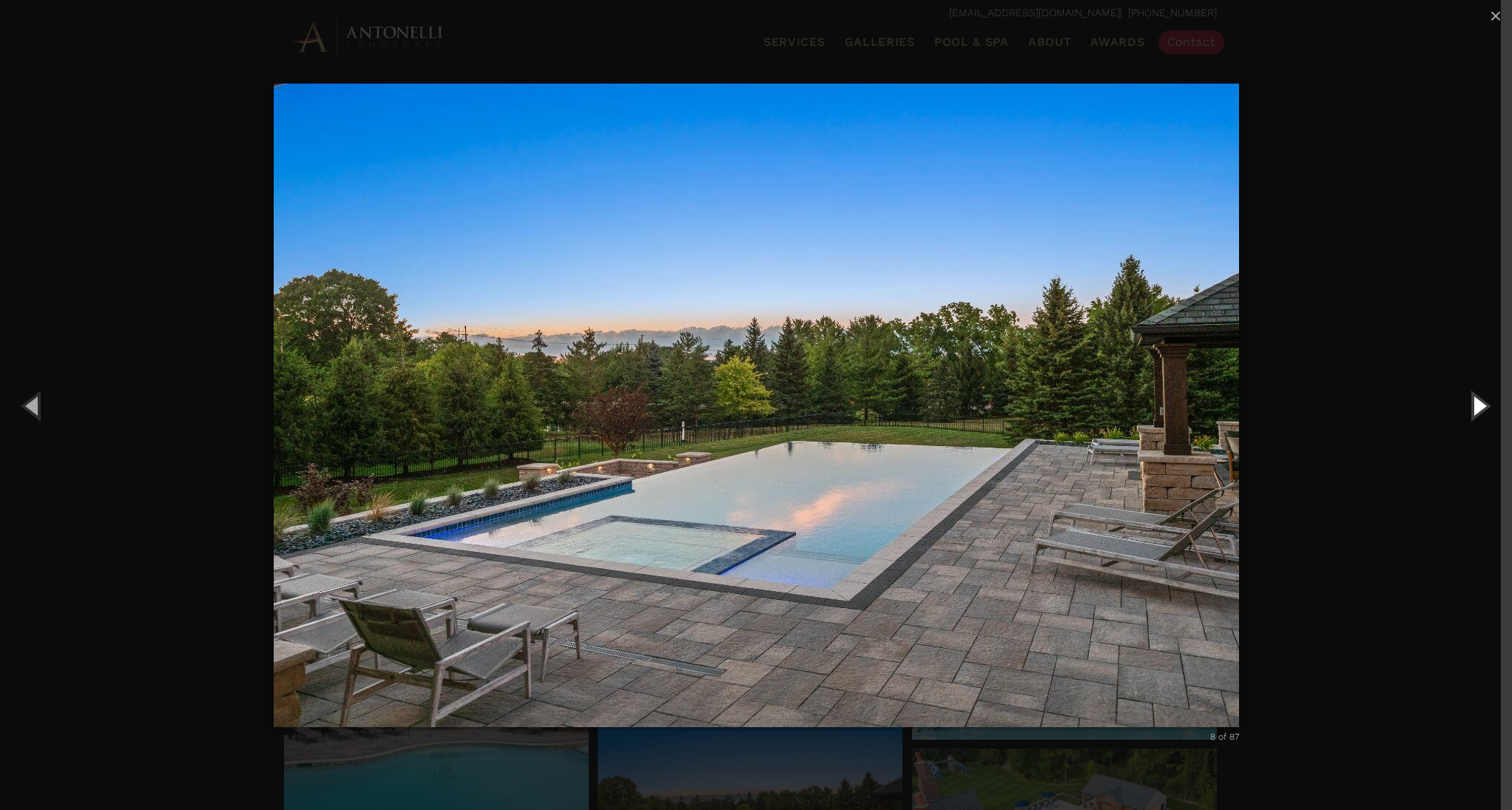
click at [1477, 405] on button "Next (Right arrow key)" at bounding box center [1479, 405] width 66 height 81
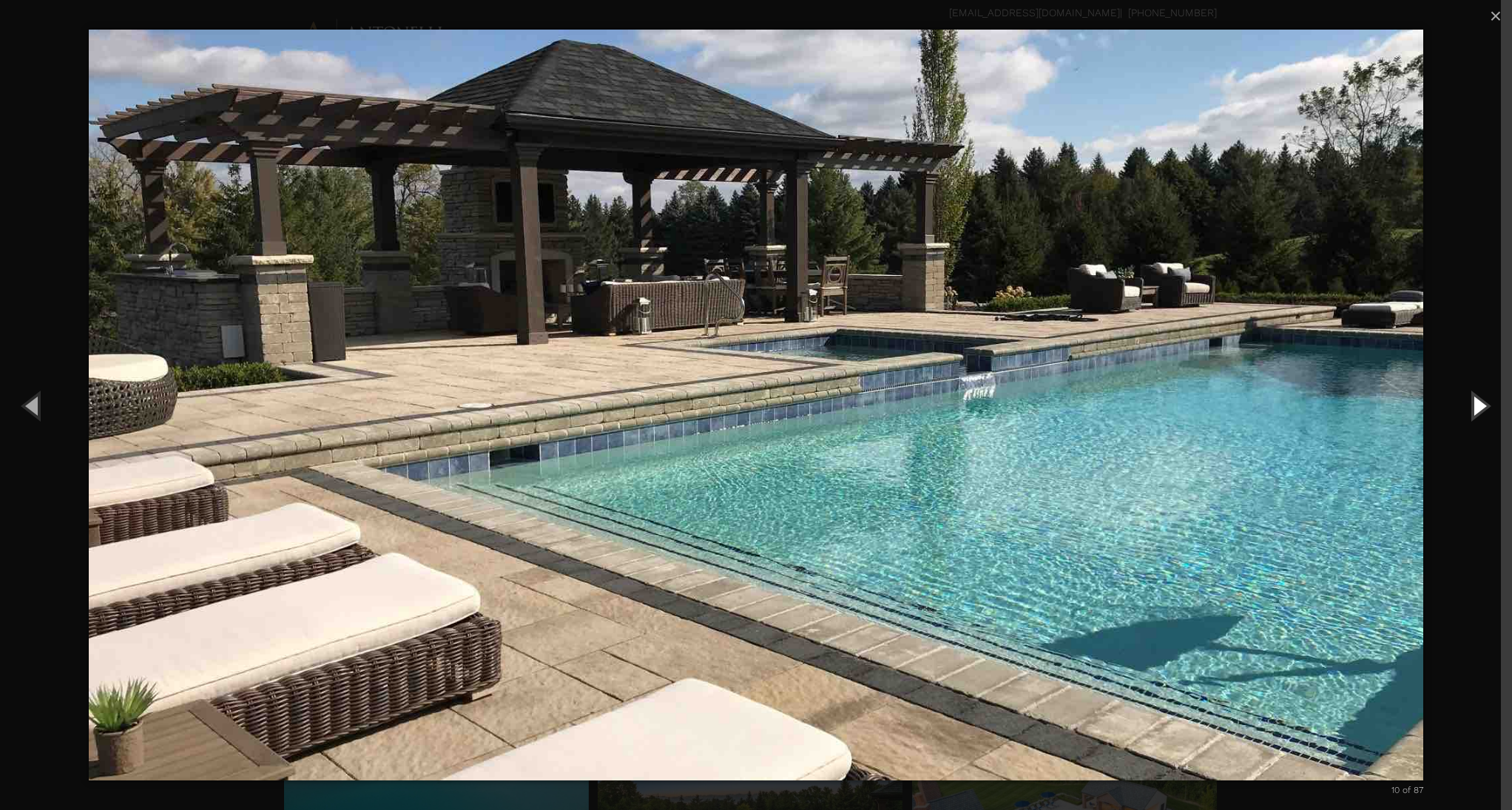
click at [1477, 405] on button "Next (Right arrow key)" at bounding box center [1479, 405] width 66 height 81
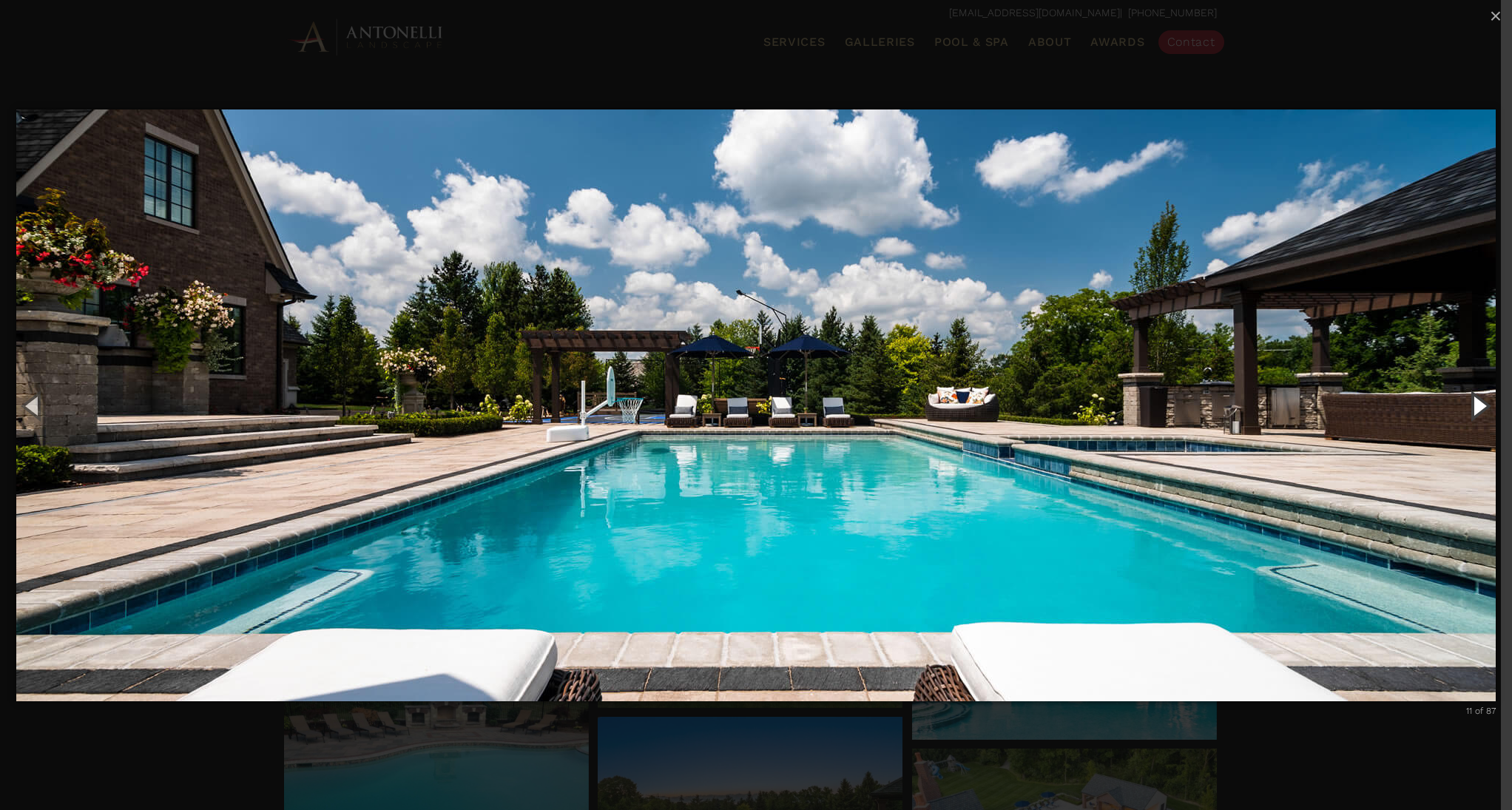
click at [1477, 405] on button "Next (Right arrow key)" at bounding box center [1479, 405] width 66 height 81
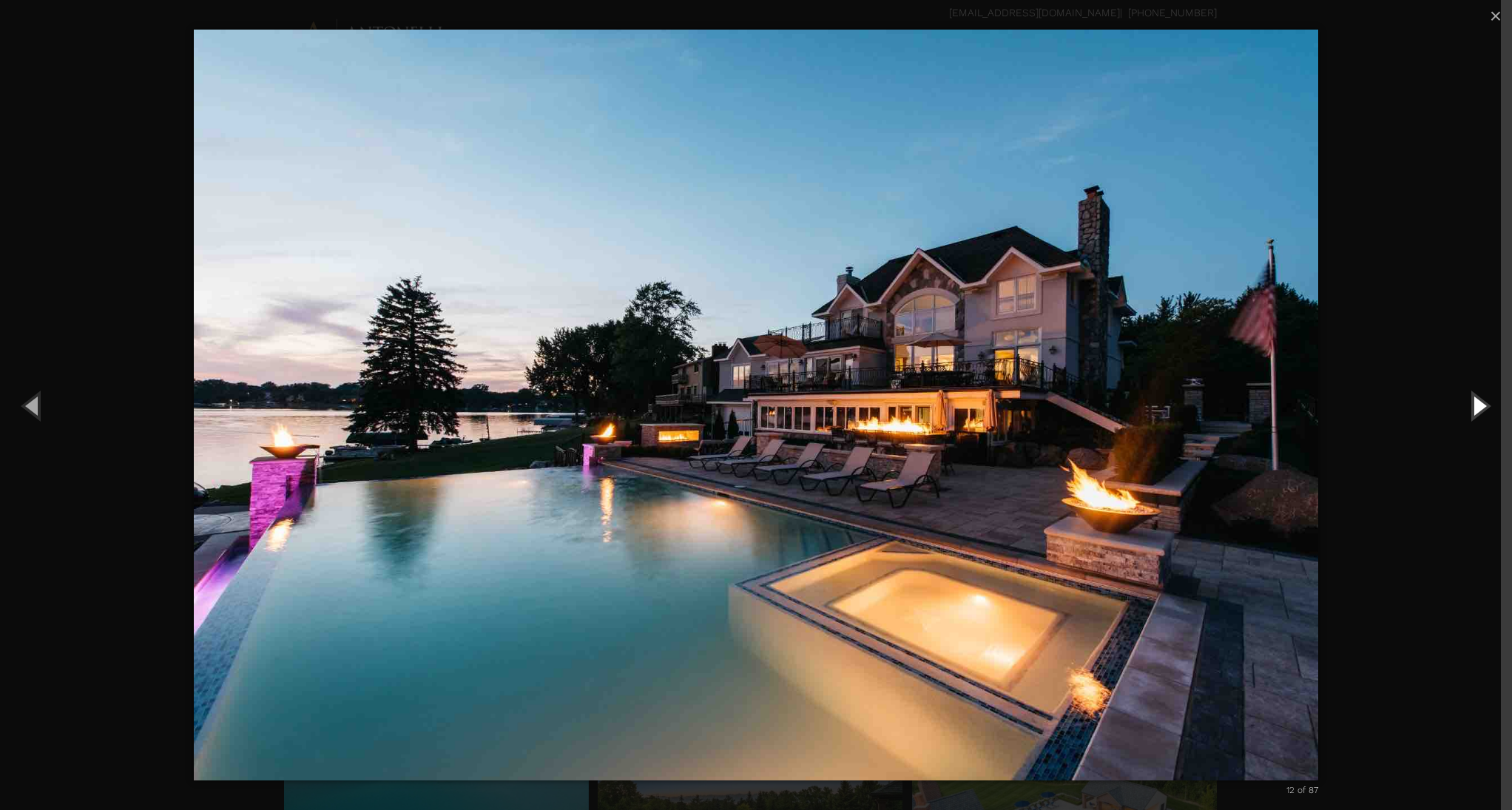
click at [1477, 405] on button "Next (Right arrow key)" at bounding box center [1479, 405] width 66 height 81
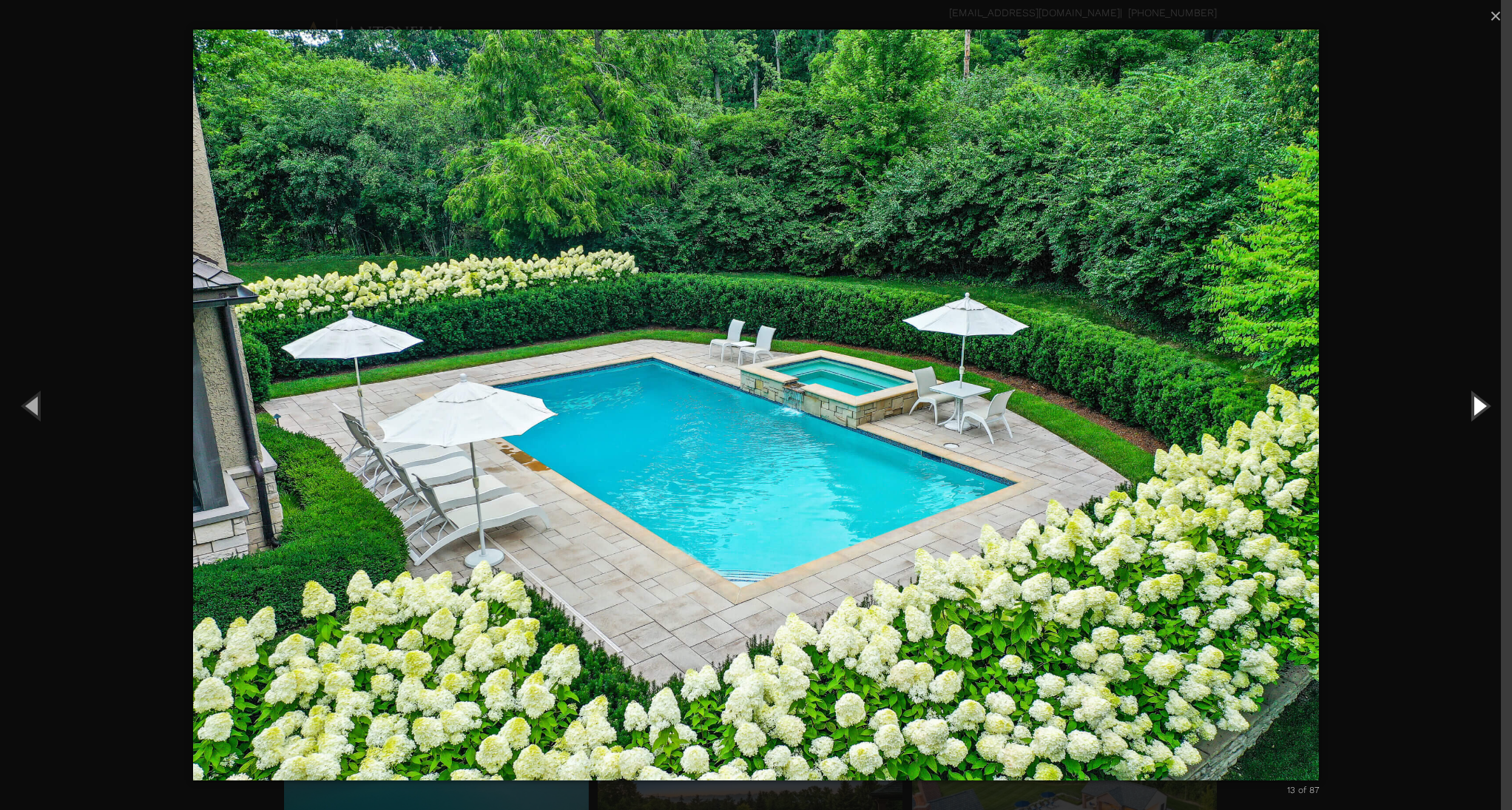
click at [1477, 405] on button "Next (Right arrow key)" at bounding box center [1479, 405] width 66 height 81
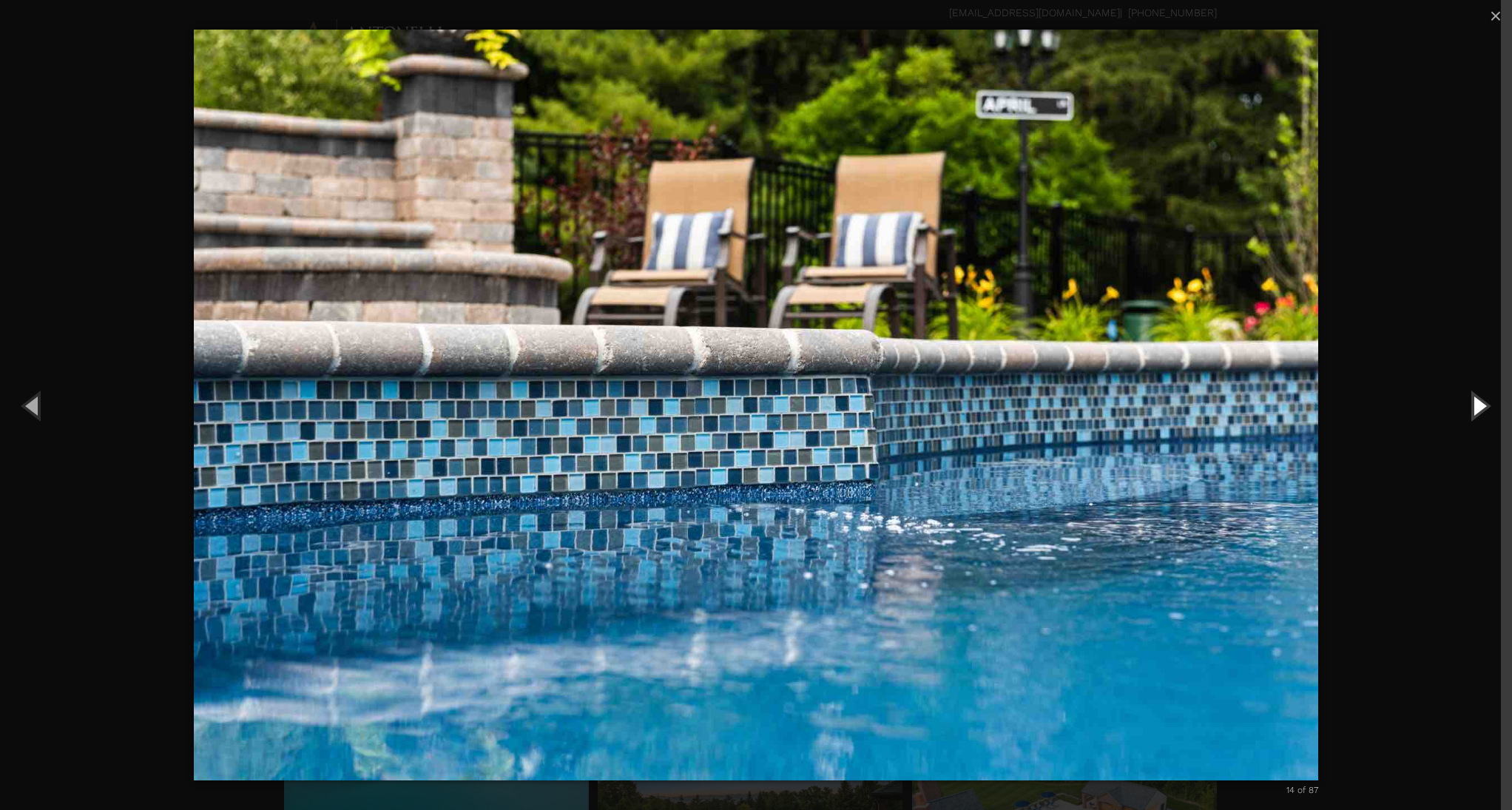
click at [1477, 405] on button "Next (Right arrow key)" at bounding box center [1479, 405] width 66 height 81
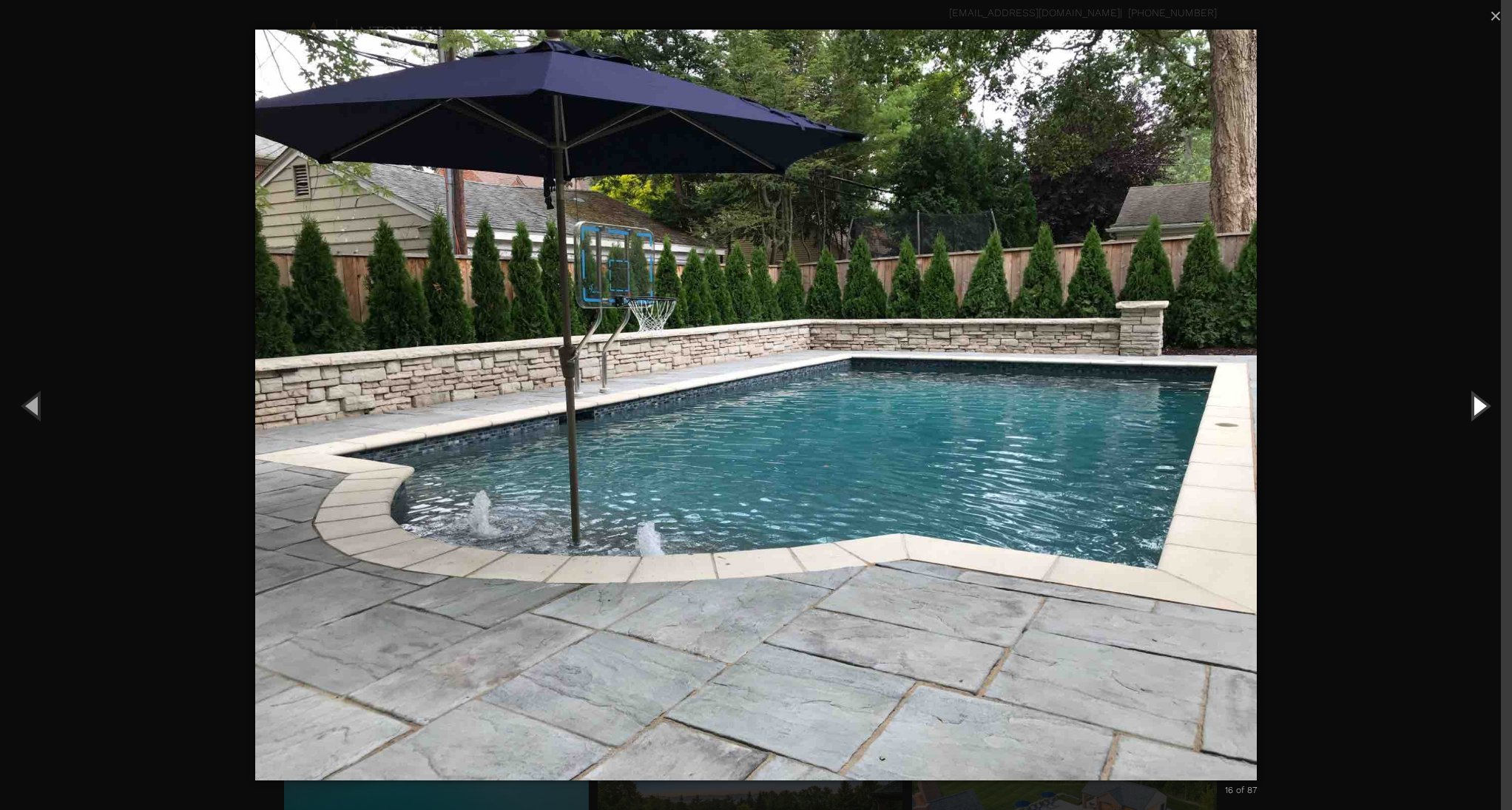
click at [1477, 405] on button "Next (Right arrow key)" at bounding box center [1479, 405] width 66 height 81
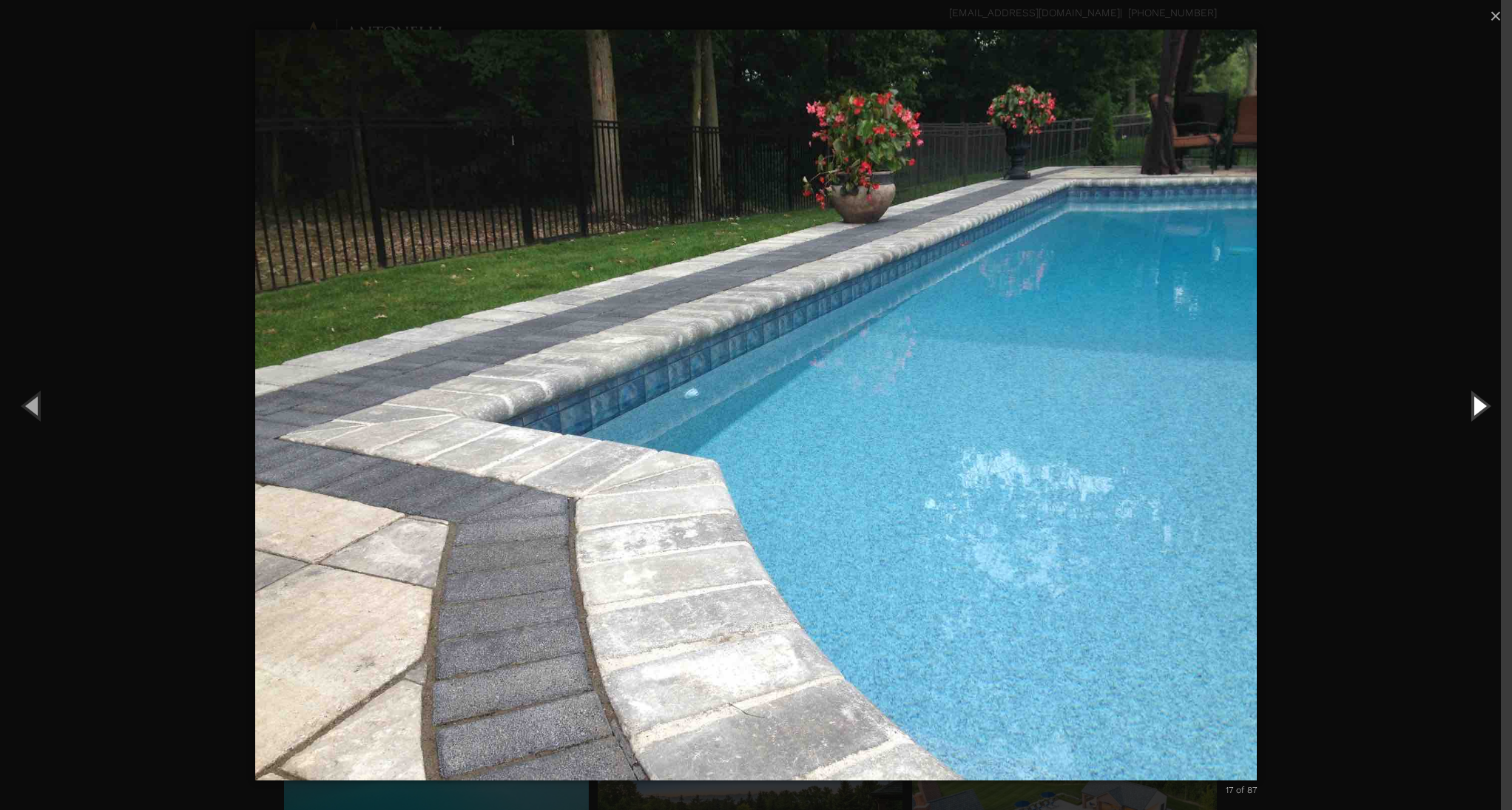
click at [1477, 405] on button "Next (Right arrow key)" at bounding box center [1479, 405] width 66 height 81
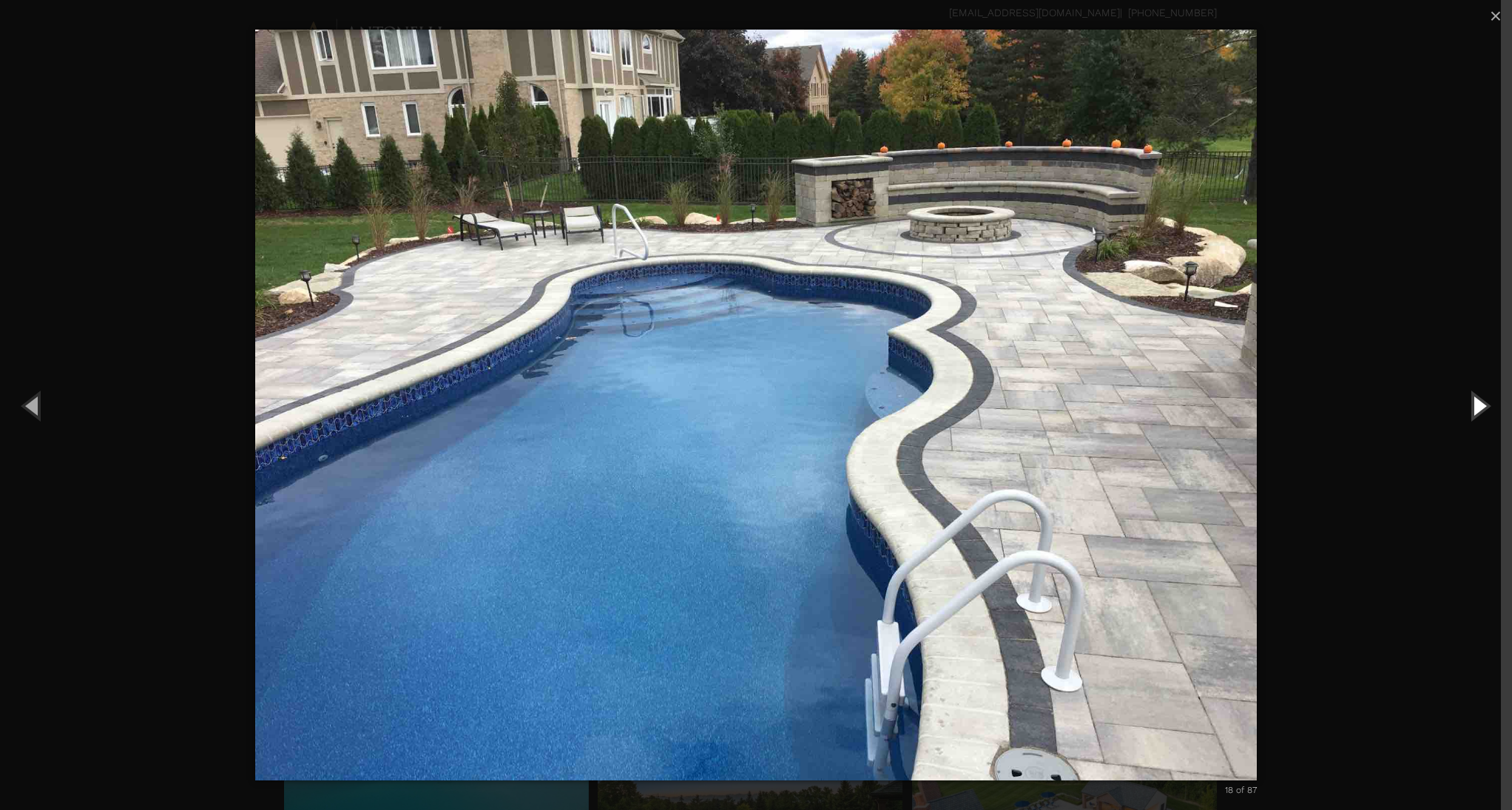
click at [1477, 405] on button "Next (Right arrow key)" at bounding box center [1479, 405] width 66 height 81
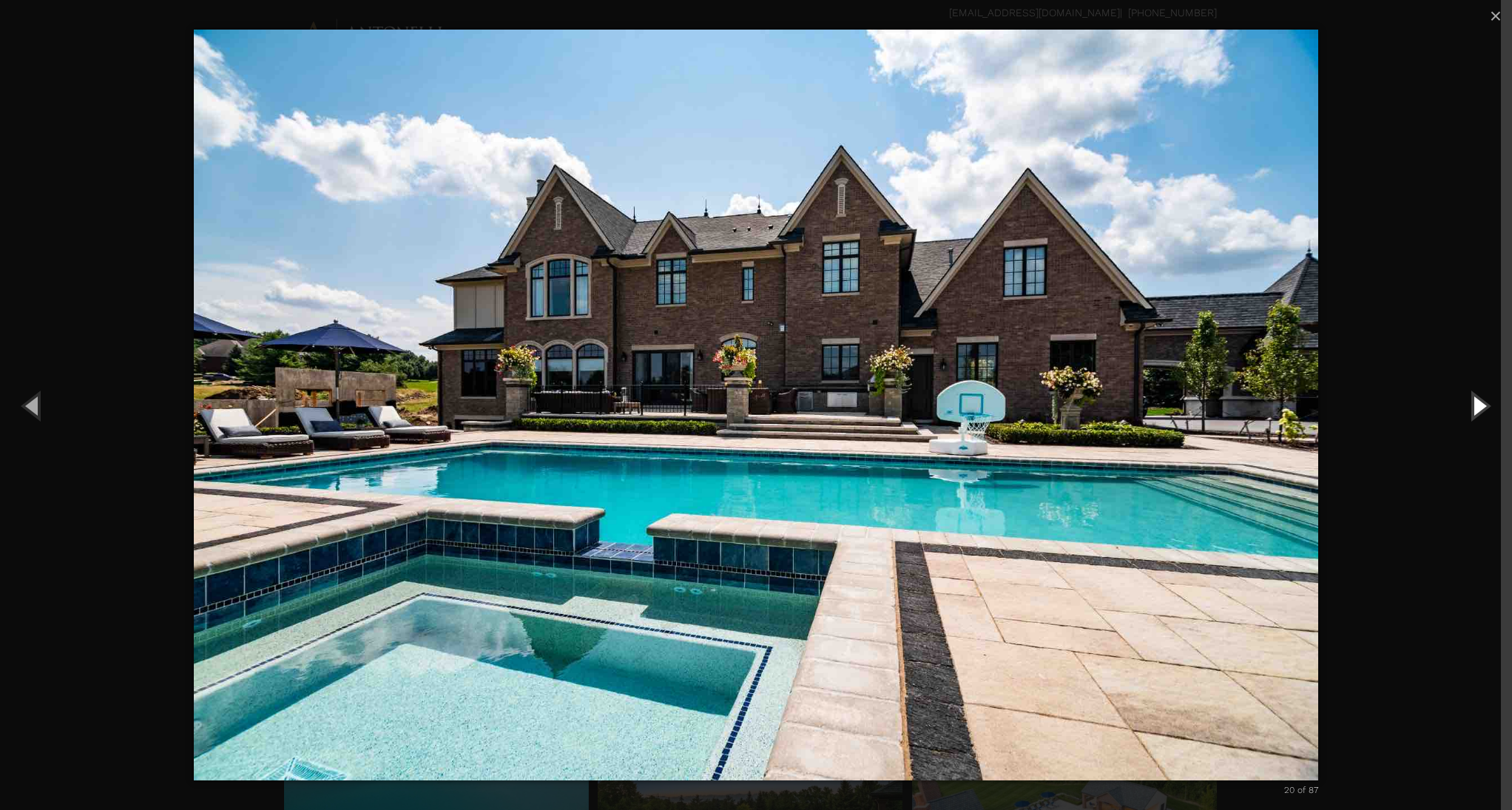
click at [1477, 405] on button "Next (Right arrow key)" at bounding box center [1479, 405] width 66 height 81
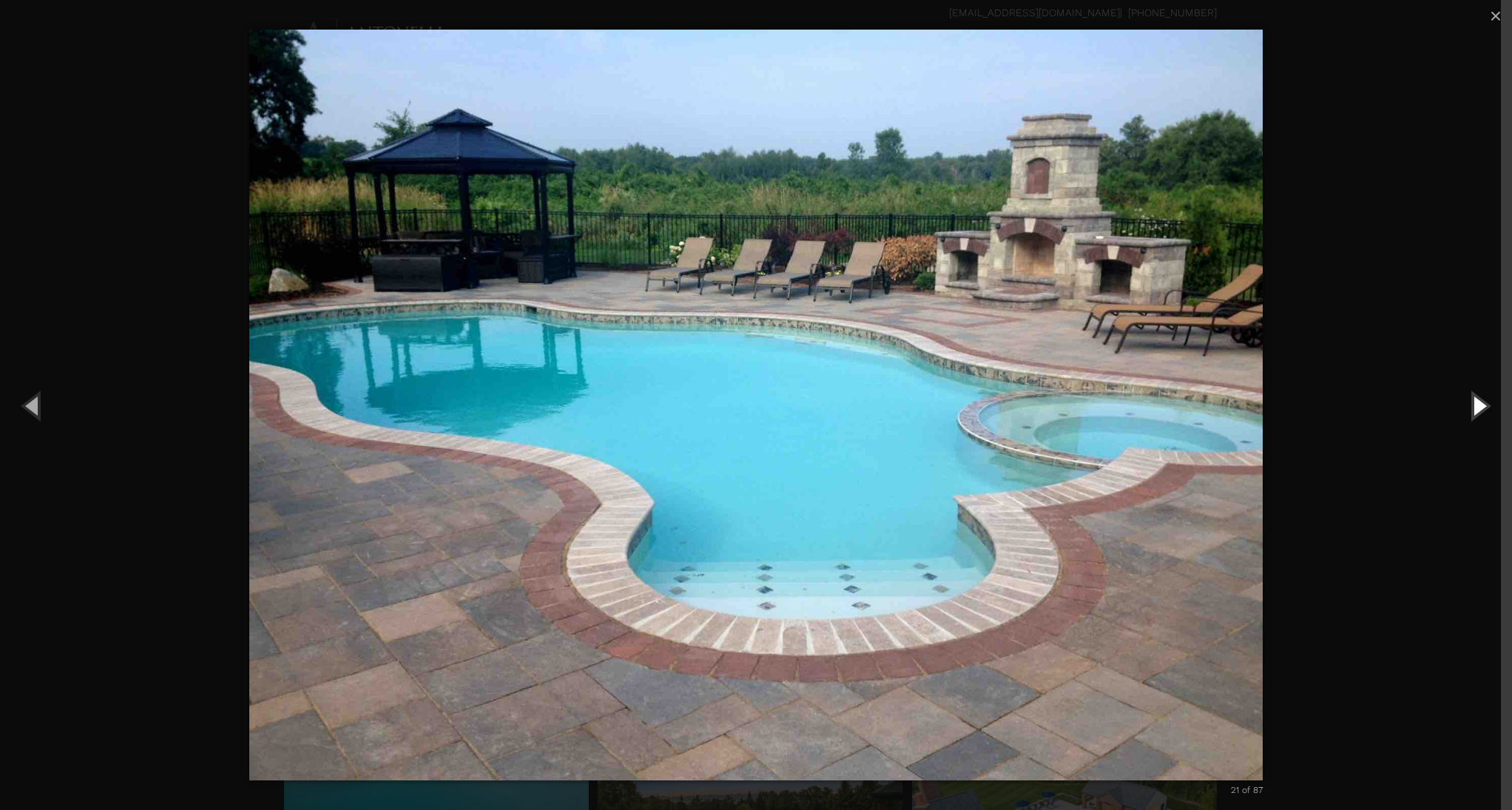
click at [1477, 405] on button "Next (Right arrow key)" at bounding box center [1479, 405] width 66 height 81
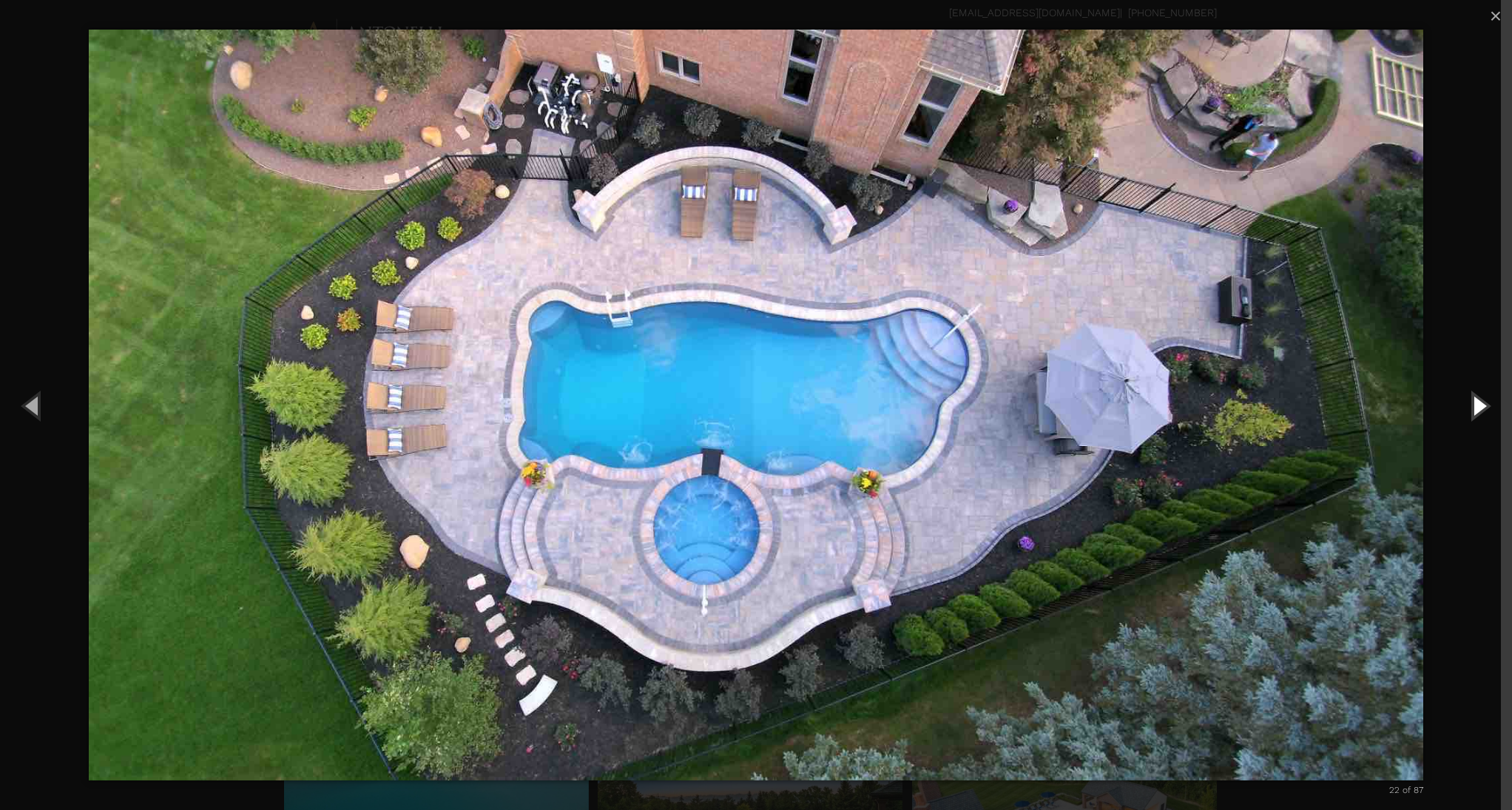
click at [1477, 405] on button "Next (Right arrow key)" at bounding box center [1479, 405] width 66 height 81
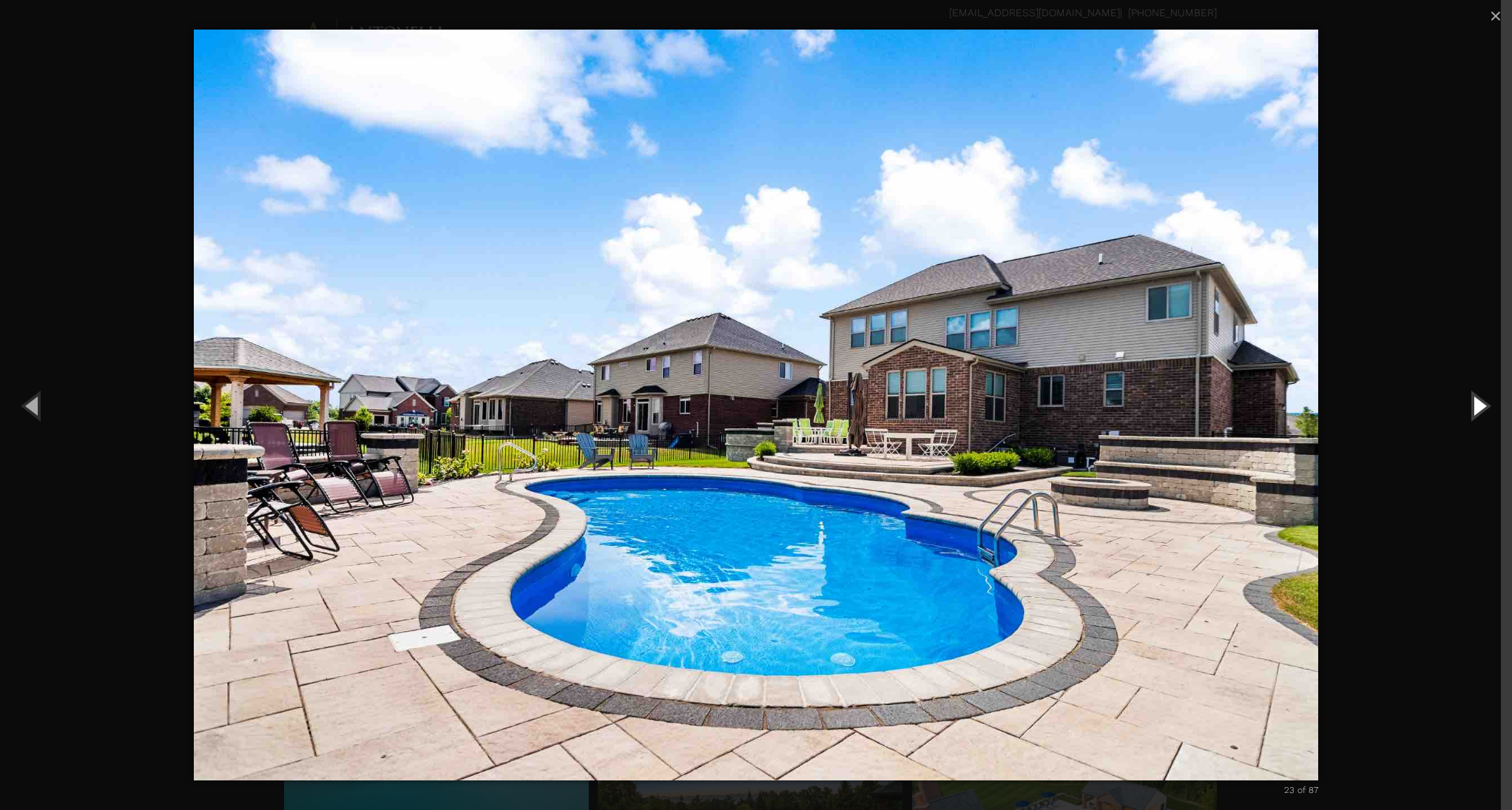
click at [1477, 405] on button "Next (Right arrow key)" at bounding box center [1479, 405] width 66 height 81
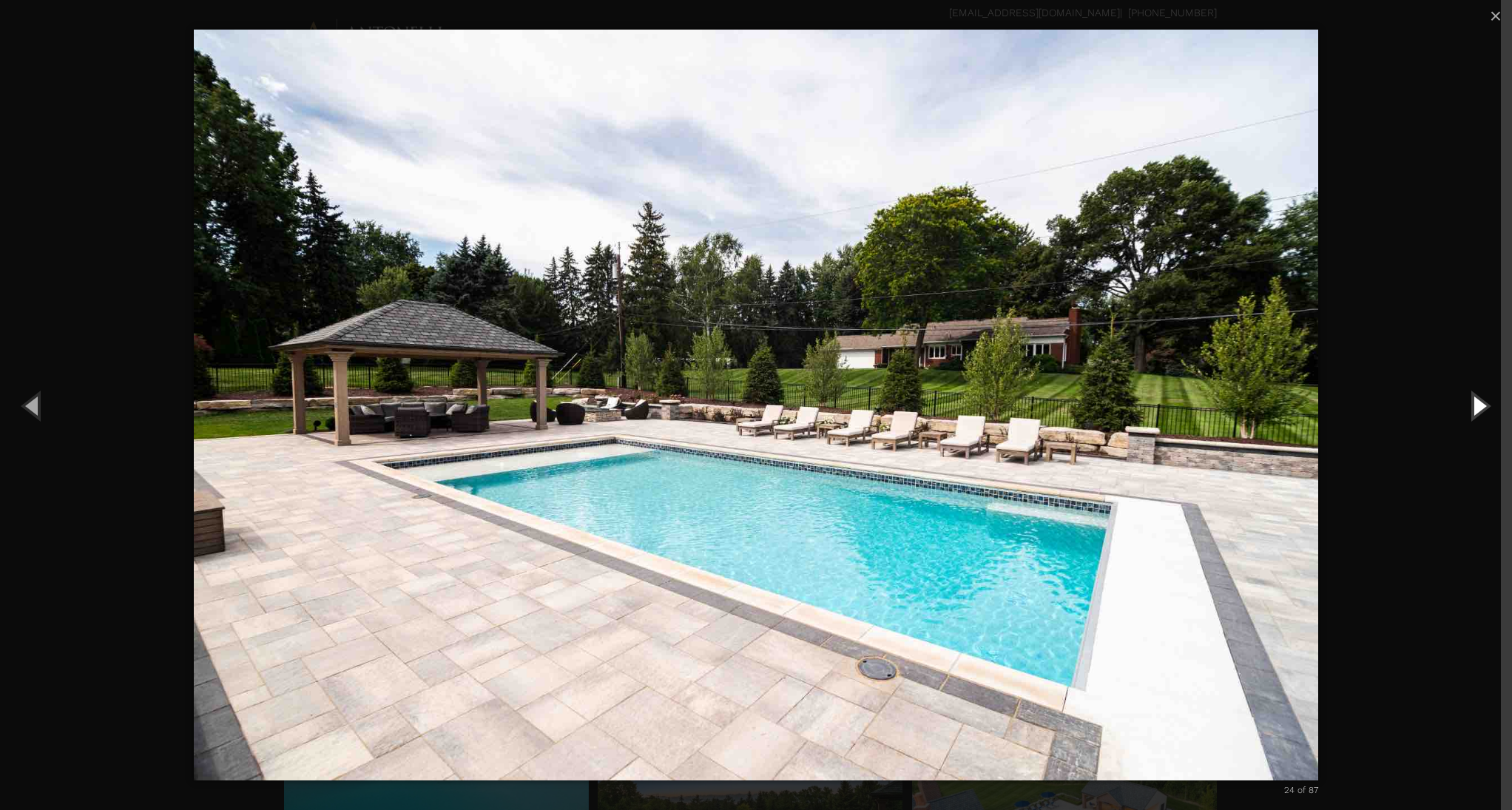
click at [1477, 405] on button "Next (Right arrow key)" at bounding box center [1479, 405] width 66 height 81
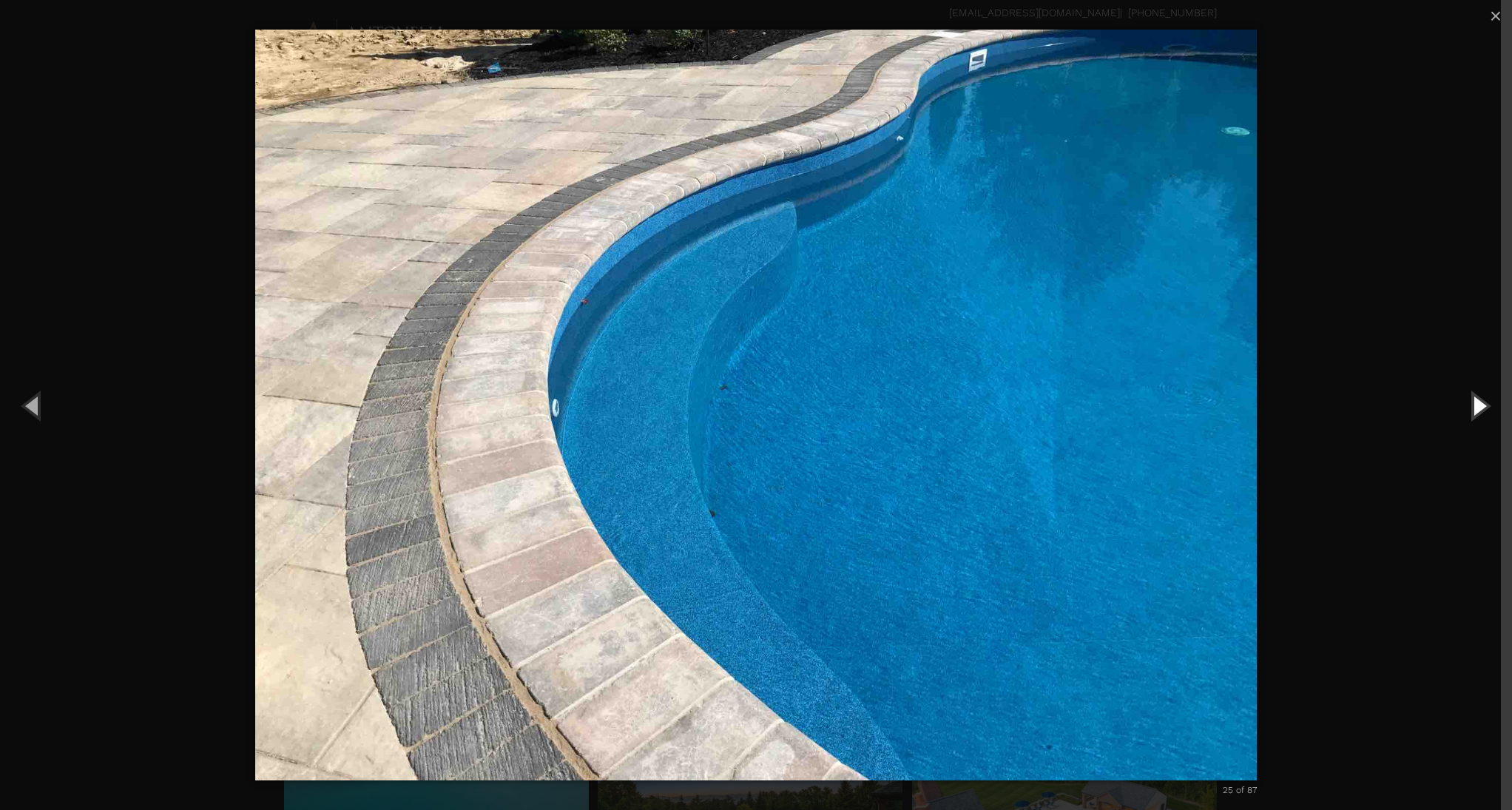
click at [1477, 405] on button "Next (Right arrow key)" at bounding box center [1479, 405] width 66 height 81
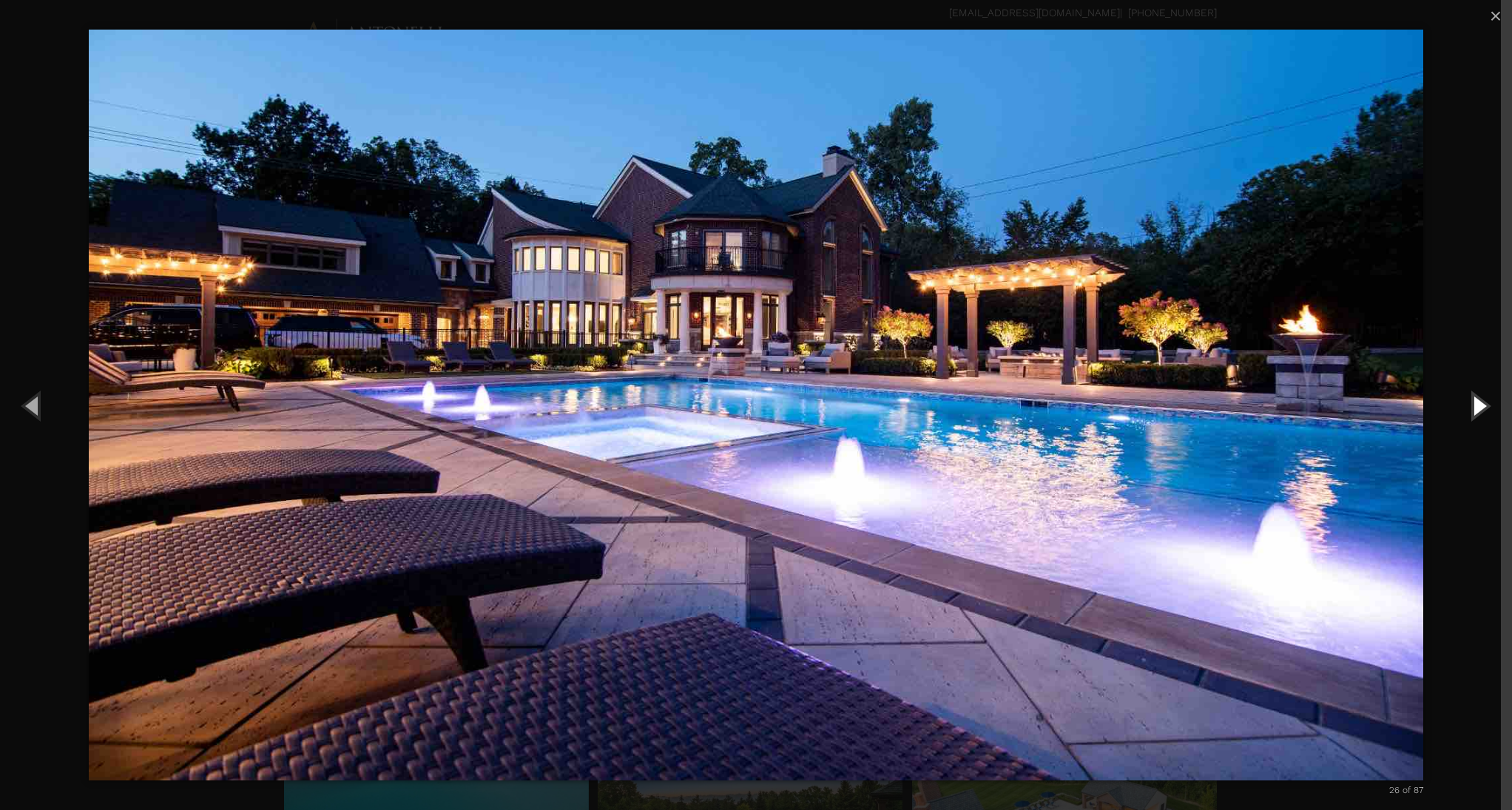
click at [1477, 405] on button "Next (Right arrow key)" at bounding box center [1479, 405] width 66 height 81
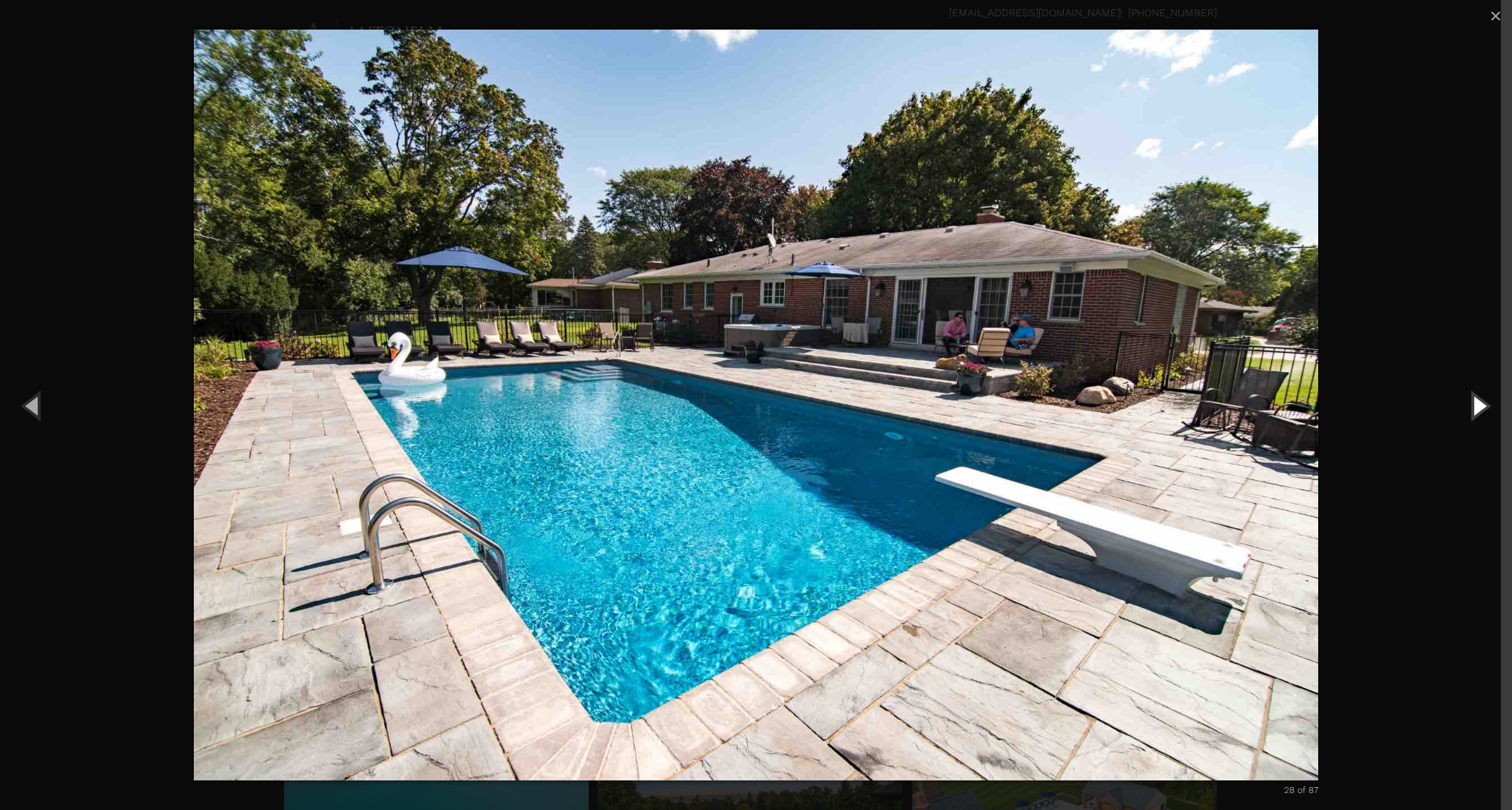
click at [1477, 405] on button "Next (Right arrow key)" at bounding box center [1479, 405] width 66 height 81
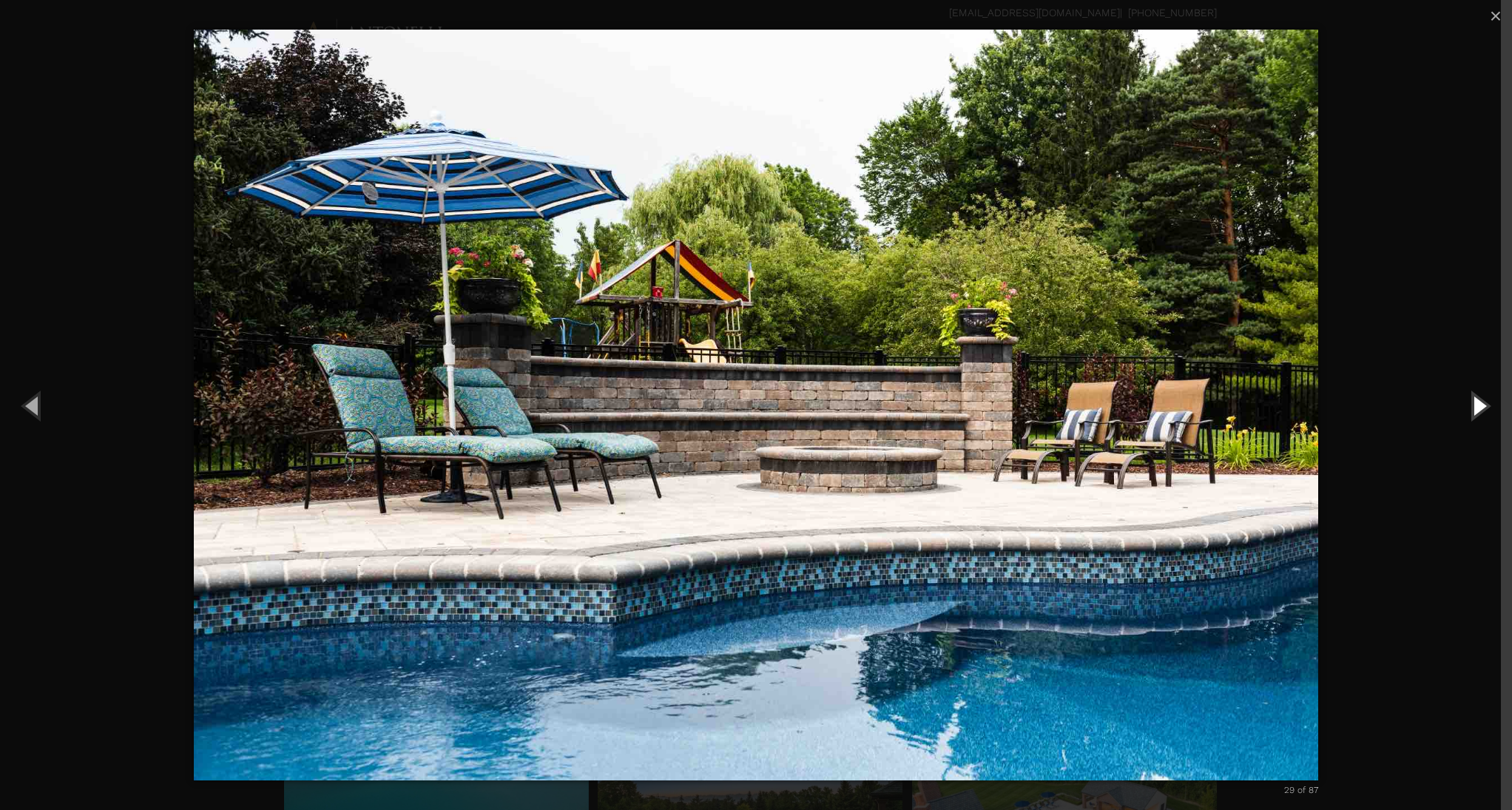
click at [1477, 405] on button "Next (Right arrow key)" at bounding box center [1479, 405] width 66 height 81
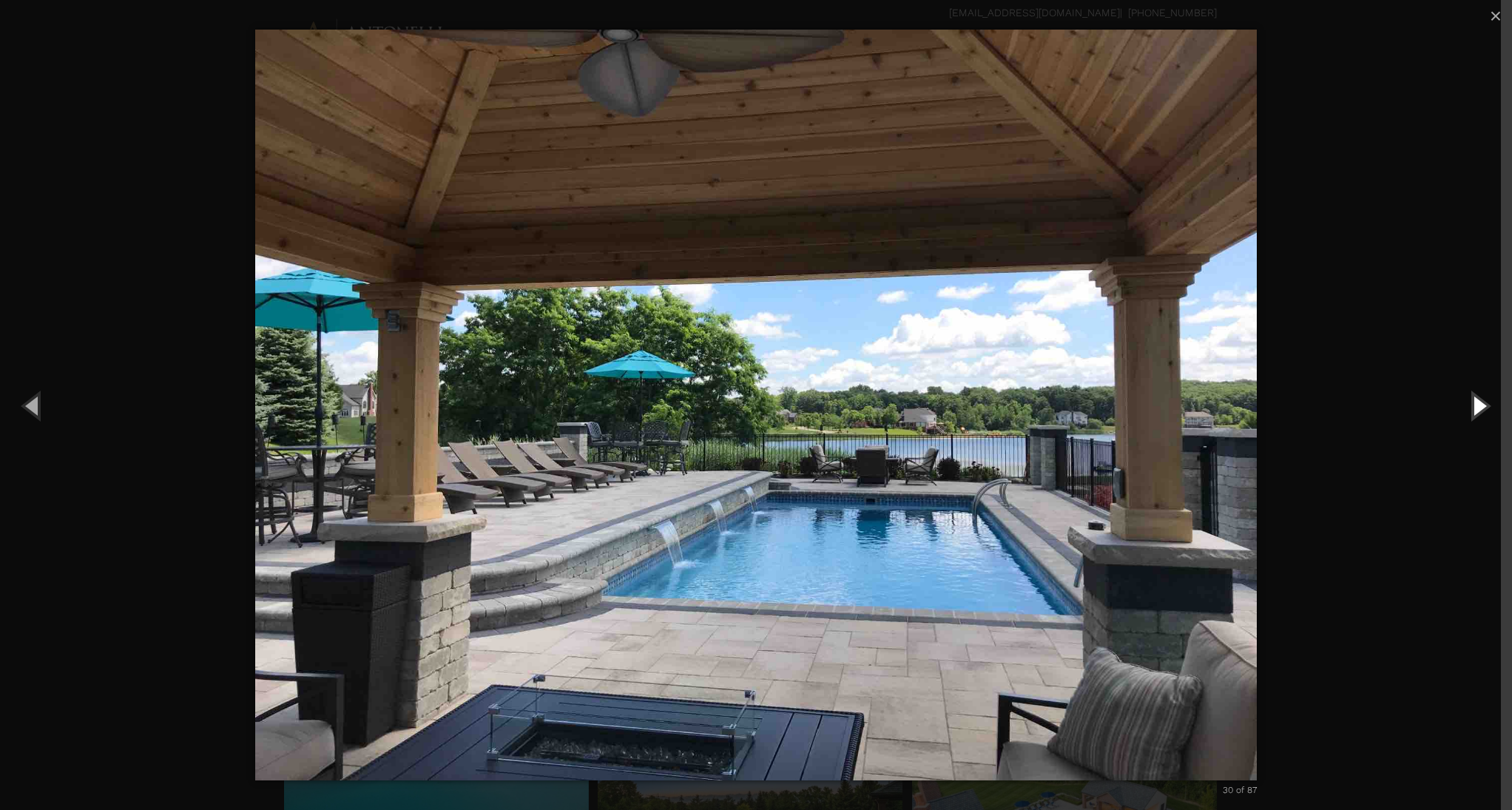
click at [1477, 405] on button "Next (Right arrow key)" at bounding box center [1479, 405] width 66 height 81
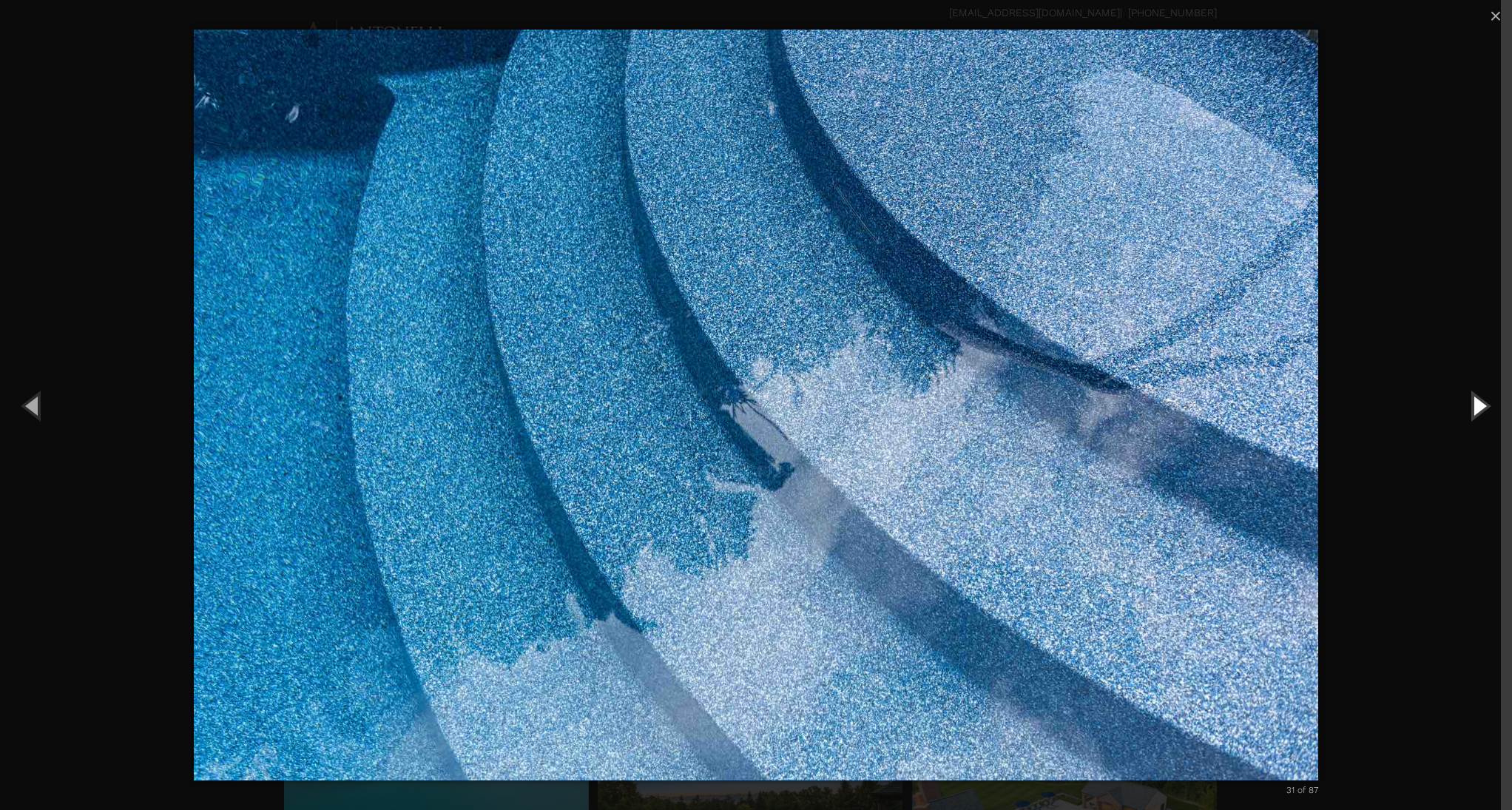
click at [1477, 405] on button "Next (Right arrow key)" at bounding box center [1479, 405] width 66 height 81
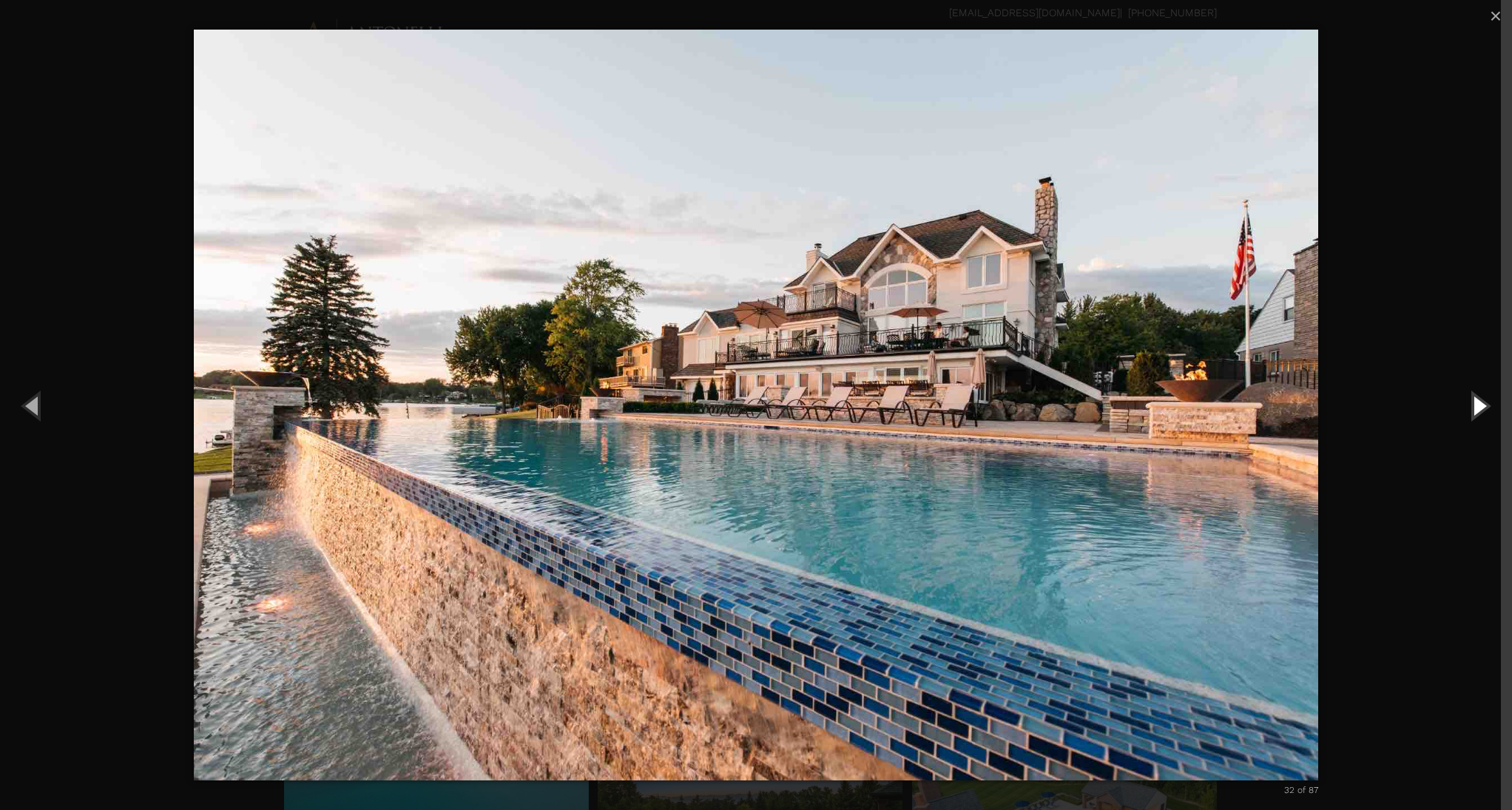
click at [1477, 405] on button "Next (Right arrow key)" at bounding box center [1479, 405] width 66 height 81
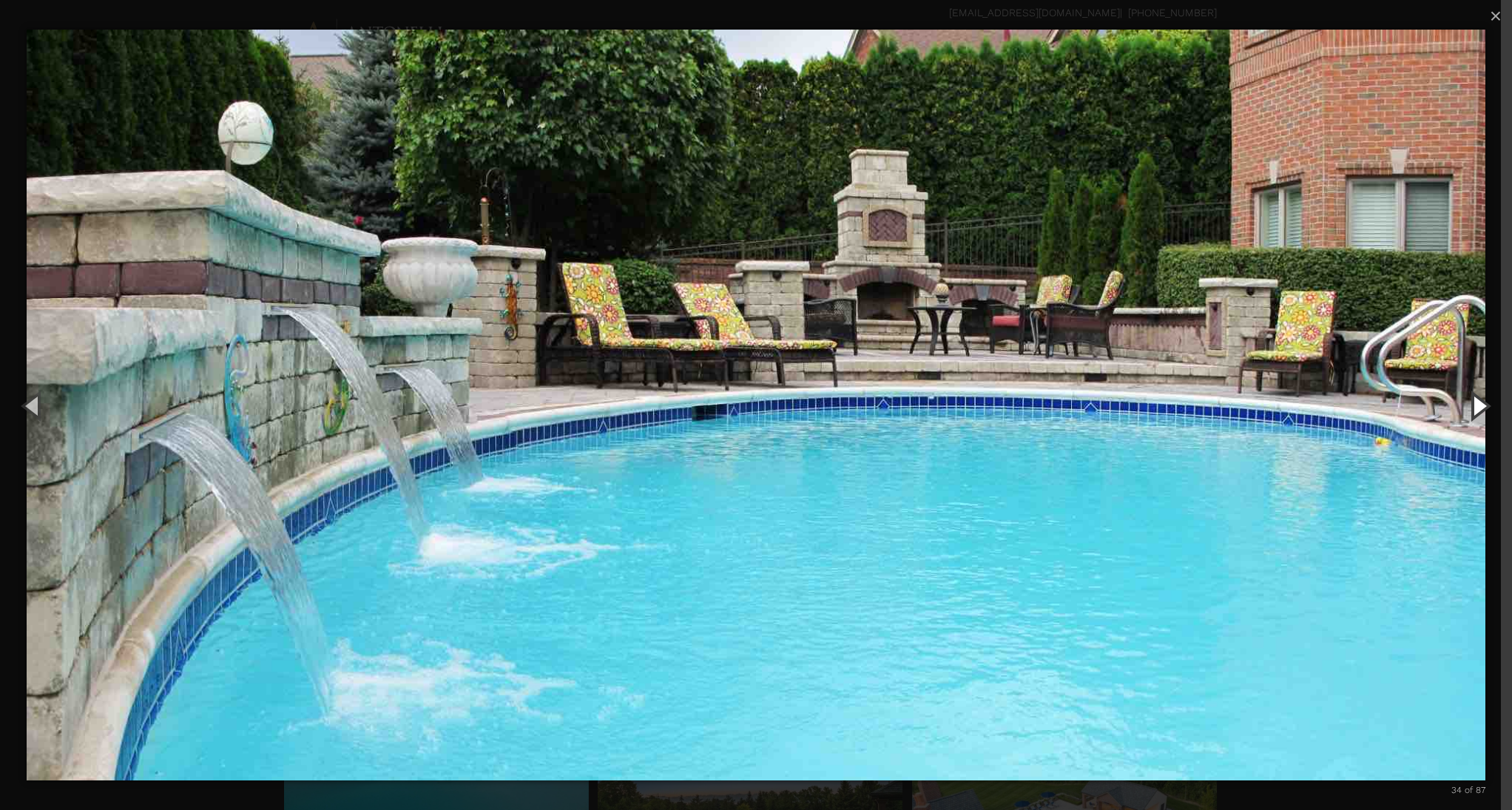
click at [1477, 405] on button "Next (Right arrow key)" at bounding box center [1479, 405] width 66 height 81
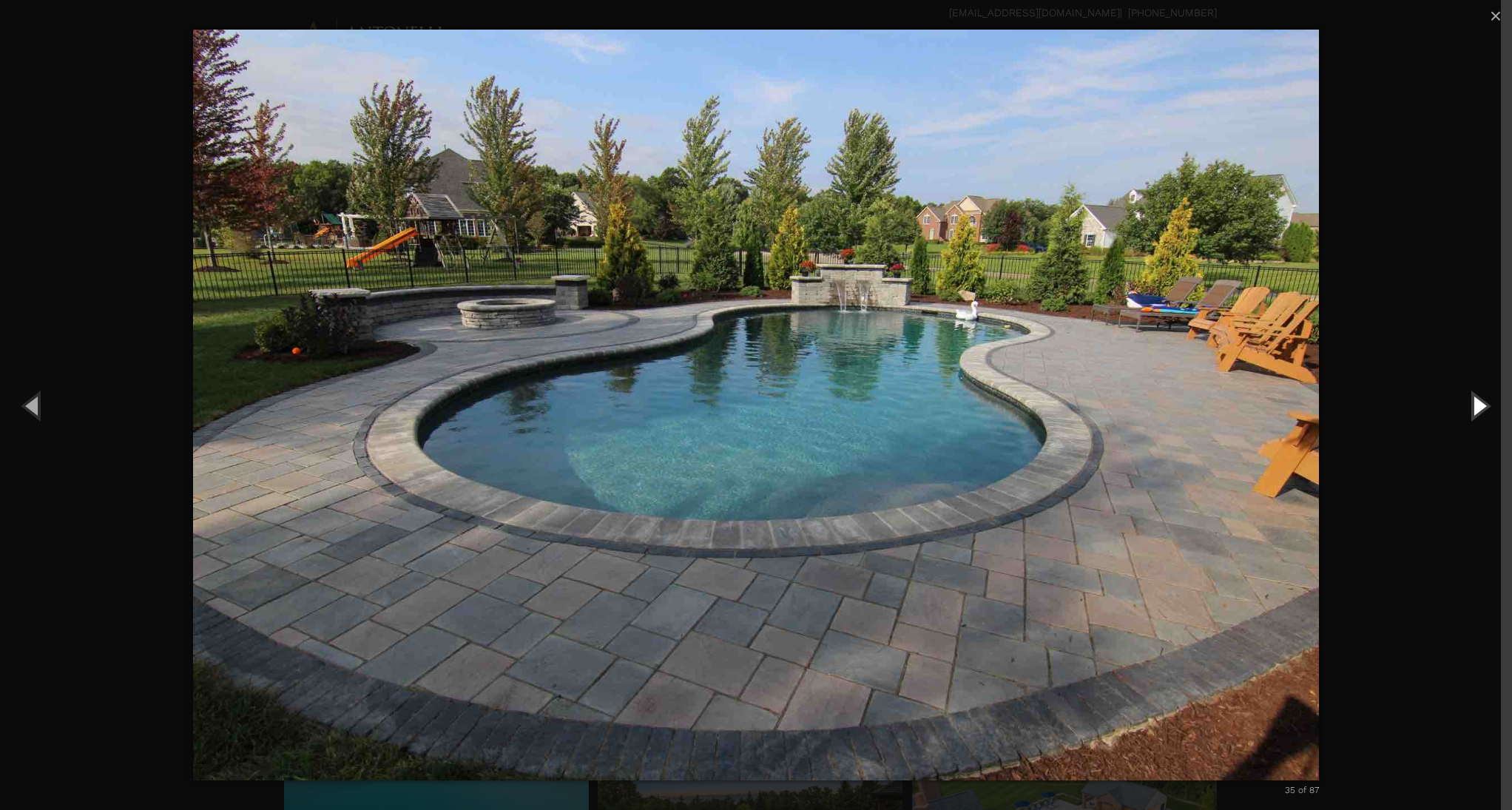
click at [1477, 405] on button "Next (Right arrow key)" at bounding box center [1479, 405] width 66 height 81
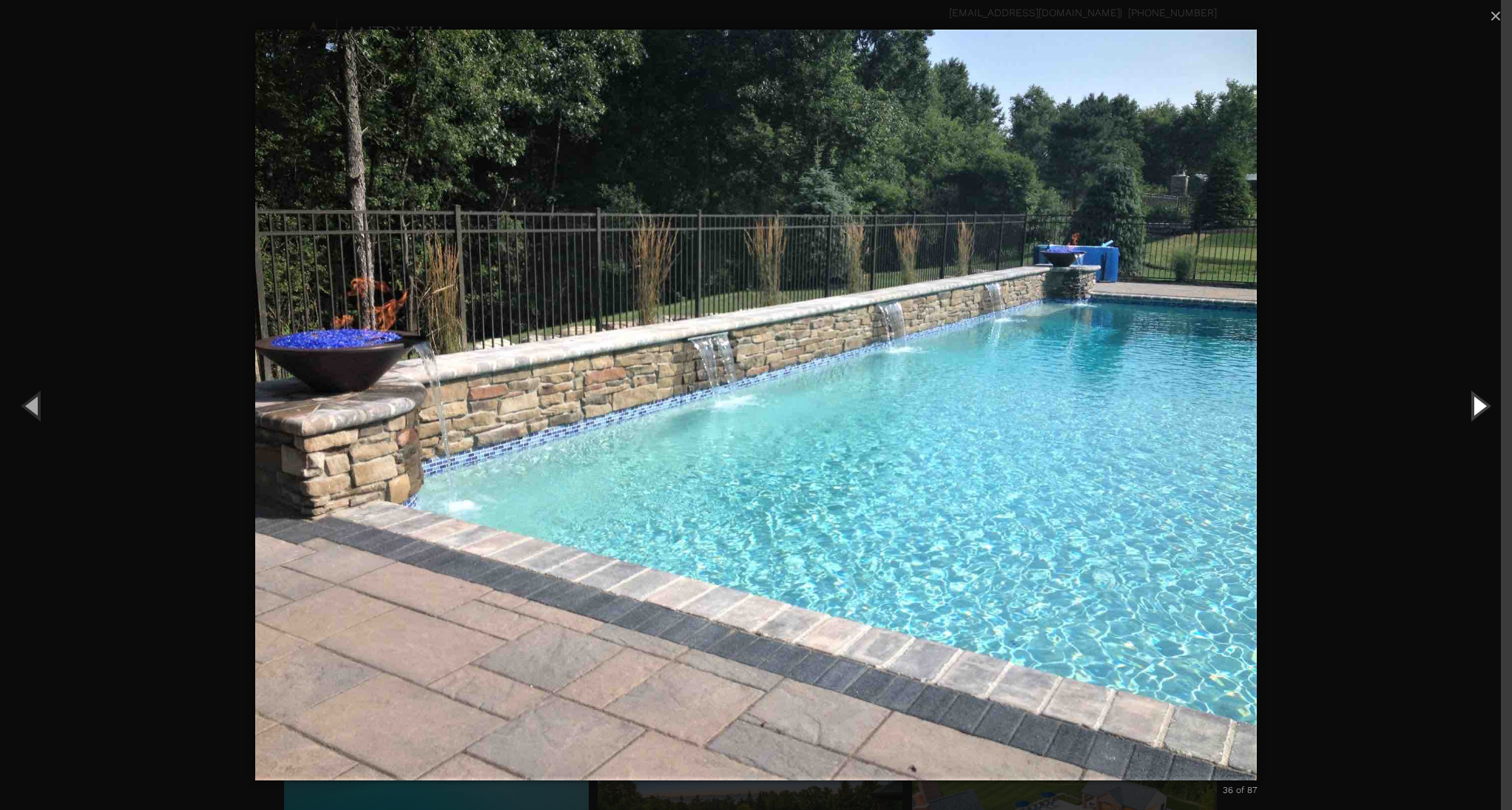
click at [1477, 405] on button "Next (Right arrow key)" at bounding box center [1479, 405] width 66 height 81
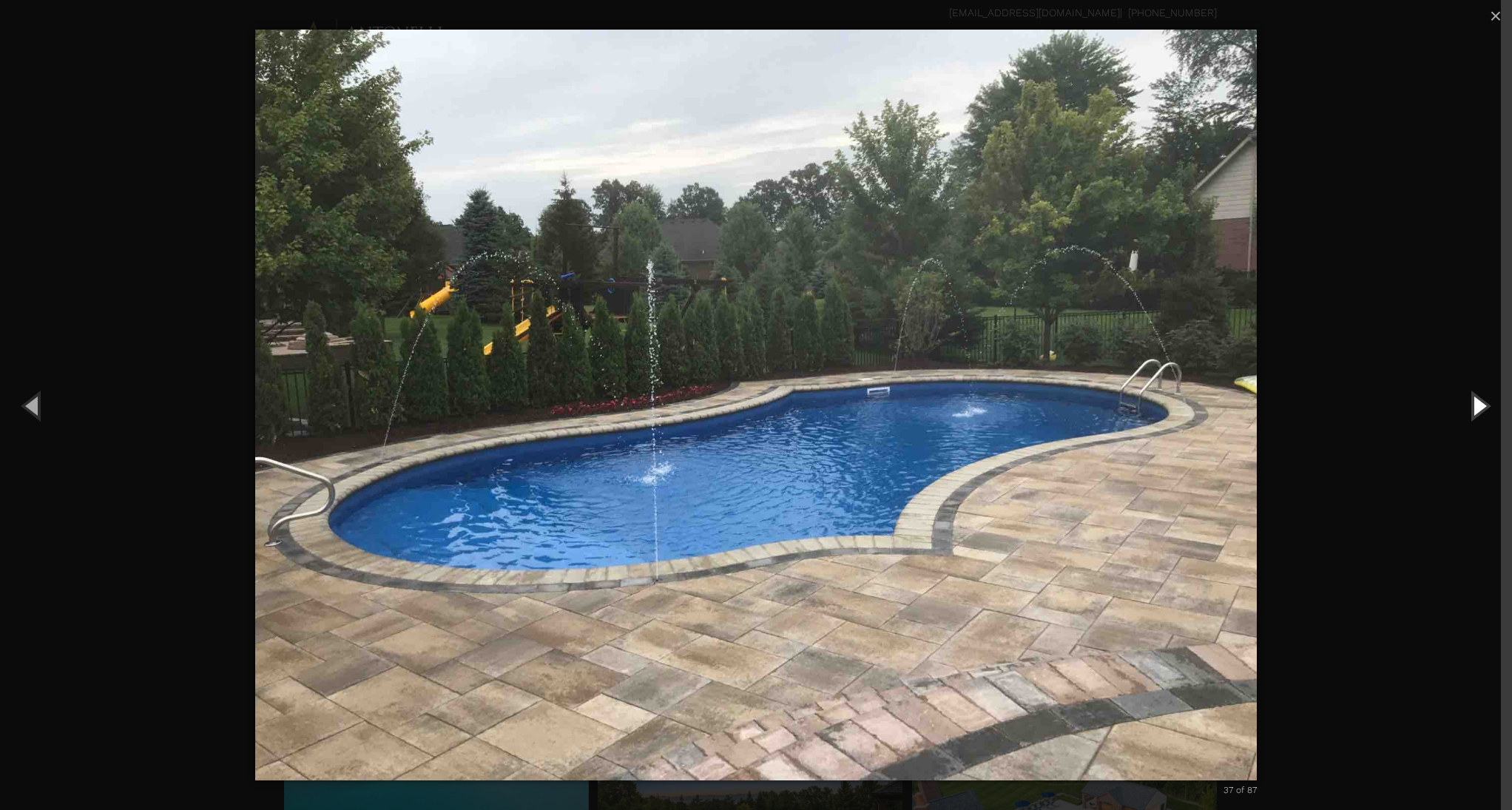
click at [1477, 405] on button "Next (Right arrow key)" at bounding box center [1479, 405] width 66 height 81
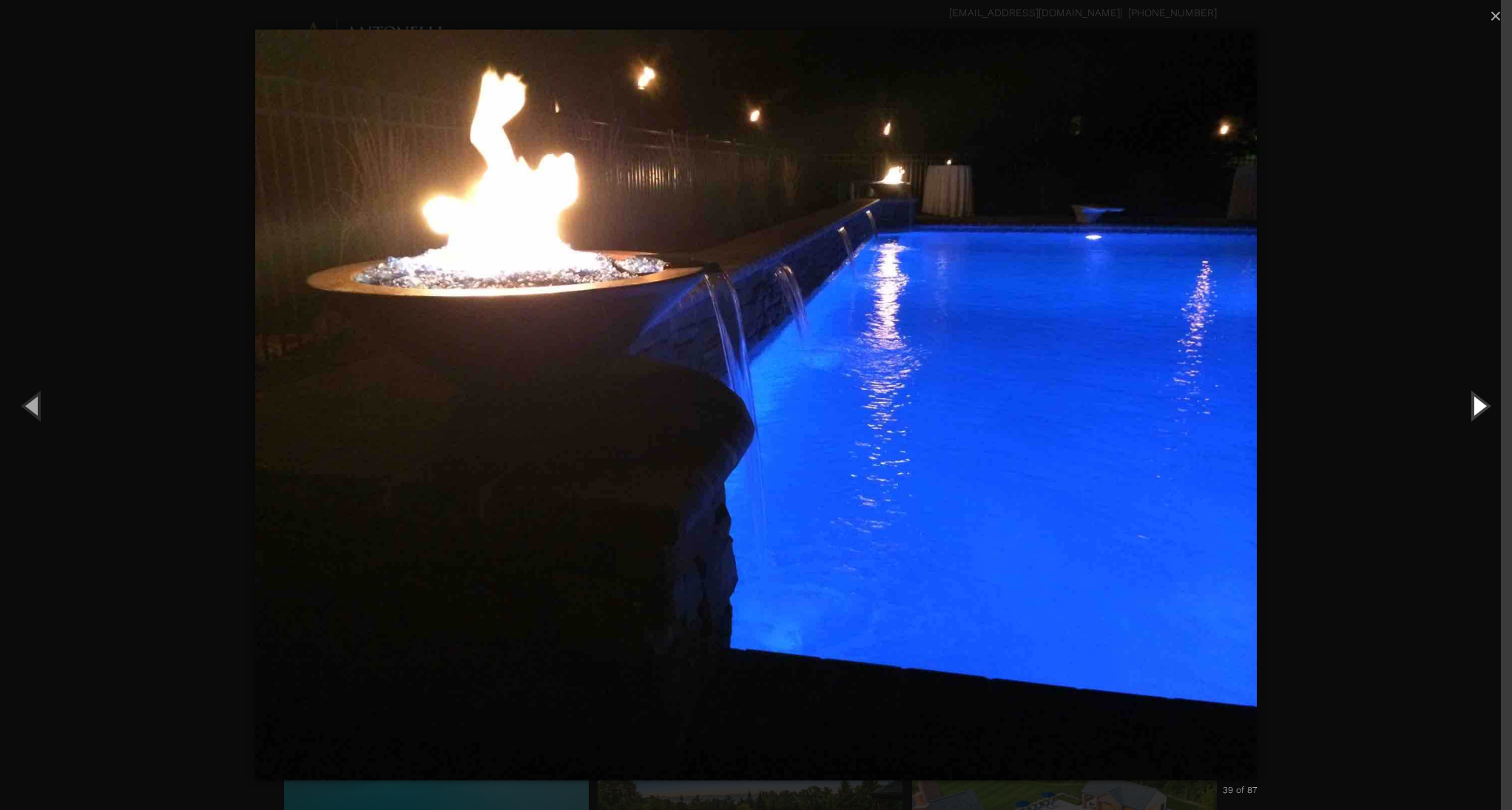
click at [1477, 405] on button "Next (Right arrow key)" at bounding box center [1479, 405] width 66 height 81
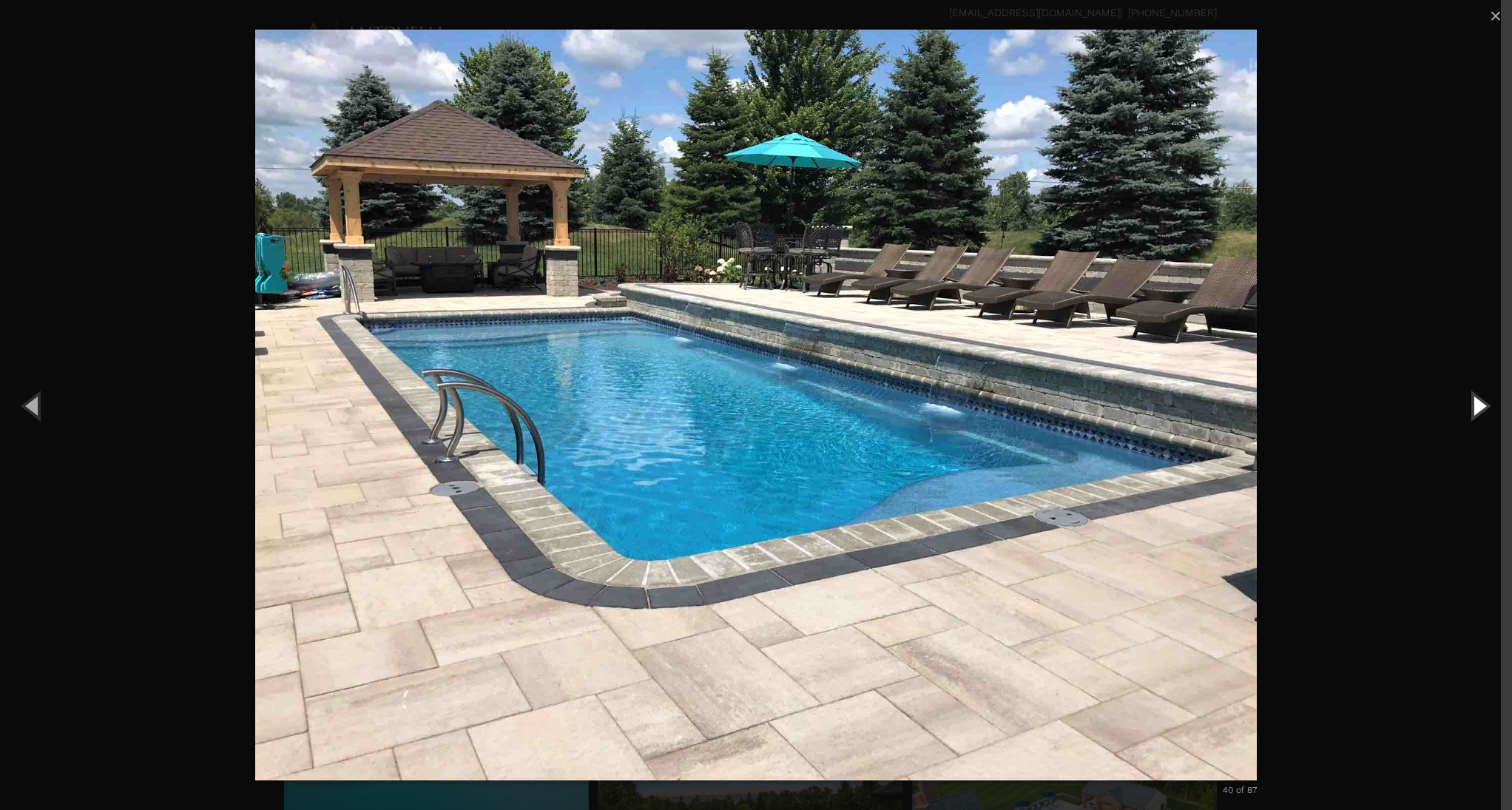
click at [1477, 405] on button "Next (Right arrow key)" at bounding box center [1479, 405] width 66 height 81
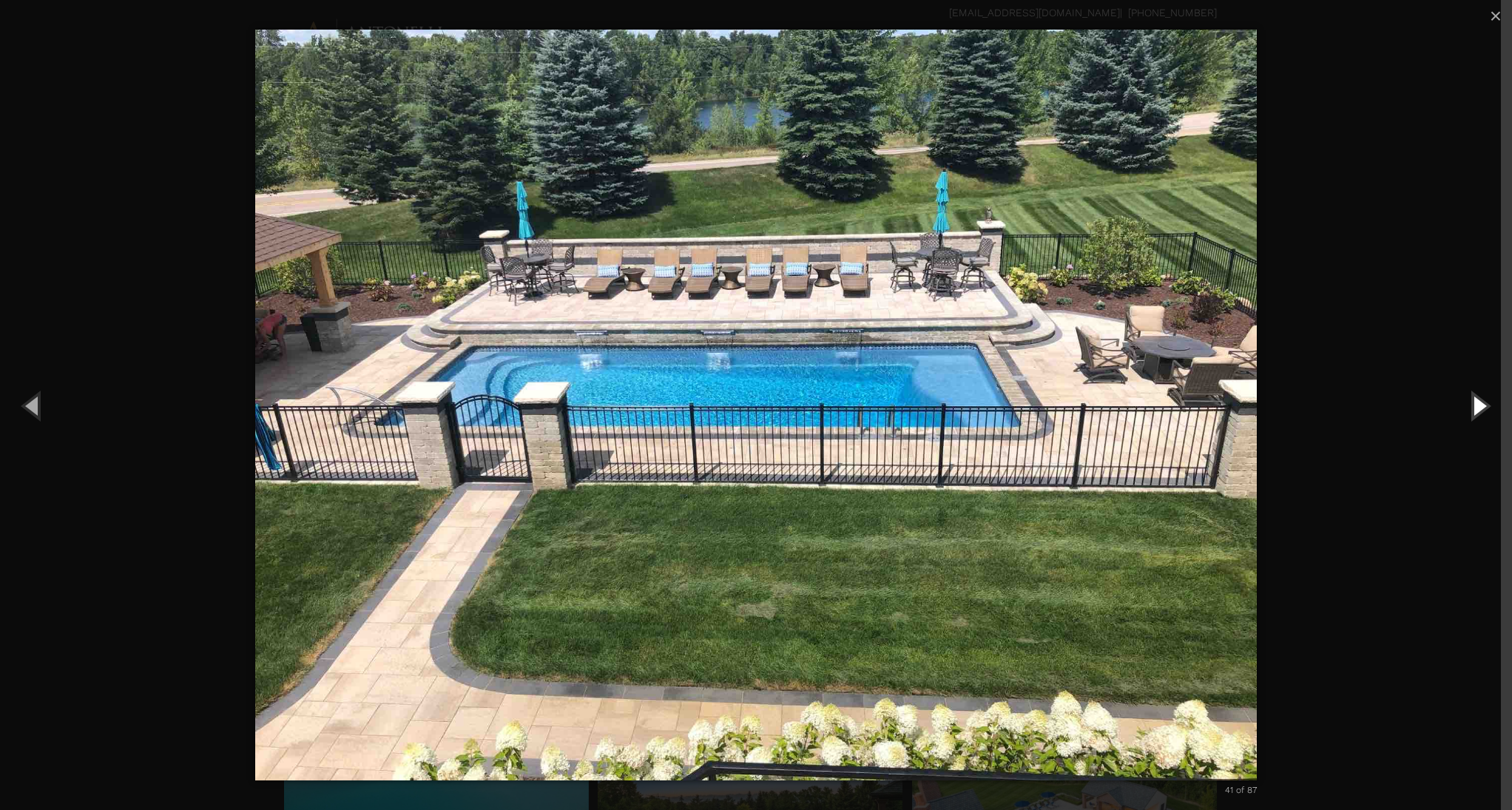
click at [1477, 405] on button "Next (Right arrow key)" at bounding box center [1479, 405] width 66 height 81
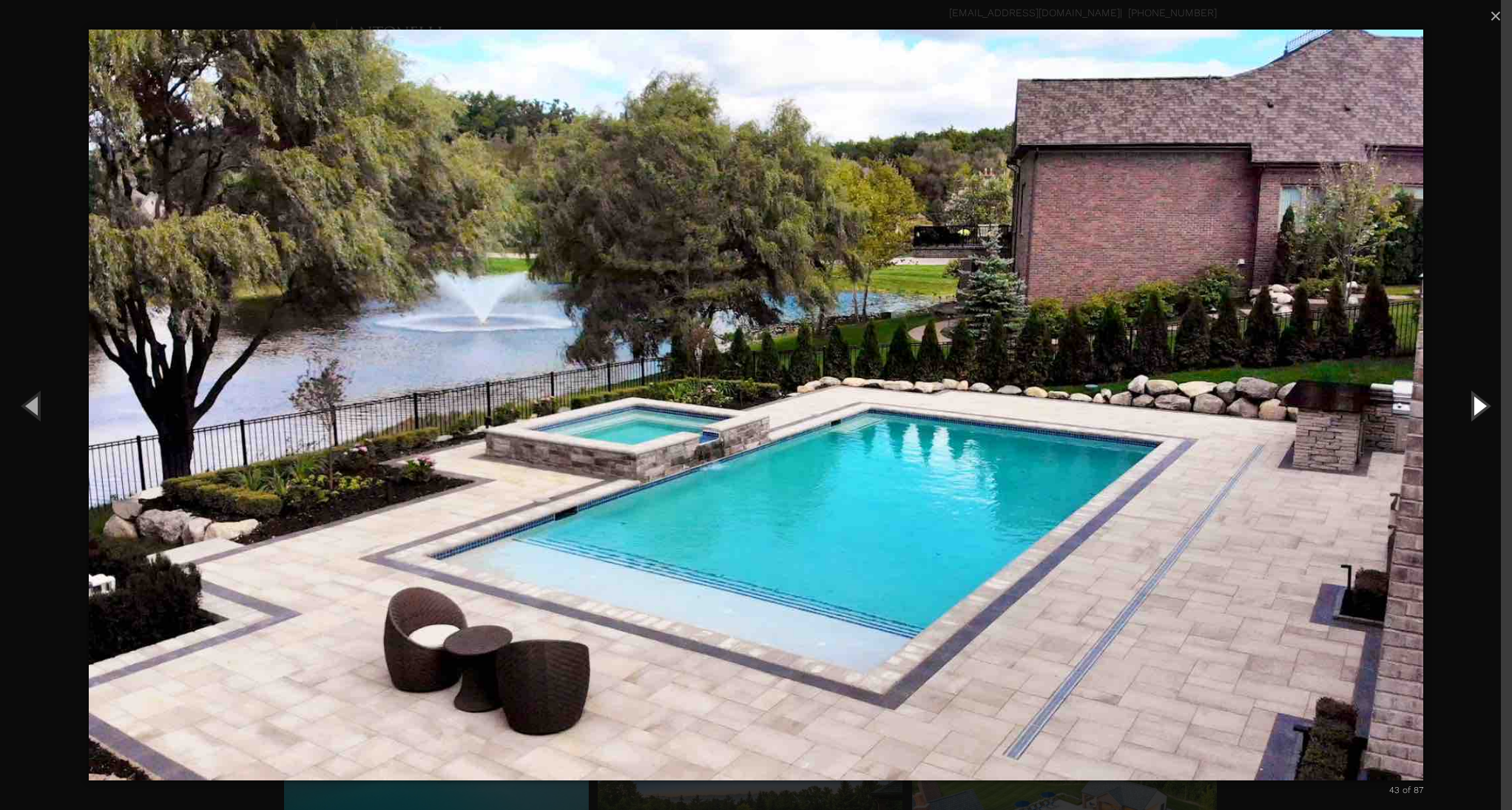
click at [1477, 405] on button "Next (Right arrow key)" at bounding box center [1479, 405] width 66 height 81
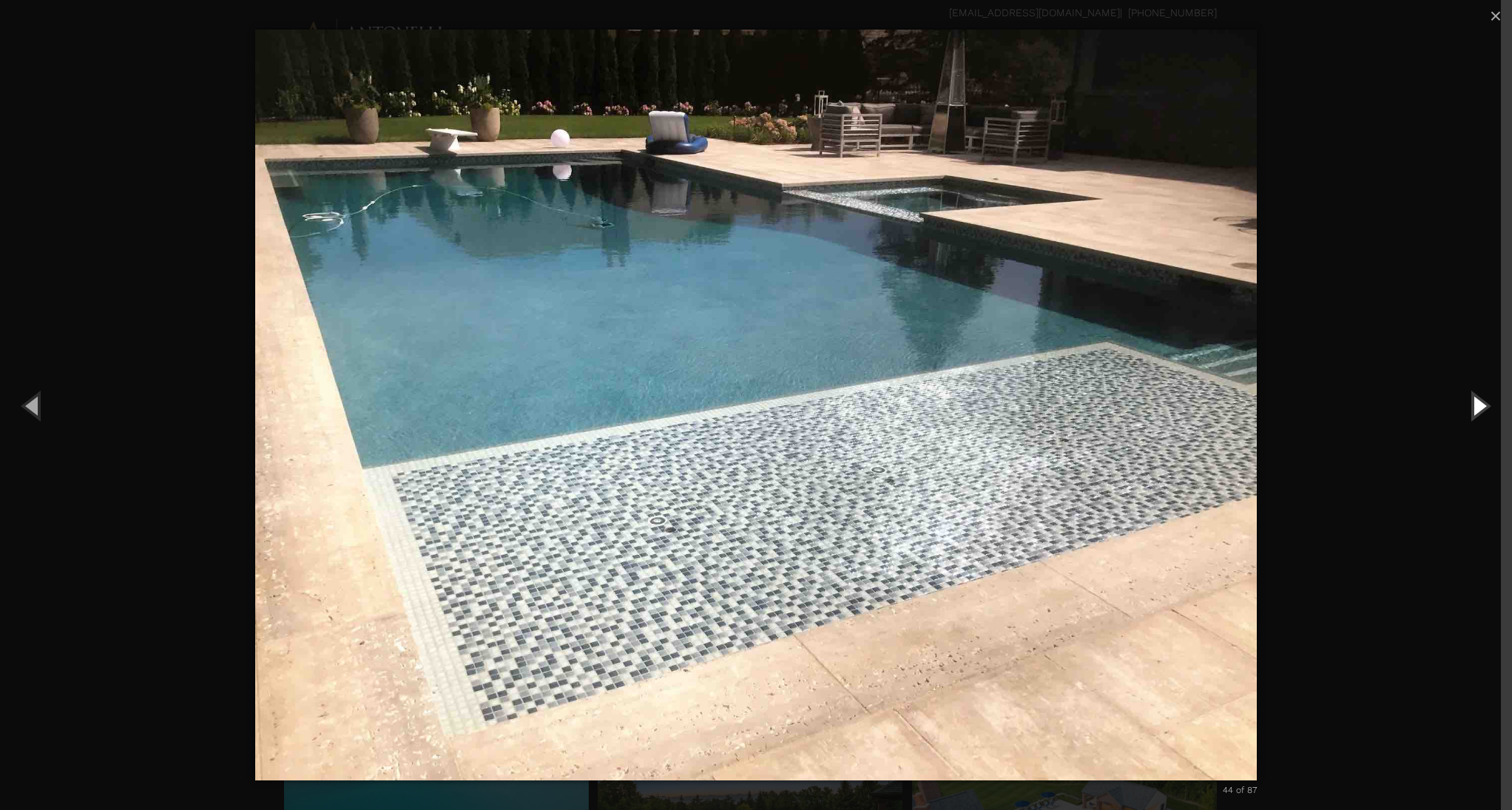
click at [1477, 405] on button "Next (Right arrow key)" at bounding box center [1479, 405] width 66 height 81
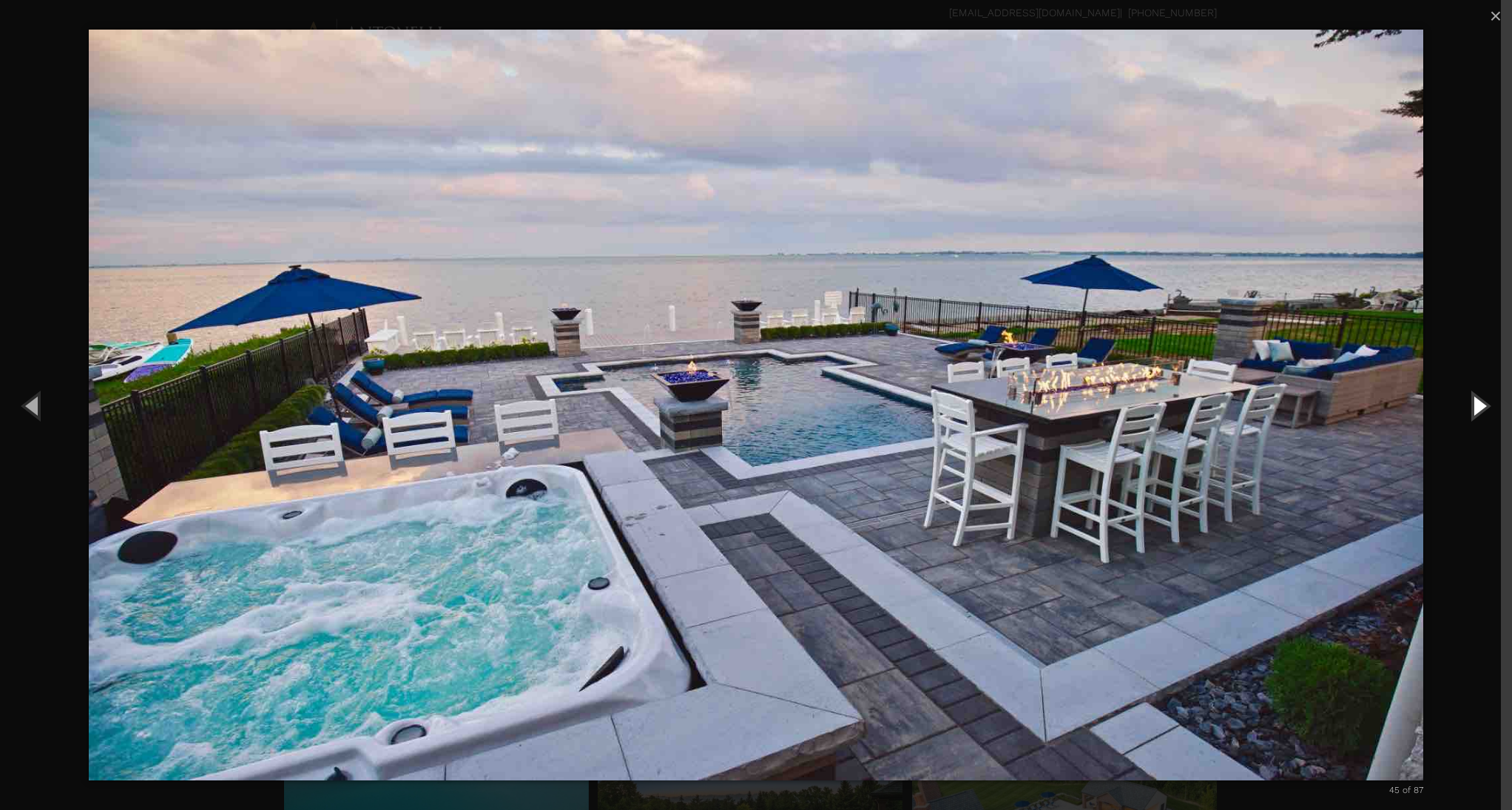
click at [1477, 405] on button "Next (Right arrow key)" at bounding box center [1479, 405] width 66 height 81
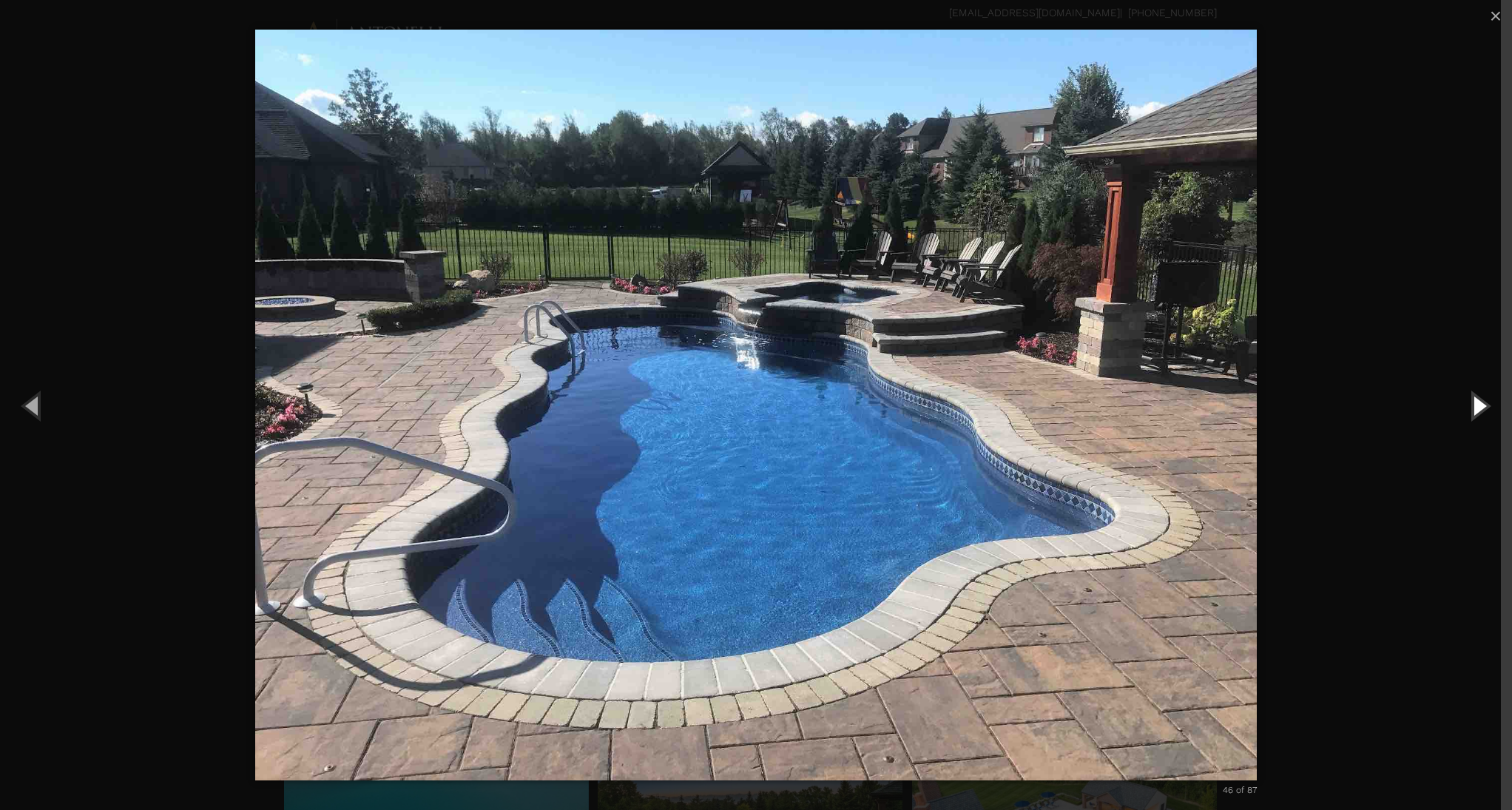
click at [1477, 405] on button "Next (Right arrow key)" at bounding box center [1479, 405] width 66 height 81
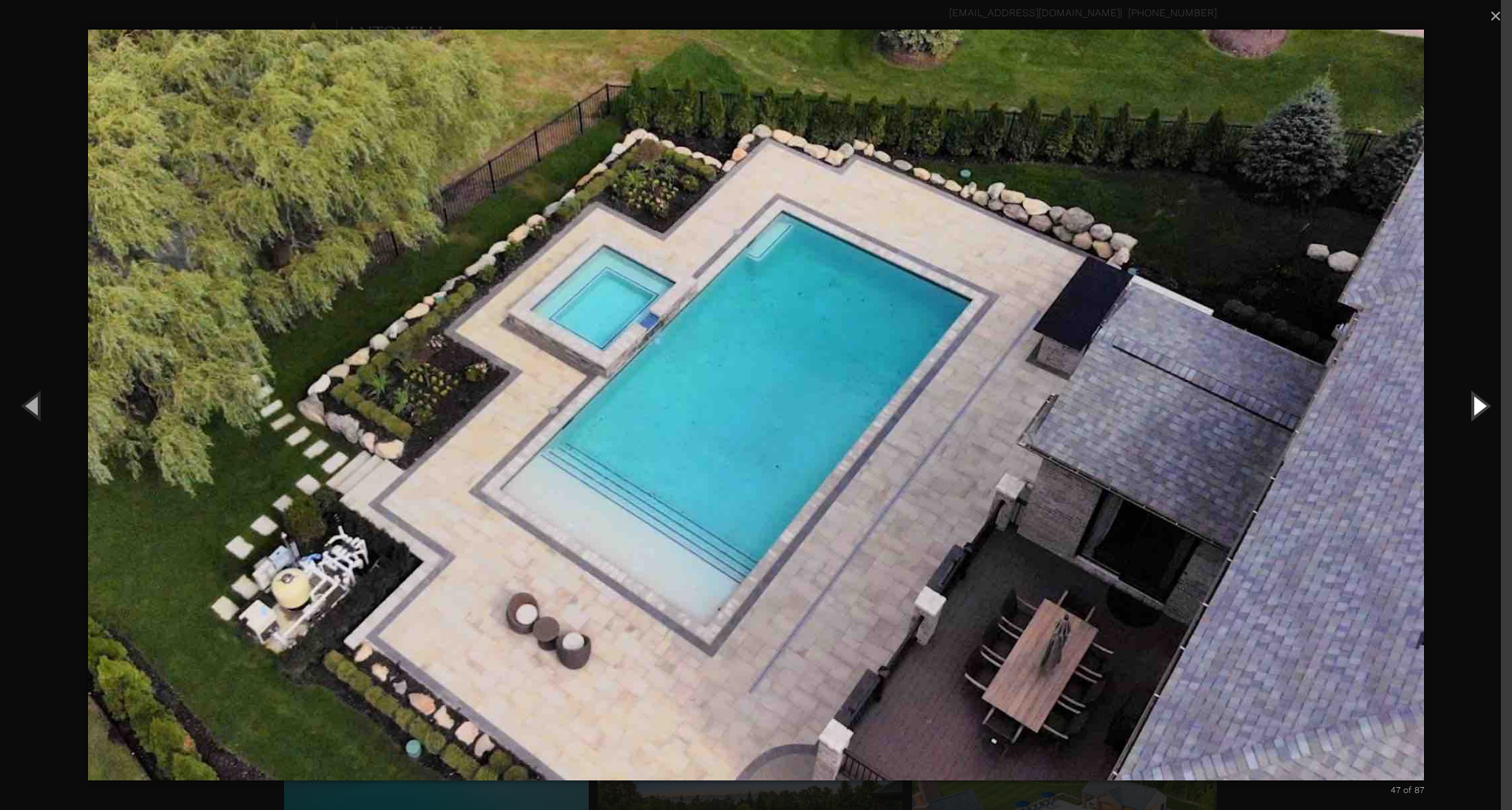
click at [1477, 405] on button "Next (Right arrow key)" at bounding box center [1479, 405] width 66 height 81
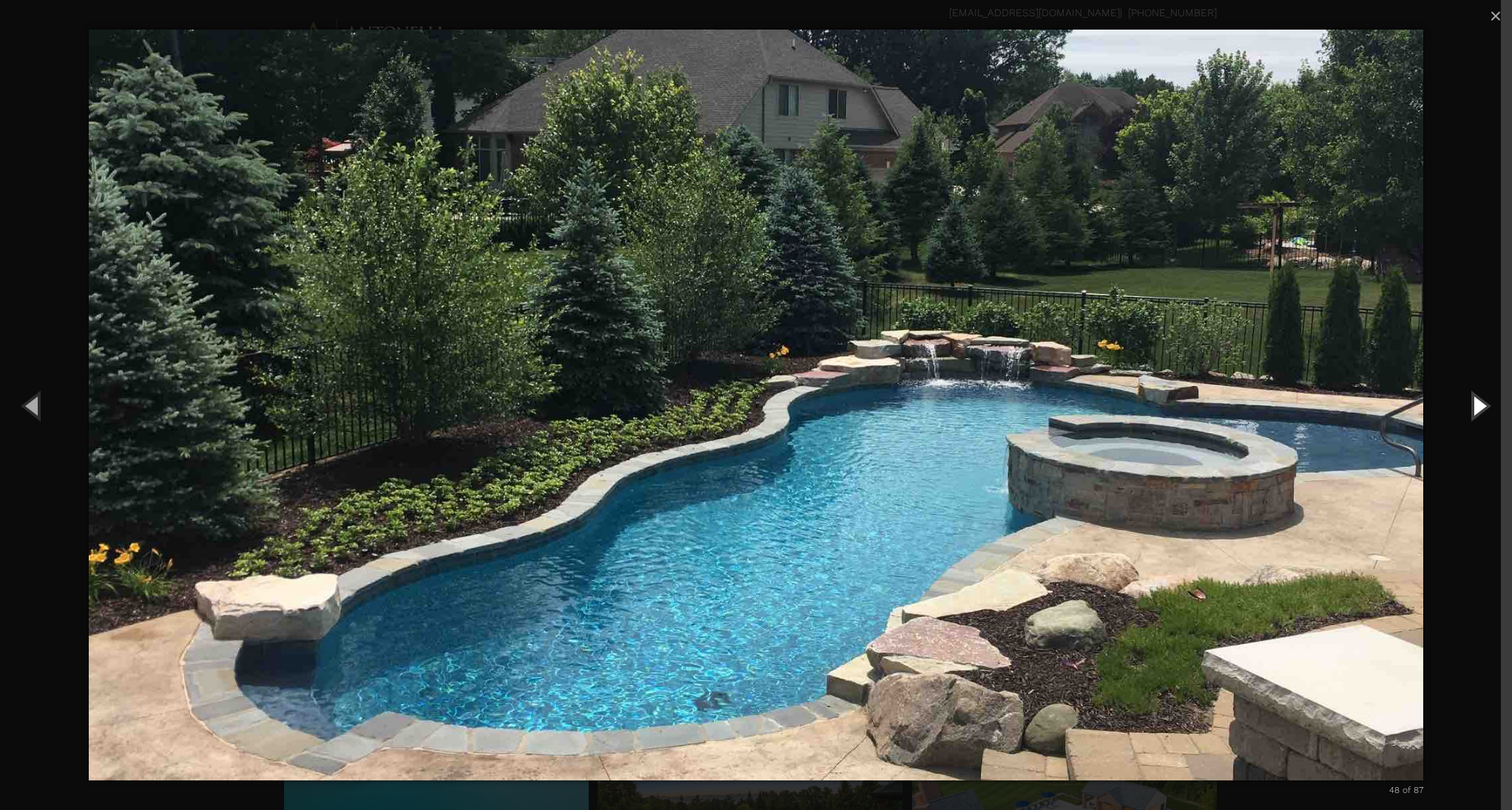
click at [1477, 405] on button "Next (Right arrow key)" at bounding box center [1479, 405] width 66 height 81
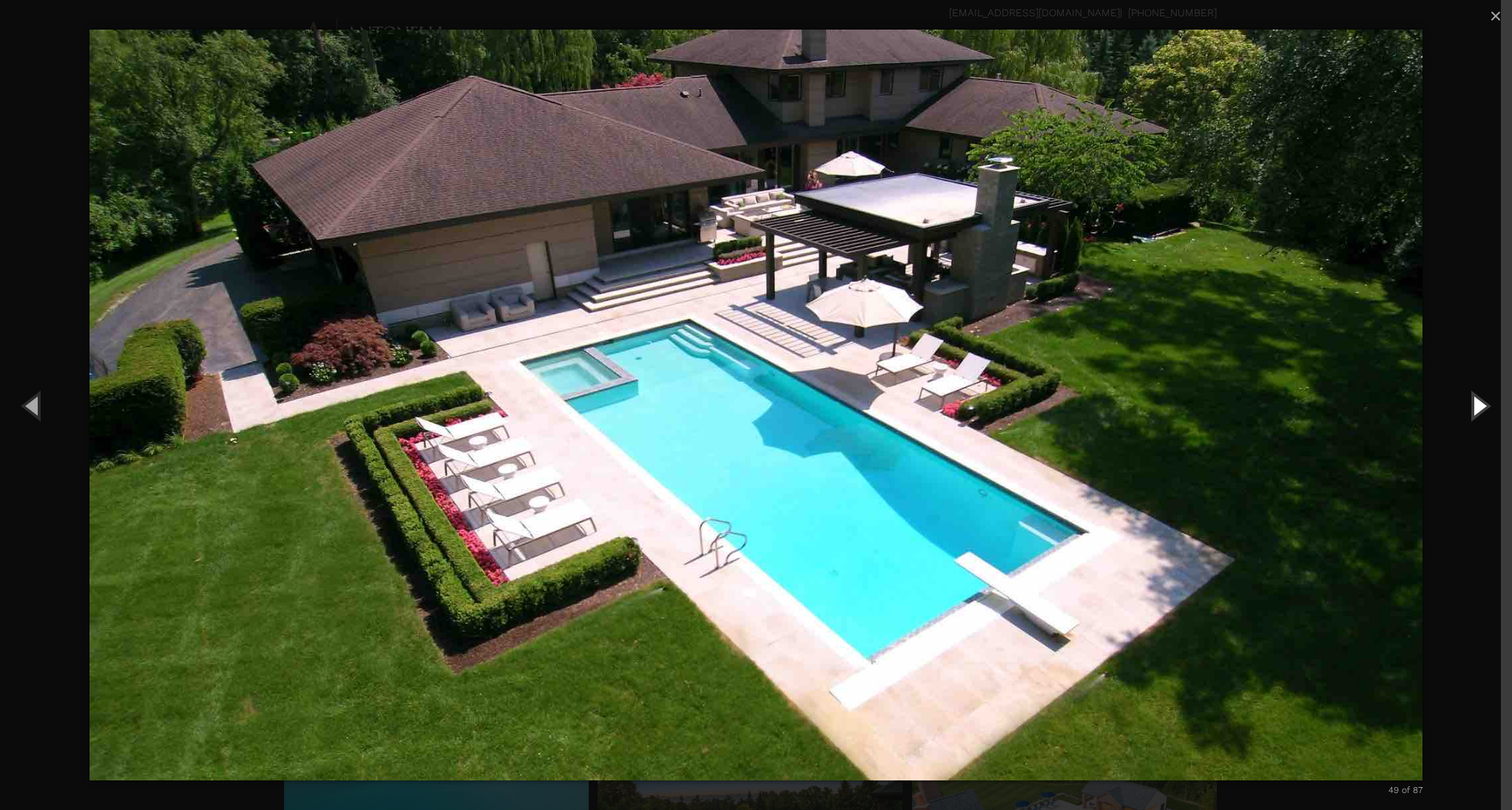
click at [1477, 405] on button "Next (Right arrow key)" at bounding box center [1479, 405] width 66 height 81
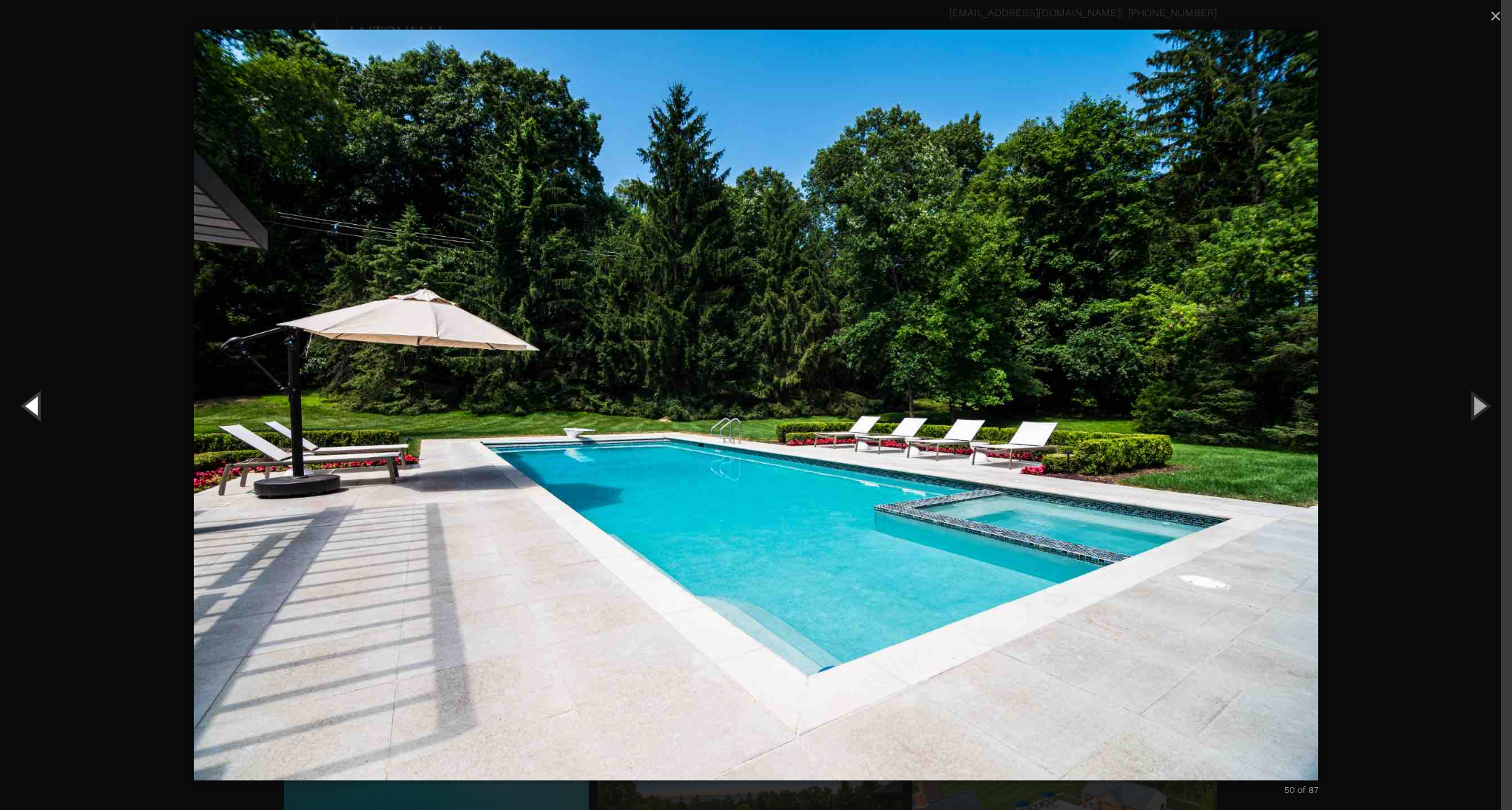
click at [38, 398] on button "Previous (Left arrow key)" at bounding box center [33, 405] width 66 height 81
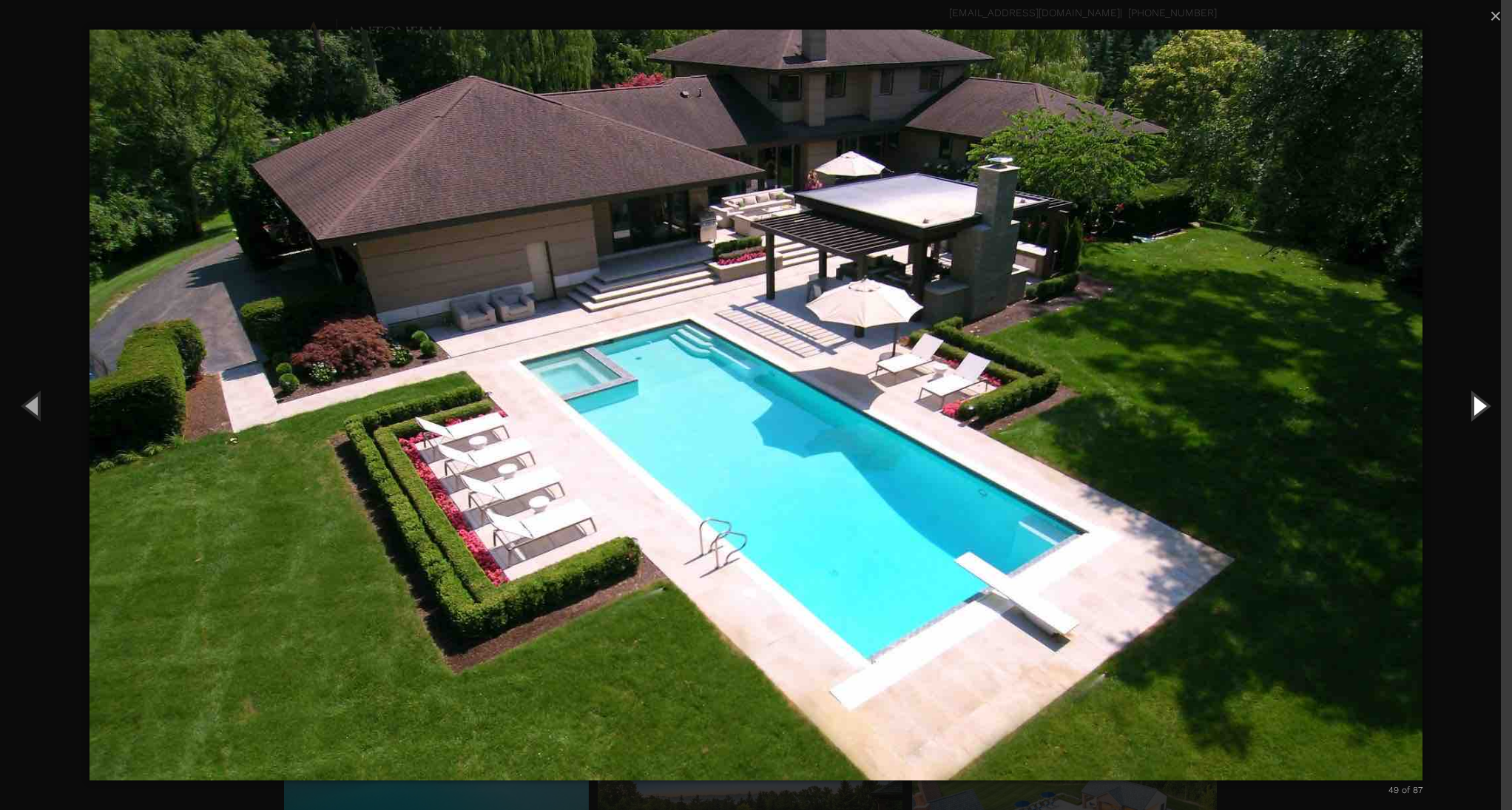
click at [1479, 407] on button "Next (Right arrow key)" at bounding box center [1479, 405] width 66 height 81
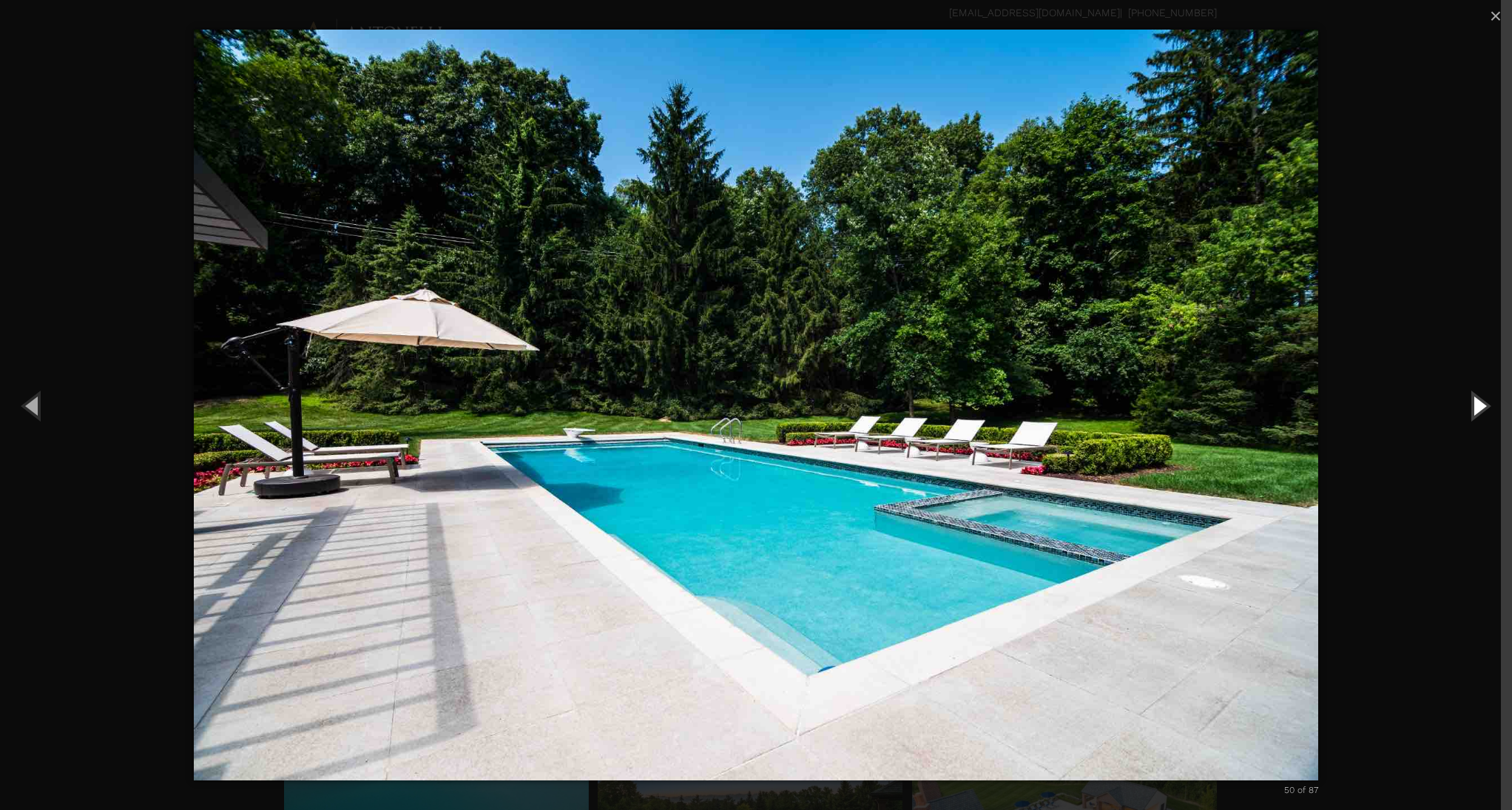
click at [1479, 407] on button "Next (Right arrow key)" at bounding box center [1479, 405] width 66 height 81
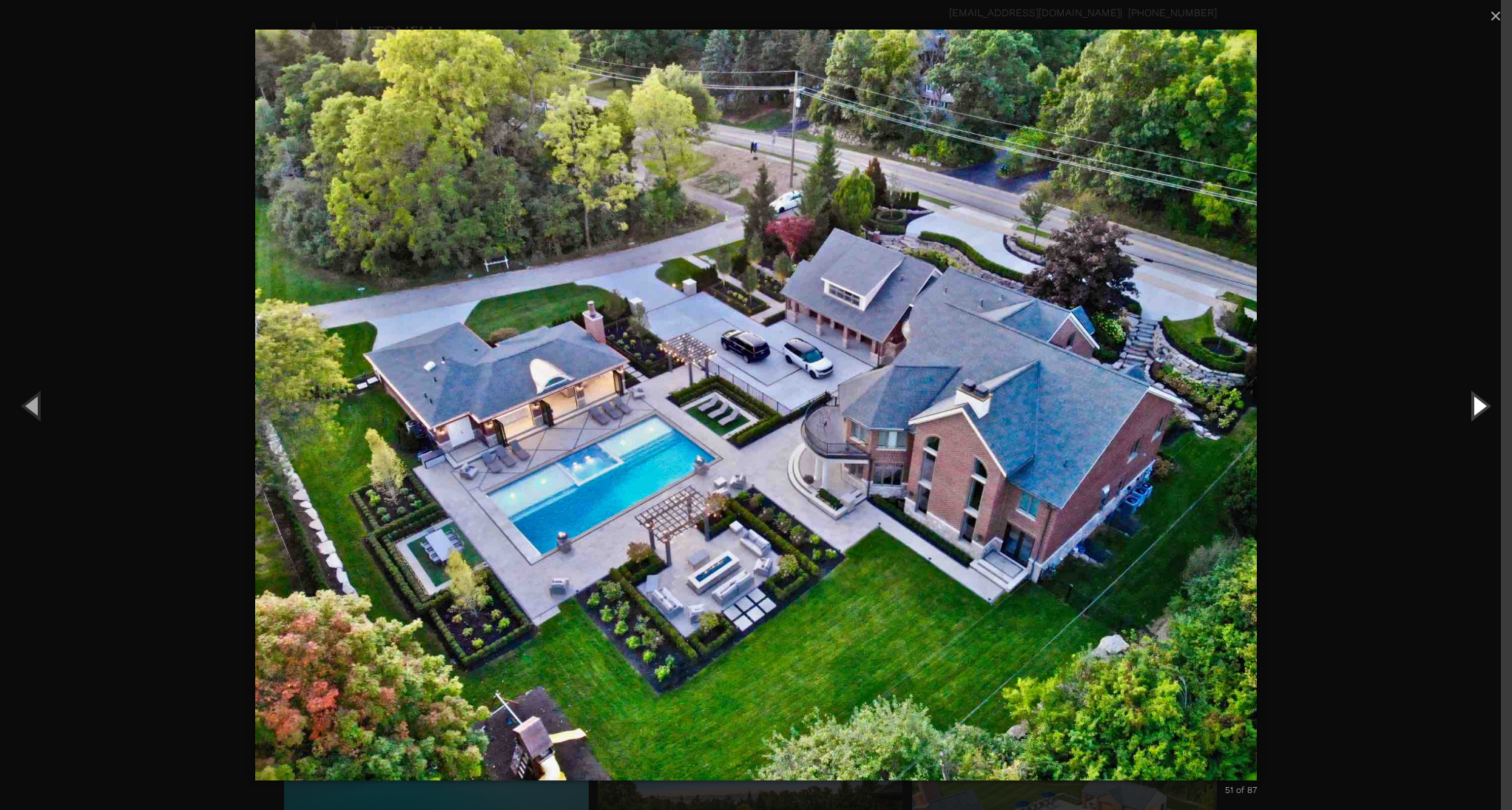
click at [1479, 407] on button "Next (Right arrow key)" at bounding box center [1479, 405] width 66 height 81
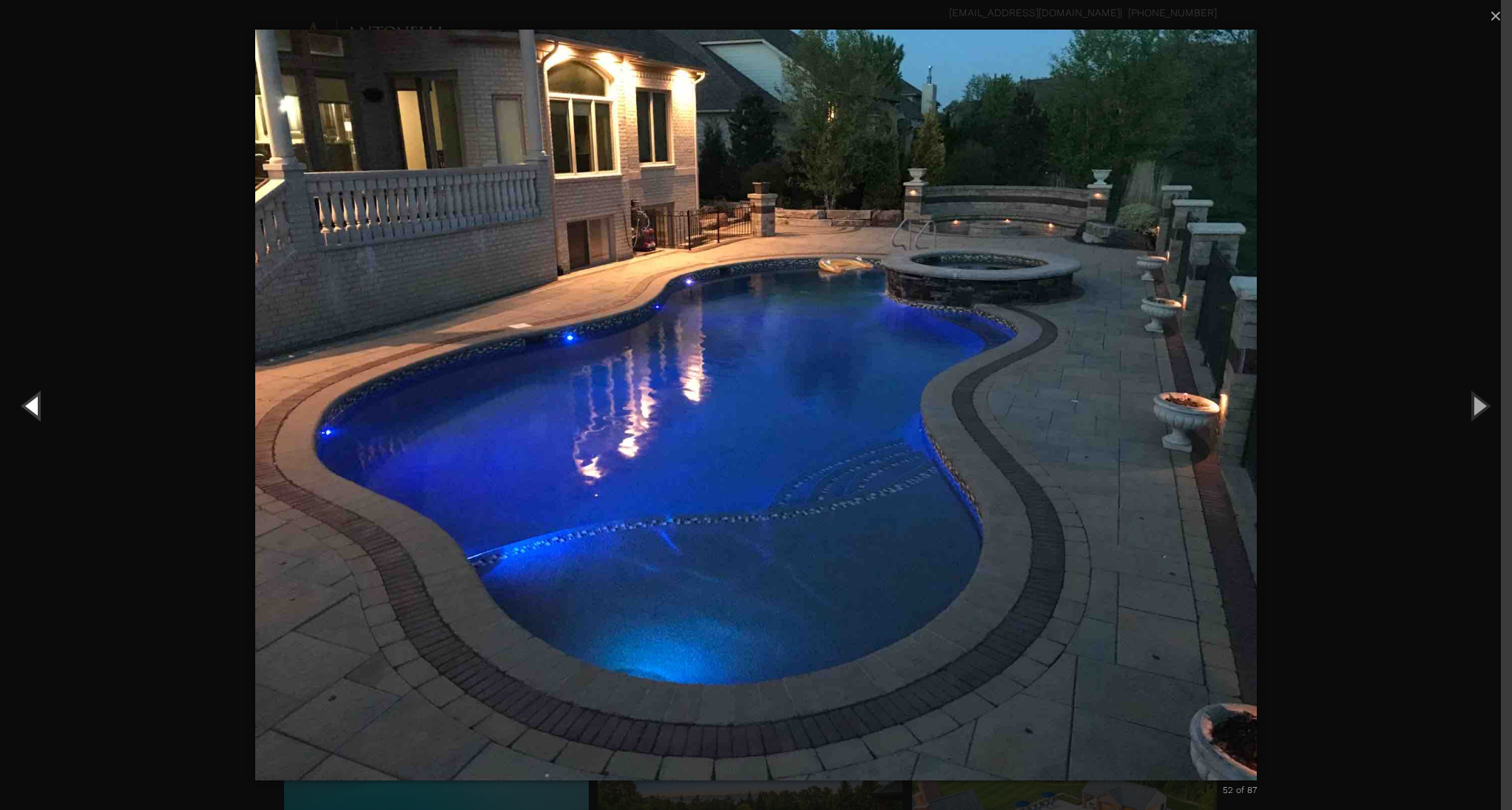
click at [45, 405] on button "Previous (Left arrow key)" at bounding box center [33, 405] width 66 height 81
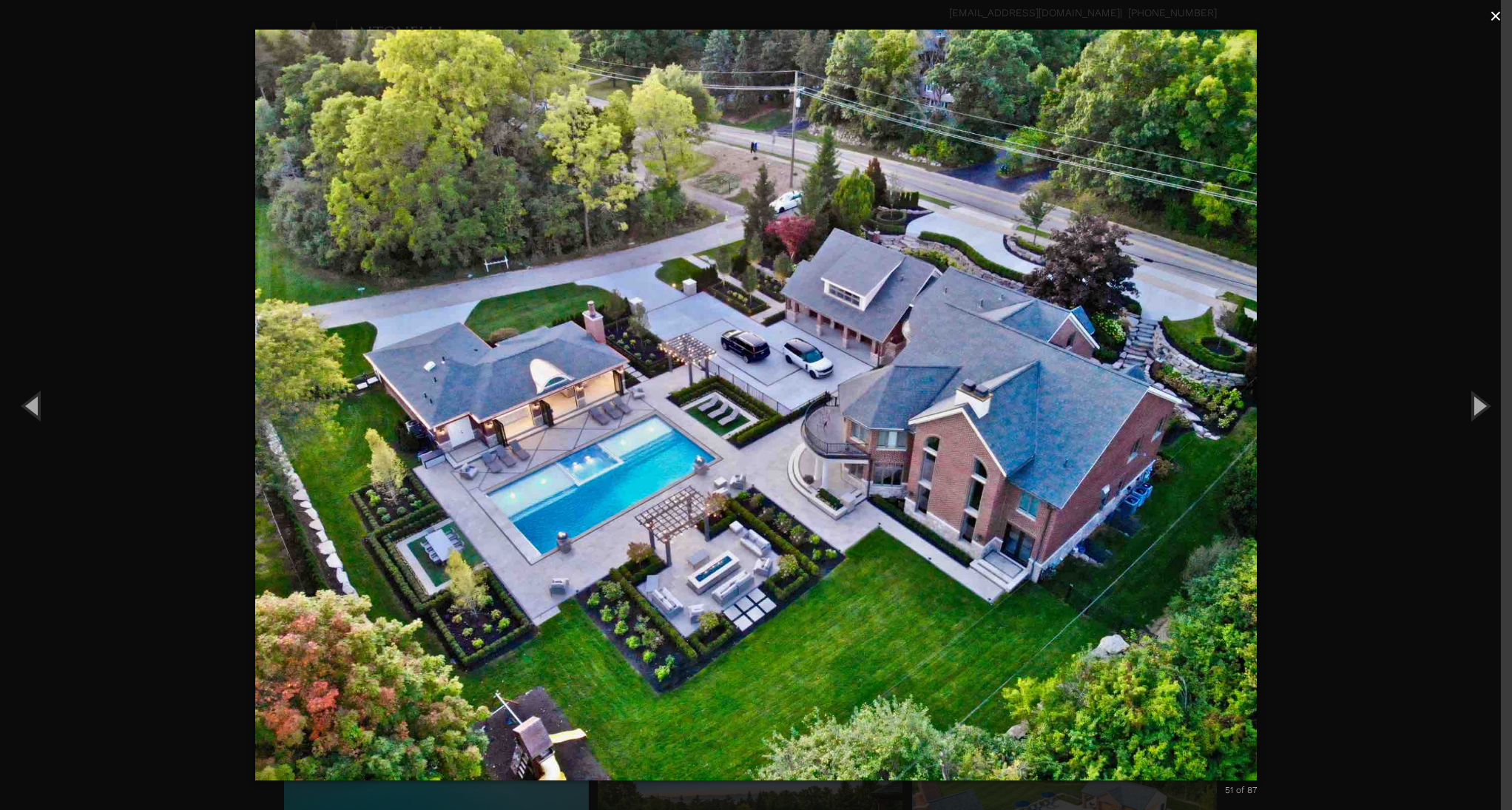
click at [1490, 17] on span "×" at bounding box center [1495, 17] width 12 height 23
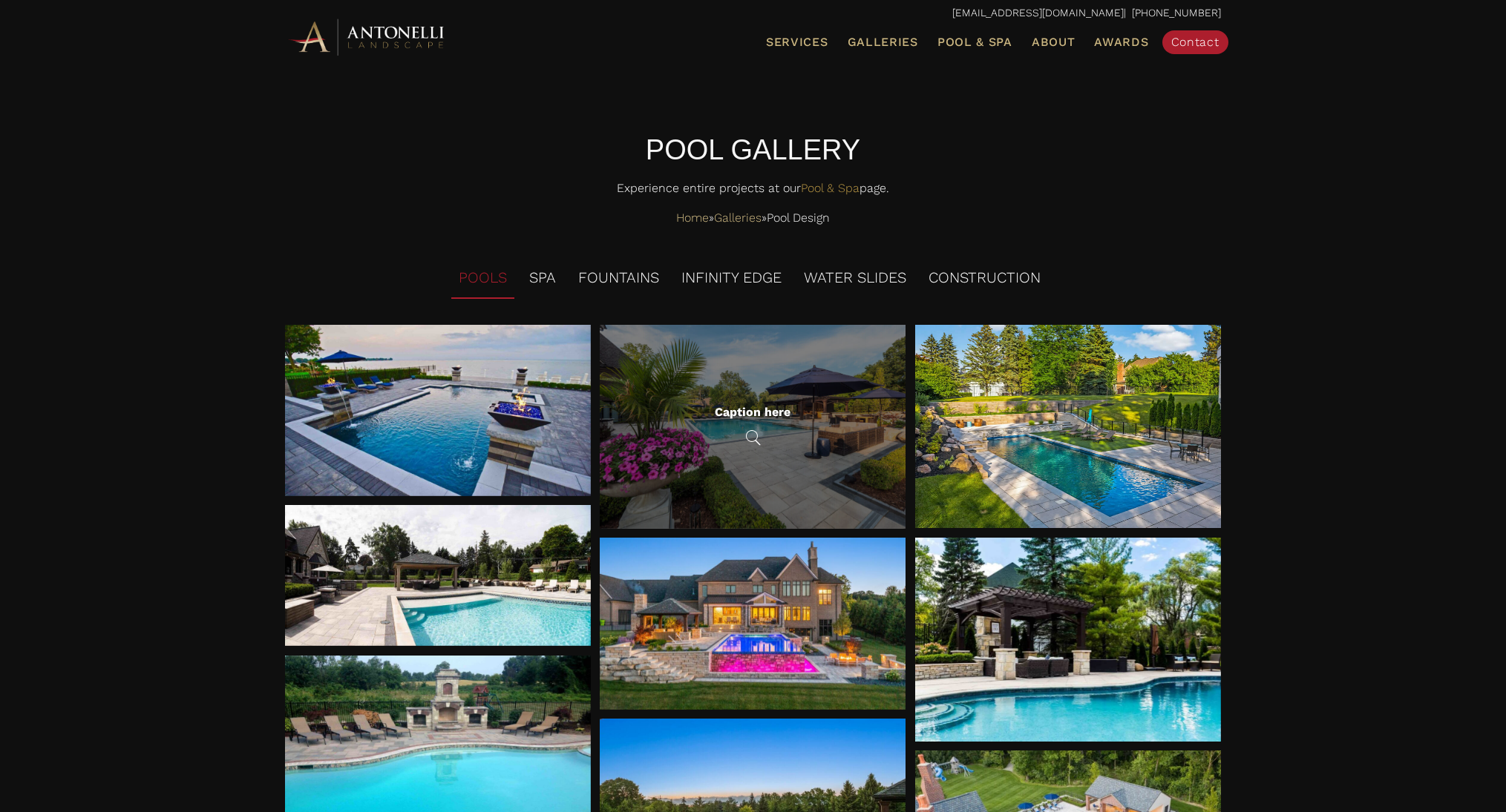
click at [780, 406] on div "Caption here" at bounding box center [752, 412] width 75 height 14
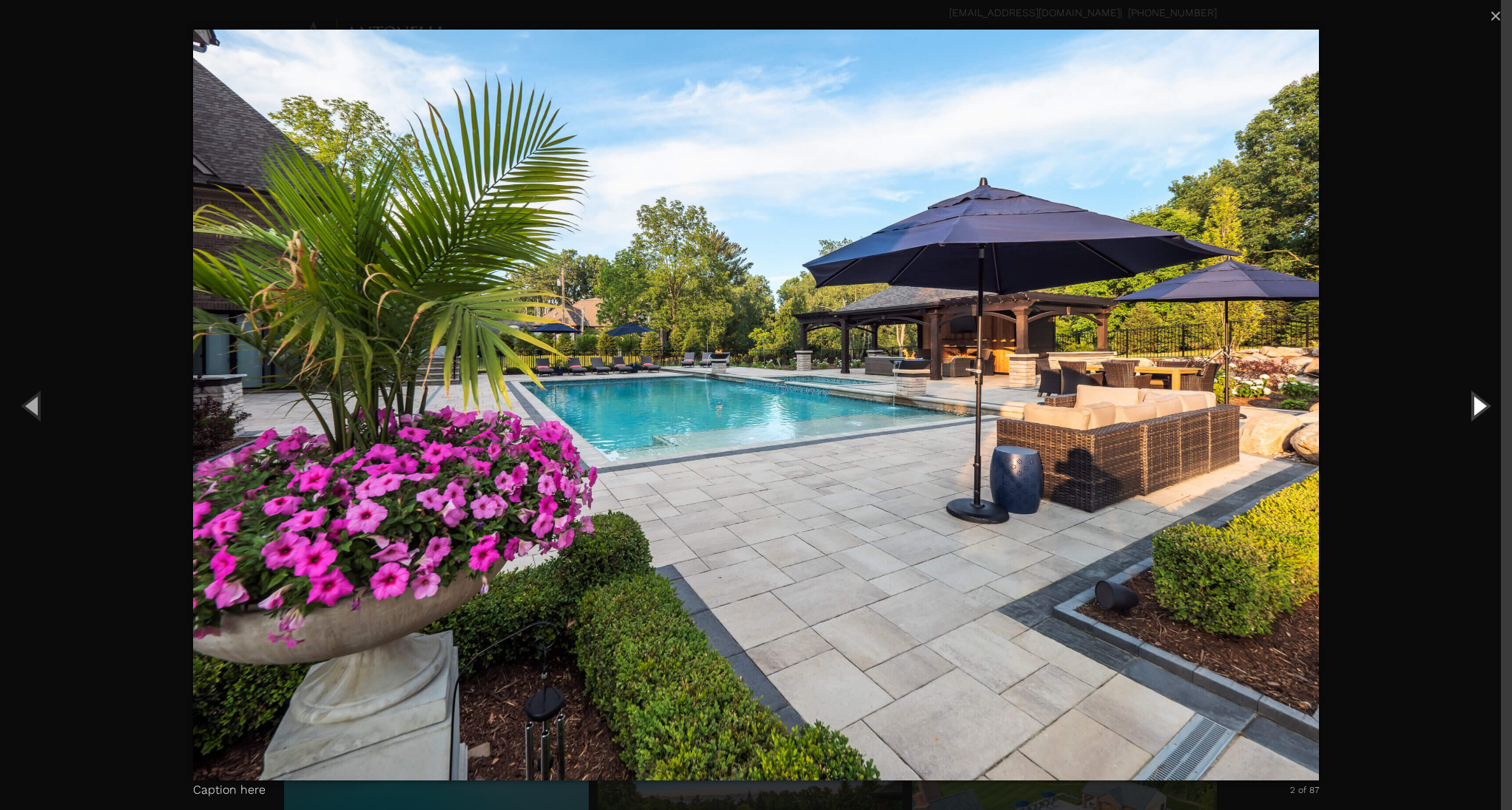
click at [1477, 405] on button "Next (Right arrow key)" at bounding box center [1479, 405] width 66 height 81
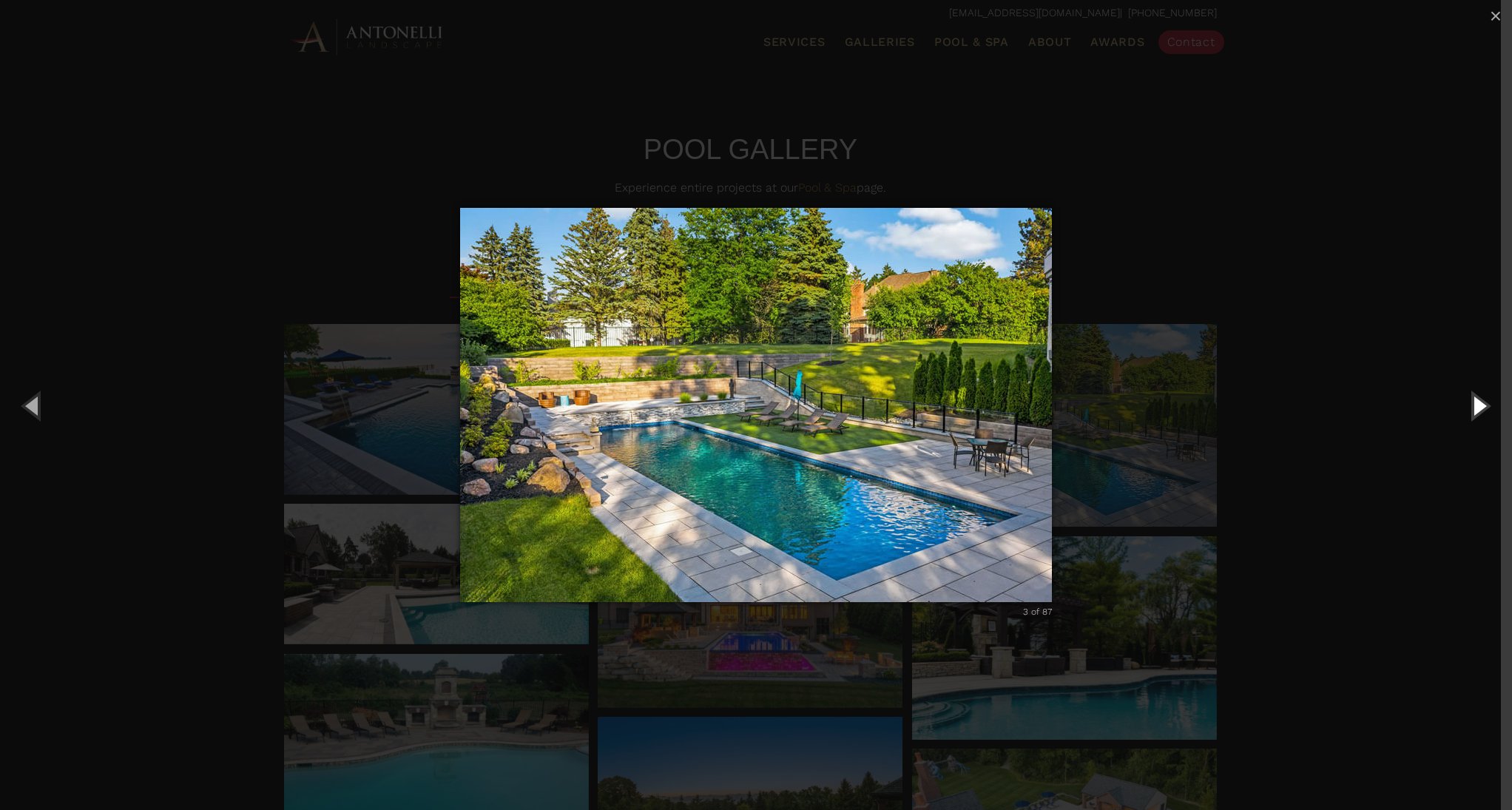
click at [1477, 405] on button "Next (Right arrow key)" at bounding box center [1479, 405] width 66 height 81
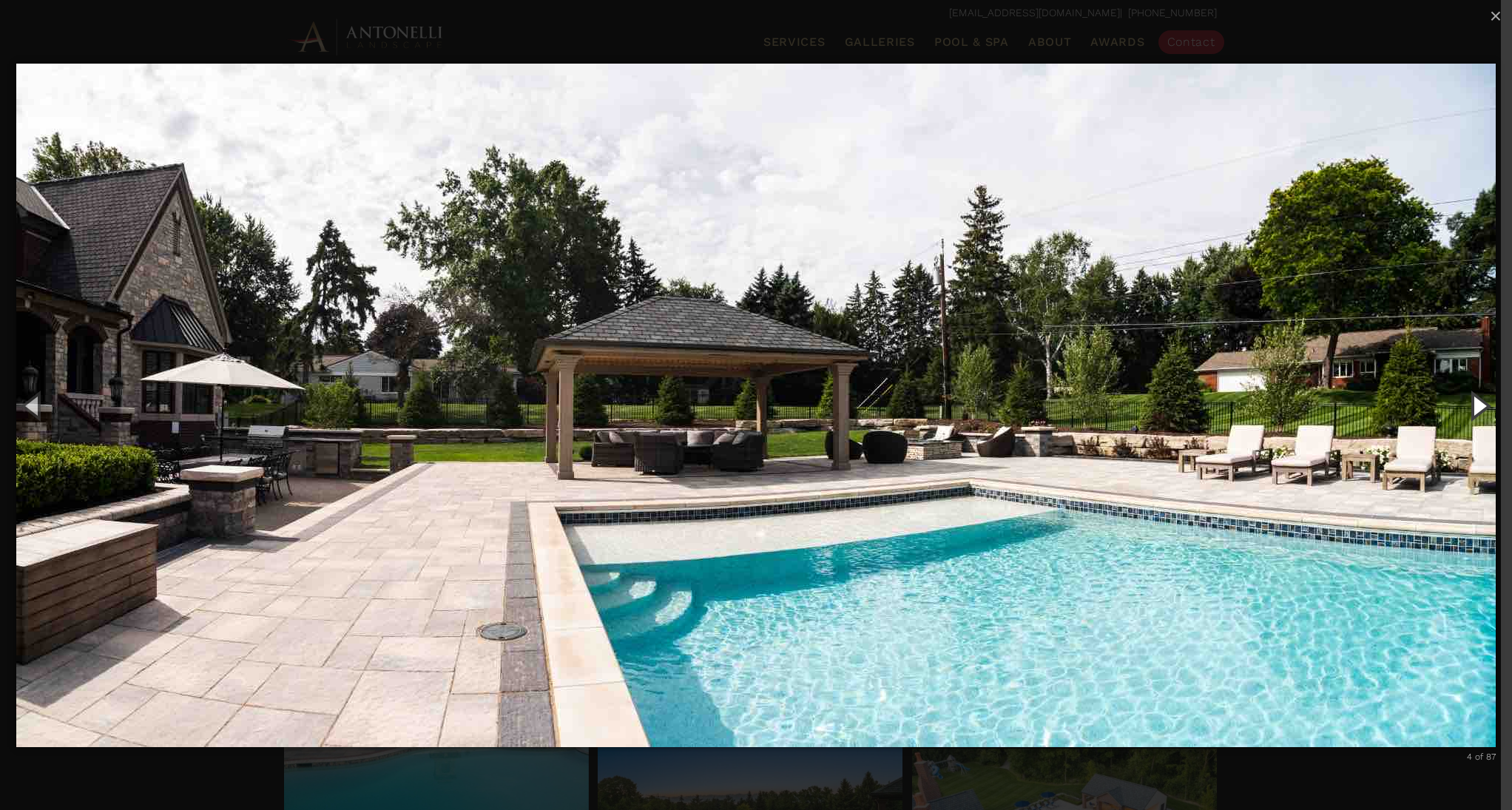
click at [1481, 407] on button "Next (Right arrow key)" at bounding box center [1479, 405] width 66 height 81
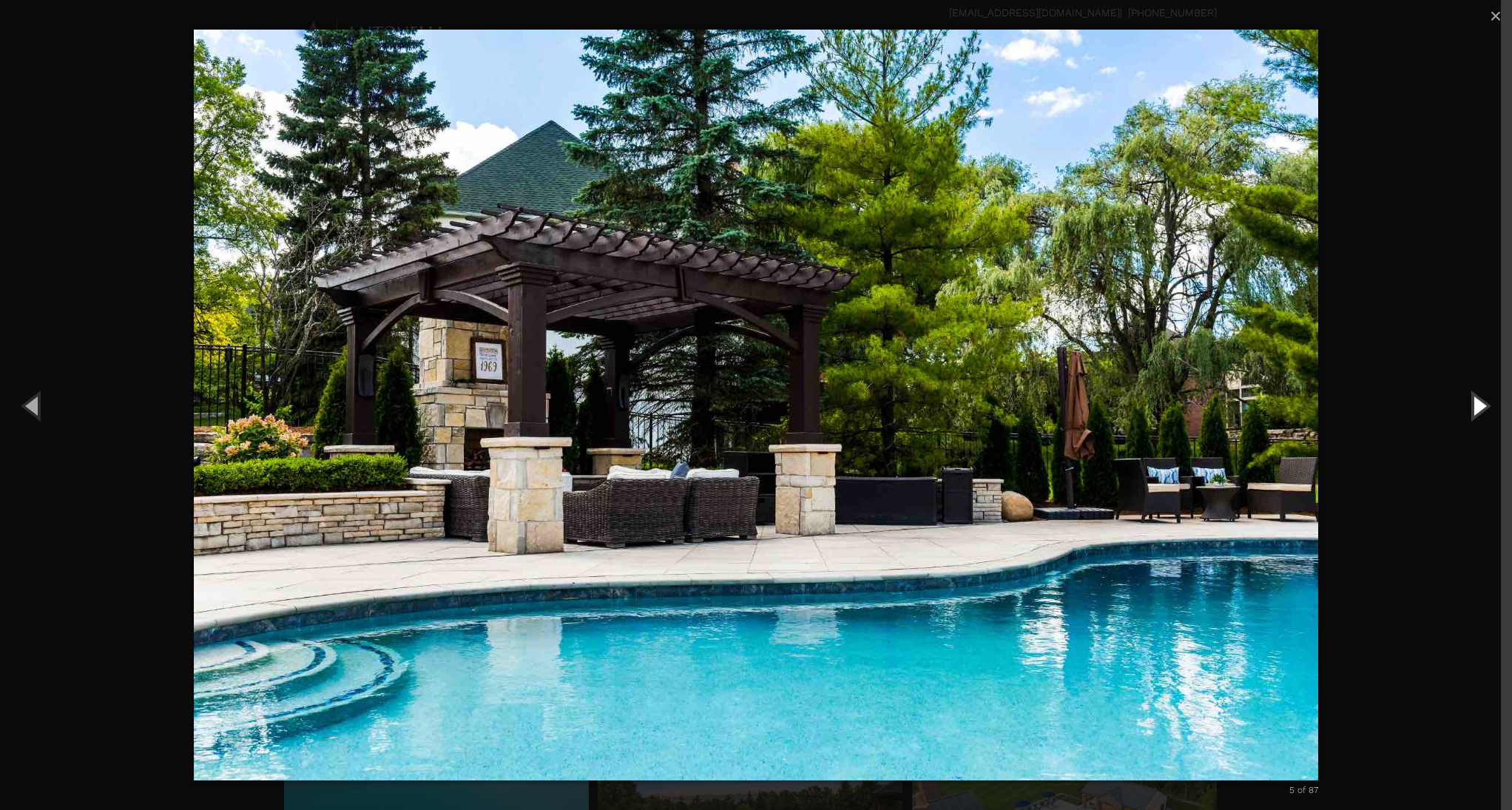
click at [1472, 409] on button "Next (Right arrow key)" at bounding box center [1479, 405] width 66 height 81
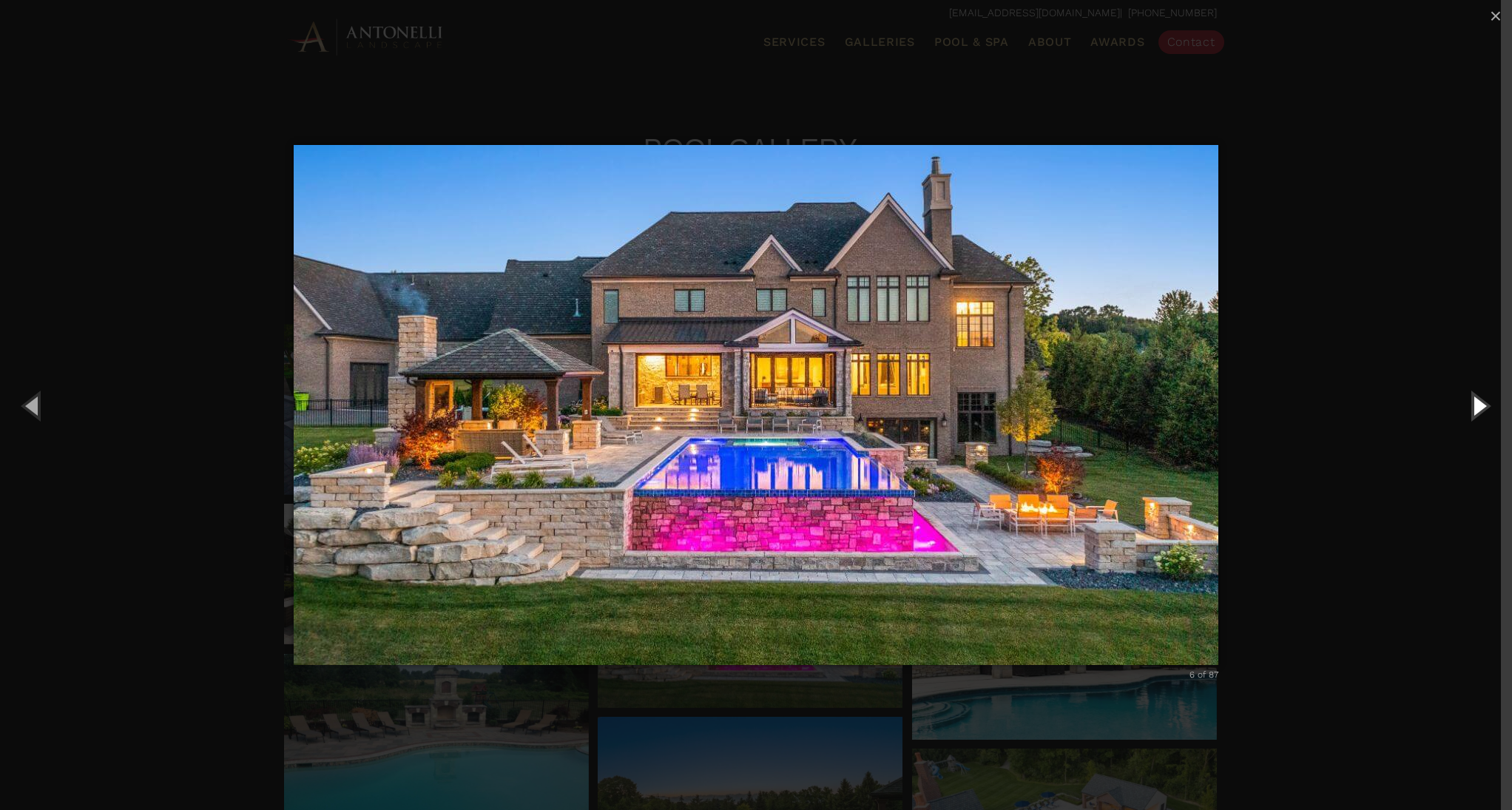
click at [1472, 409] on button "Next (Right arrow key)" at bounding box center [1479, 405] width 66 height 81
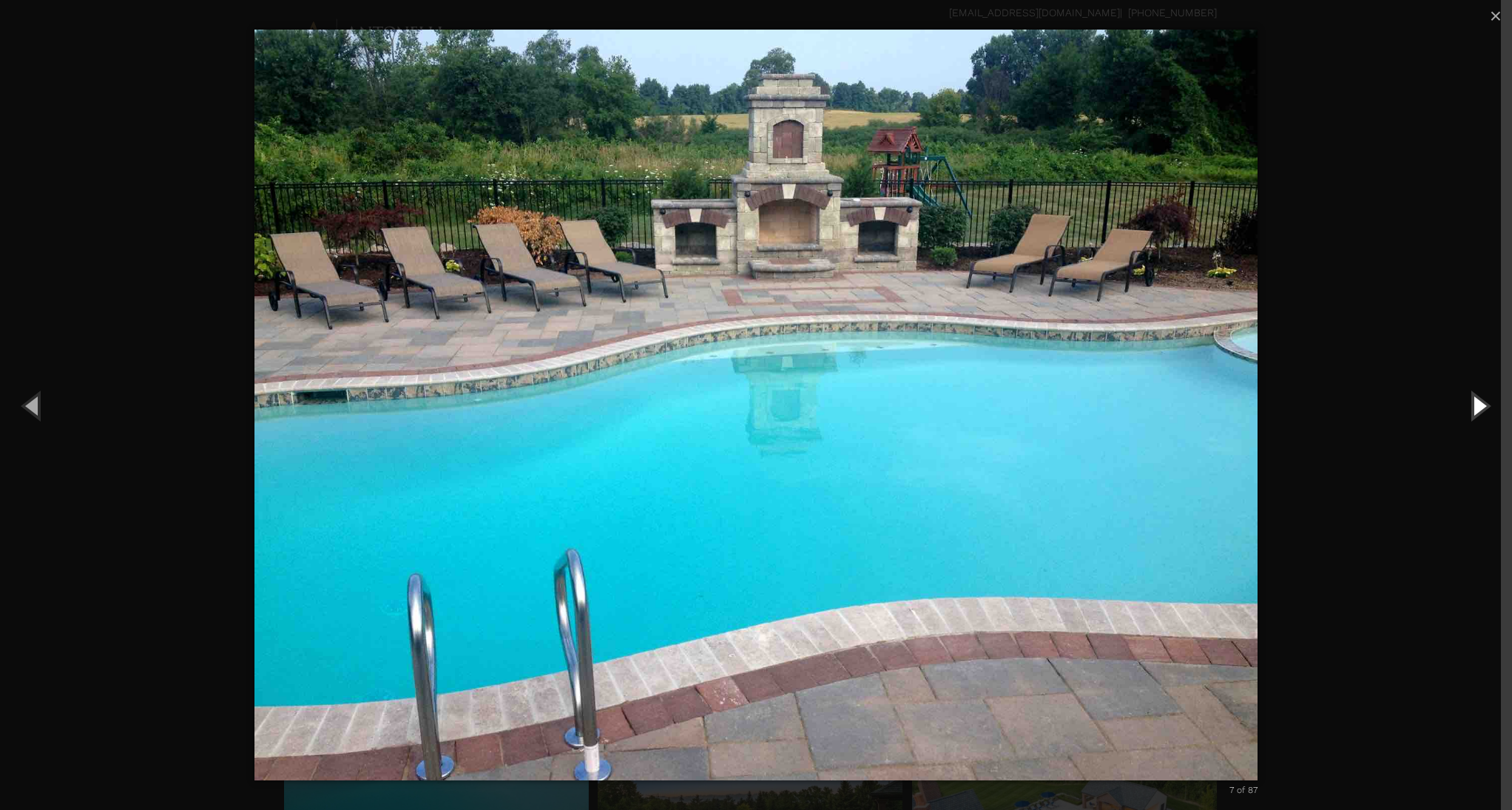
click at [1472, 409] on button "Next (Right arrow key)" at bounding box center [1479, 405] width 66 height 81
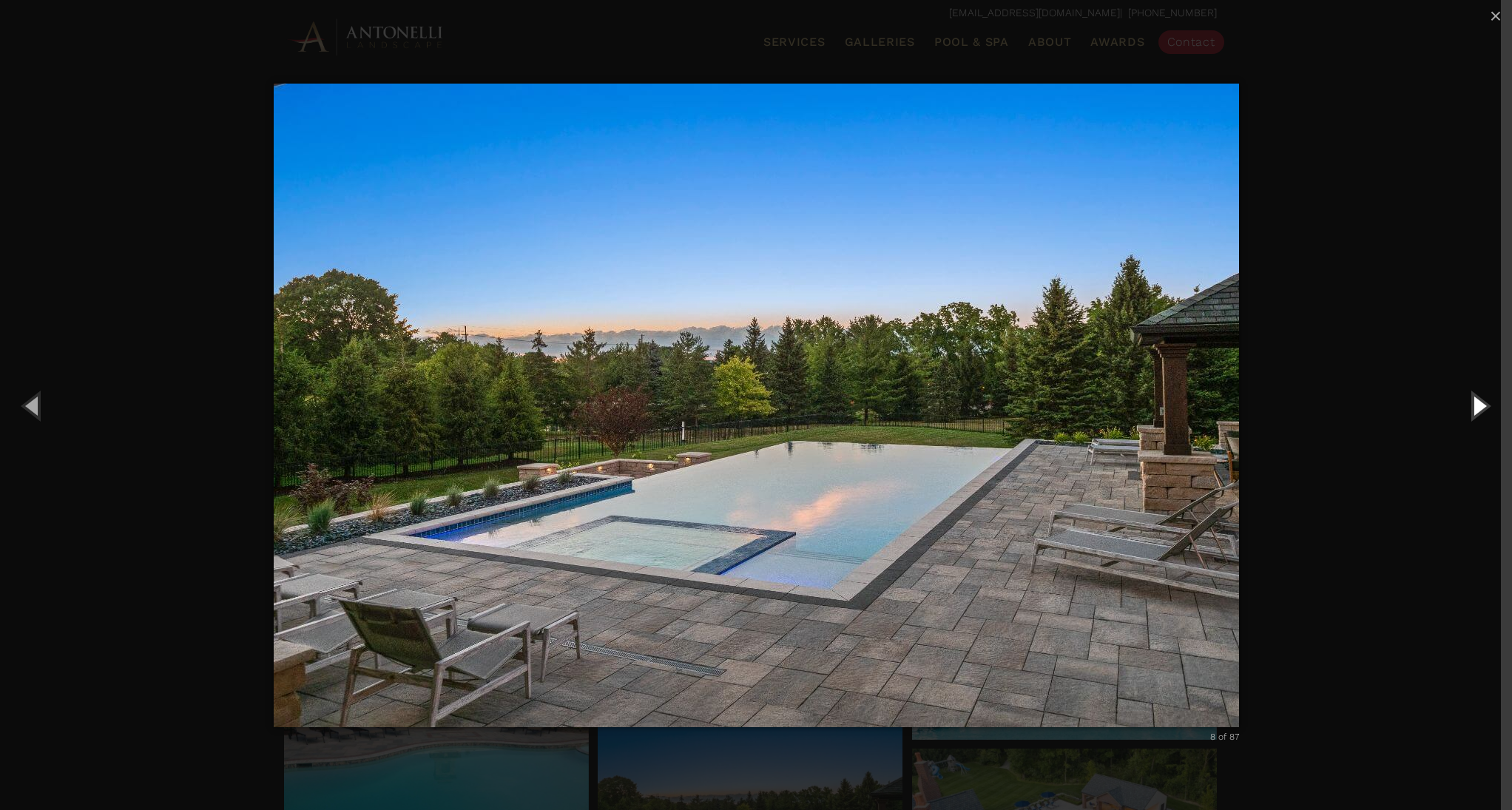
click at [1472, 409] on button "Next (Right arrow key)" at bounding box center [1479, 405] width 66 height 81
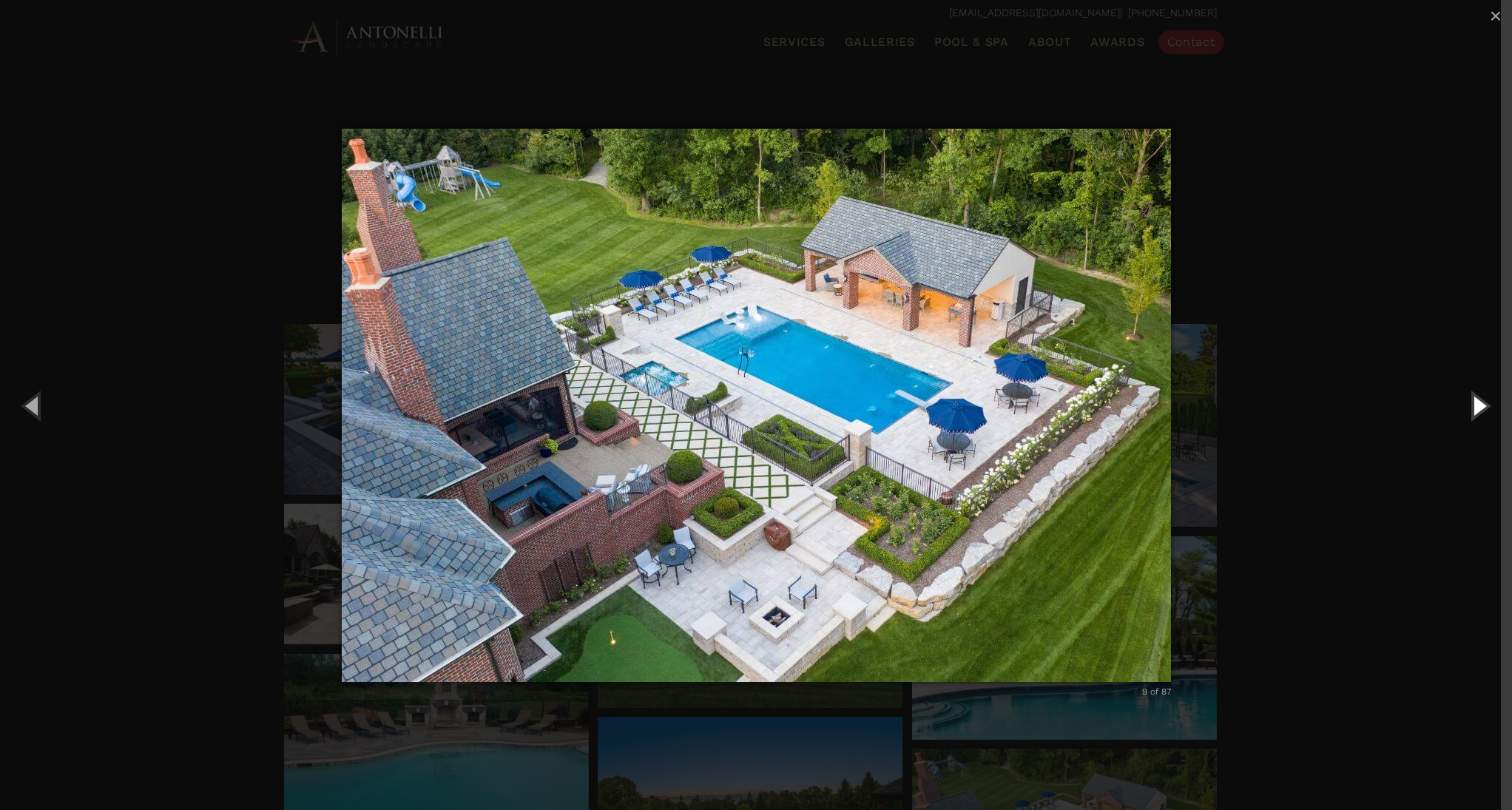
click at [1477, 407] on button "Next (Right arrow key)" at bounding box center [1479, 405] width 66 height 81
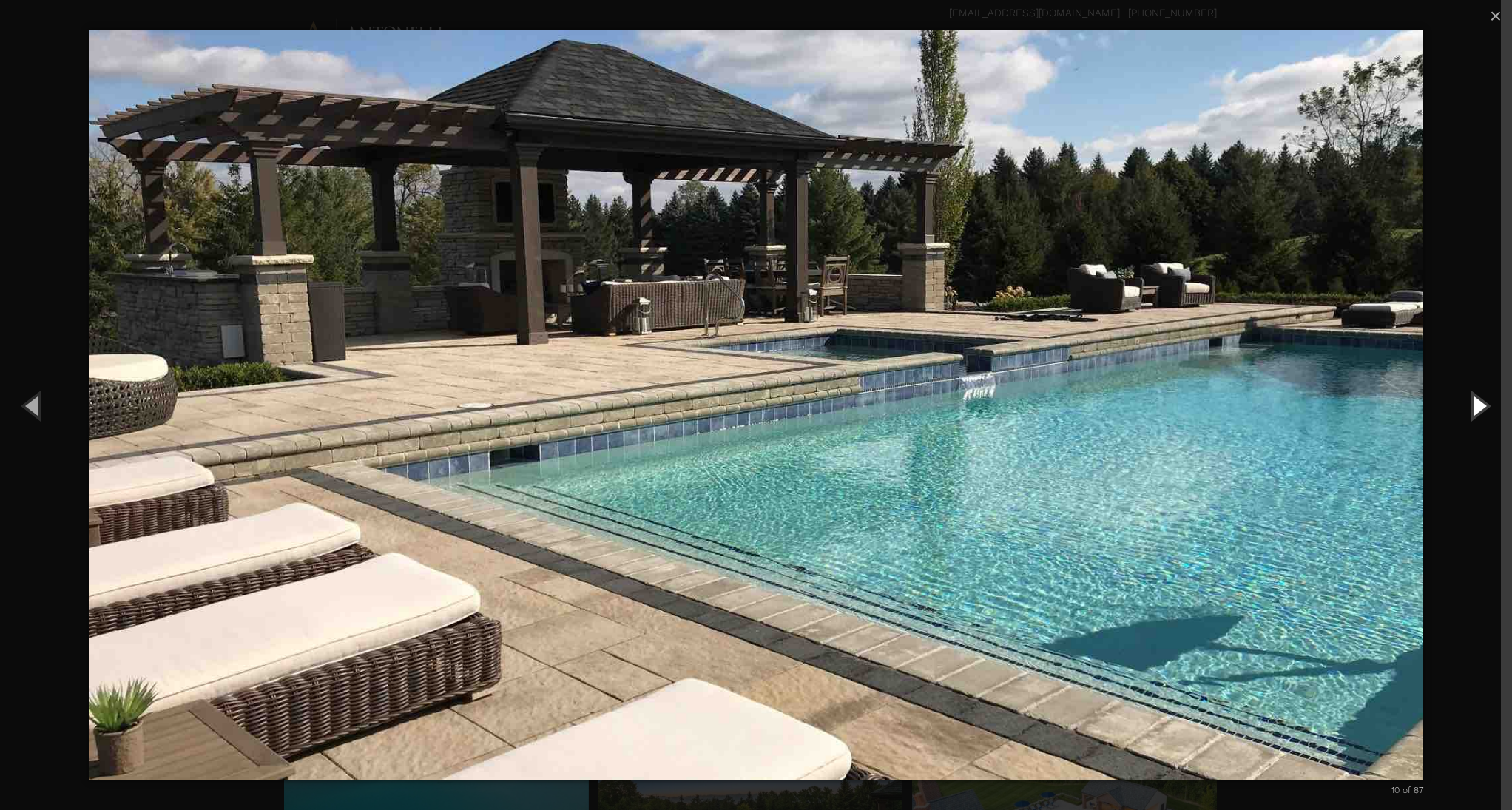
click at [1474, 407] on button "Next (Right arrow key)" at bounding box center [1479, 405] width 66 height 81
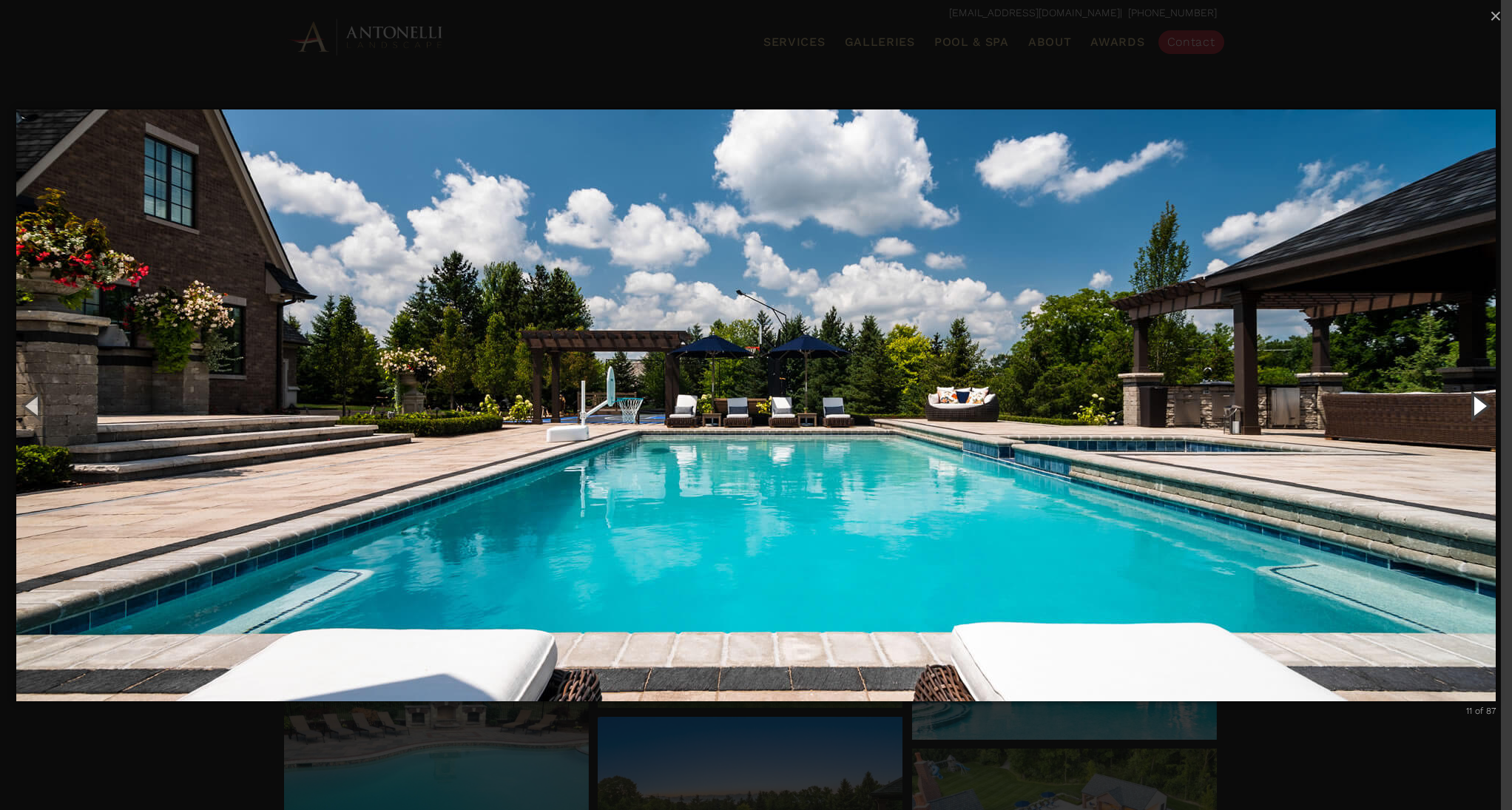
click at [1474, 405] on button "Next (Right arrow key)" at bounding box center [1479, 405] width 66 height 81
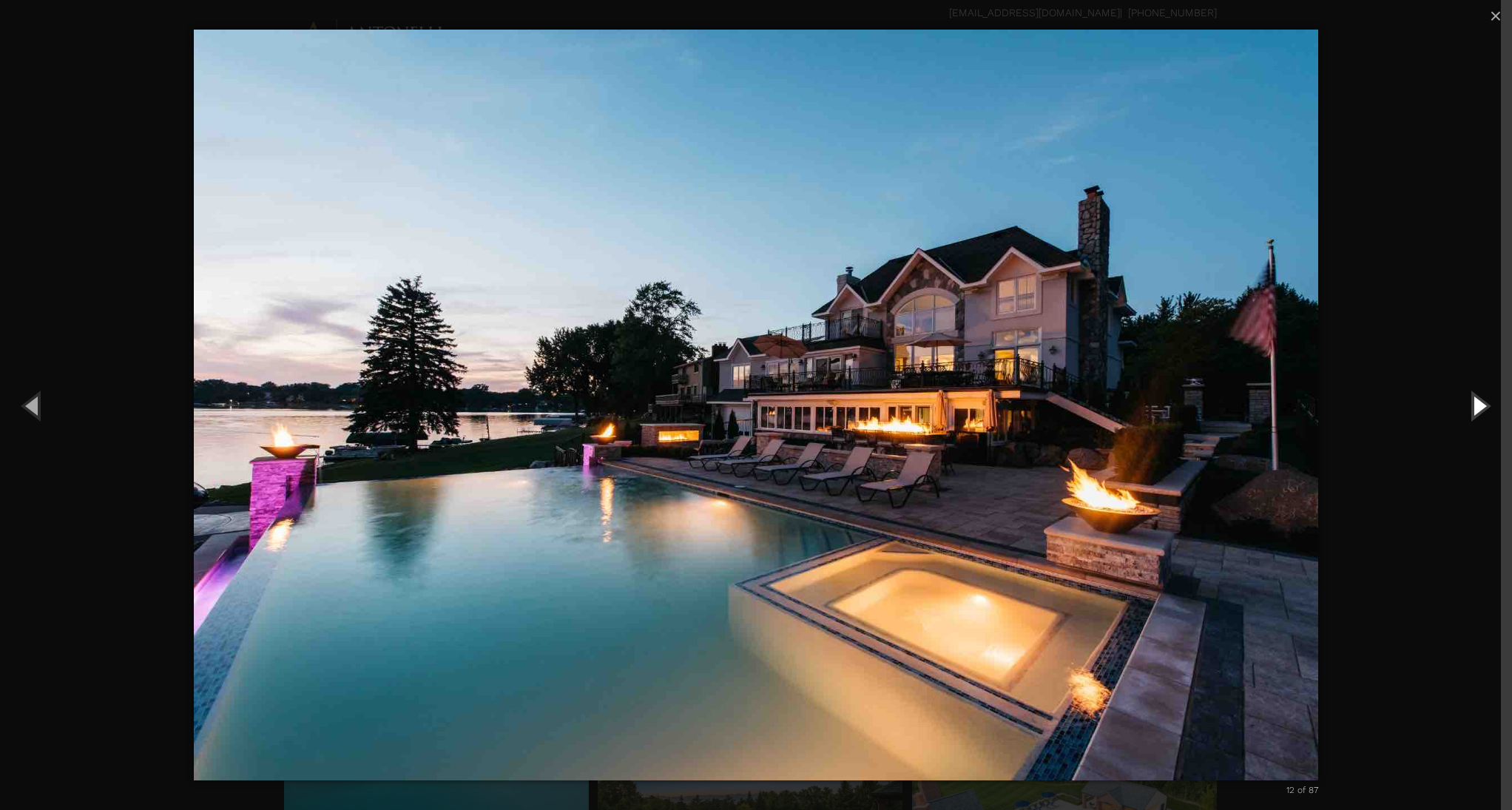
click at [1474, 405] on button "Next (Right arrow key)" at bounding box center [1479, 405] width 66 height 81
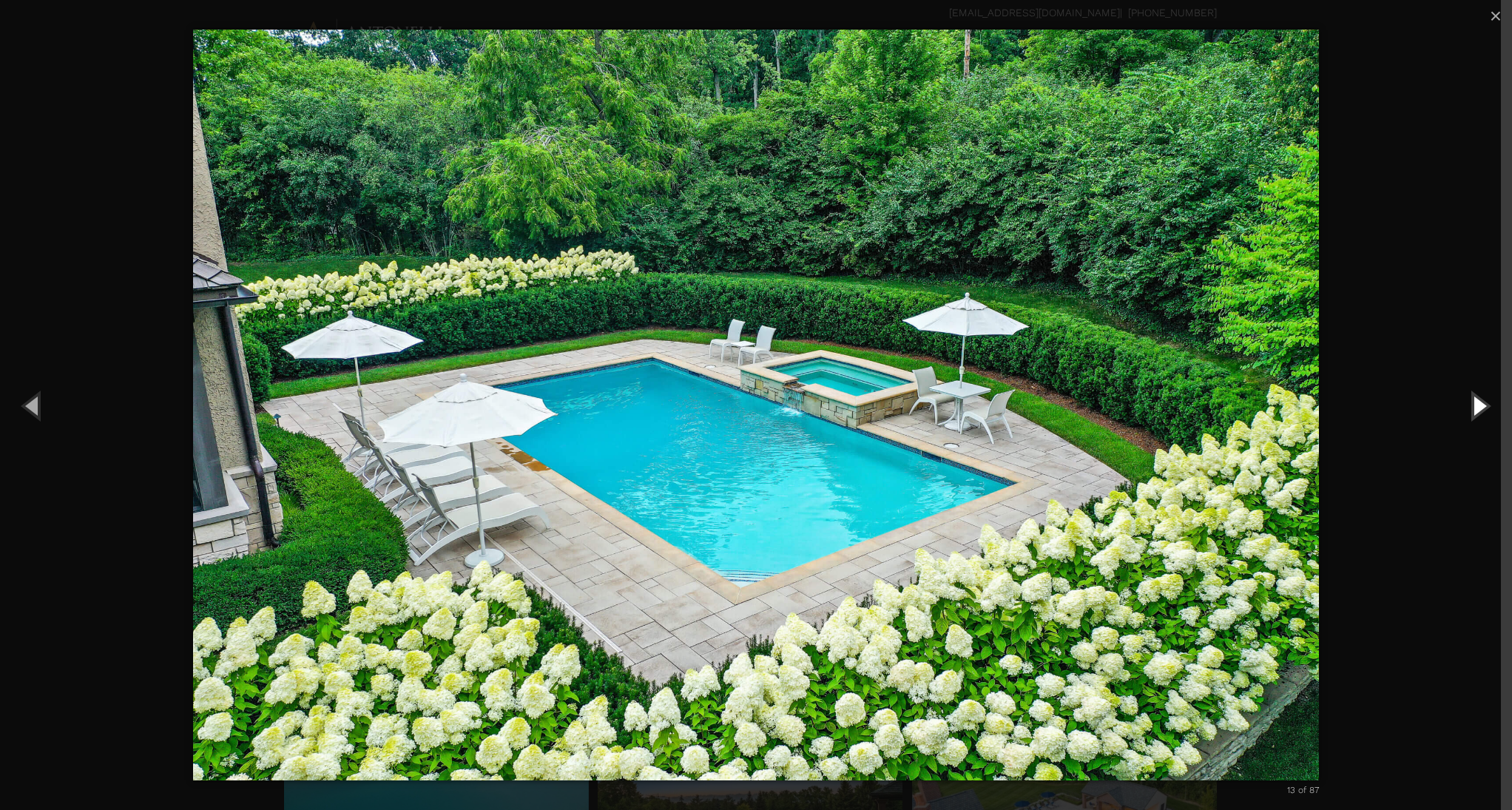
click at [1474, 405] on button "Next (Right arrow key)" at bounding box center [1479, 405] width 66 height 81
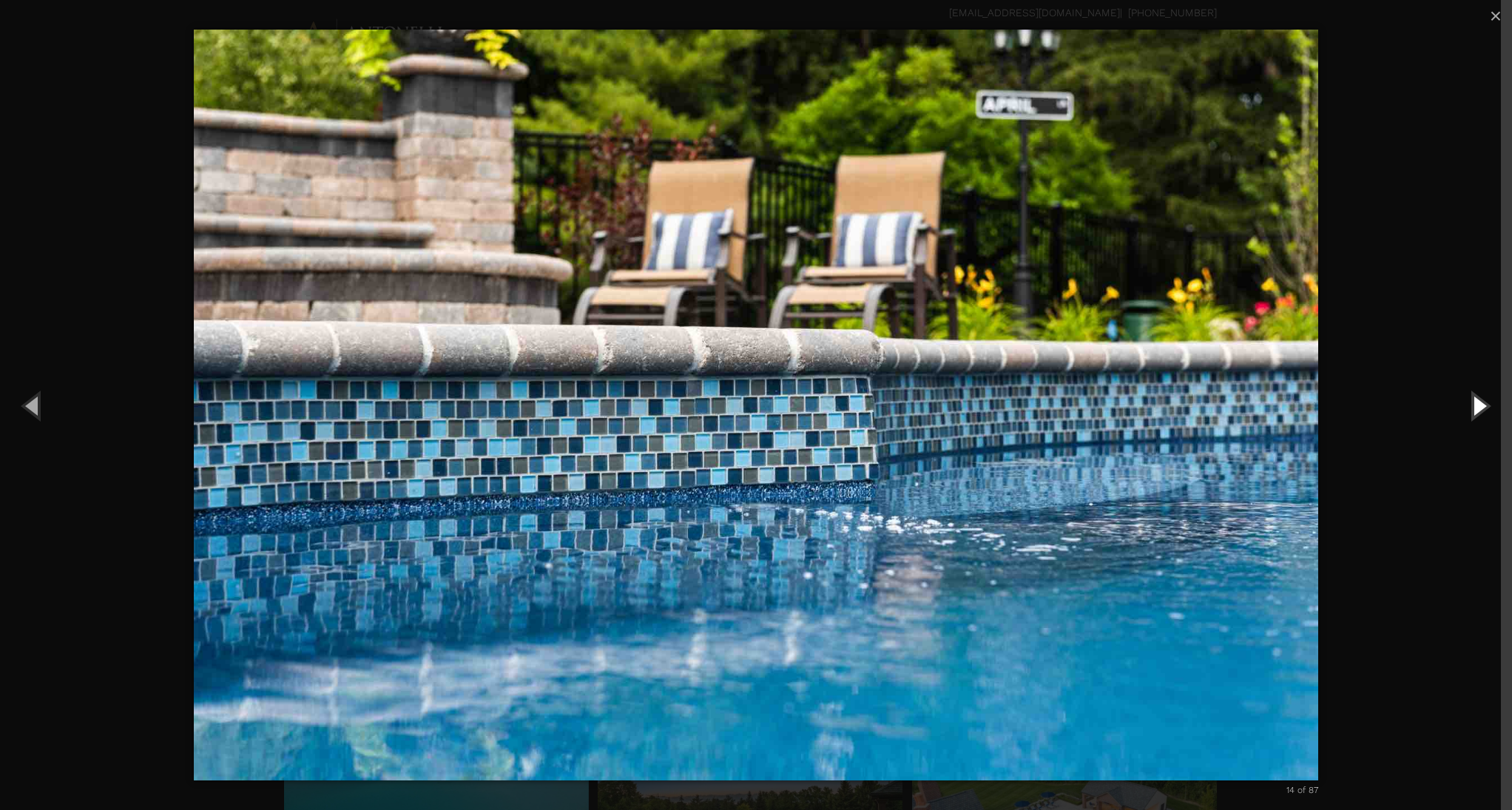
click at [1474, 405] on button "Next (Right arrow key)" at bounding box center [1479, 405] width 66 height 81
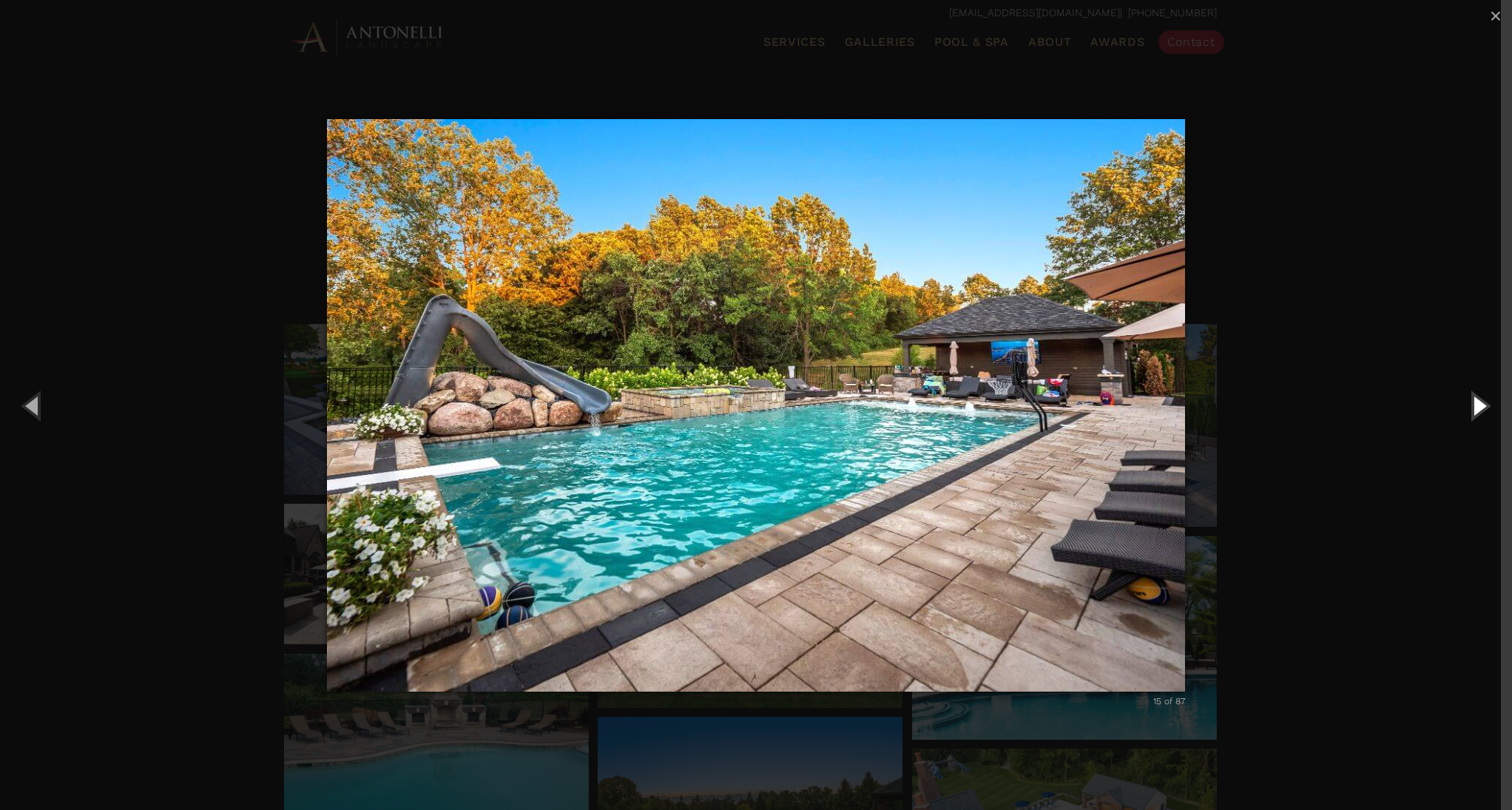
click at [1474, 405] on button "Next (Right arrow key)" at bounding box center [1479, 405] width 66 height 81
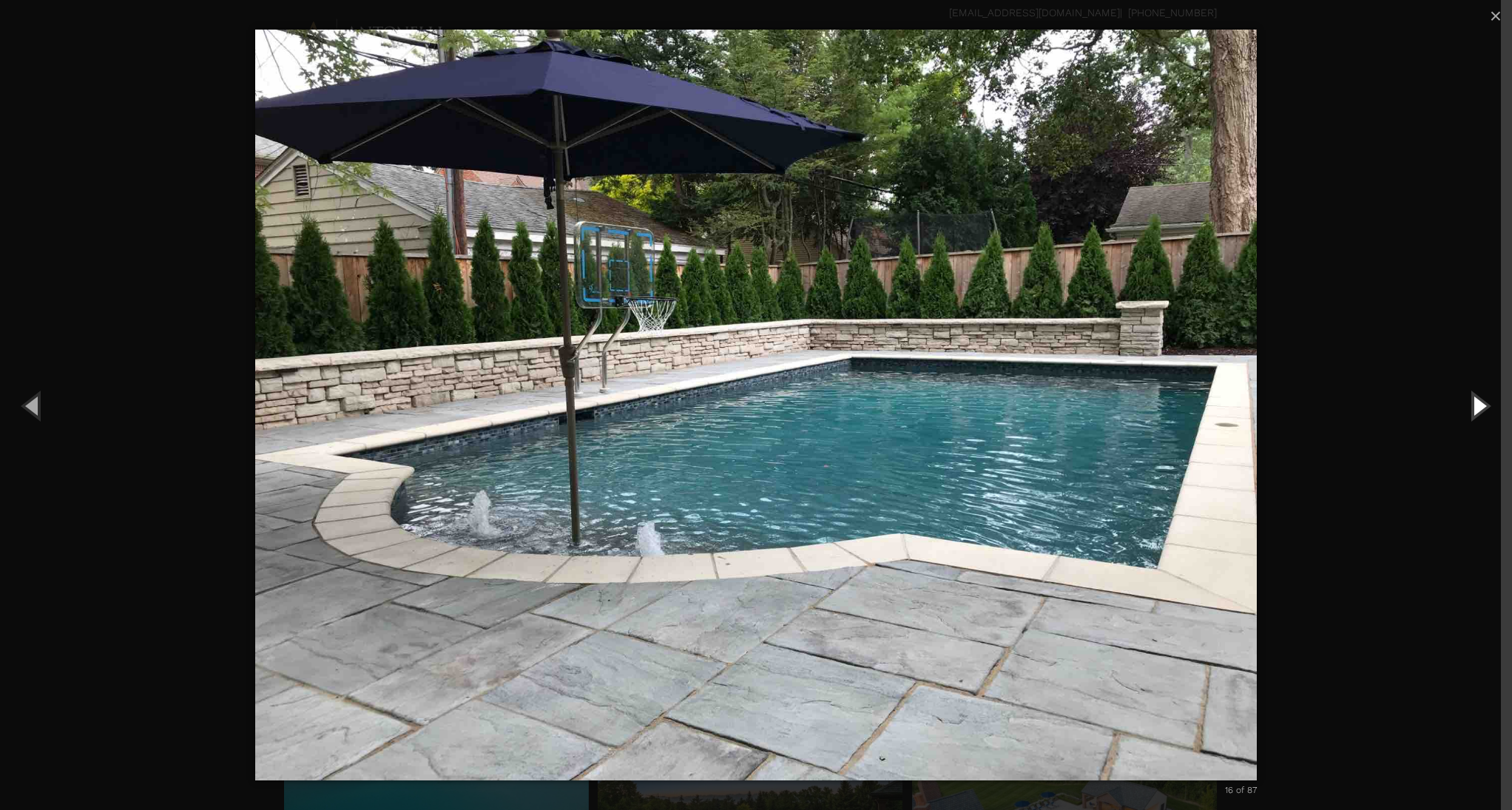
click at [1474, 405] on button "Next (Right arrow key)" at bounding box center [1479, 405] width 66 height 81
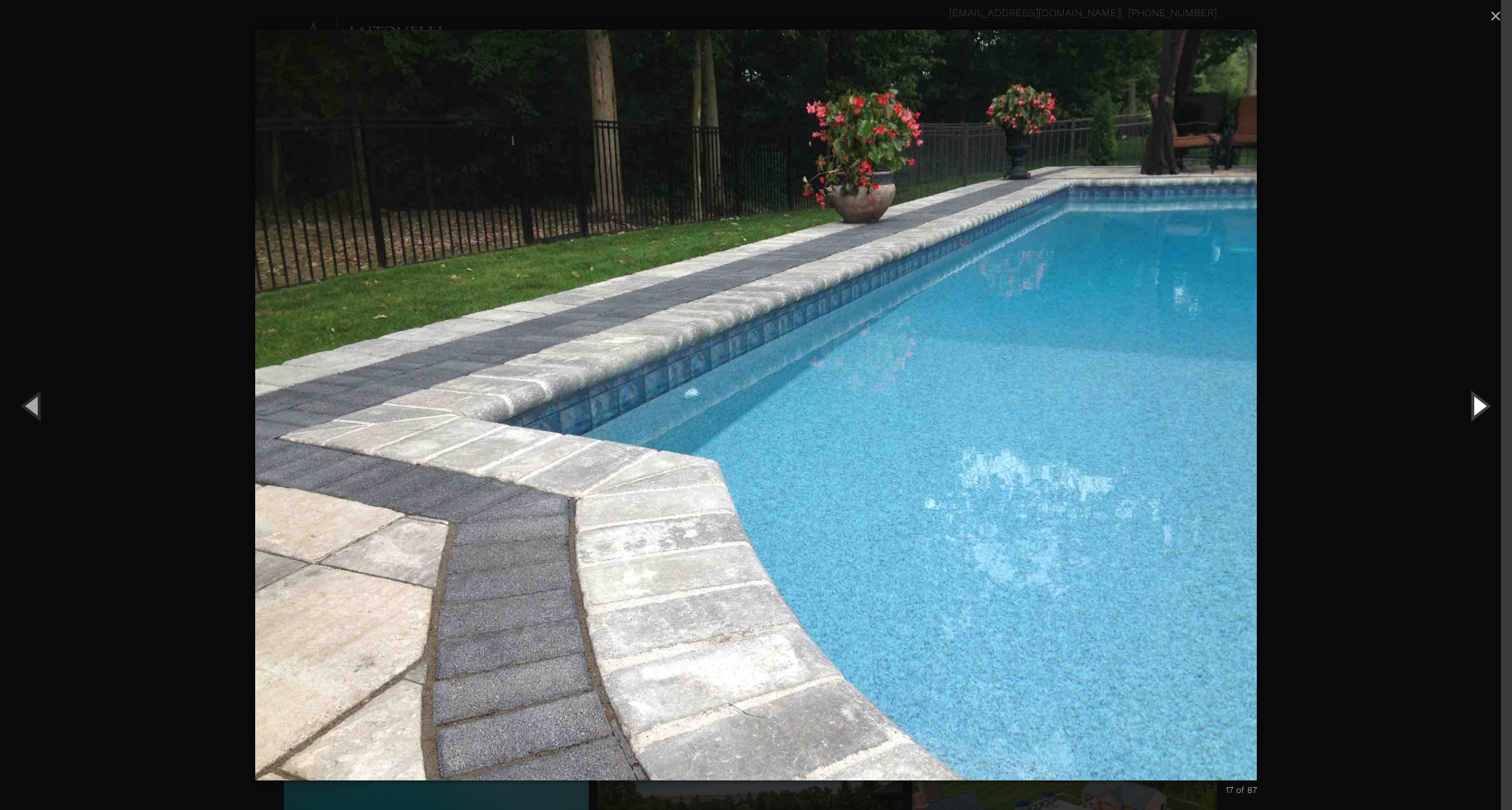
click at [1474, 405] on button "Next (Right arrow key)" at bounding box center [1479, 405] width 66 height 81
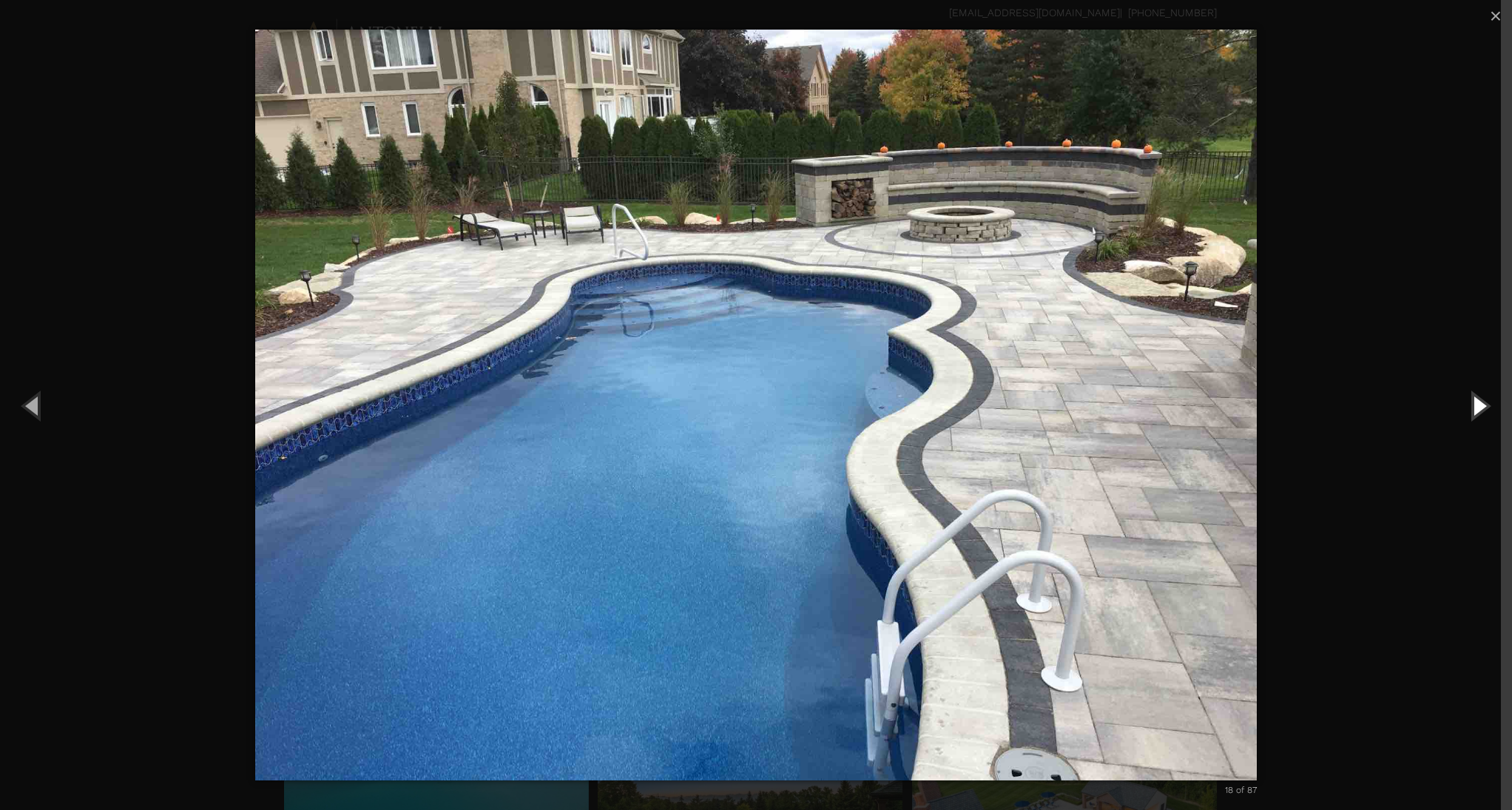
click at [1474, 405] on button "Next (Right arrow key)" at bounding box center [1479, 405] width 66 height 81
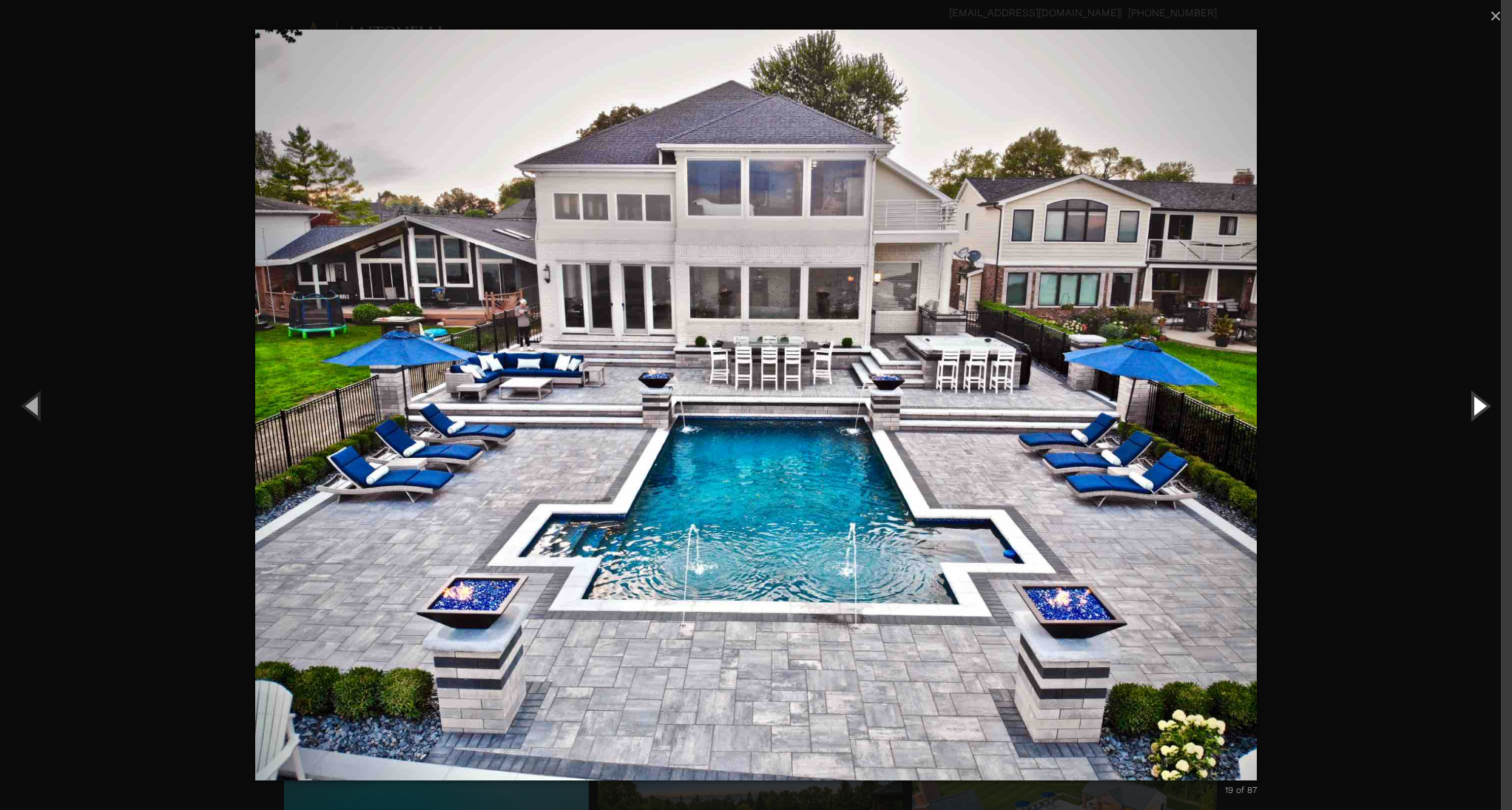
click at [1488, 412] on button "Next (Right arrow key)" at bounding box center [1479, 405] width 66 height 81
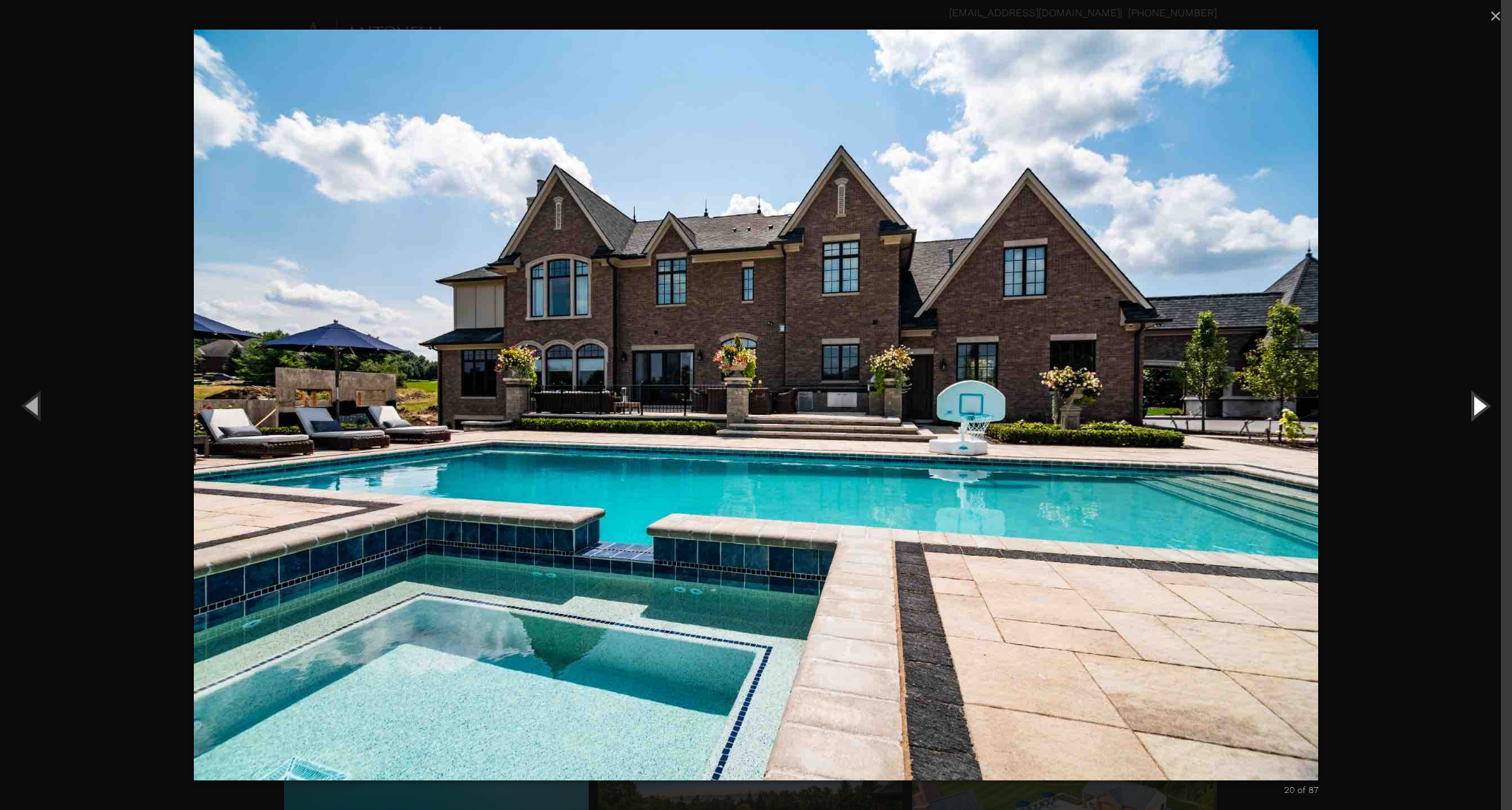
click at [1488, 409] on button "Next (Right arrow key)" at bounding box center [1479, 405] width 66 height 81
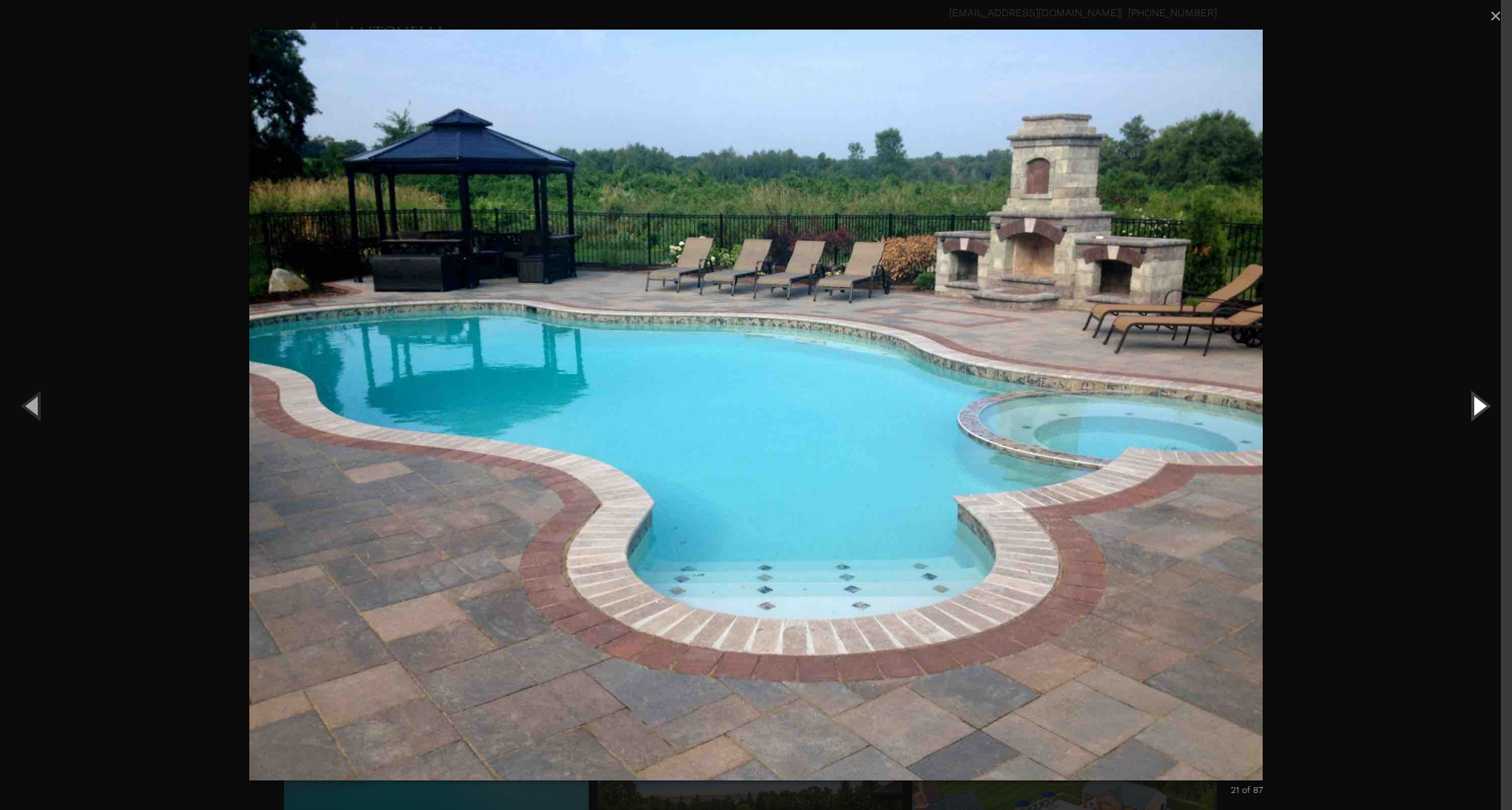
click at [1488, 409] on button "Next (Right arrow key)" at bounding box center [1479, 405] width 66 height 81
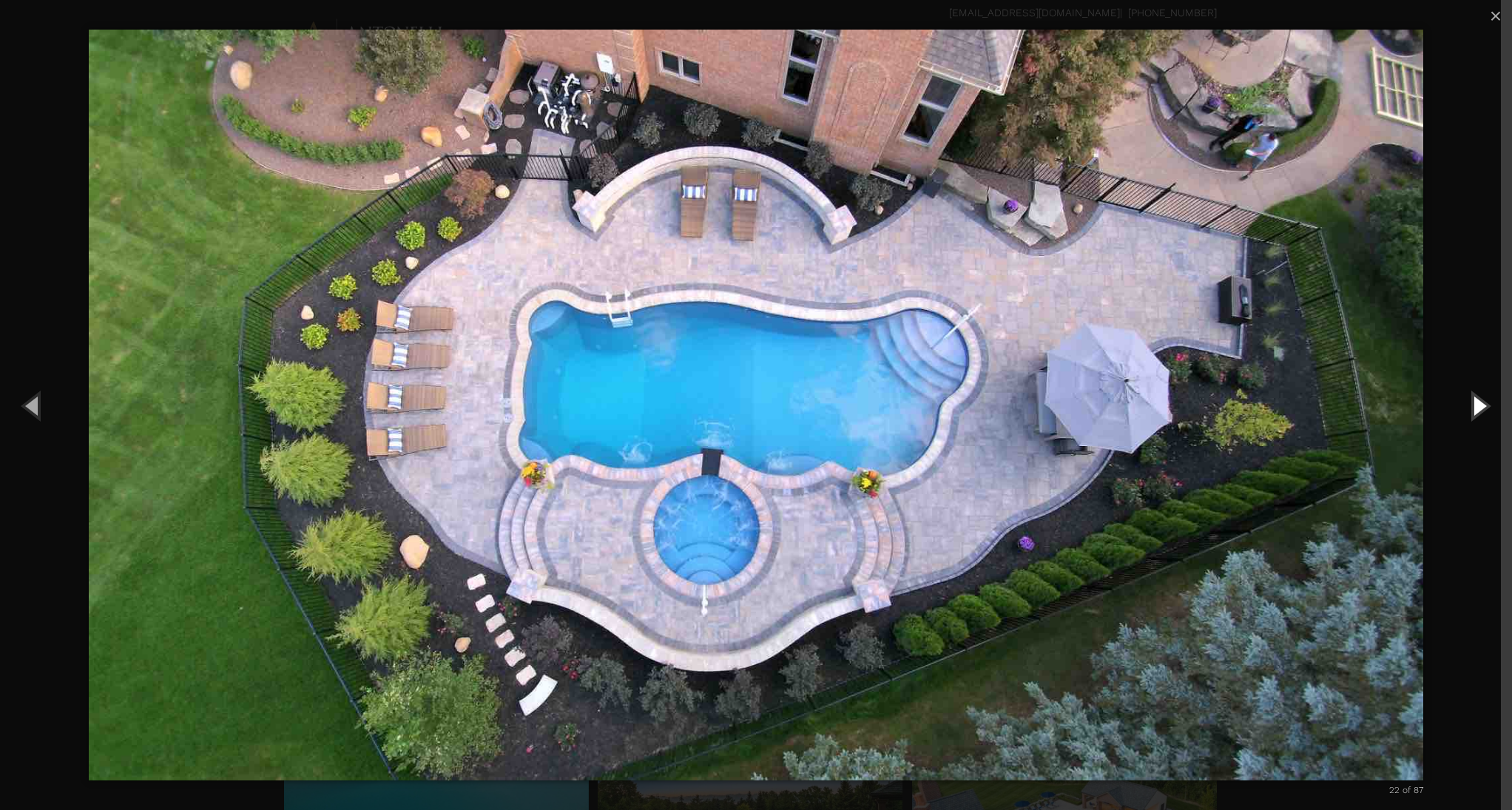
click at [1488, 409] on button "Next (Right arrow key)" at bounding box center [1479, 405] width 66 height 81
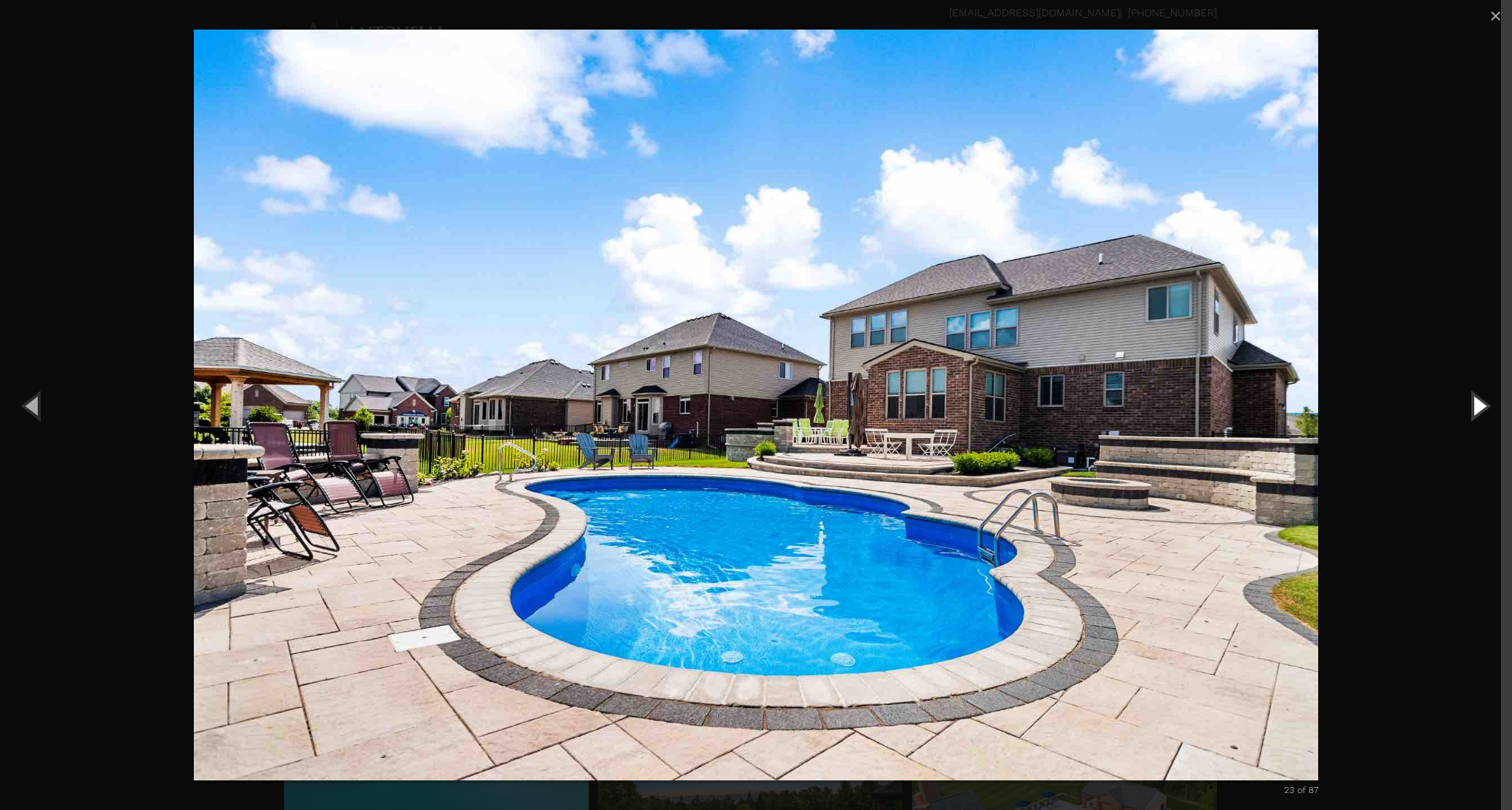
click at [1484, 409] on button "Next (Right arrow key)" at bounding box center [1479, 405] width 66 height 81
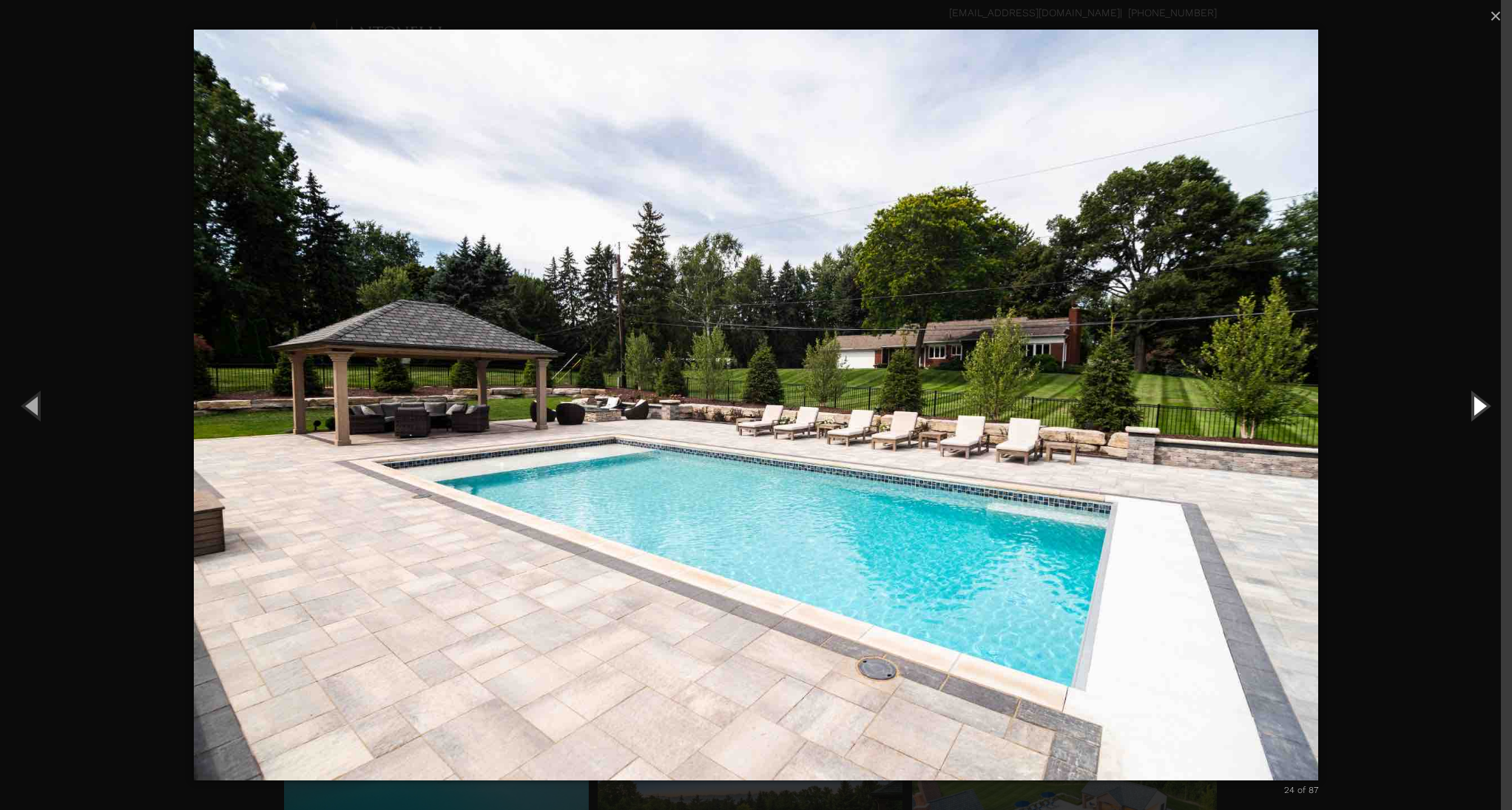
click at [1484, 409] on button "Next (Right arrow key)" at bounding box center [1479, 405] width 66 height 81
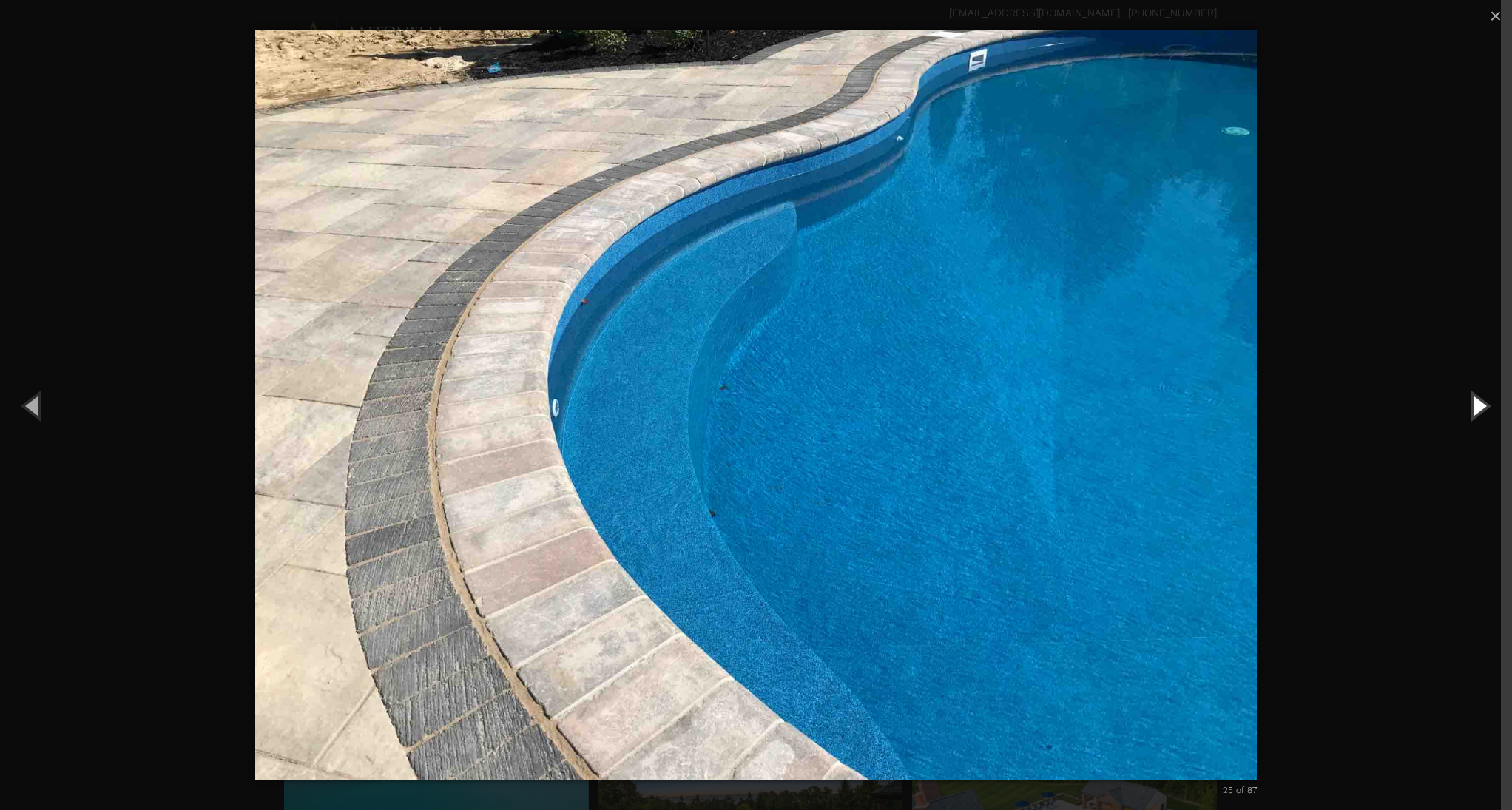
click at [1484, 409] on button "Next (Right arrow key)" at bounding box center [1479, 405] width 66 height 81
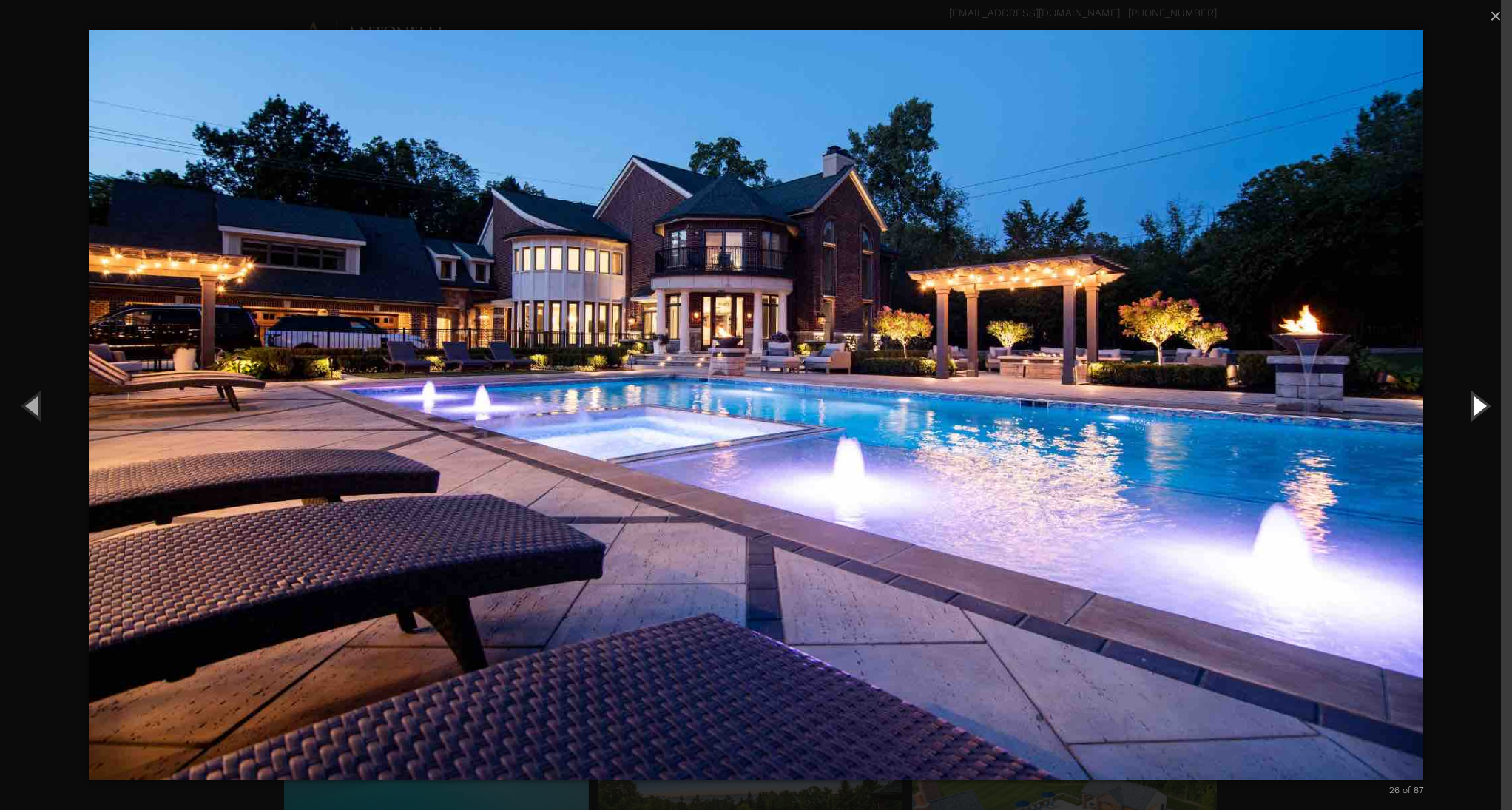
click at [1484, 409] on button "Next (Right arrow key)" at bounding box center [1479, 405] width 66 height 81
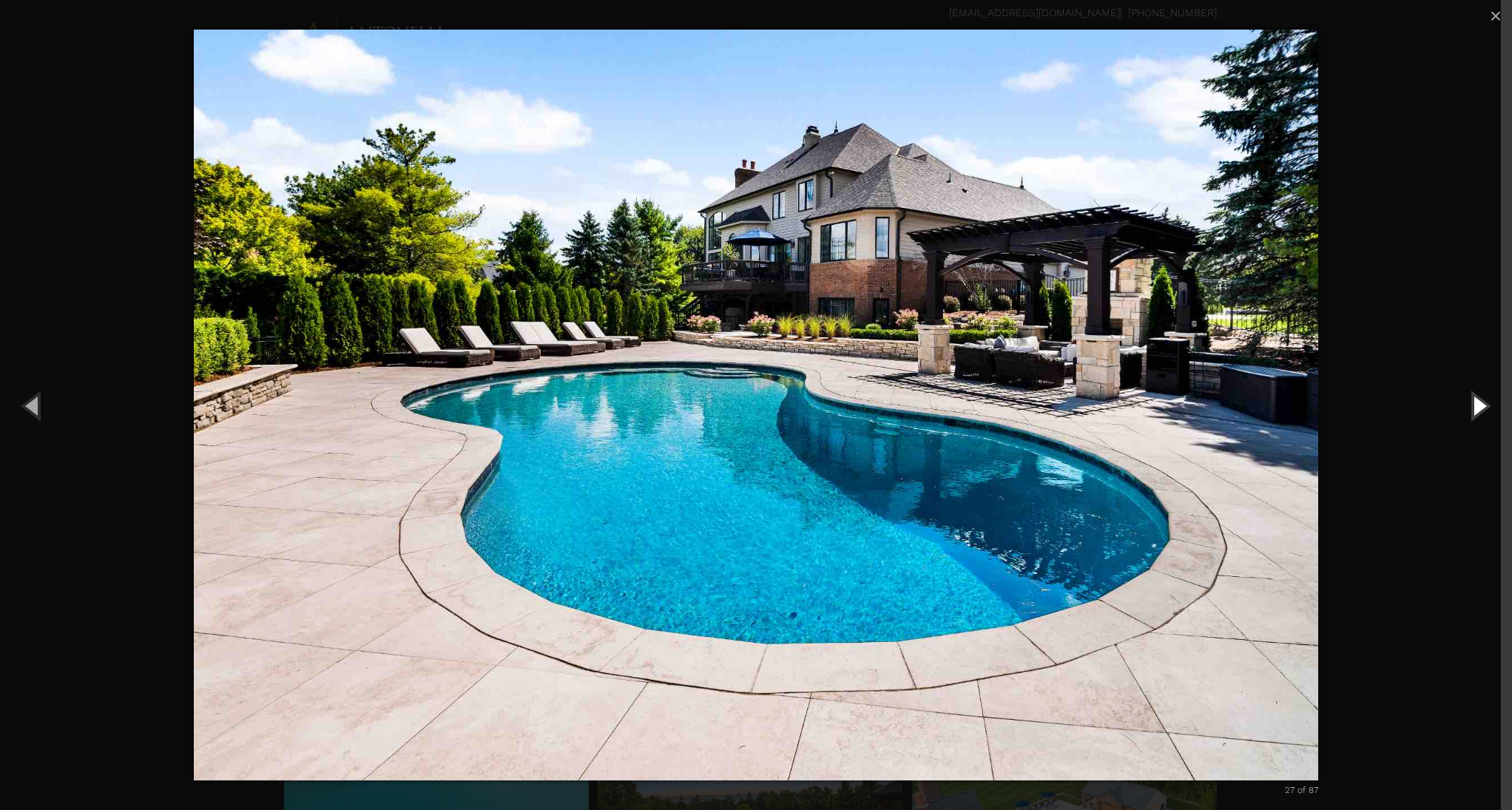
click at [1484, 409] on button "Next (Right arrow key)" at bounding box center [1479, 405] width 66 height 81
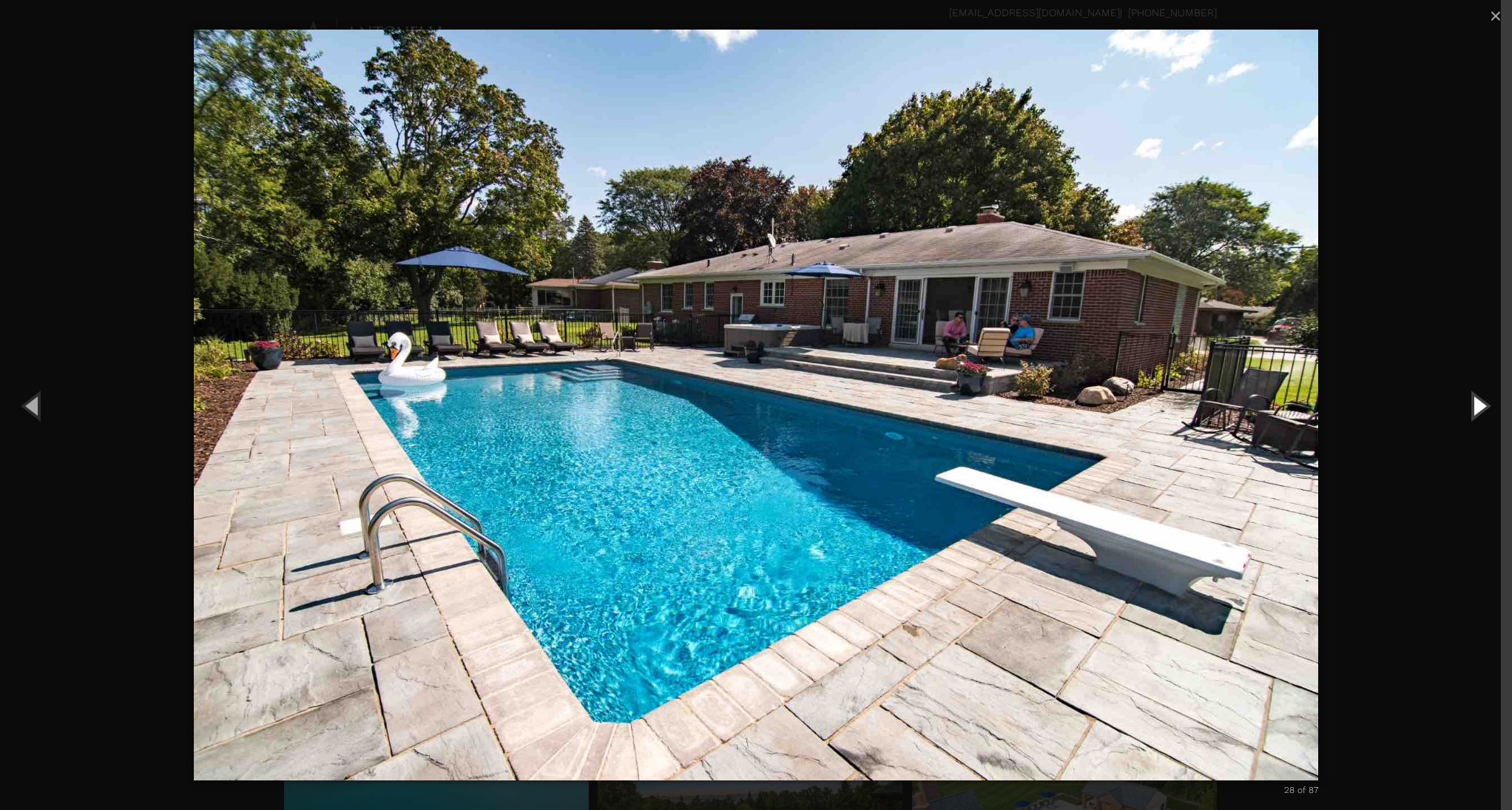
click at [1484, 409] on button "Next (Right arrow key)" at bounding box center [1479, 405] width 66 height 81
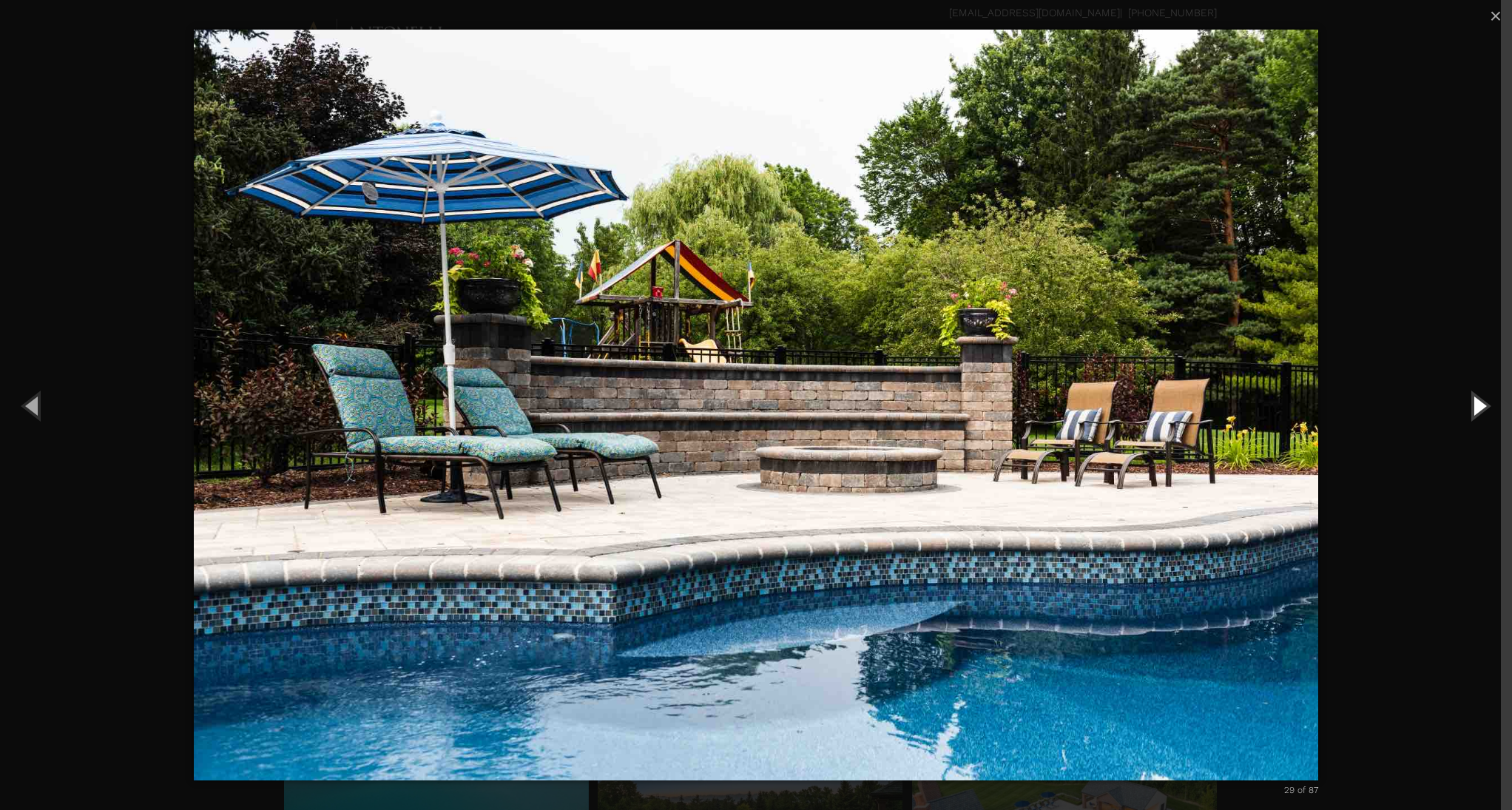
click at [1484, 409] on button "Next (Right arrow key)" at bounding box center [1479, 405] width 66 height 81
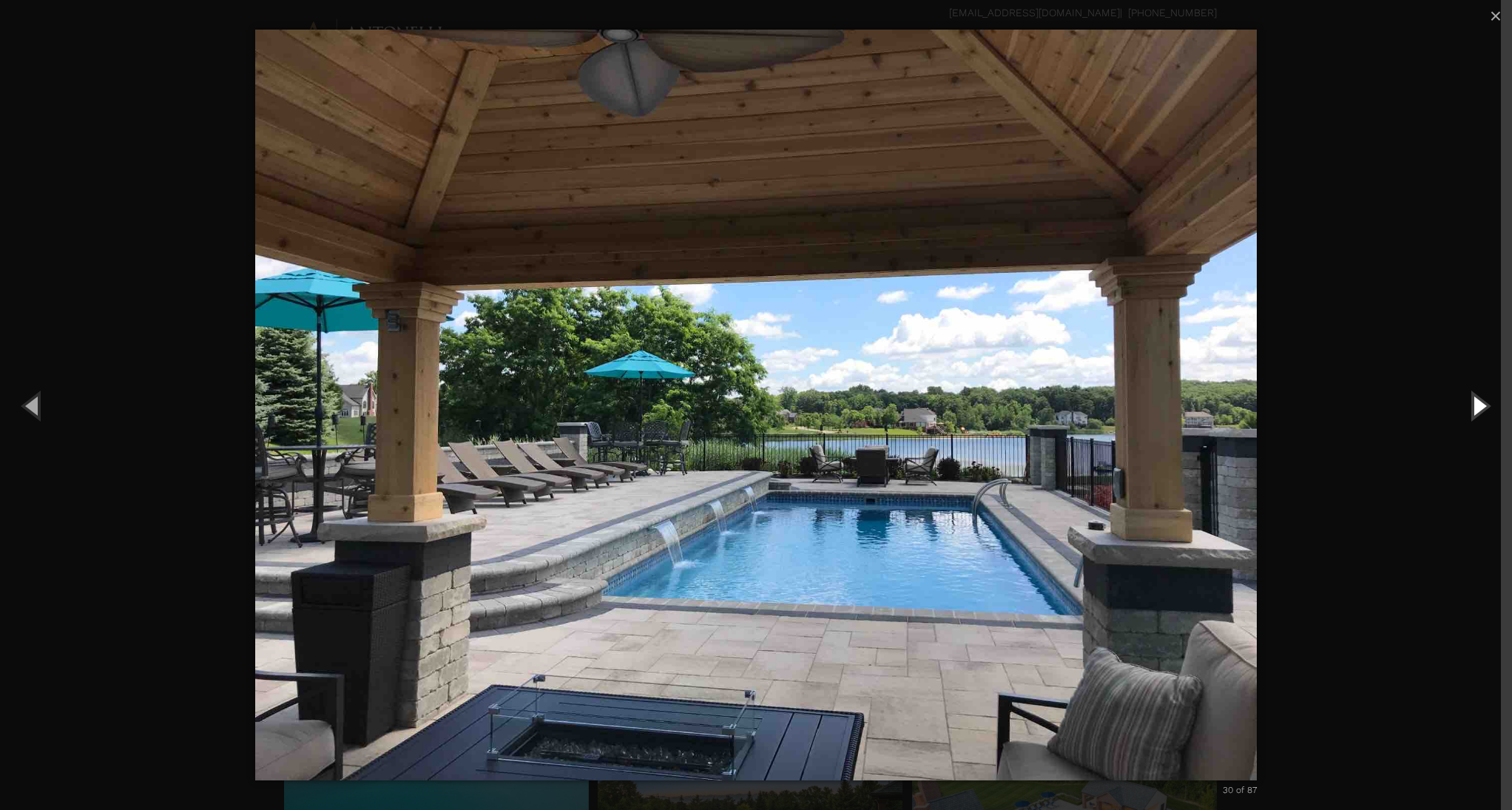
click at [1481, 416] on button "Next (Right arrow key)" at bounding box center [1479, 405] width 66 height 81
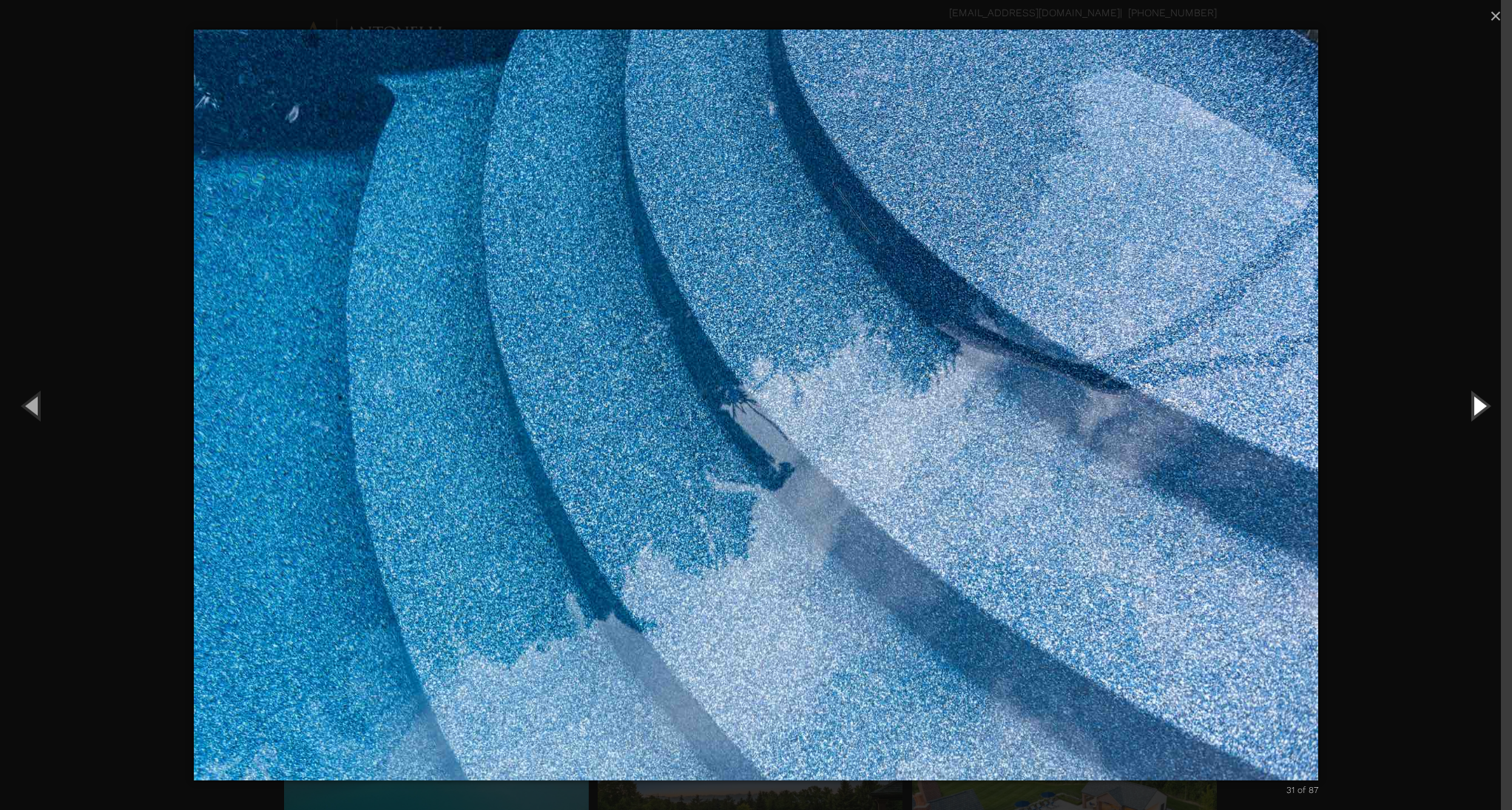
click at [1481, 416] on button "Next (Right arrow key)" at bounding box center [1479, 405] width 66 height 81
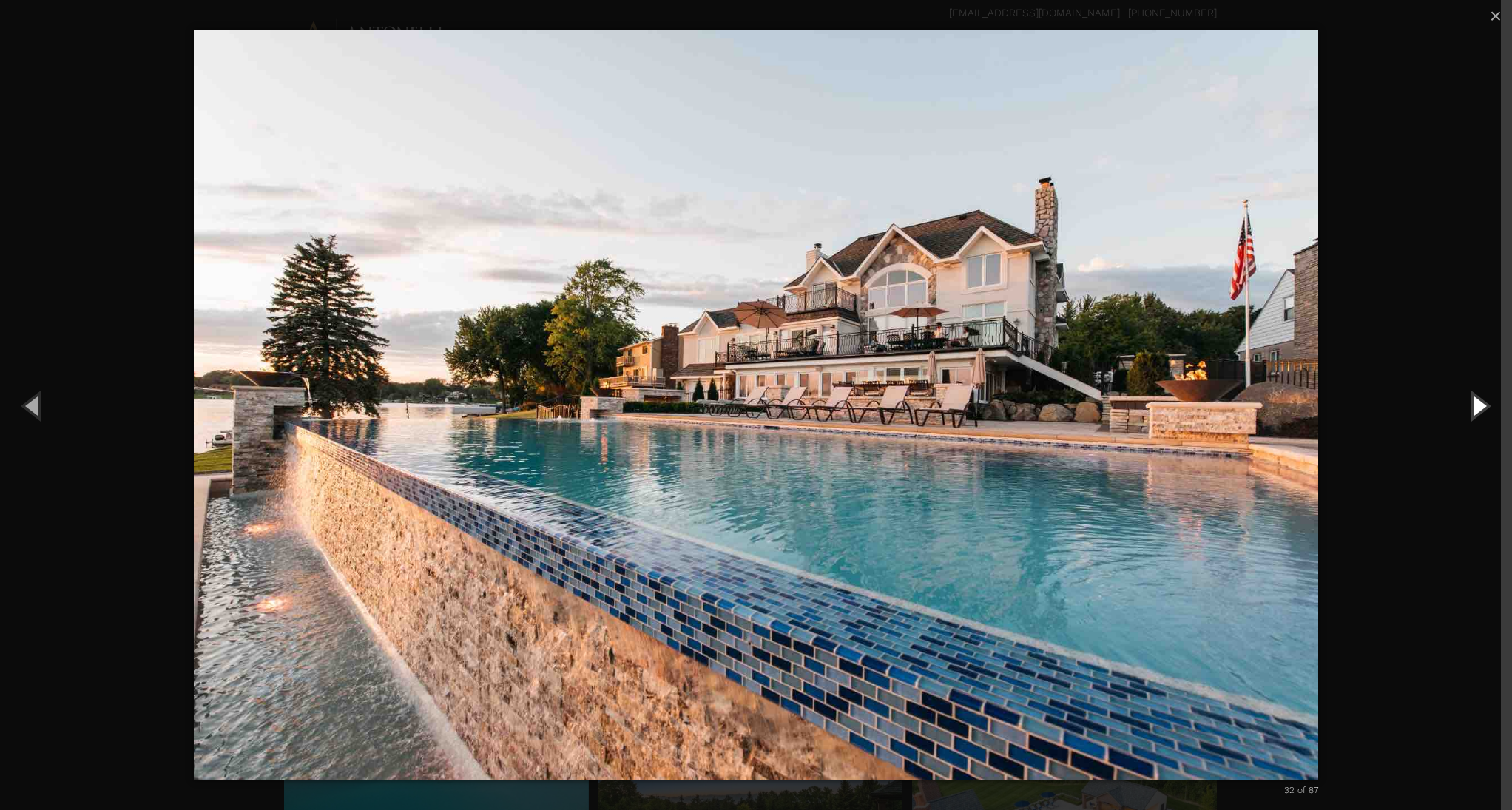
click at [1488, 405] on button "Next (Right arrow key)" at bounding box center [1479, 405] width 66 height 81
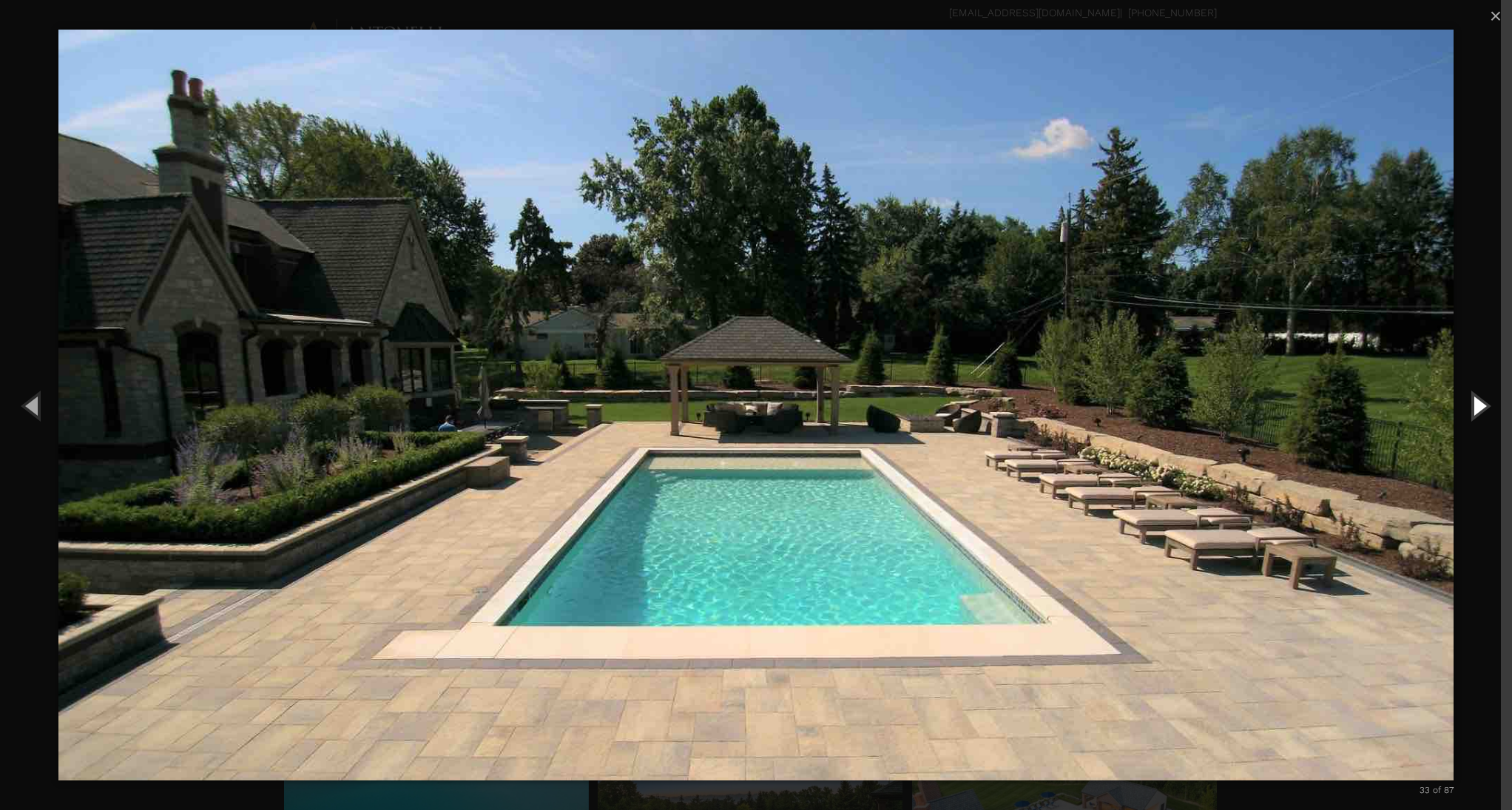
click at [1477, 409] on button "Next (Right arrow key)" at bounding box center [1479, 405] width 66 height 81
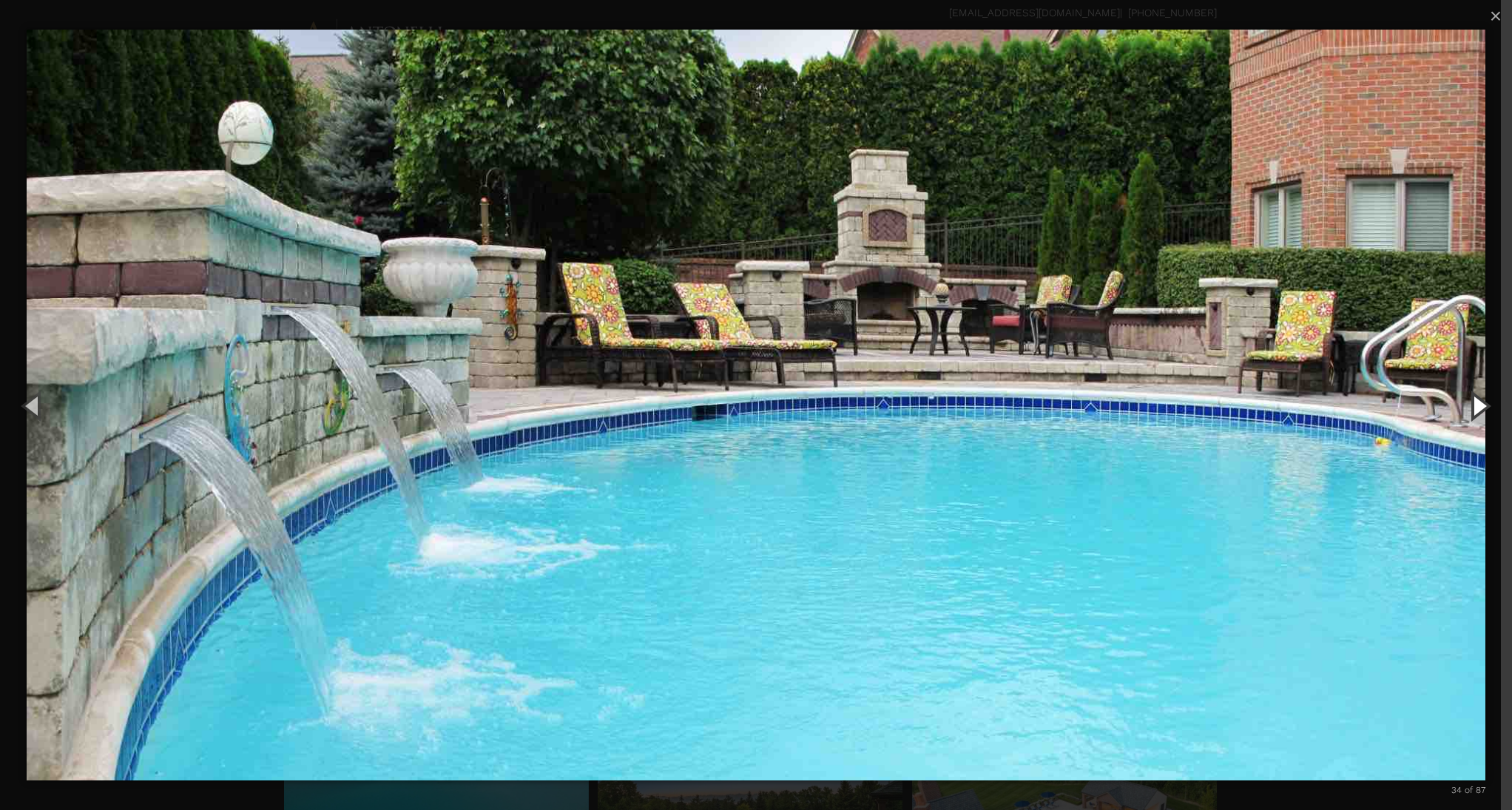
click at [1477, 409] on button "Next (Right arrow key)" at bounding box center [1479, 405] width 66 height 81
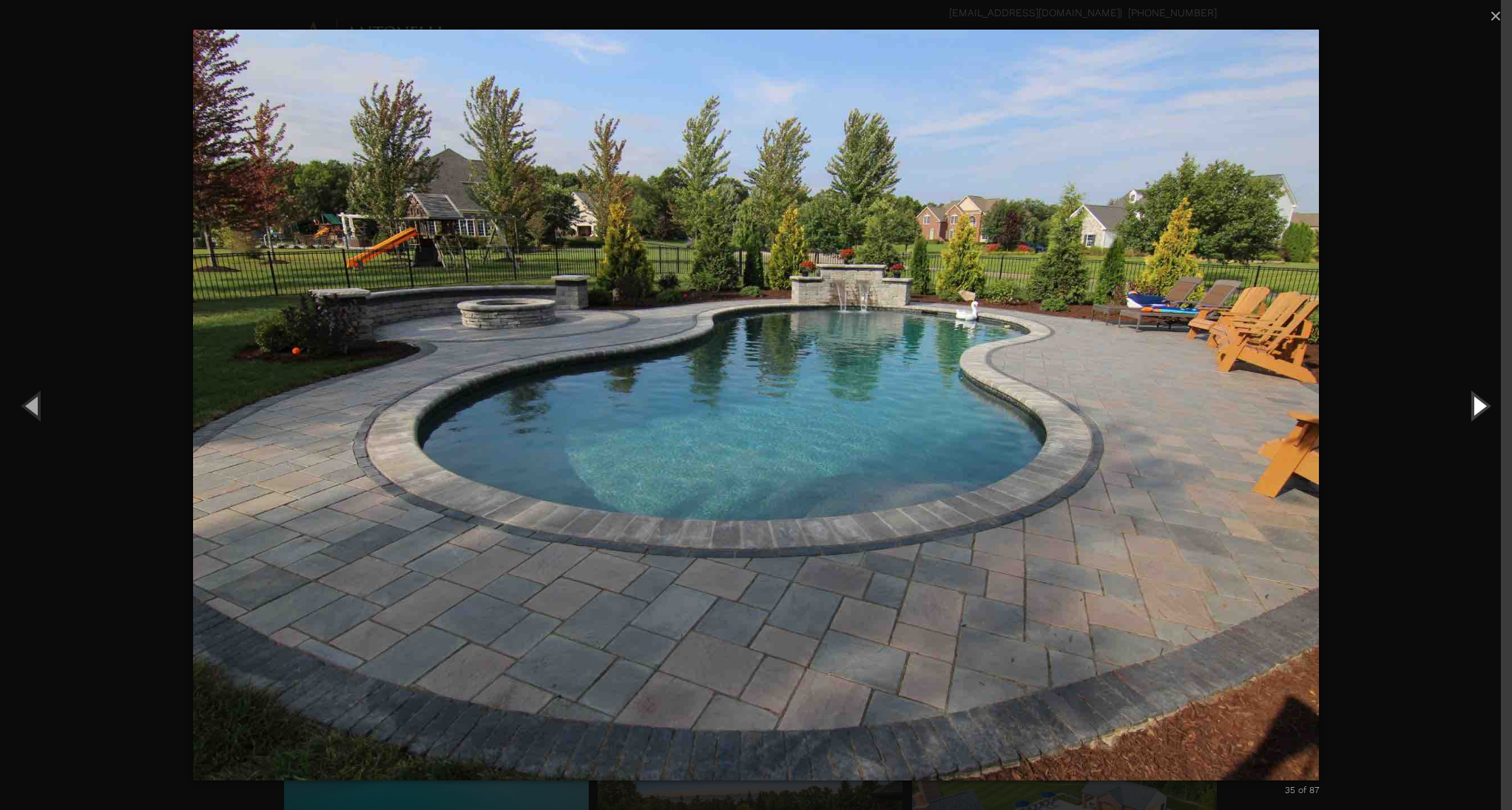
click at [1477, 403] on button "Next (Right arrow key)" at bounding box center [1479, 405] width 66 height 81
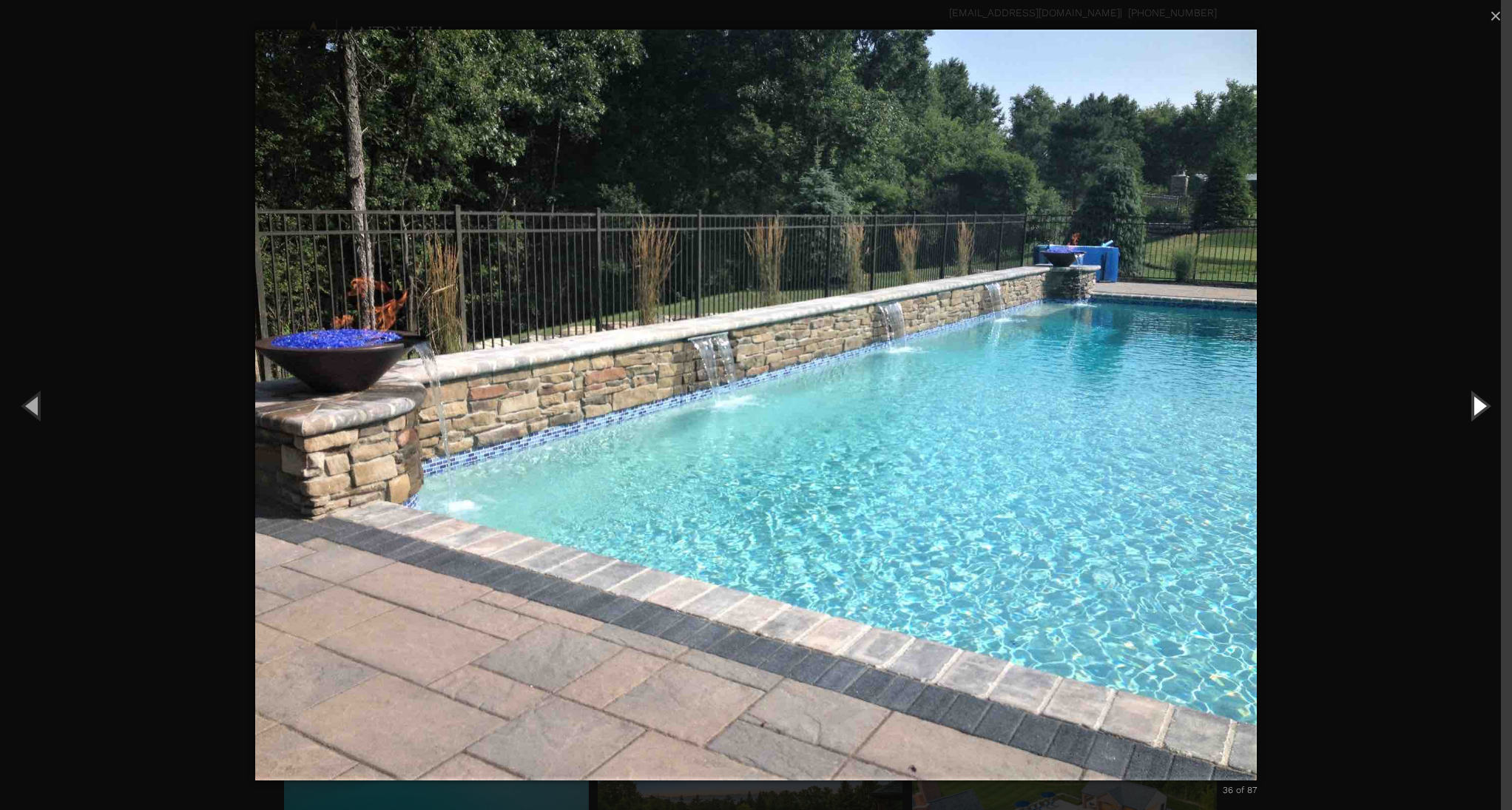
click at [1477, 403] on button "Next (Right arrow key)" at bounding box center [1479, 405] width 66 height 81
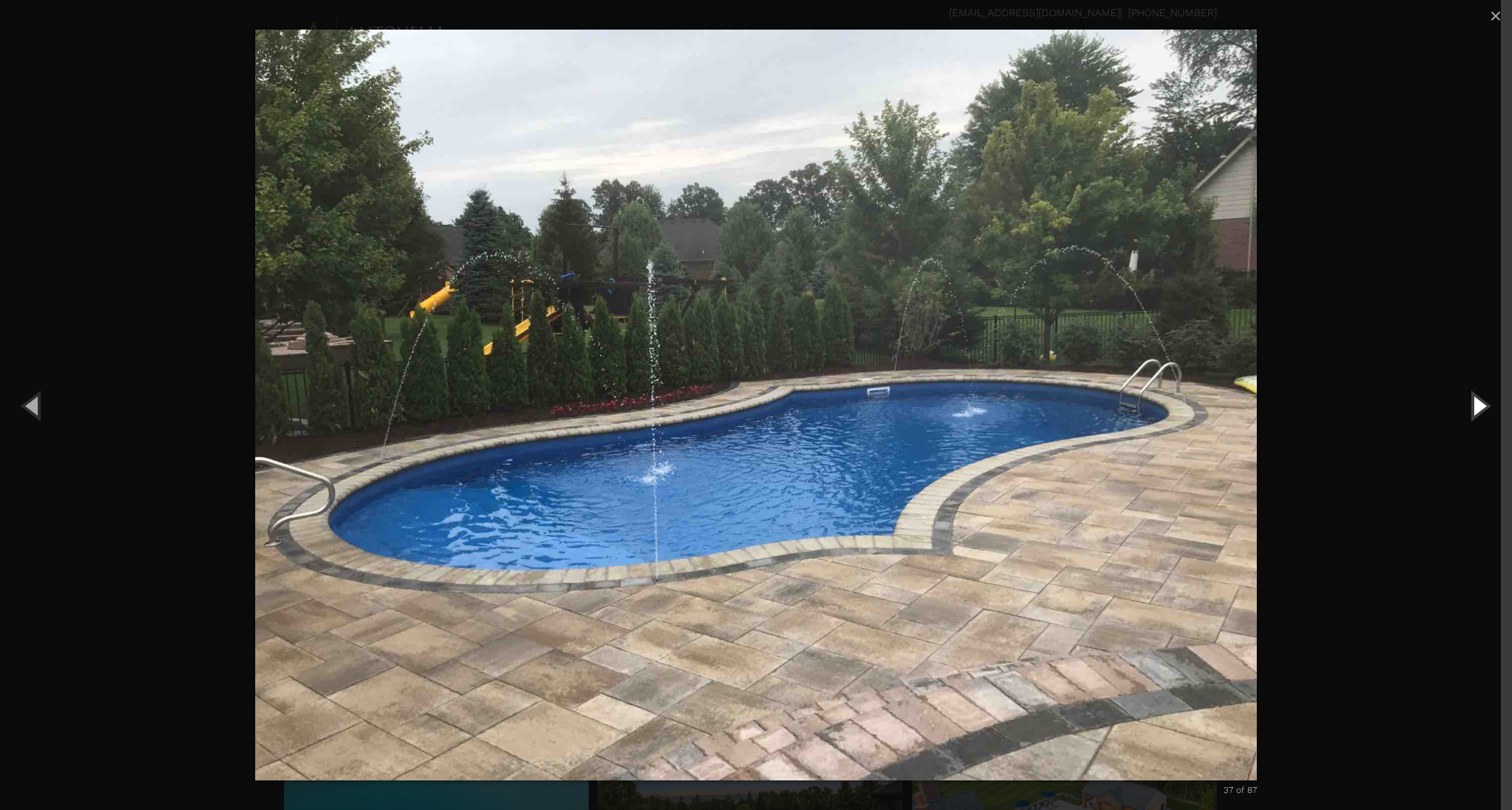
click at [1477, 403] on button "Next (Right arrow key)" at bounding box center [1479, 405] width 66 height 81
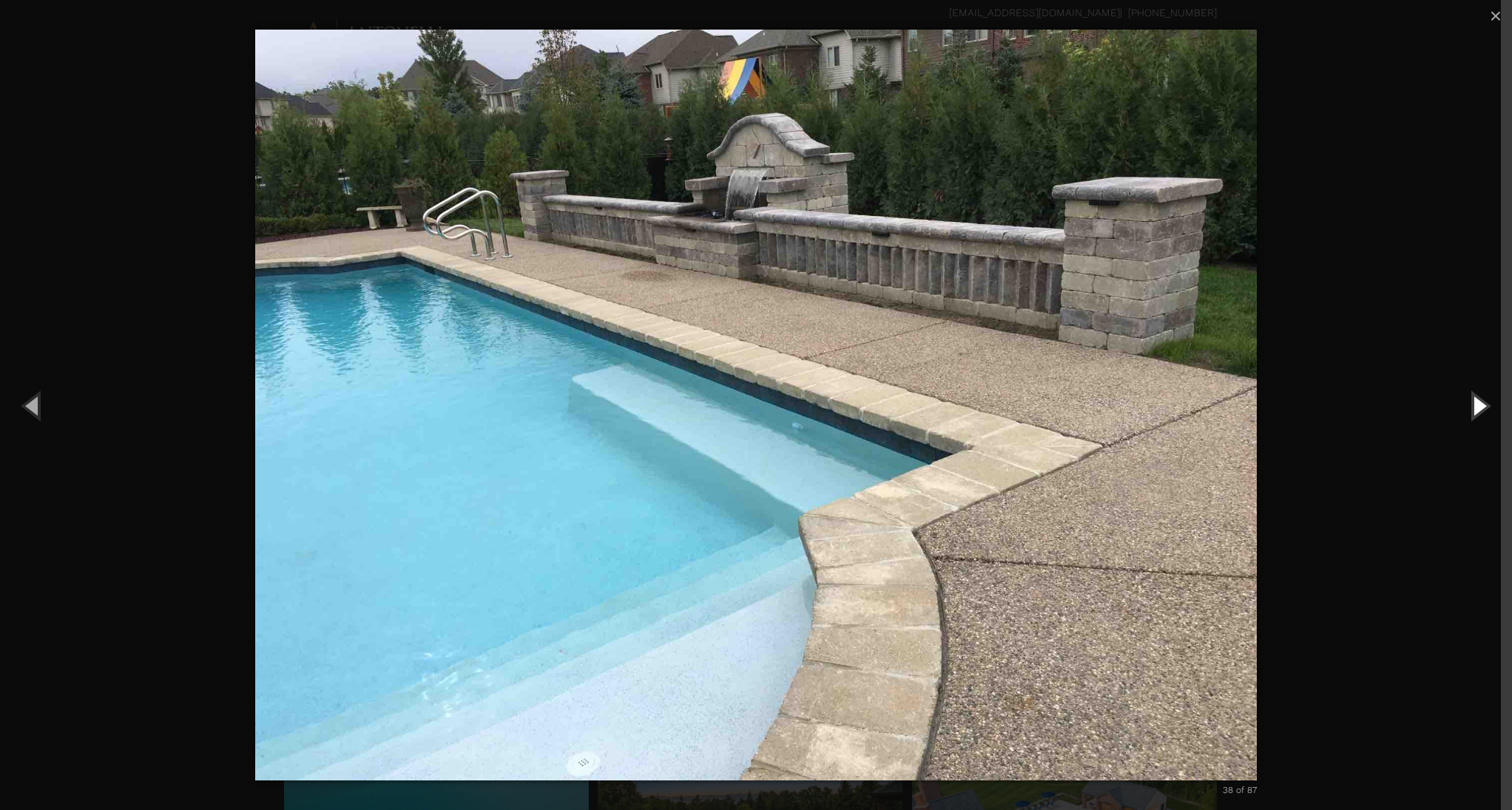
click at [1477, 403] on button "Next (Right arrow key)" at bounding box center [1479, 405] width 66 height 81
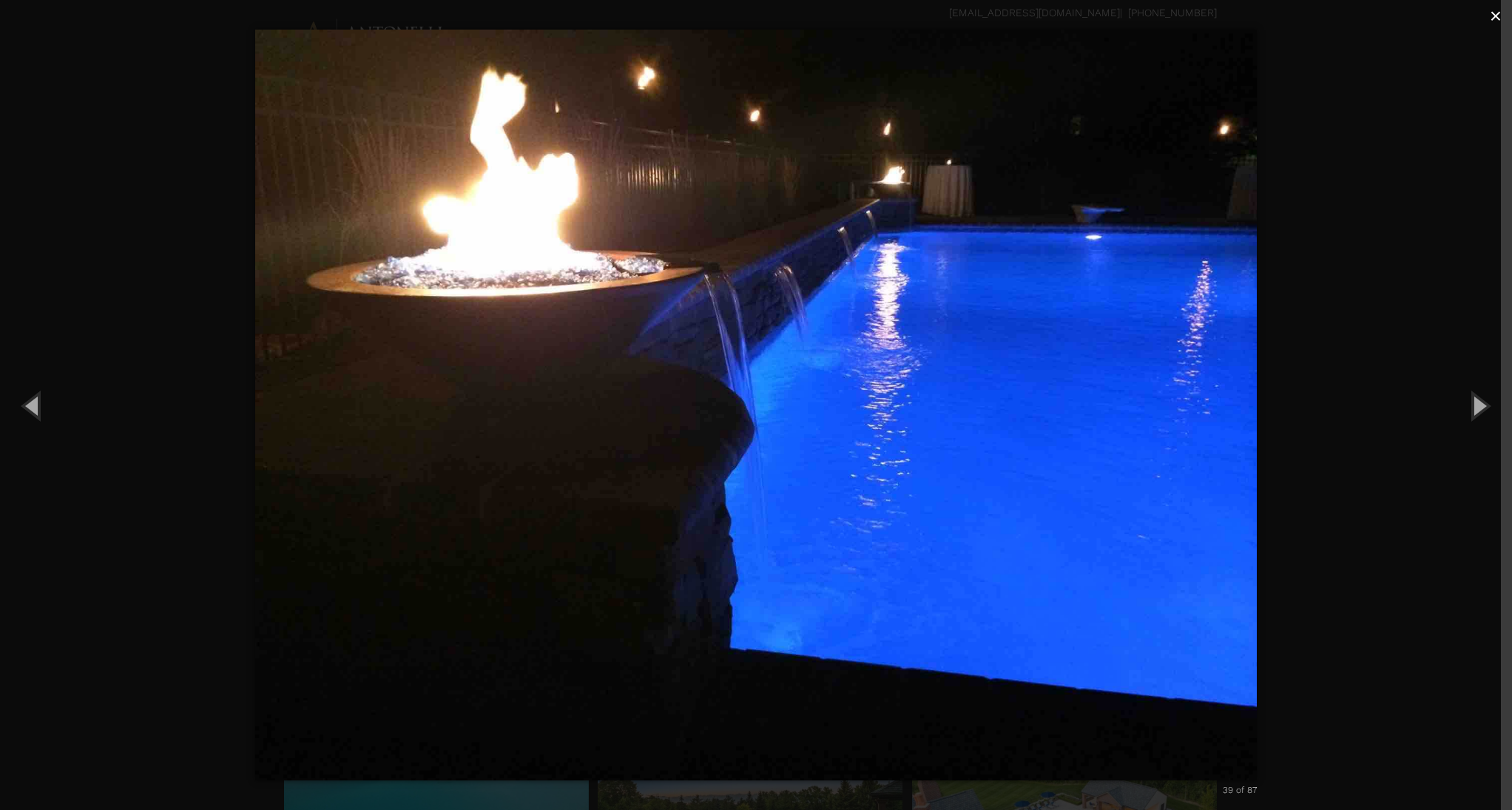
click at [1499, 25] on span "×" at bounding box center [1495, 17] width 12 height 23
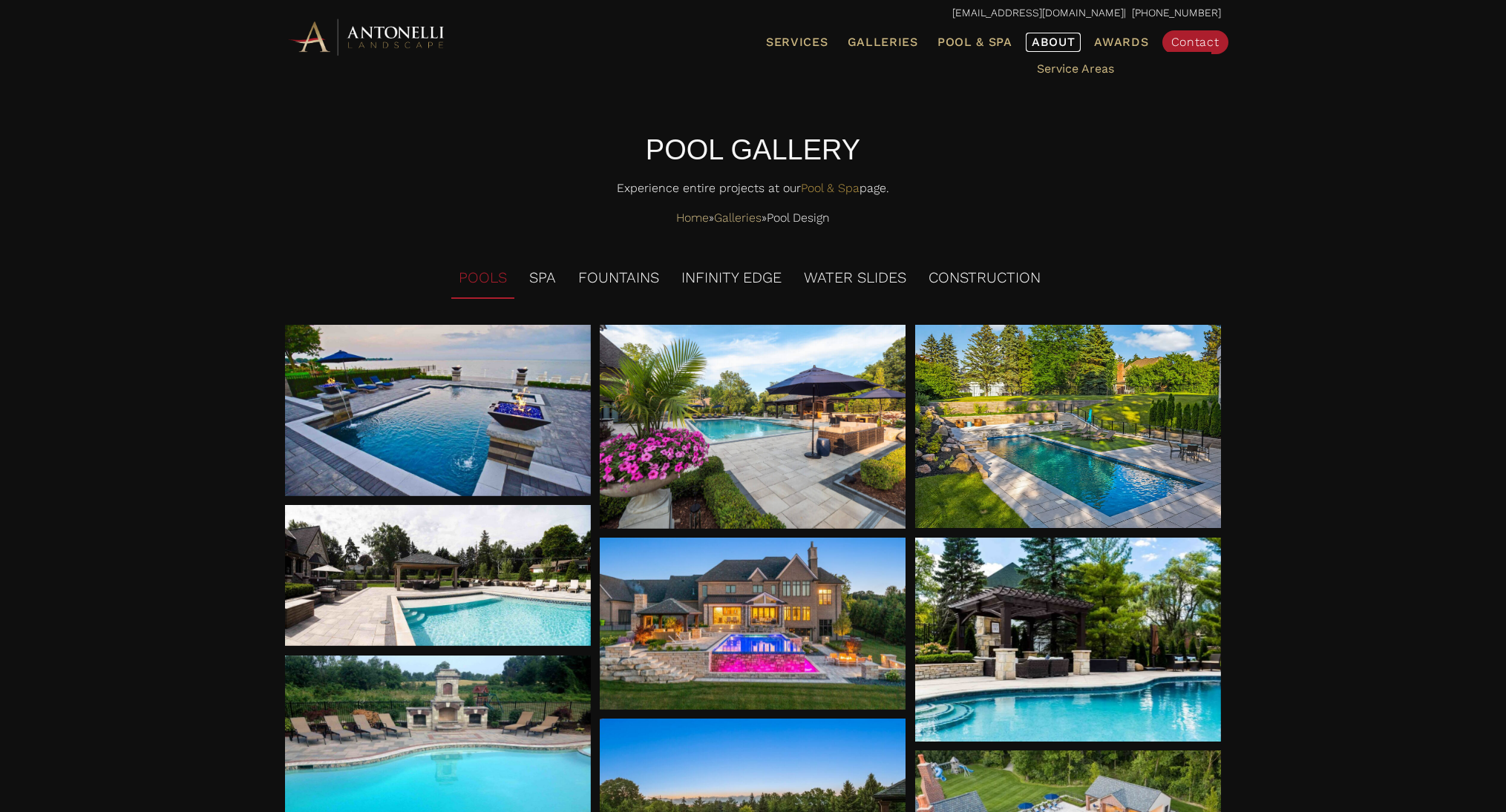
click at [1058, 41] on span "About" at bounding box center [1053, 42] width 44 height 12
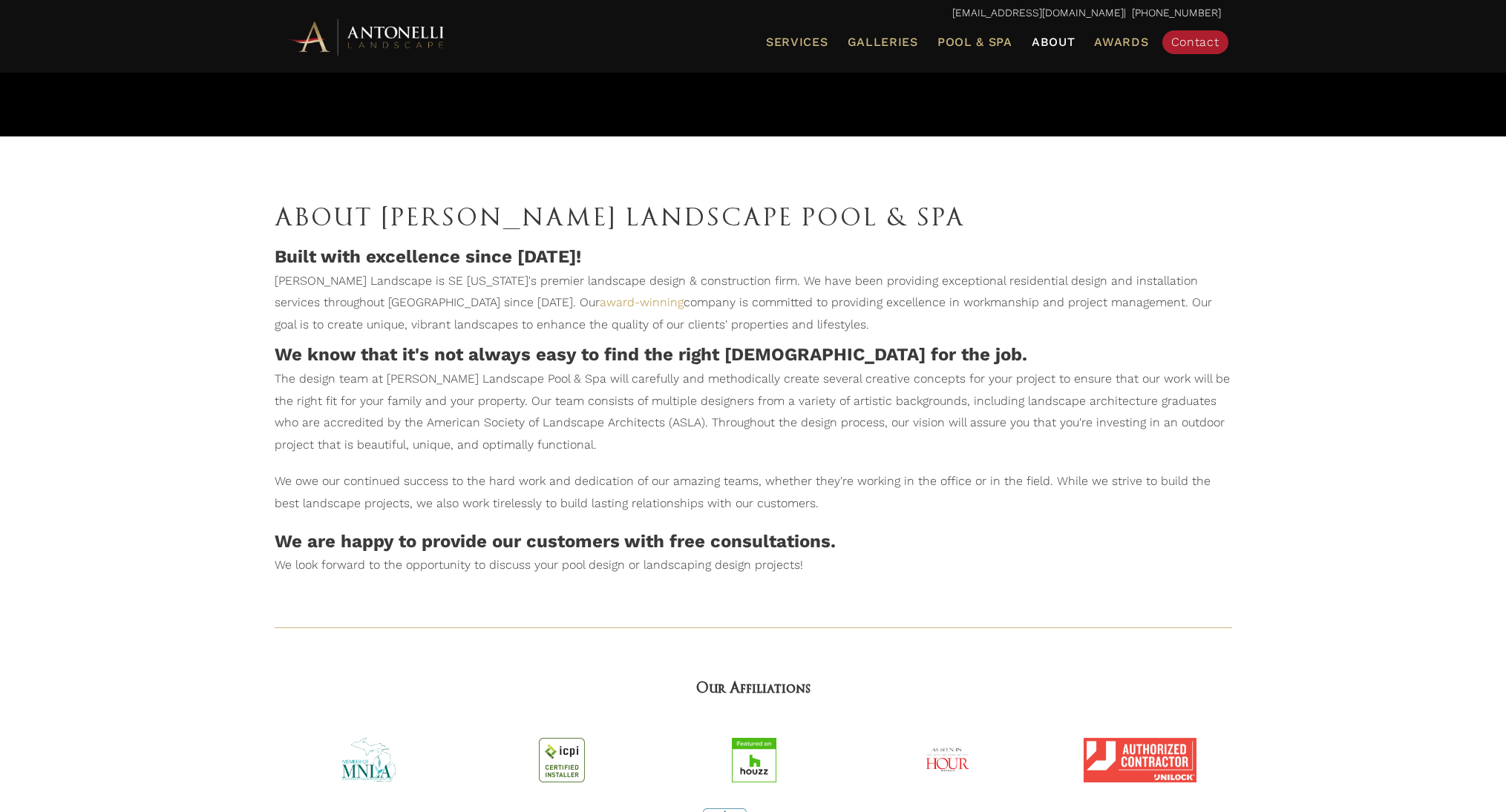
scroll to position [170, 0]
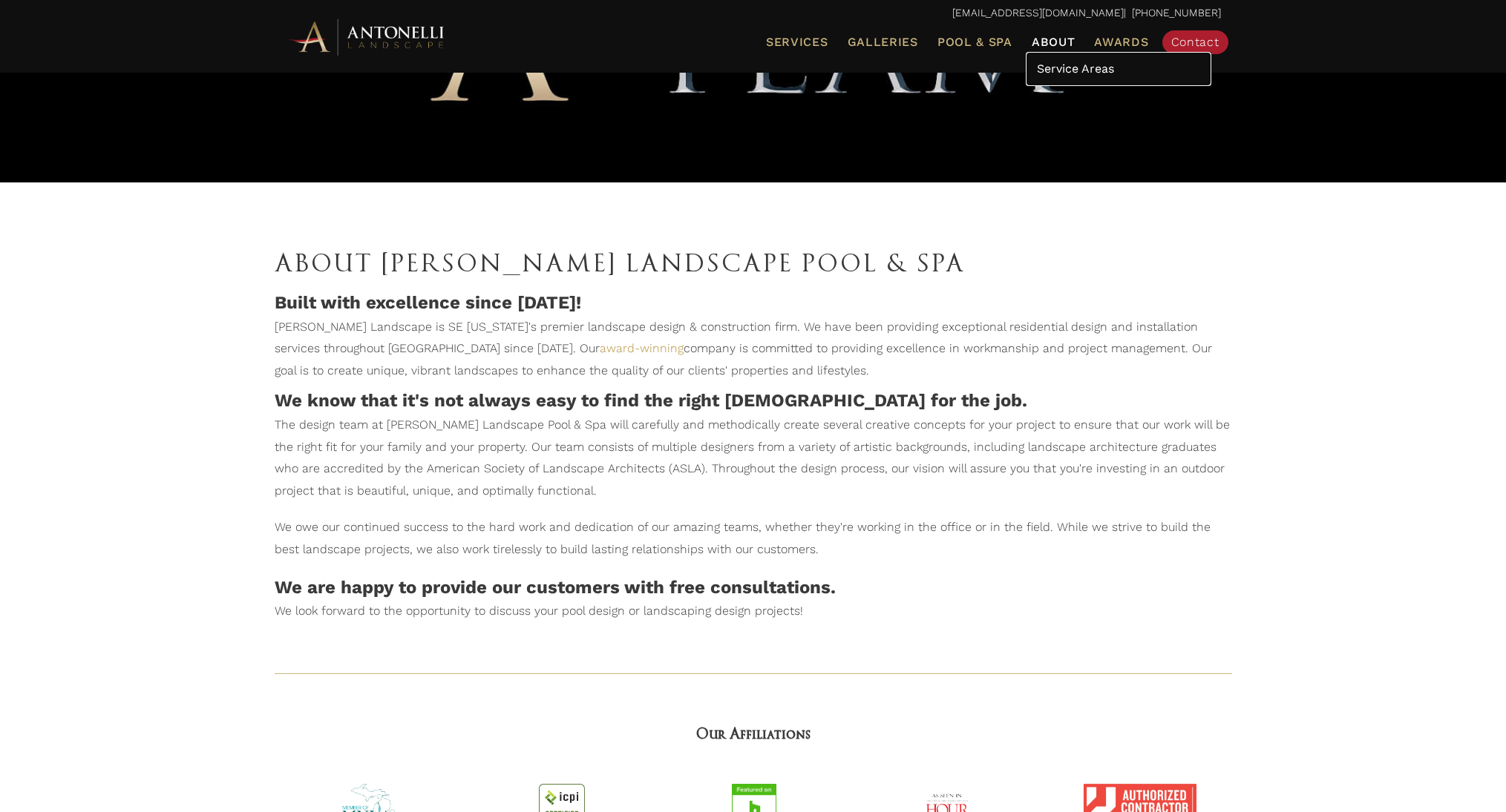
click at [1056, 70] on span "Service Areas" at bounding box center [1074, 68] width 77 height 14
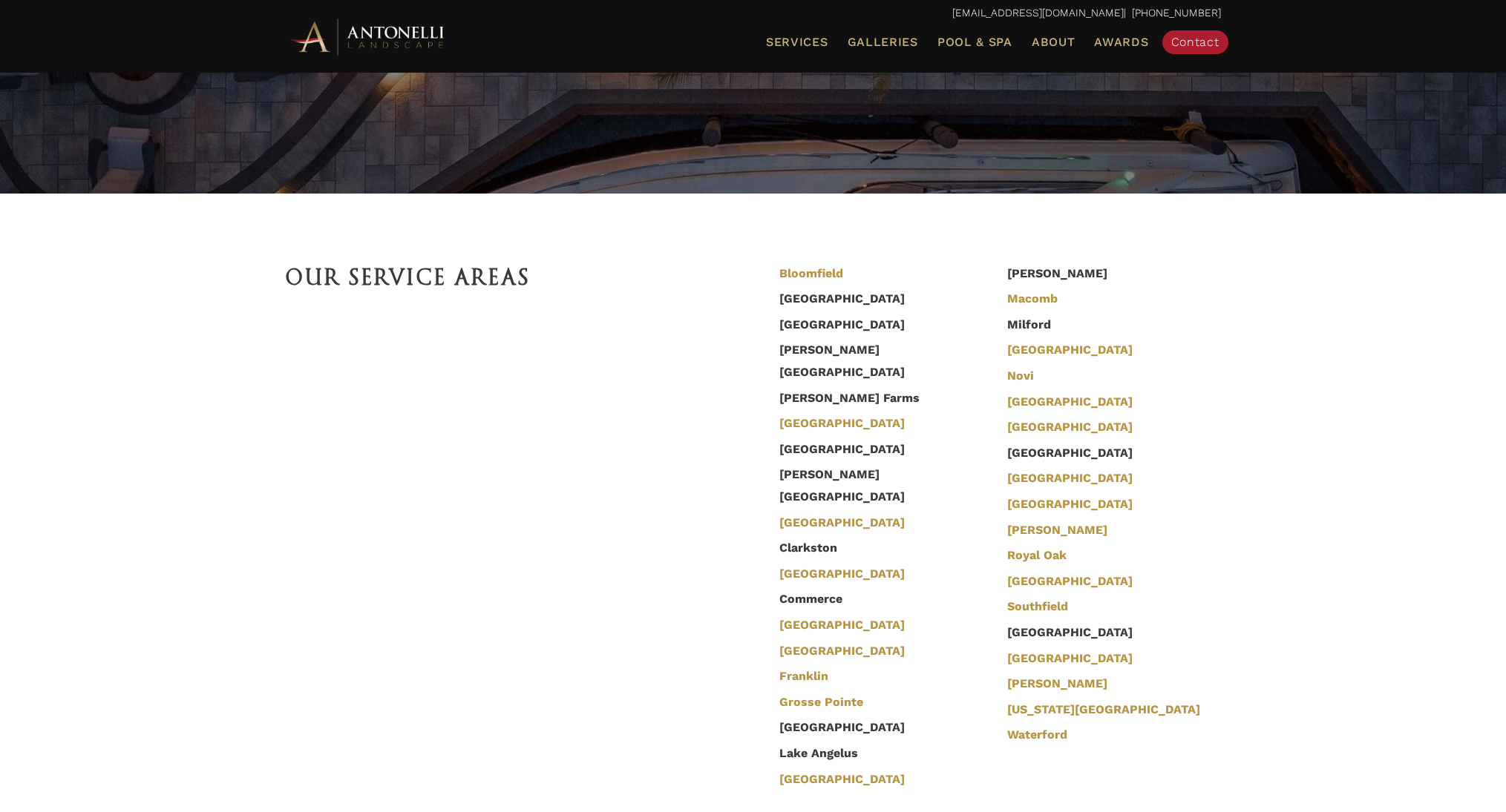
scroll to position [296, 0]
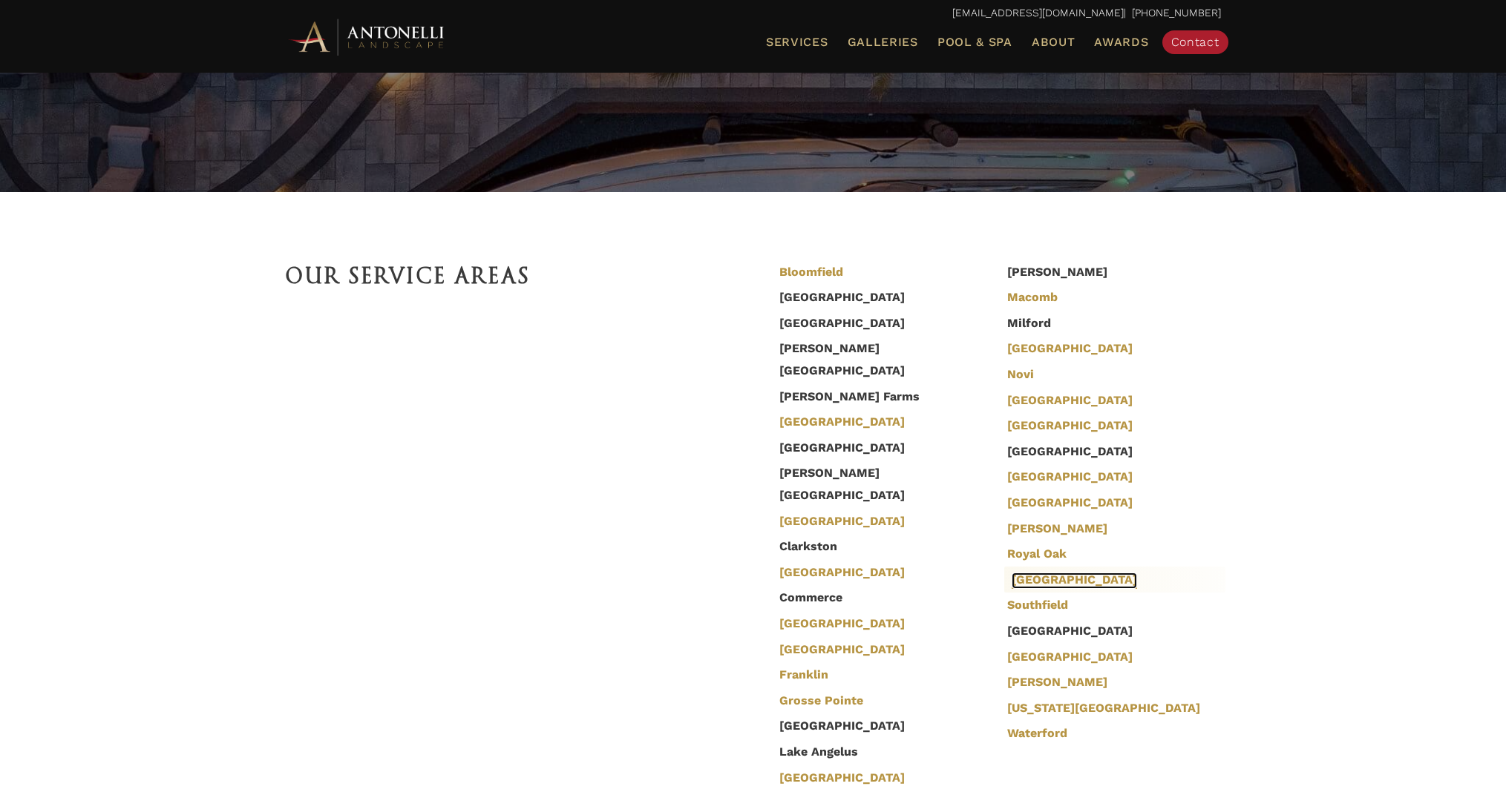
click at [1108, 580] on link "[GEOGRAPHIC_DATA]" at bounding box center [1074, 580] width 125 height 17
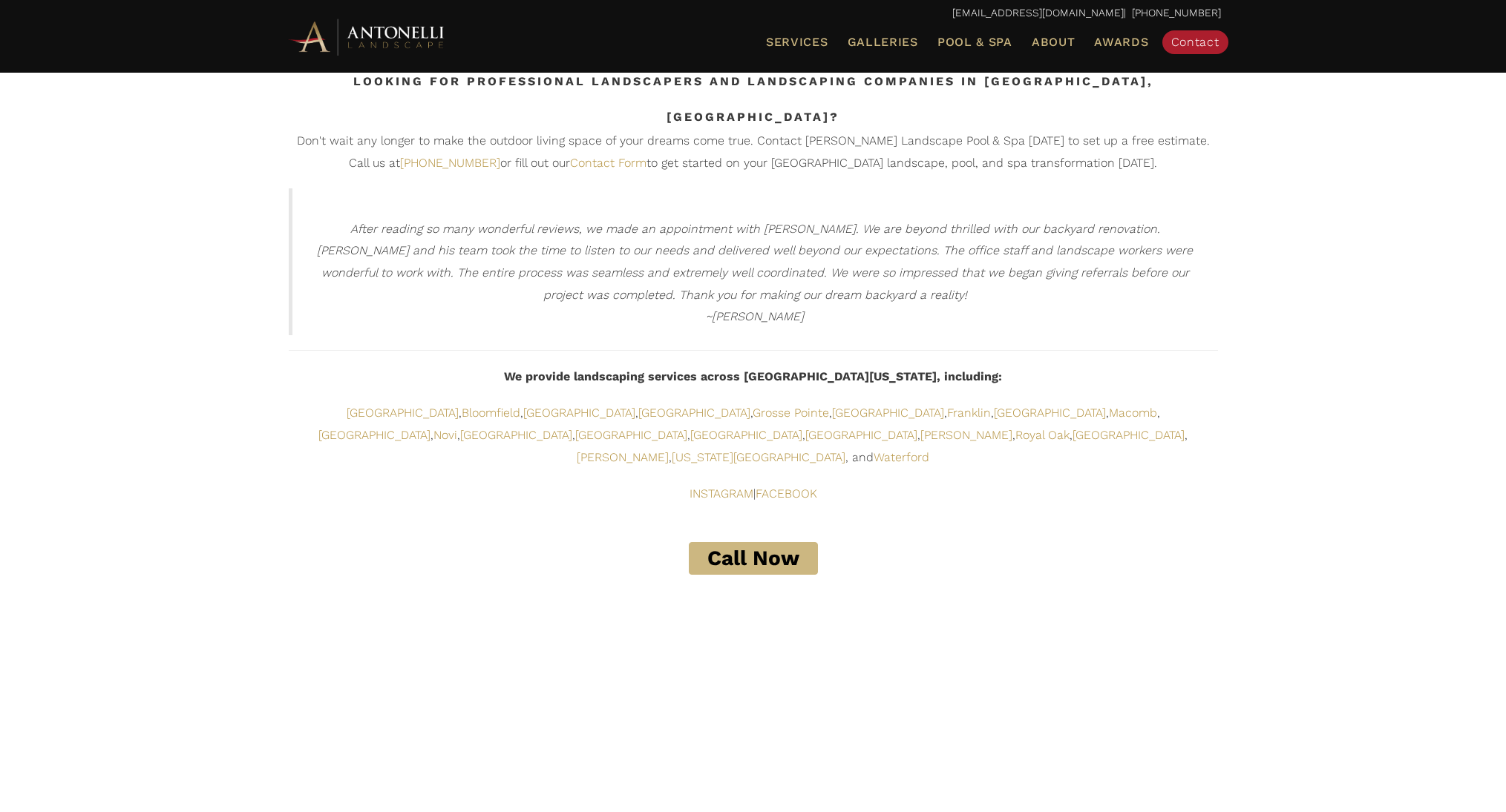
scroll to position [2968, 0]
